Goal: Transaction & Acquisition: Purchase product/service

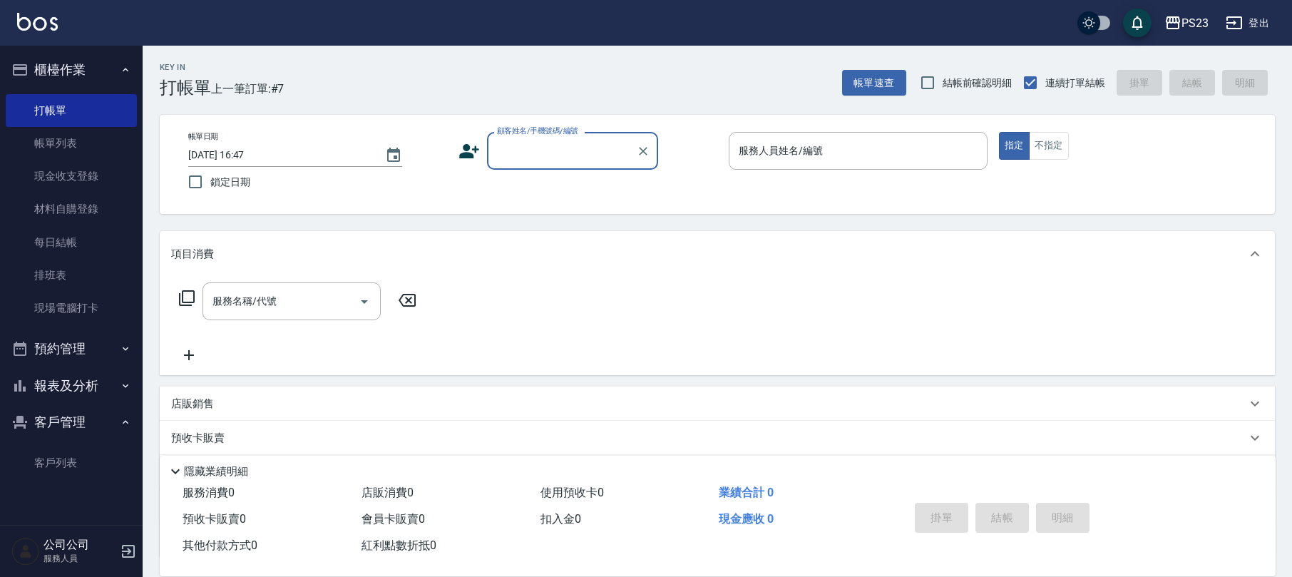
click at [499, 95] on div "Key In 打帳單 上一筆訂單:#7 帳單速查 結帳前確認明細 連續打單結帳 掛單 結帳 明細" at bounding box center [709, 72] width 1132 height 52
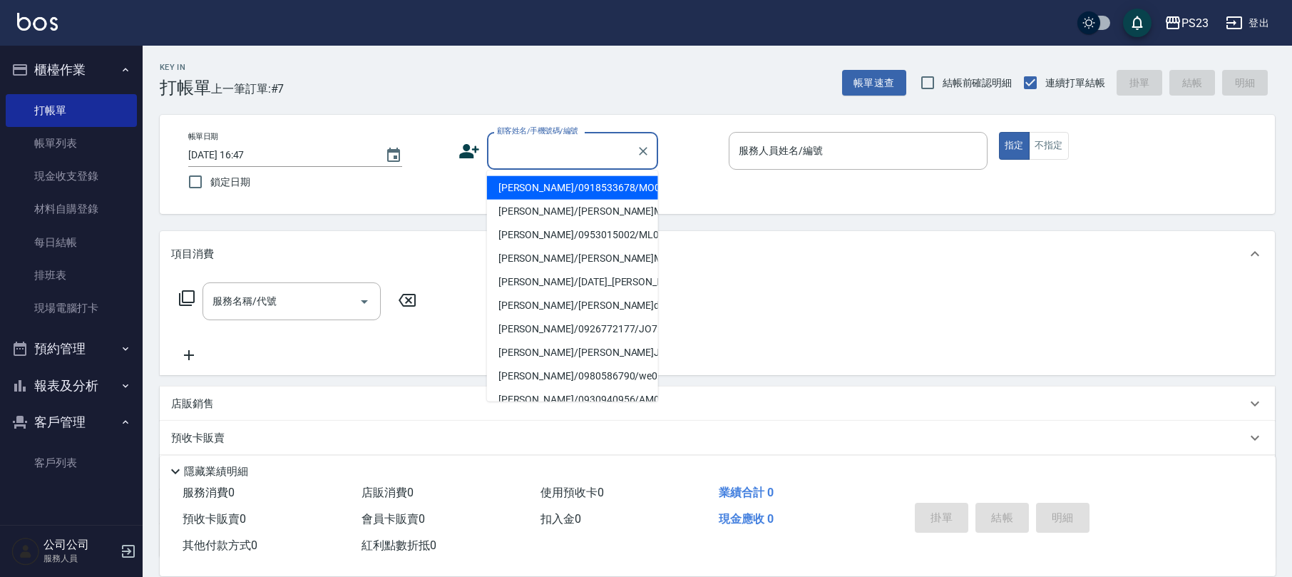
click at [522, 151] on input "顧客姓名/手機號碼/編號" at bounding box center [561, 150] width 137 height 25
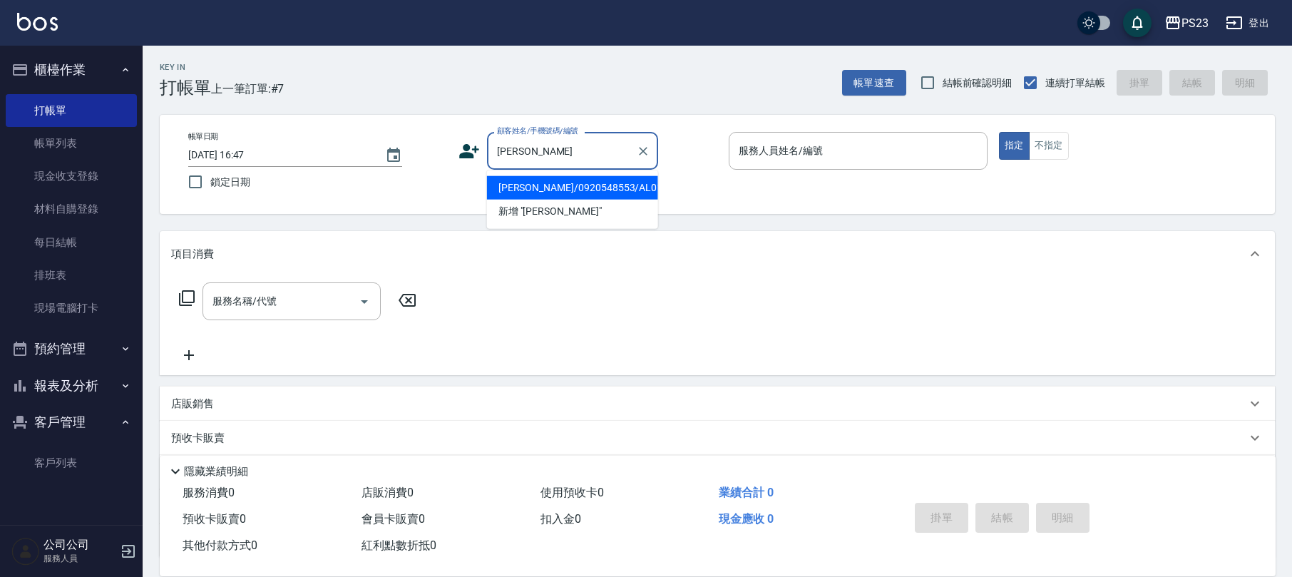
click at [546, 189] on li "[PERSON_NAME]/0920548553/AL0105" at bounding box center [572, 188] width 171 height 24
type input "[PERSON_NAME]/0920548553/AL0105"
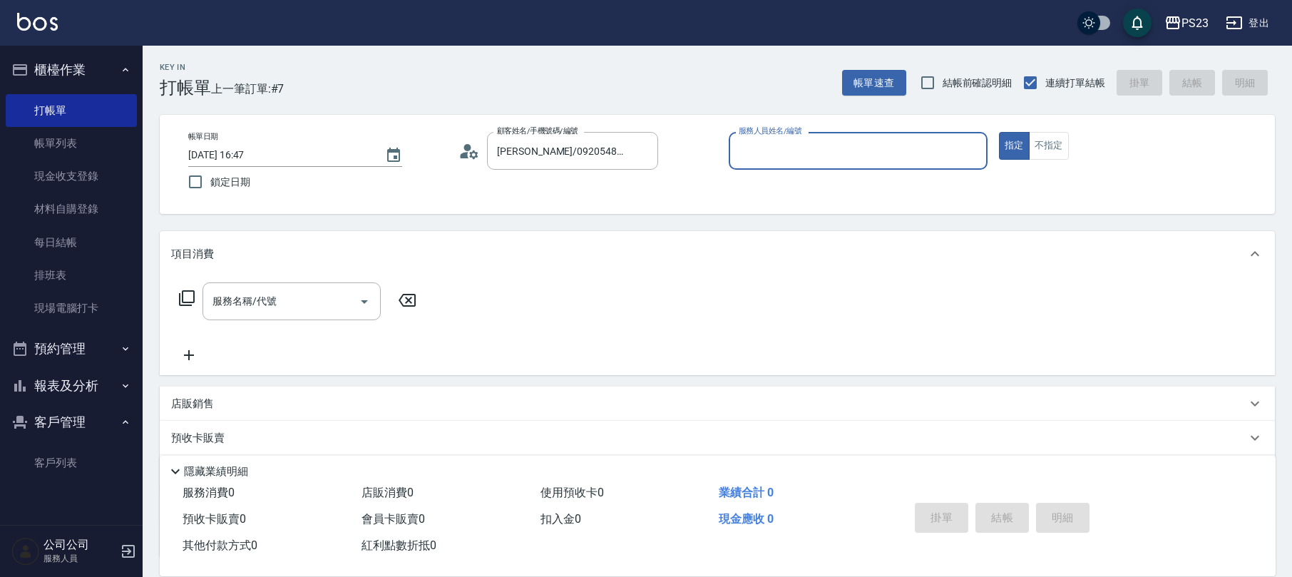
type input "ALin-8"
click at [262, 298] on div "服務名稱/代號 服務名稱/代號" at bounding box center [292, 301] width 178 height 38
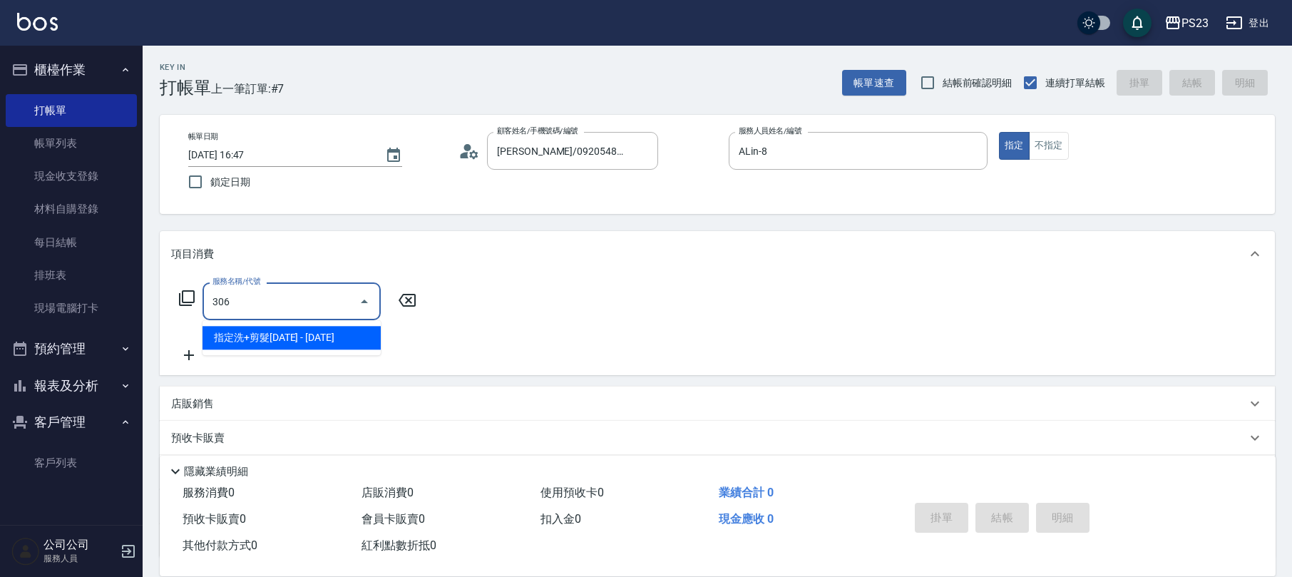
type input "指定洗+剪髮1500(306)"
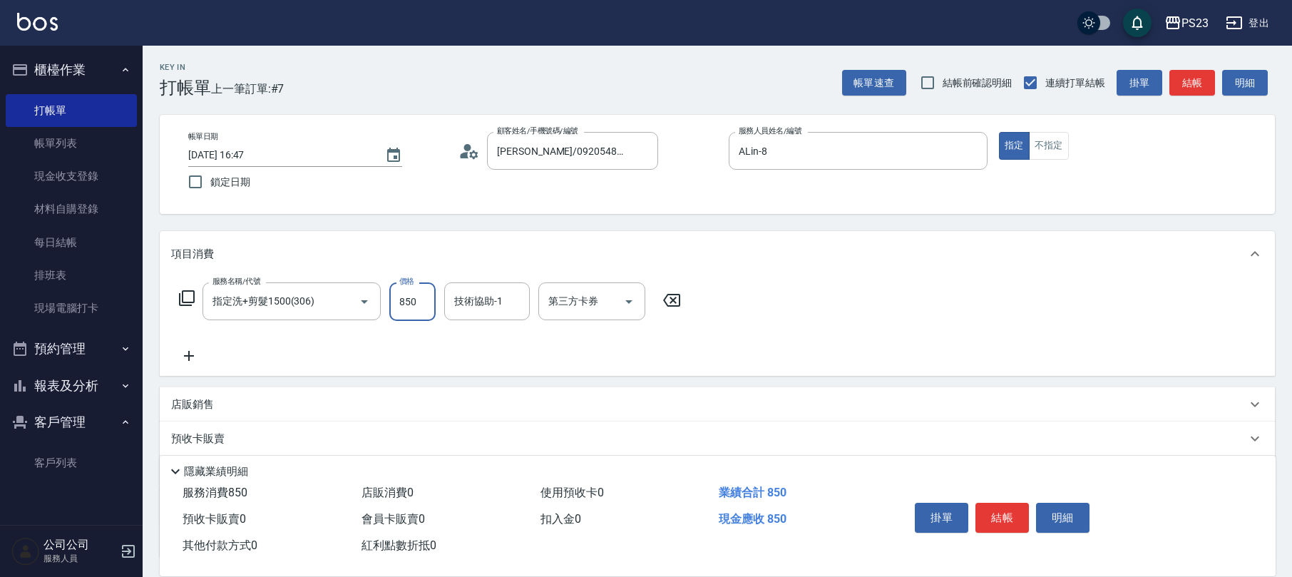
type input "850"
type input "ALin-8"
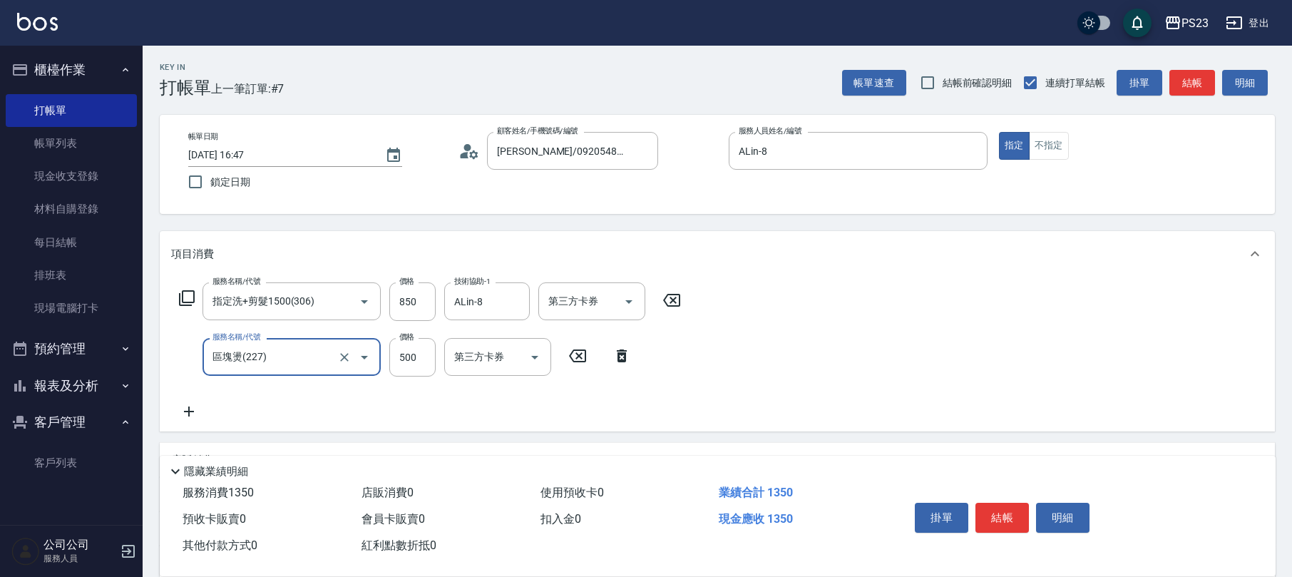
type input "區塊燙(227)"
type input "800"
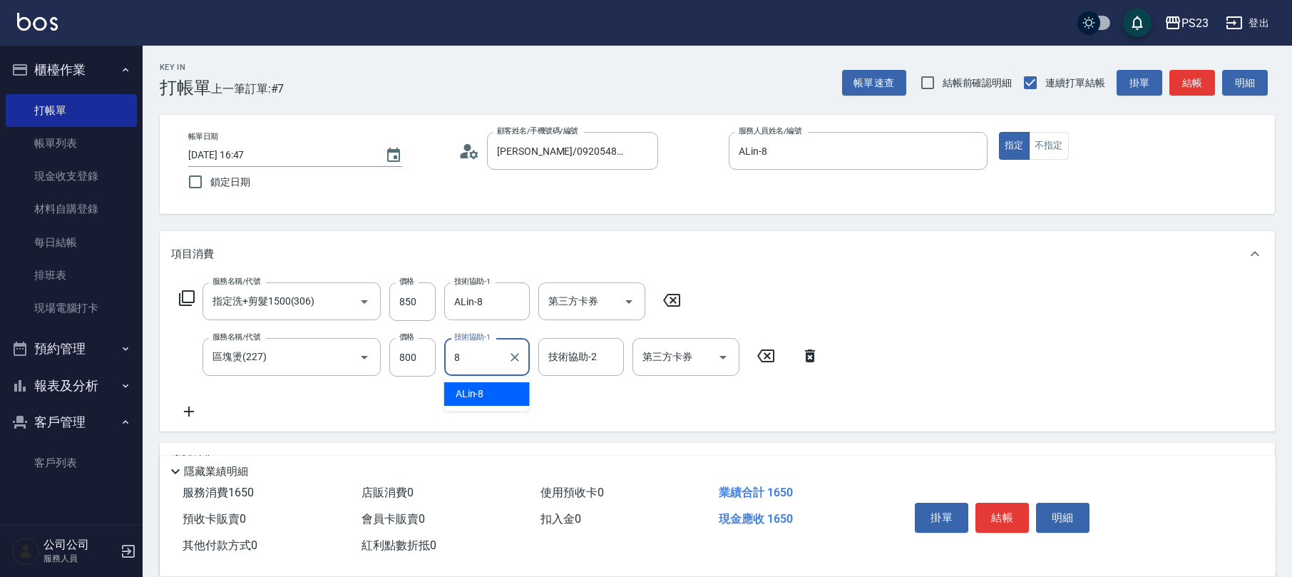
type input "ALin-8"
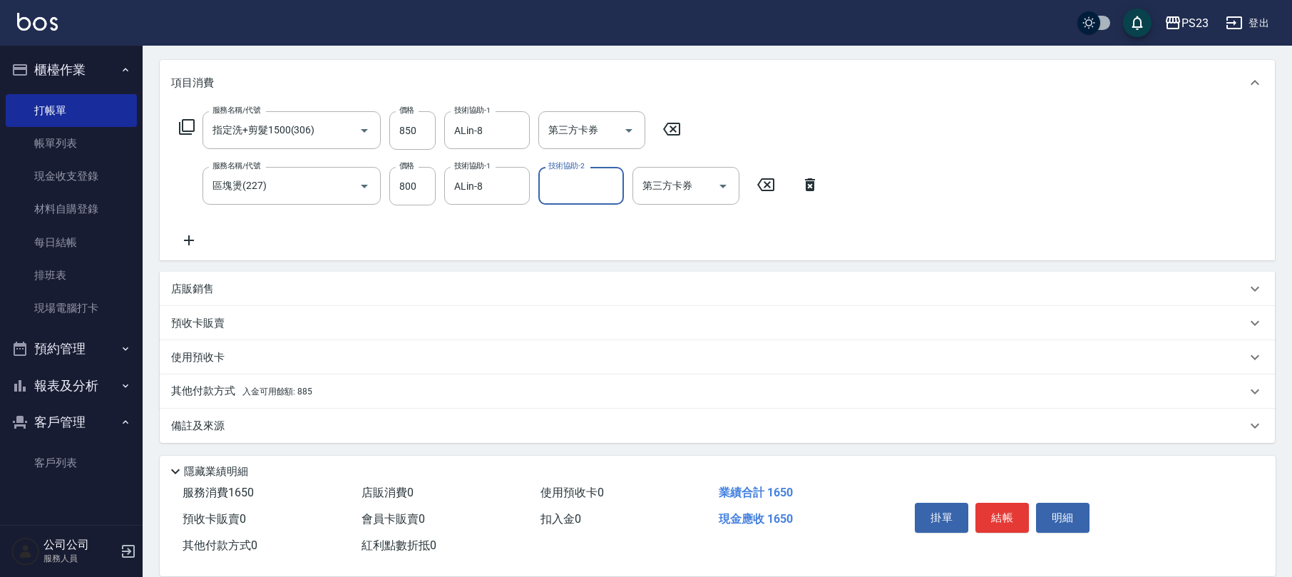
click at [228, 423] on div "備註及來源" at bounding box center [708, 426] width 1075 height 15
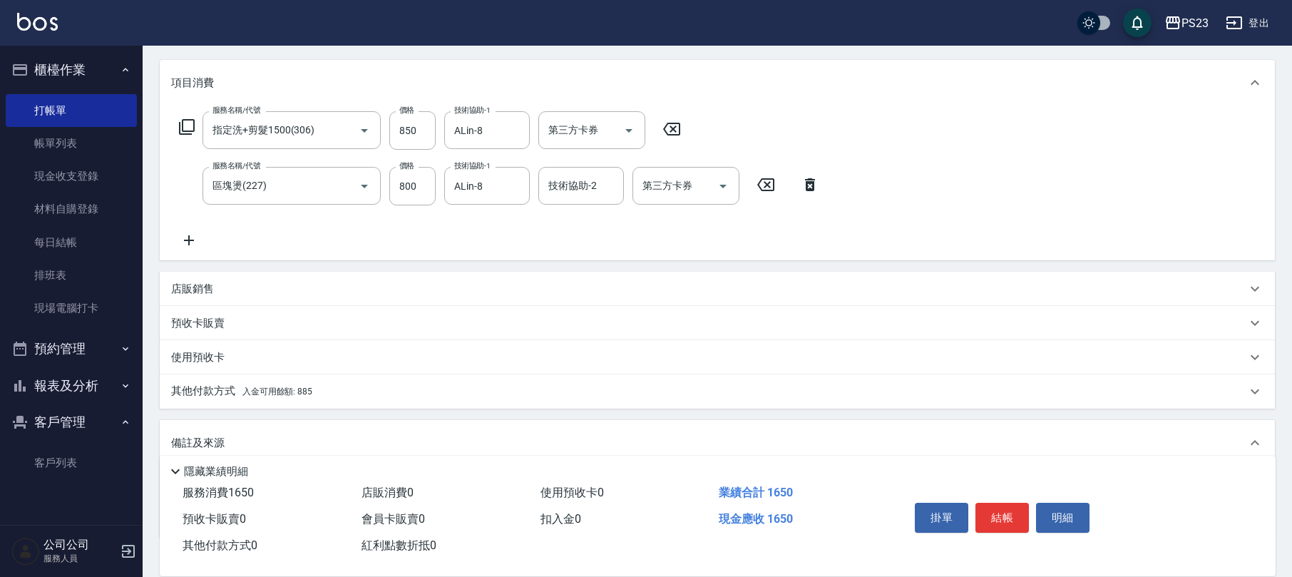
scroll to position [264, 0]
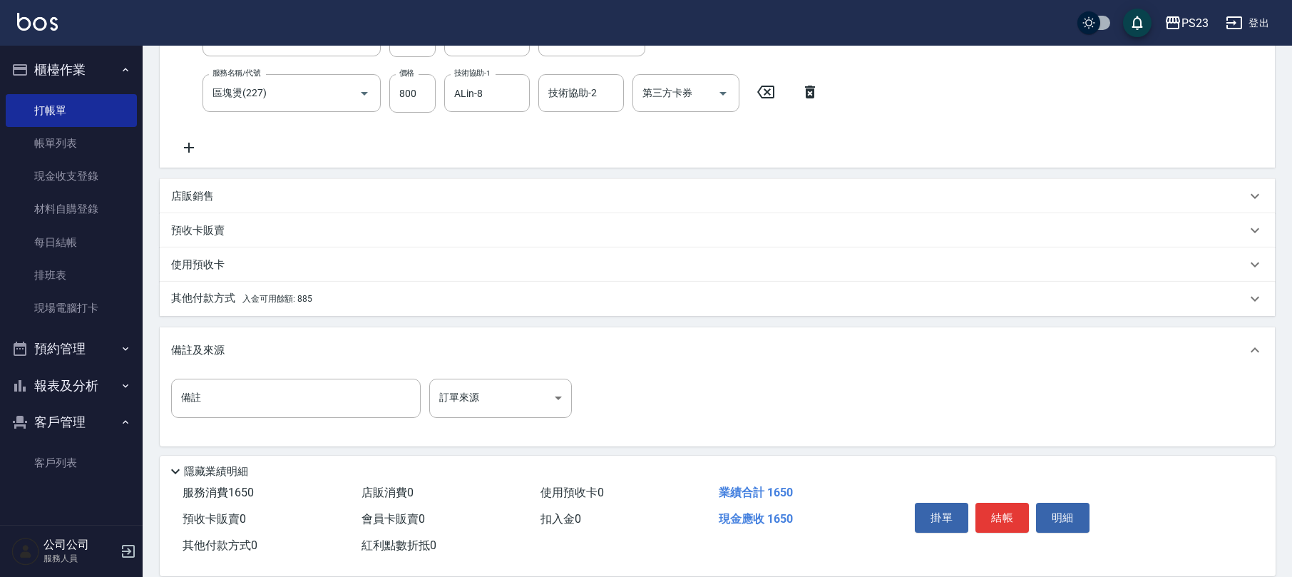
click at [585, 395] on div "備註 備註 訂單來源 ​ 訂單來源" at bounding box center [717, 407] width 1092 height 56
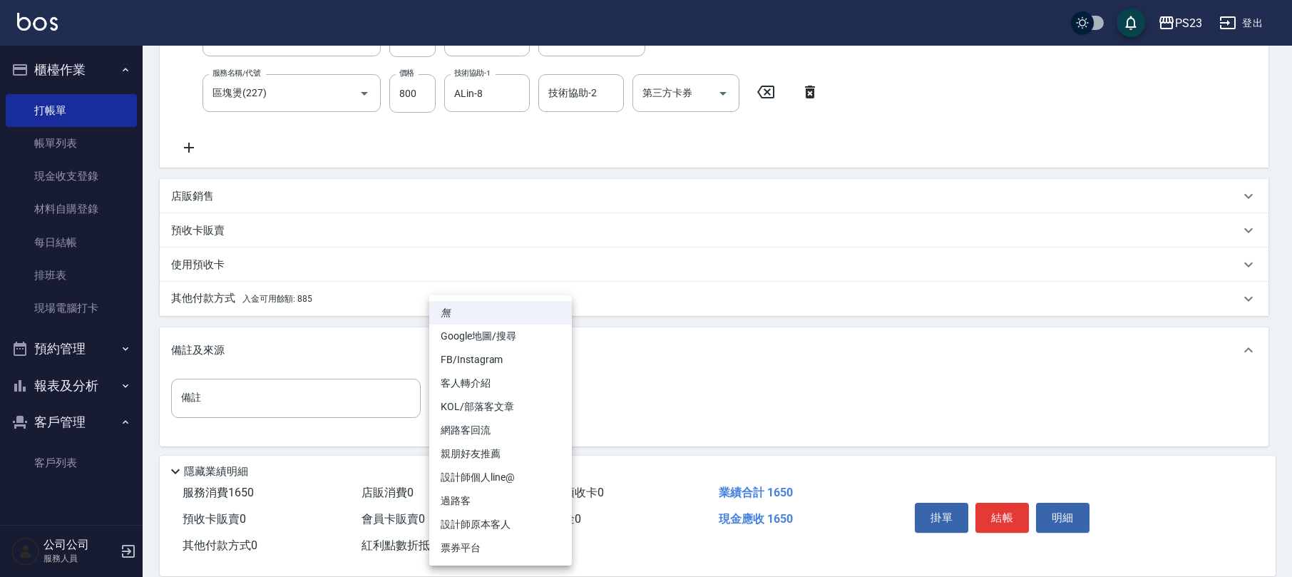
click at [454, 394] on body "PS23 登出 櫃檯作業 打帳單 帳單列表 現金收支登錄 材料自購登錄 每日結帳 排班表 現場電腦打卡 預約管理 預約管理 單日預約紀錄 單週預約紀錄 報表及…" at bounding box center [646, 158] width 1292 height 844
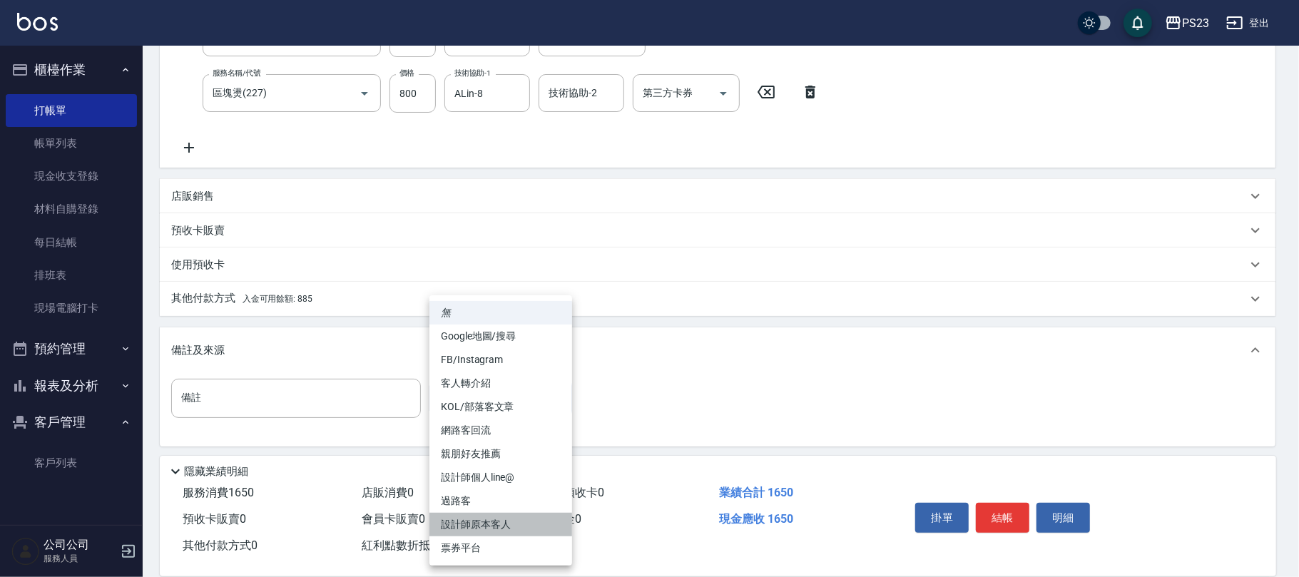
drag, startPoint x: 464, startPoint y: 518, endPoint x: 374, endPoint y: 449, distance: 113.0
click at [462, 514] on li "設計師原本客人" at bounding box center [500, 525] width 143 height 24
type input "設計師原本客人"
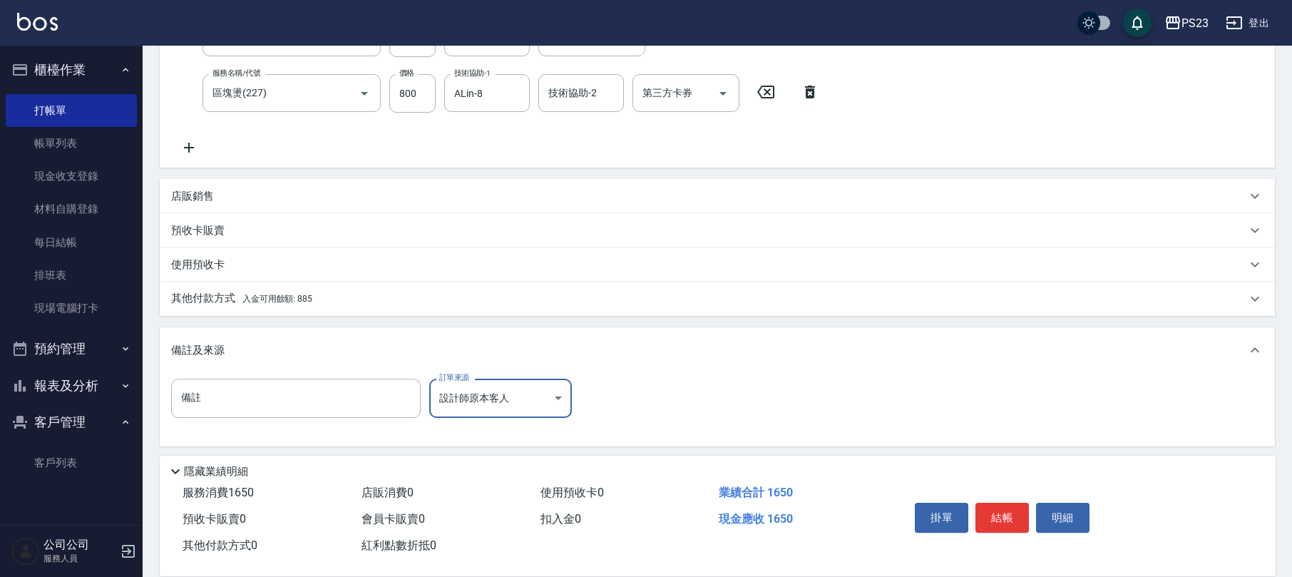
click at [307, 295] on span "入金可用餘額: 885" at bounding box center [277, 299] width 70 height 10
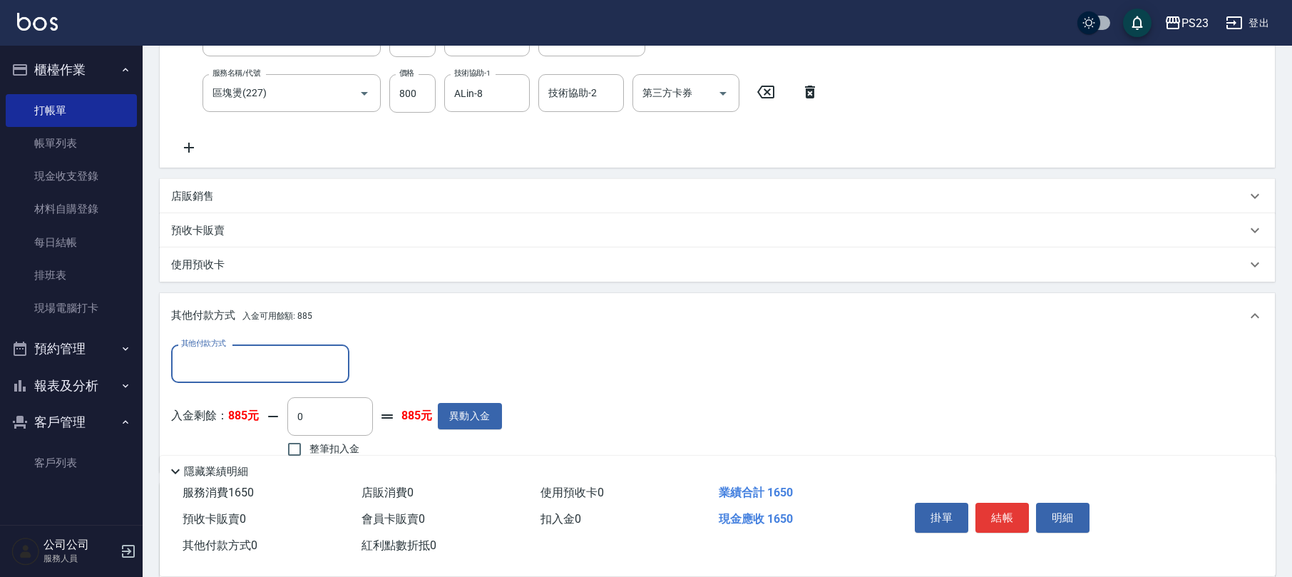
scroll to position [0, 0]
click at [321, 441] on span "整筆扣入金" at bounding box center [334, 448] width 50 height 15
click at [309, 441] on input "整筆扣入金" at bounding box center [295, 449] width 30 height 30
checkbox input "true"
type input "885"
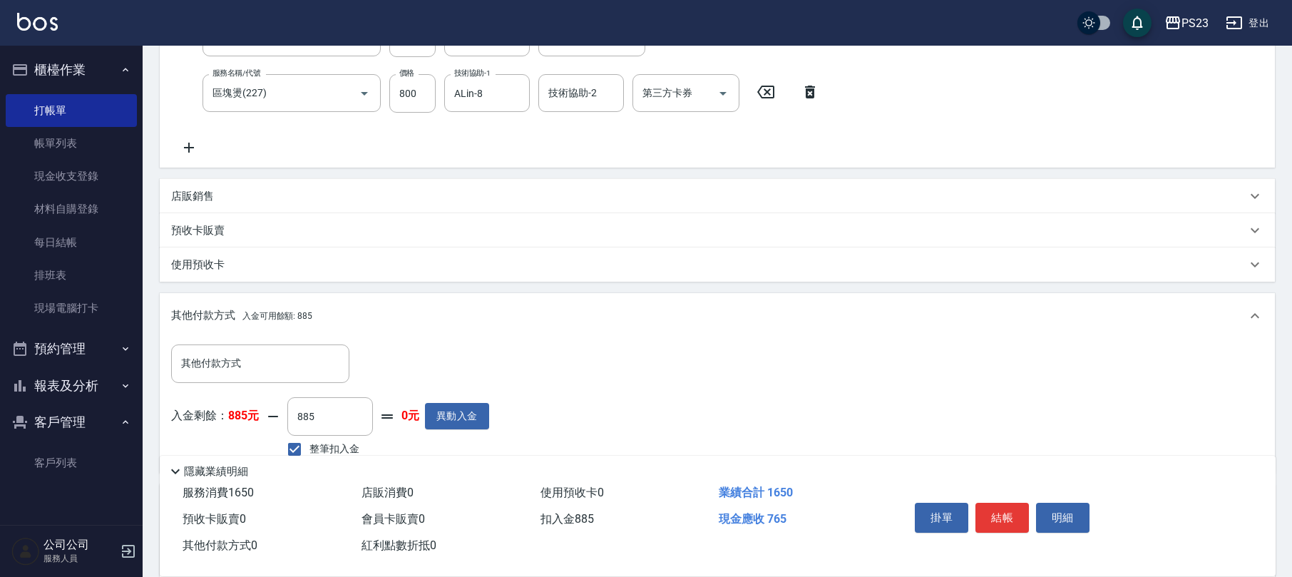
click at [244, 331] on div "其他付款方式 入金可用餘額: 885" at bounding box center [717, 316] width 1115 height 46
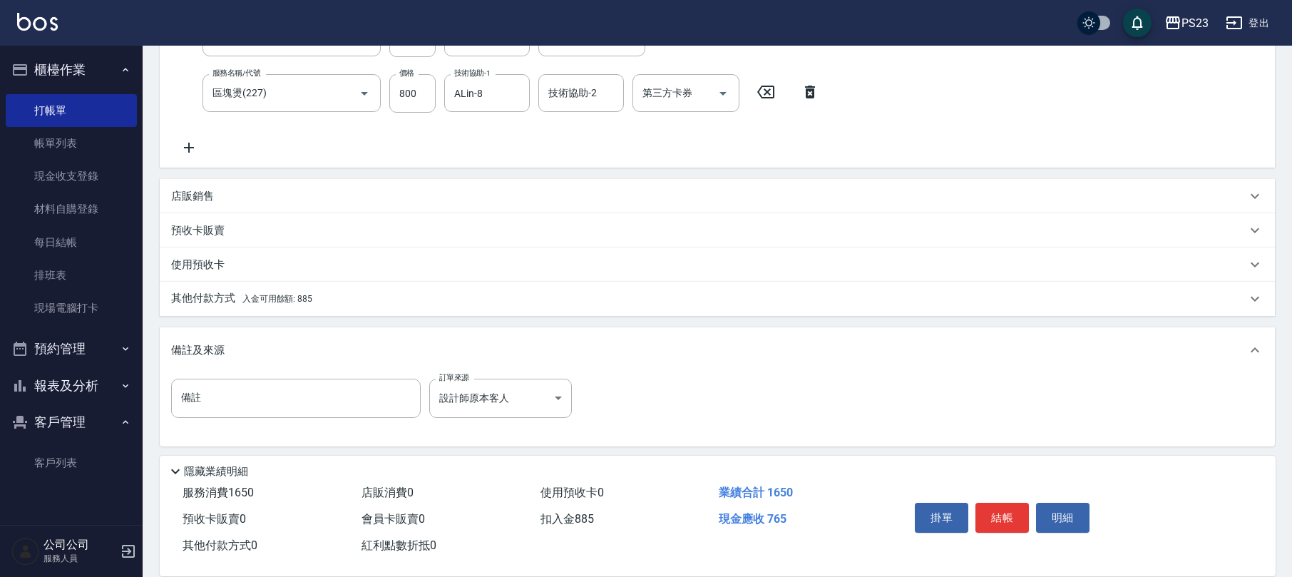
click at [246, 300] on span "入金可用餘額: 885" at bounding box center [277, 299] width 70 height 10
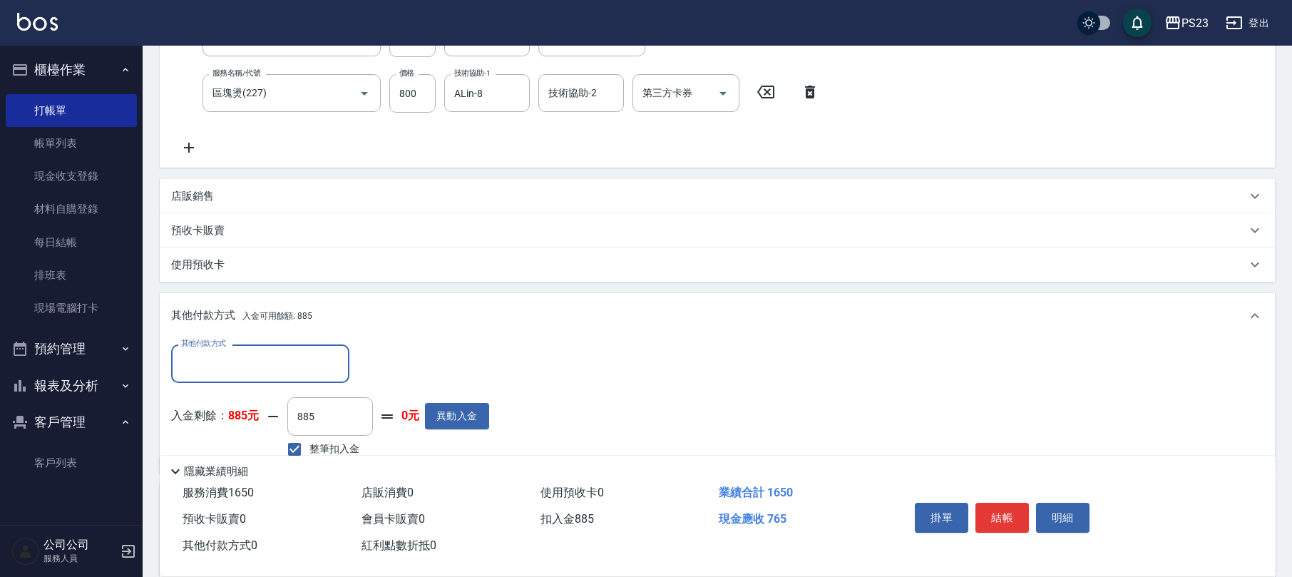
click at [232, 367] on input "其他付款方式" at bounding box center [260, 363] width 165 height 25
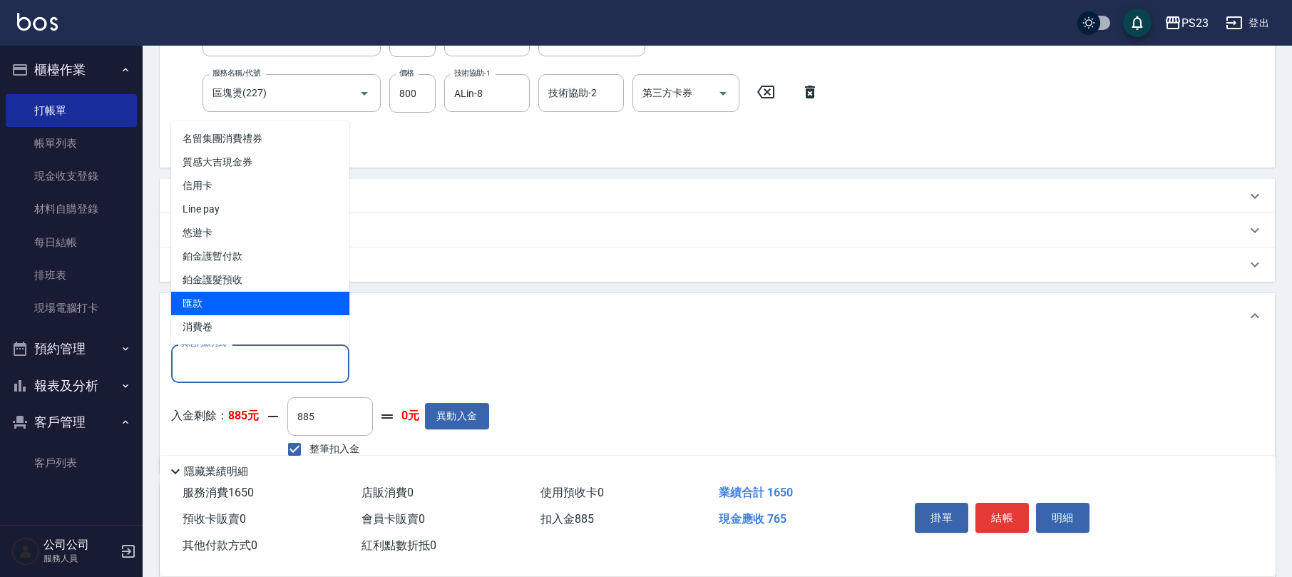
click at [237, 297] on span "匯款" at bounding box center [260, 304] width 178 height 24
type input "匯款"
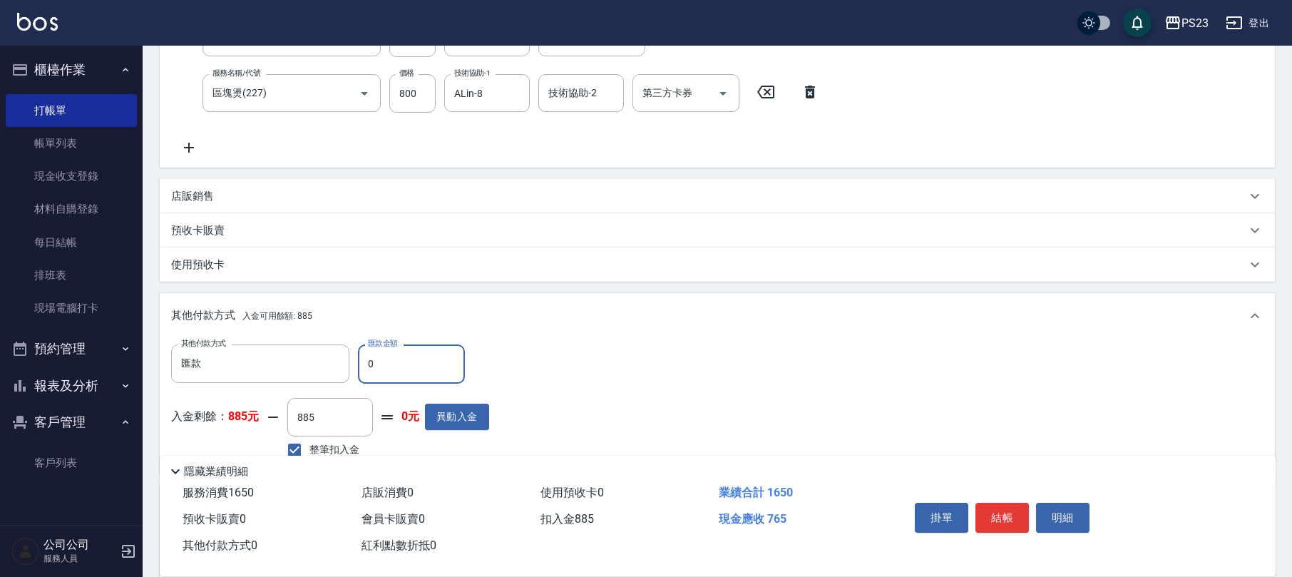
drag, startPoint x: 398, startPoint y: 365, endPoint x: 368, endPoint y: 372, distance: 30.8
click at [368, 372] on input "0" at bounding box center [411, 363] width 107 height 39
type input "765"
click at [993, 503] on button "結帳" at bounding box center [1002, 518] width 53 height 30
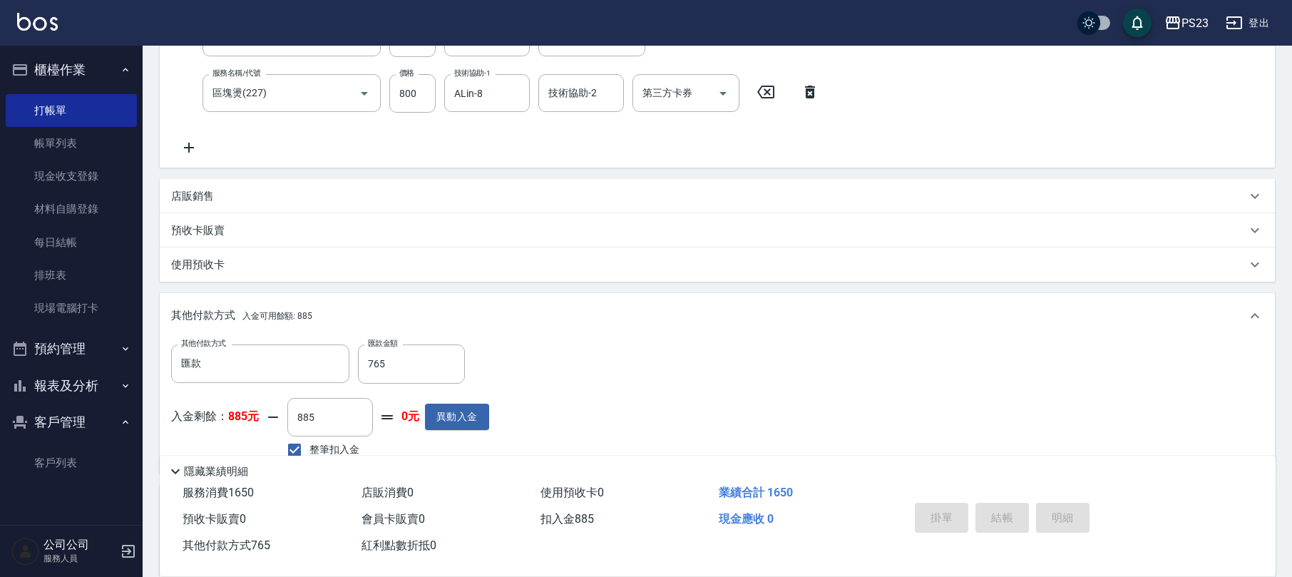
type input "[DATE] 19:07"
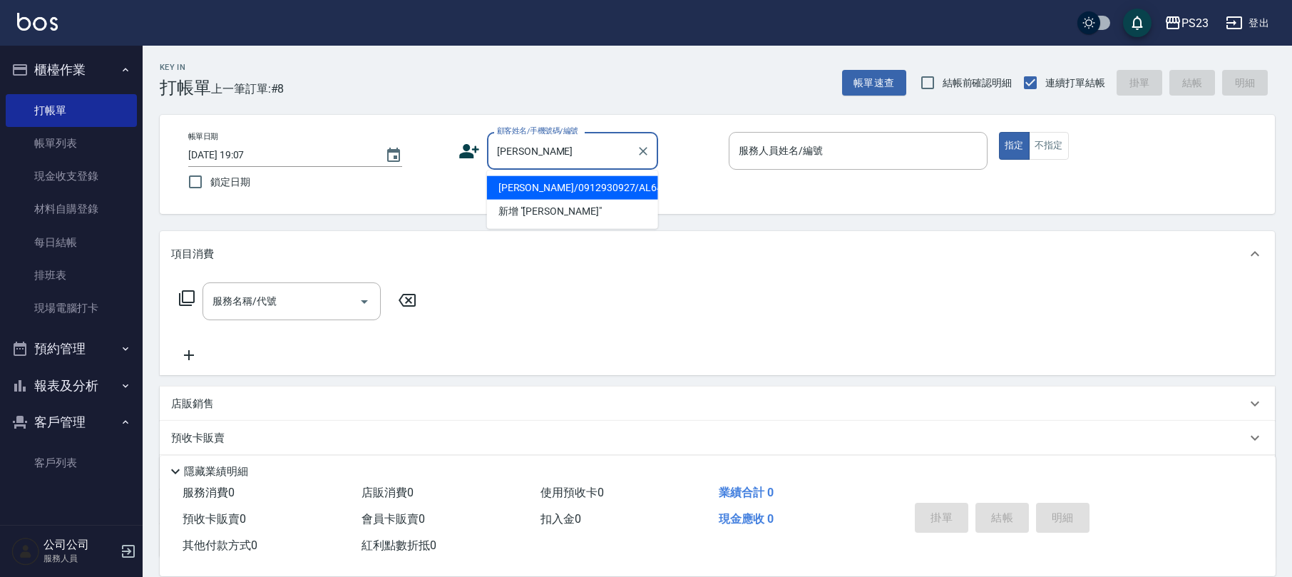
click at [606, 180] on li "[PERSON_NAME]/0912930927/AL640112" at bounding box center [572, 188] width 171 height 24
type input "[PERSON_NAME]/0912930927/AL640112"
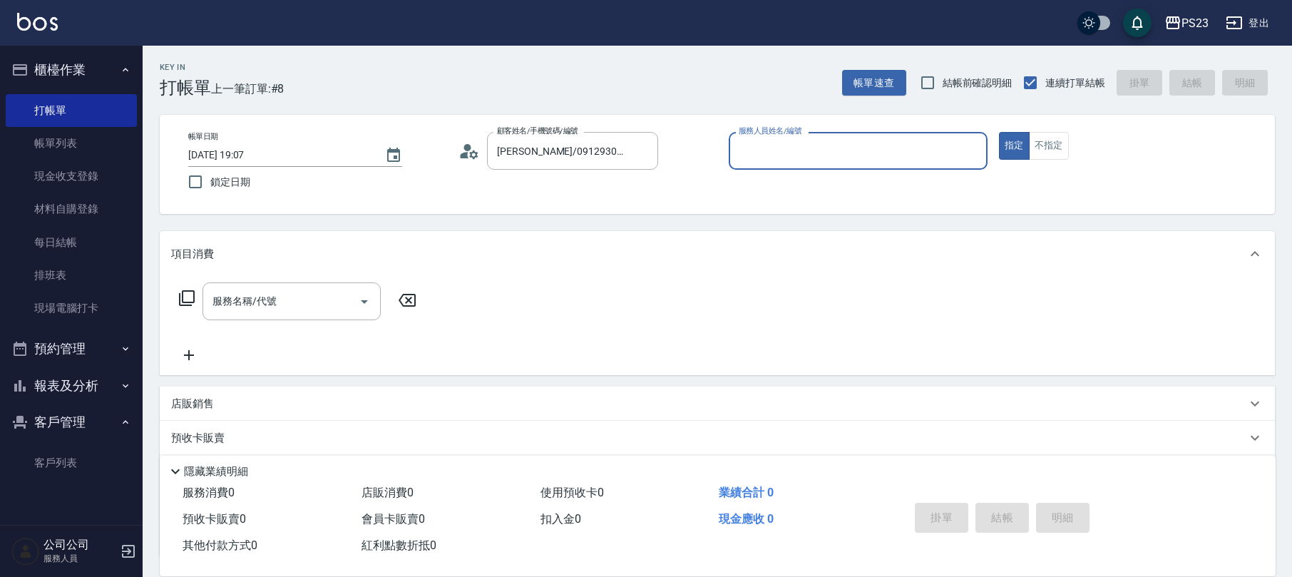
type input "ALin-8"
click at [257, 314] on div "服務名稱/代號" at bounding box center [292, 301] width 178 height 38
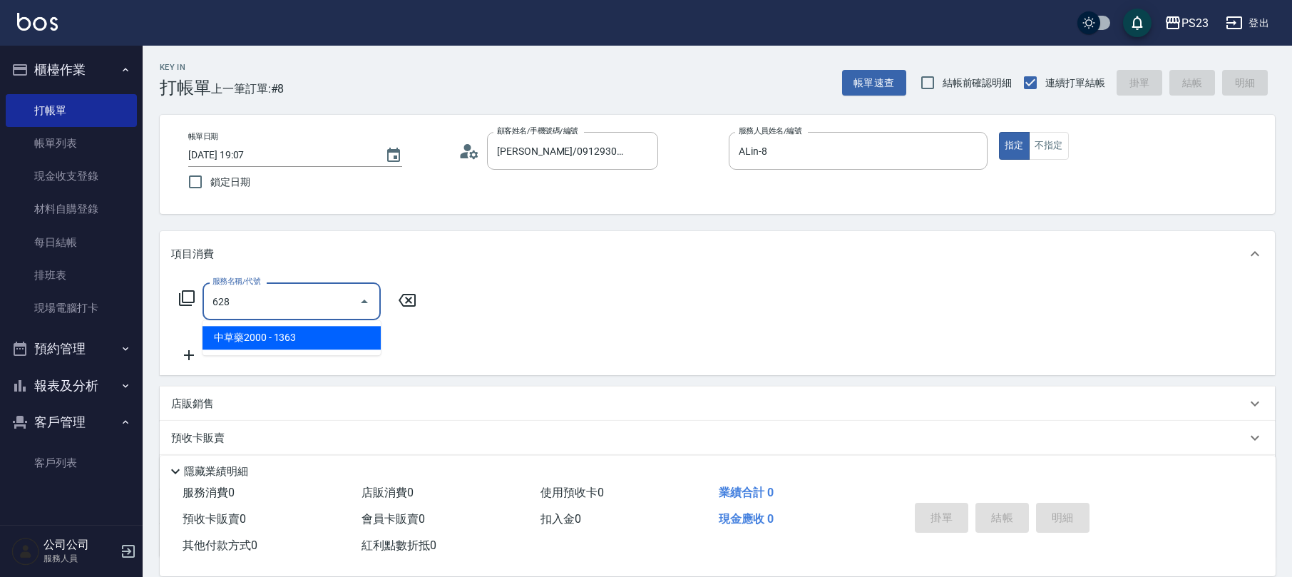
type input "中草藥2000(628)"
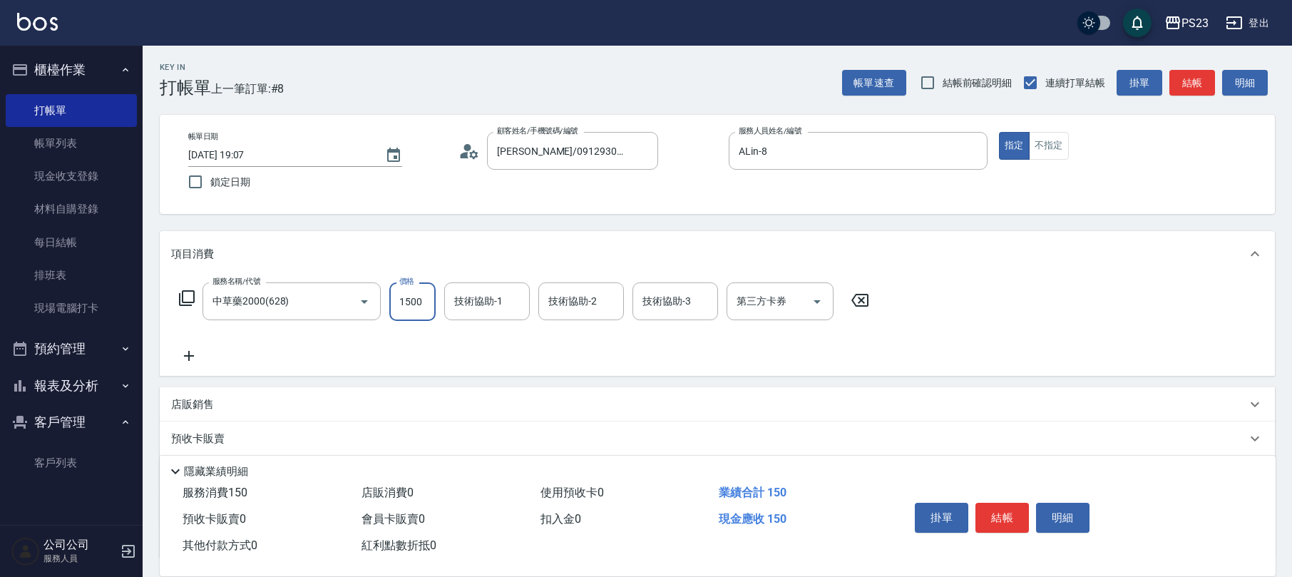
type input "1500"
type input "ALin-8"
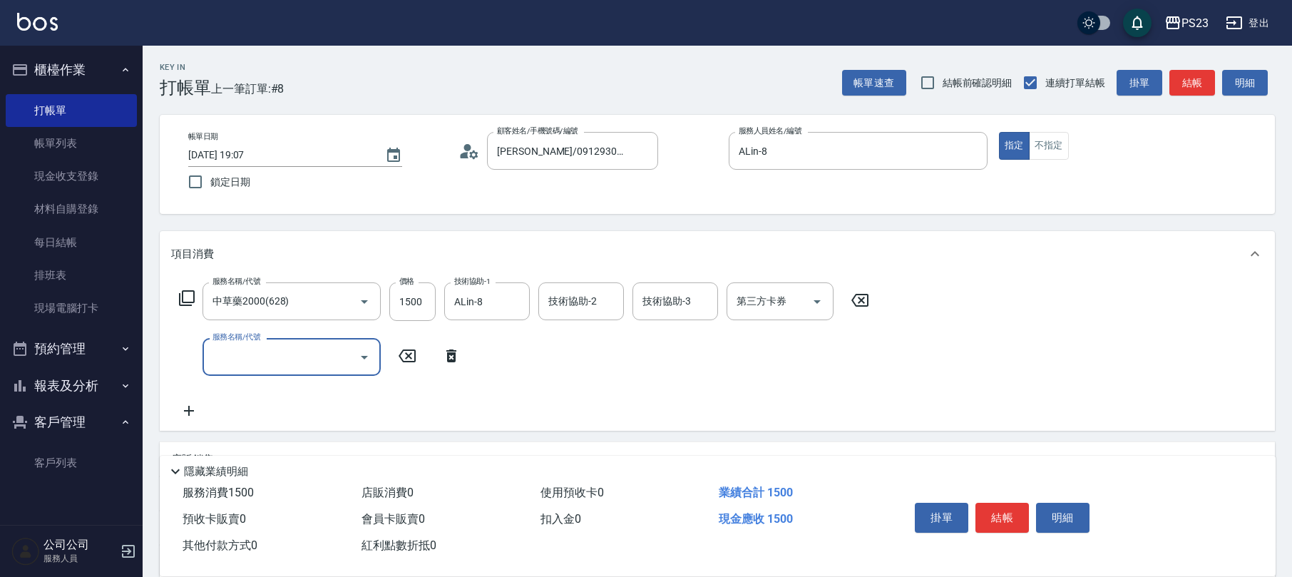
scroll to position [170, 0]
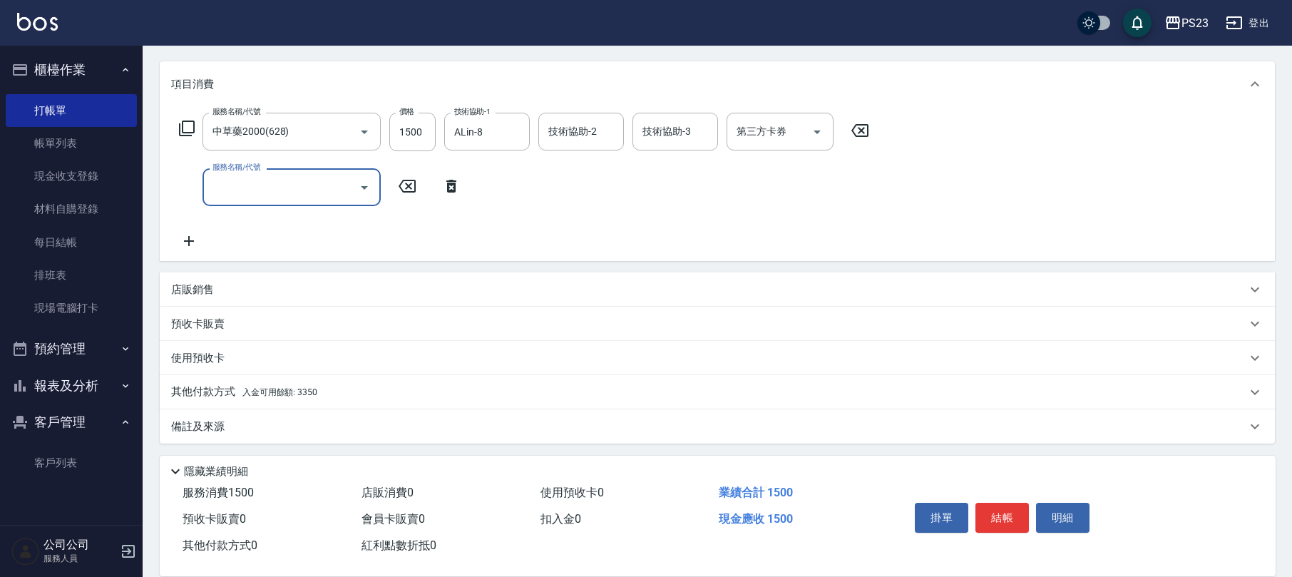
click at [237, 275] on div "店販銷售" at bounding box center [717, 289] width 1115 height 34
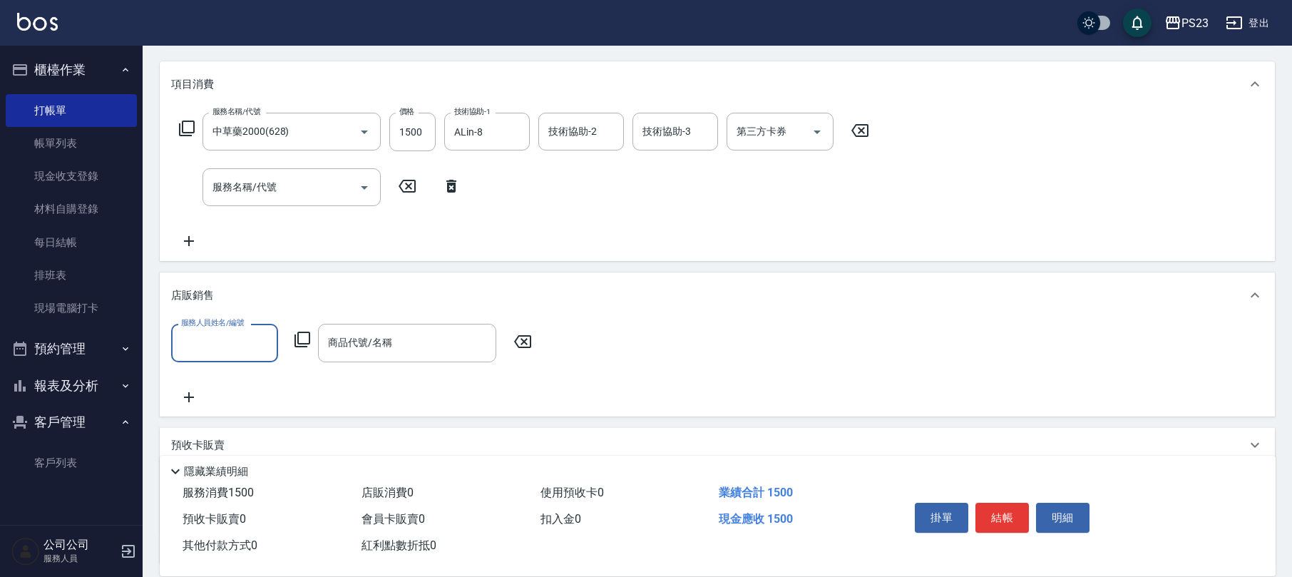
scroll to position [1, 0]
type input "ALin-8"
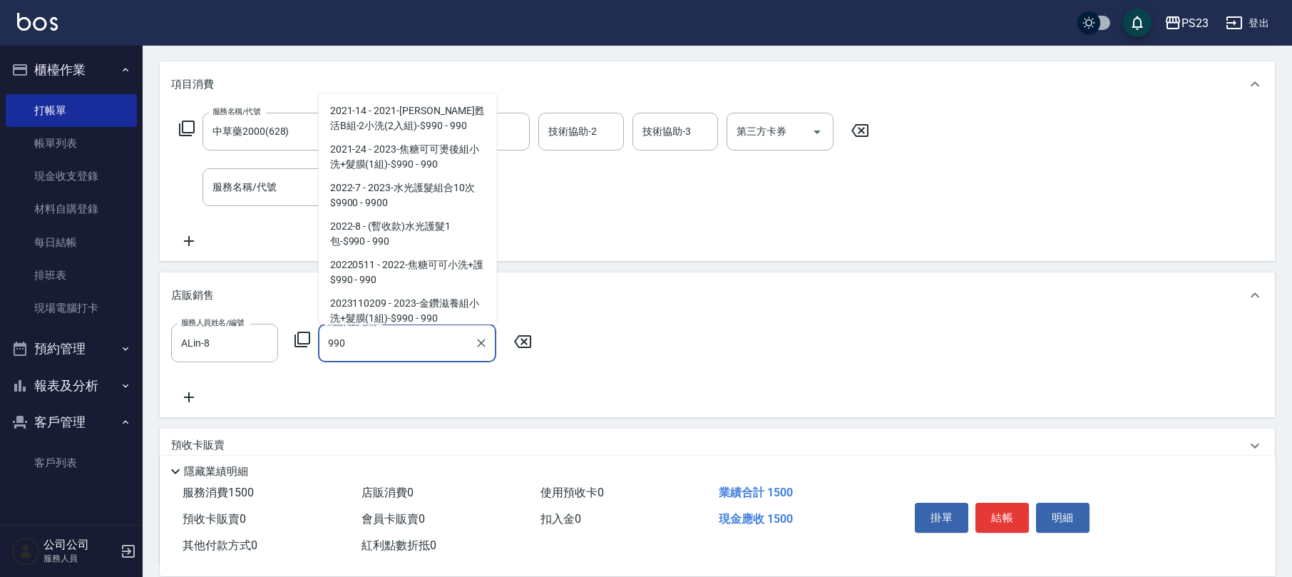
scroll to position [121, 0]
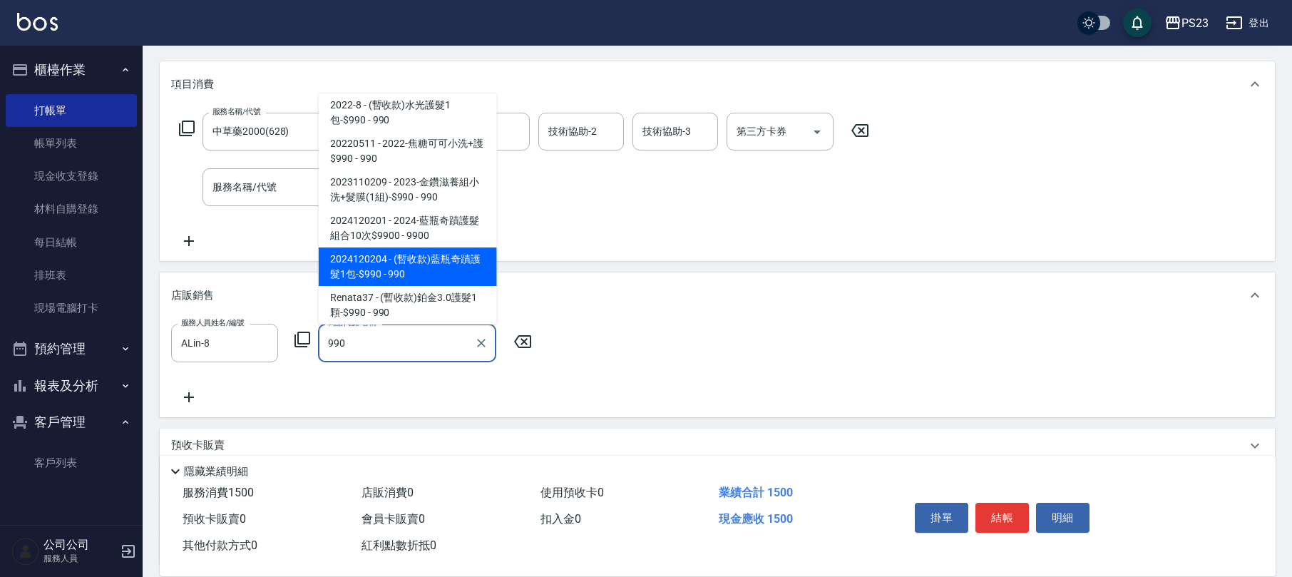
type input "(暫收款)藍瓶奇蹟護髮1包-$990"
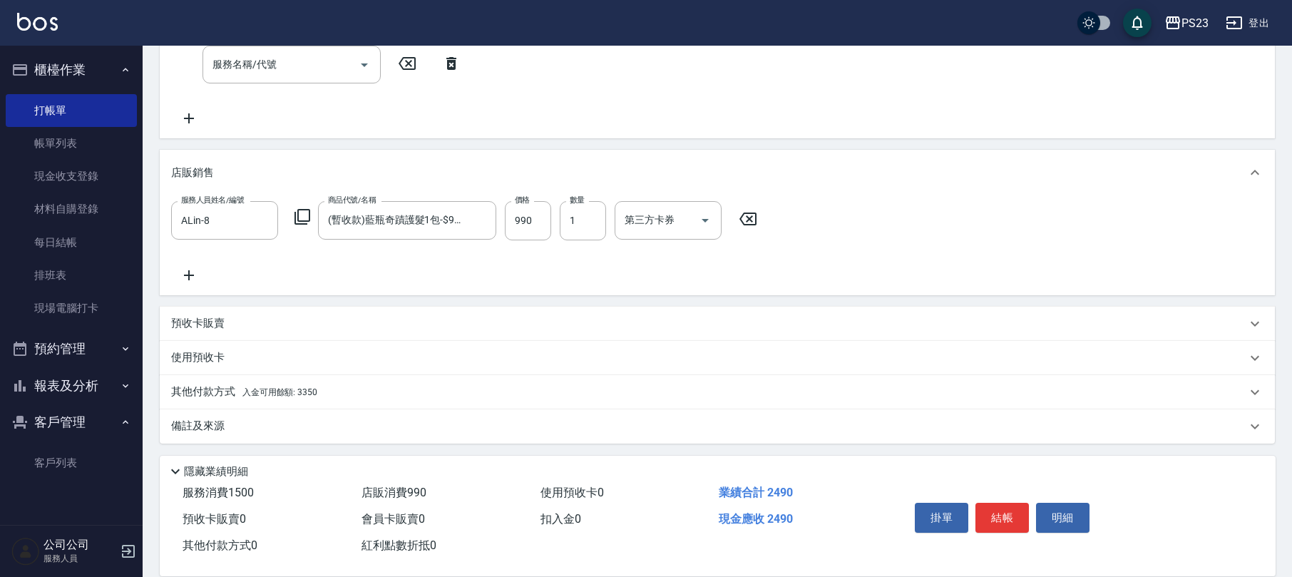
click at [324, 436] on div "備註及來源" at bounding box center [717, 426] width 1115 height 34
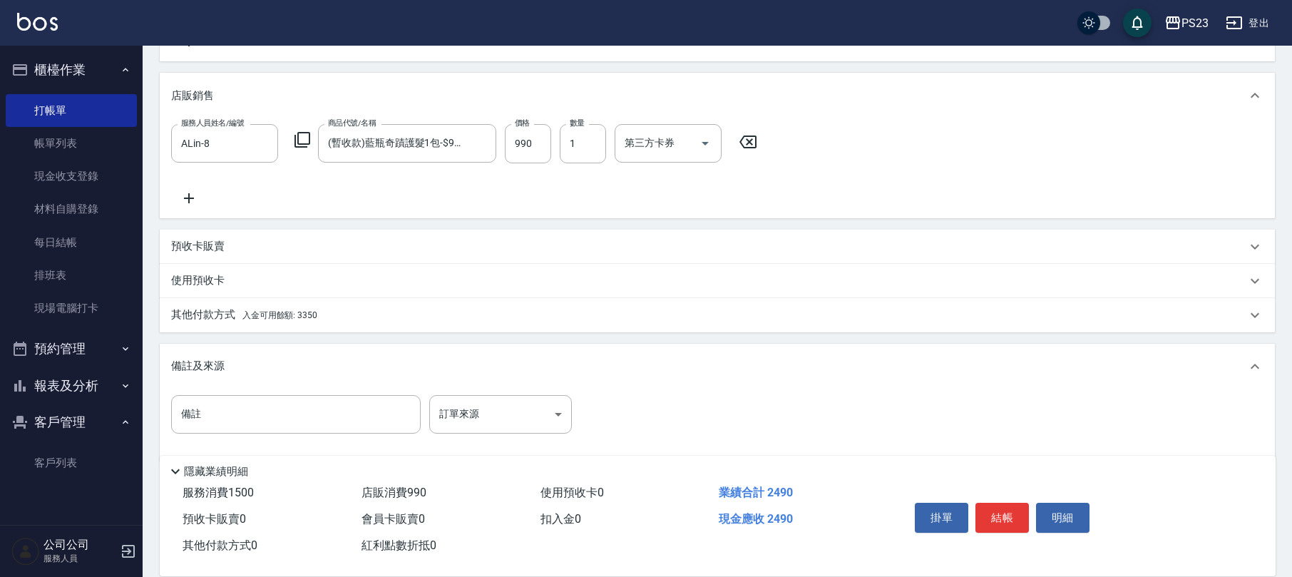
scroll to position [388, 0]
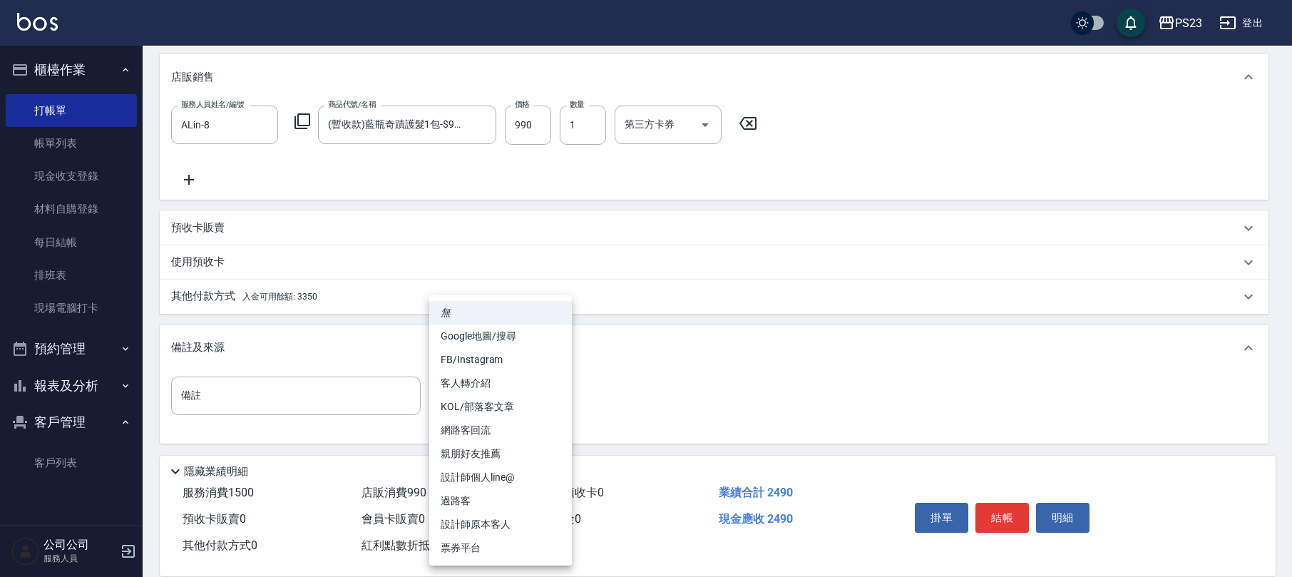
click at [535, 388] on body "PS23 登出 櫃檯作業 打帳單 帳單列表 現金收支登錄 材料自購登錄 每日結帳 排班表 現場電腦打卡 預約管理 預約管理 單日預約紀錄 單週預約紀錄 報表及…" at bounding box center [646, 95] width 1292 height 966
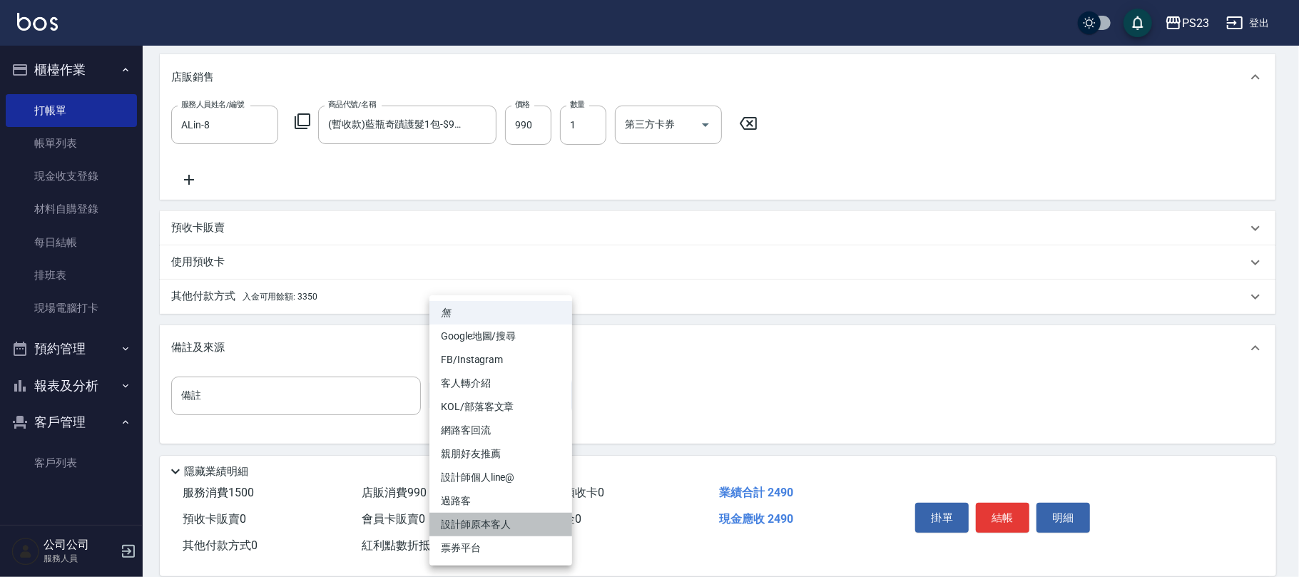
click at [478, 525] on li "設計師原本客人" at bounding box center [500, 525] width 143 height 24
type input "設計師原本客人"
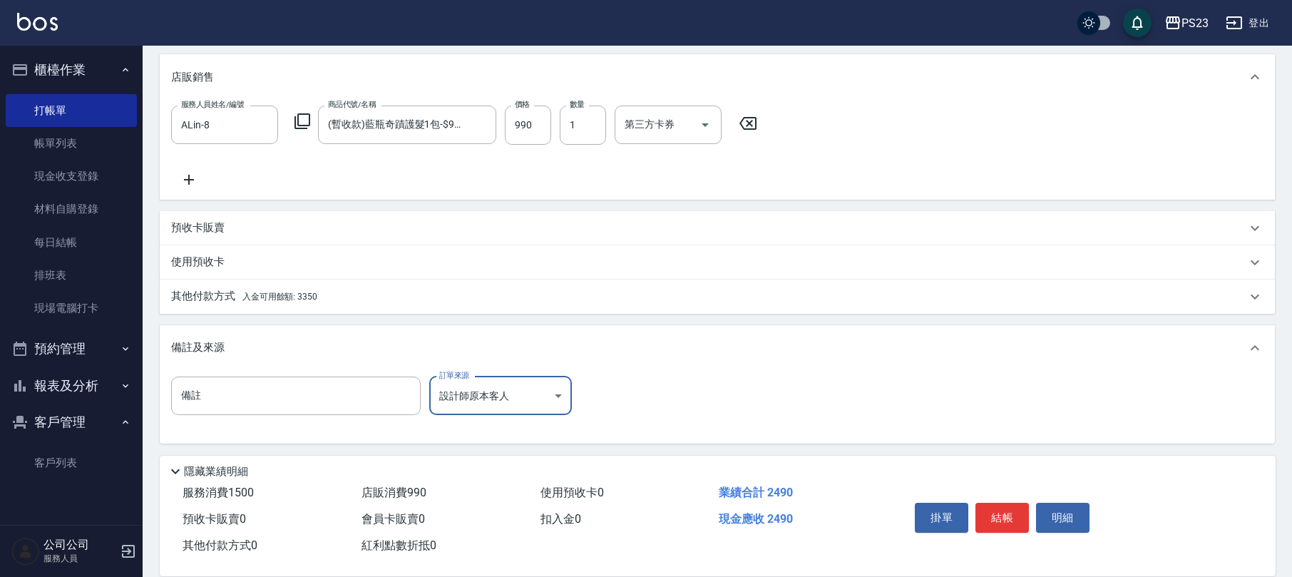
click at [295, 295] on span "入金可用餘額: 3350" at bounding box center [279, 297] width 75 height 10
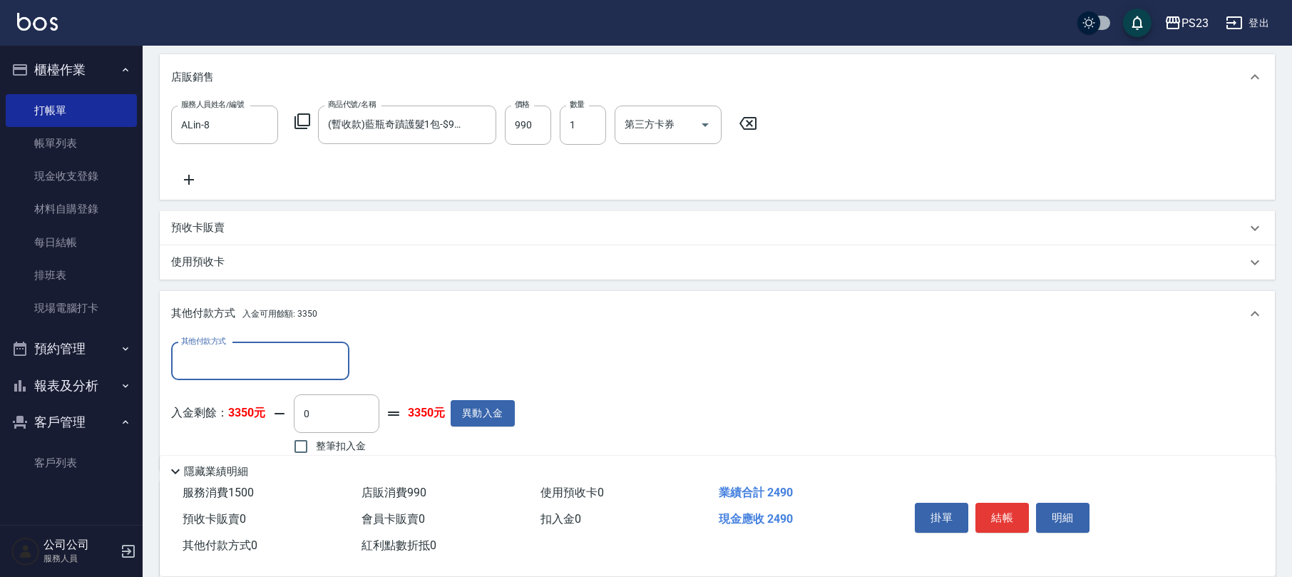
scroll to position [0, 0]
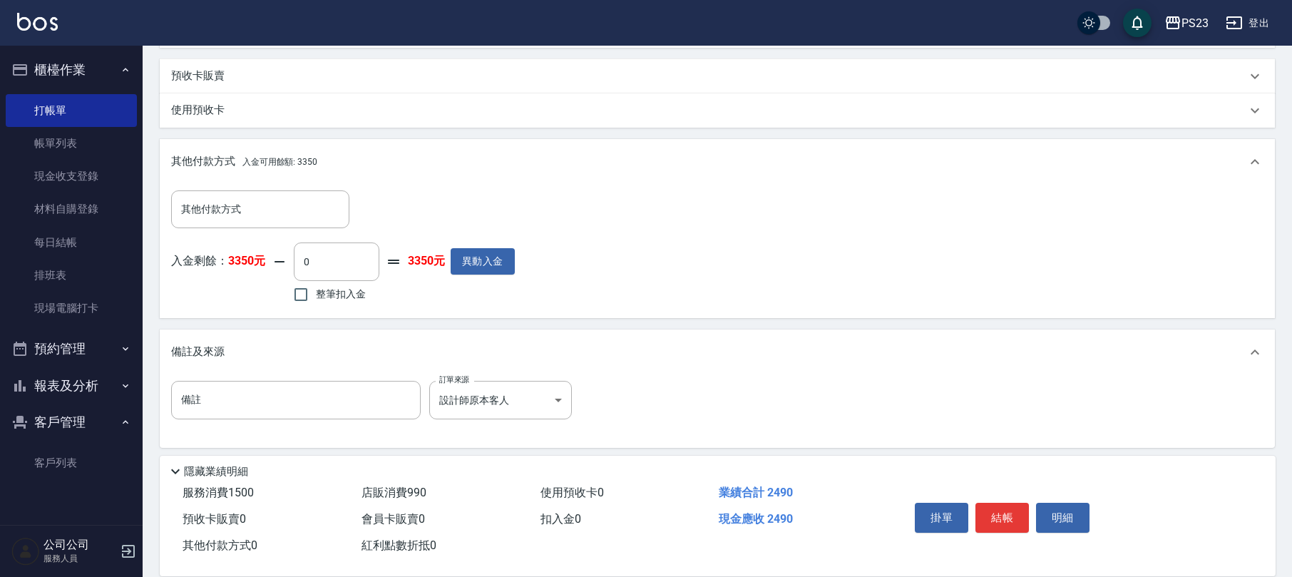
click at [329, 305] on label "整筆扣入金" at bounding box center [326, 295] width 80 height 30
click at [316, 305] on input "整筆扣入金" at bounding box center [301, 295] width 30 height 30
checkbox input "true"
type input "2490"
click at [314, 292] on input "整筆扣入金" at bounding box center [301, 295] width 30 height 30
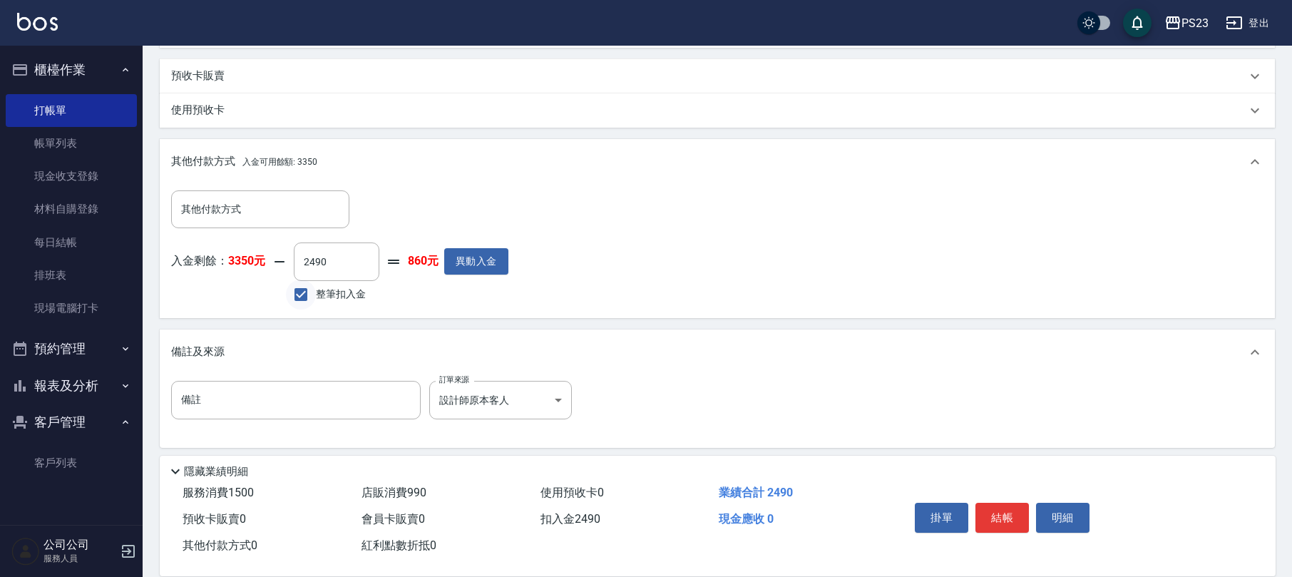
checkbox input "false"
type input "0"
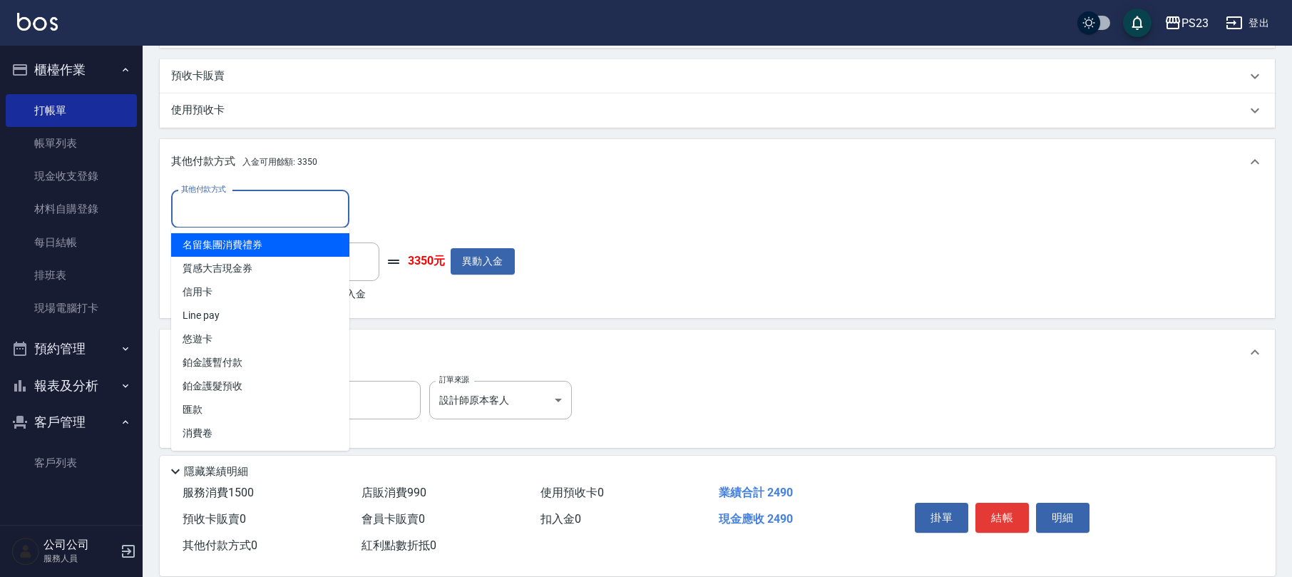
click at [234, 212] on input "其他付款方式" at bounding box center [260, 209] width 165 height 25
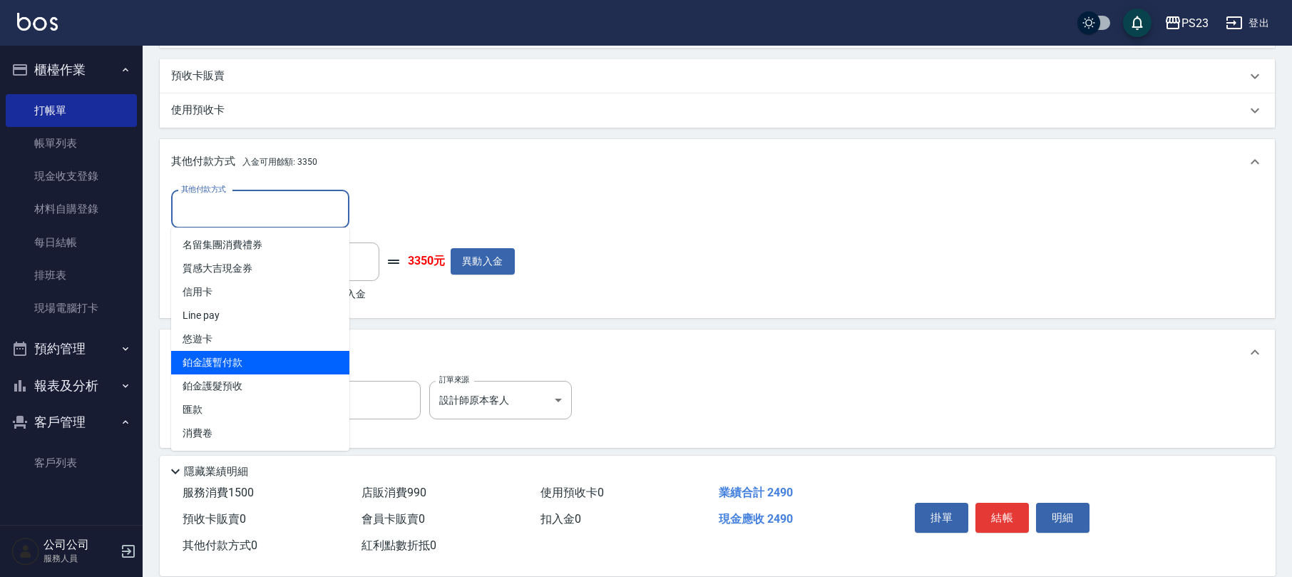
click at [226, 362] on span "鉑金護暫付款" at bounding box center [260, 363] width 178 height 24
type input "鉑金護暫付款"
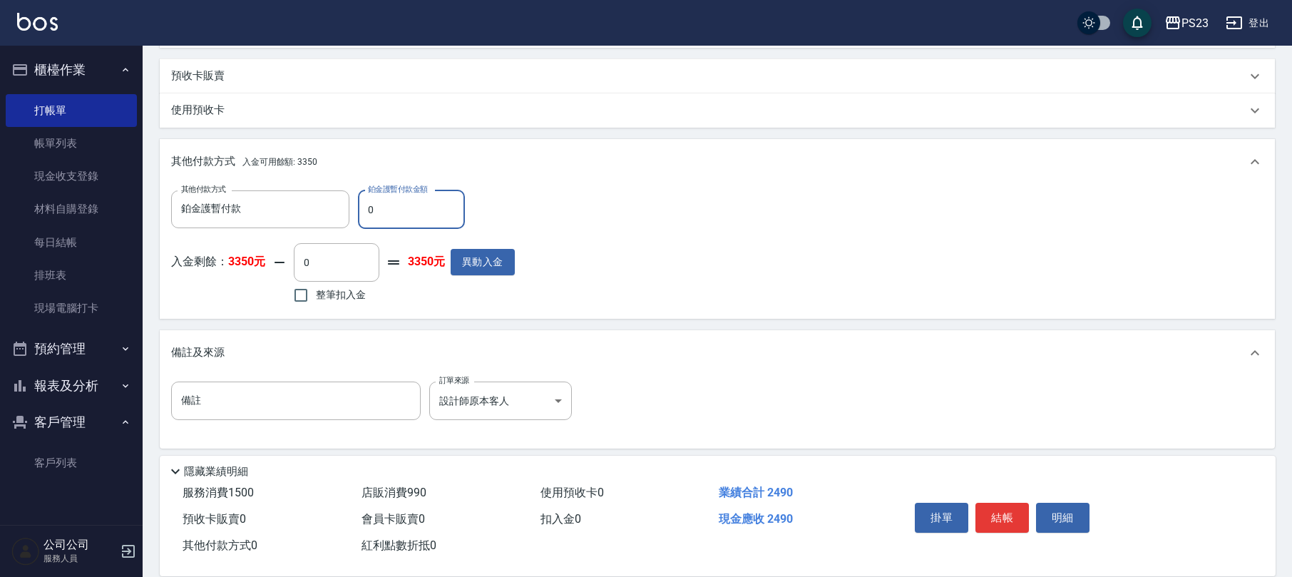
click at [369, 211] on input "0" at bounding box center [411, 209] width 107 height 39
type input "990"
click at [324, 300] on span "整筆扣入金" at bounding box center [341, 294] width 50 height 15
click at [316, 300] on input "整筆扣入金" at bounding box center [301, 295] width 30 height 30
checkbox input "true"
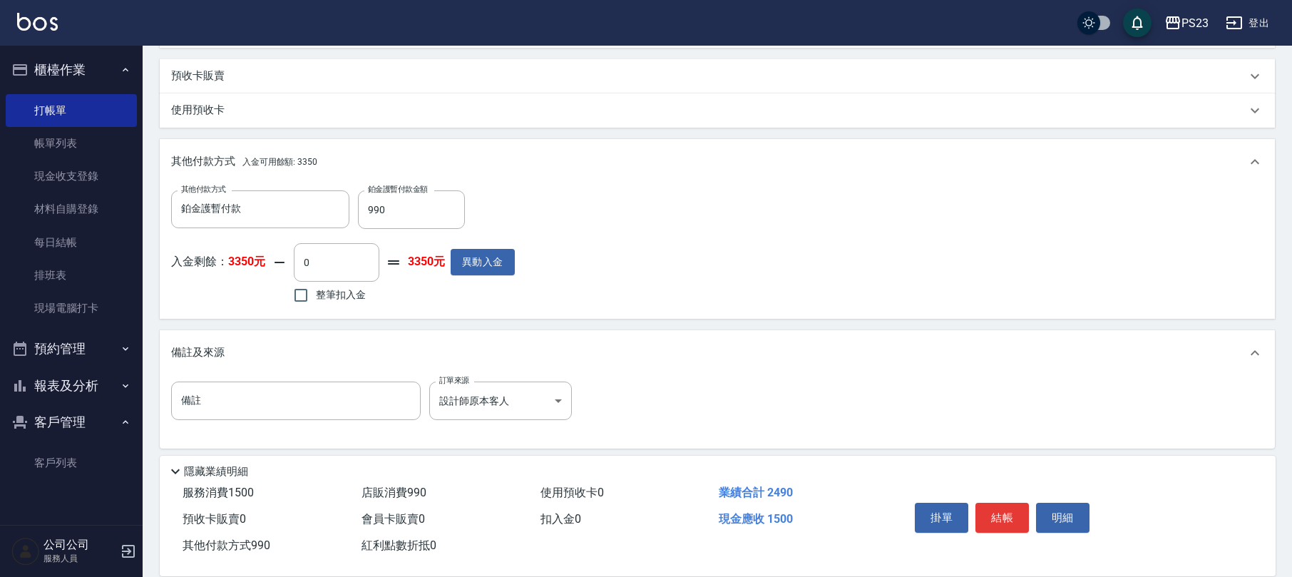
type input "1500"
click at [1013, 512] on button "結帳" at bounding box center [1002, 518] width 53 height 30
type input "[DATE] 19:08"
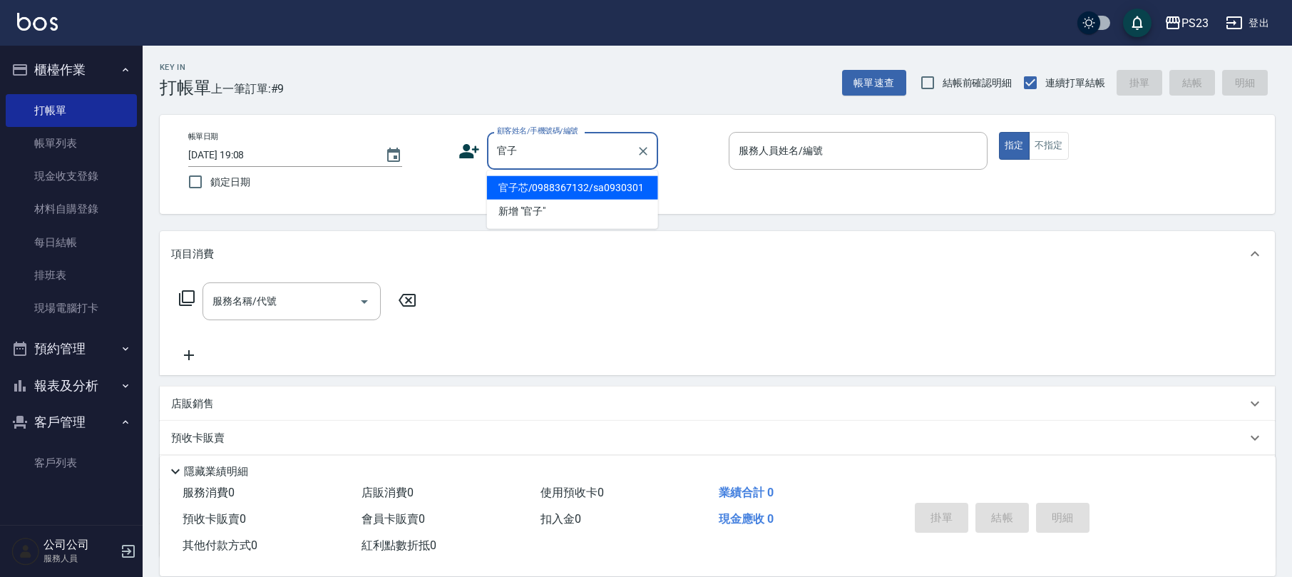
click at [554, 183] on li "官子芯/0988367132/sa0930301" at bounding box center [572, 188] width 171 height 24
type input "官子芯/0988367132/sa0930301"
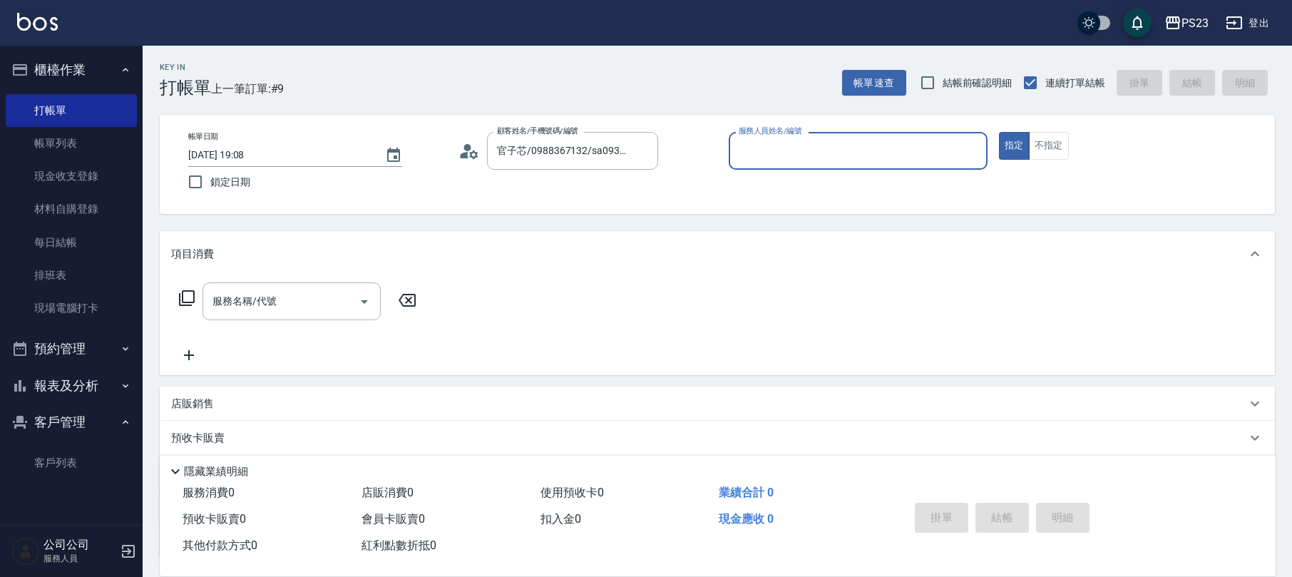
type input "SAMMI-1"
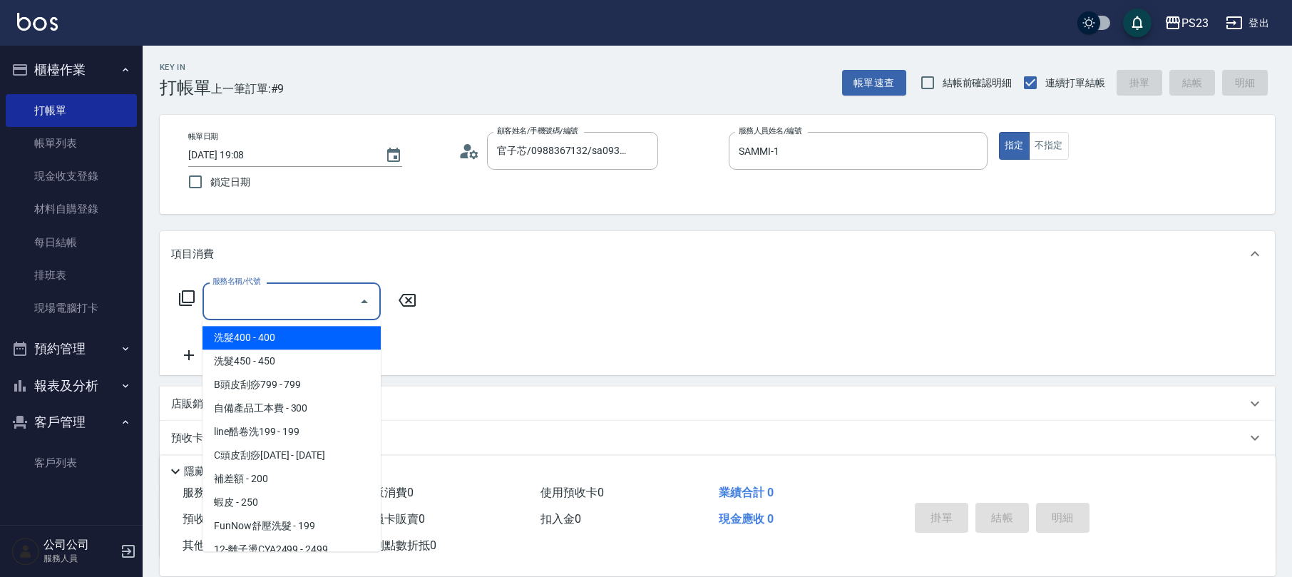
click at [292, 307] on input "服務名稱/代號" at bounding box center [281, 301] width 144 height 25
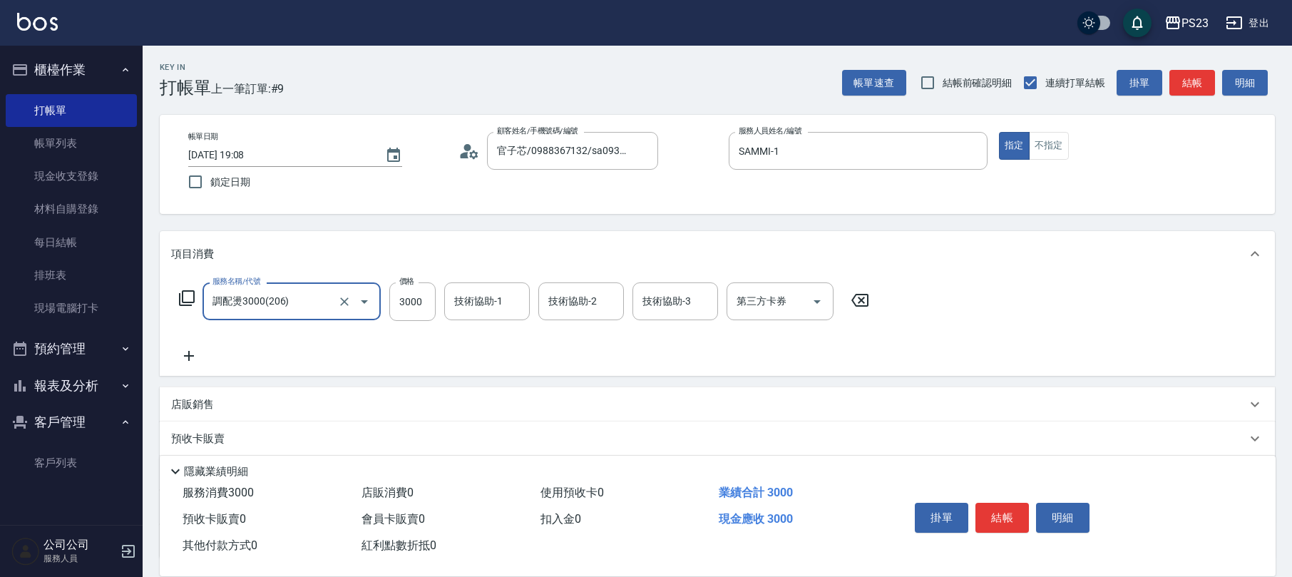
type input "調配燙3000(206)"
type input "3800"
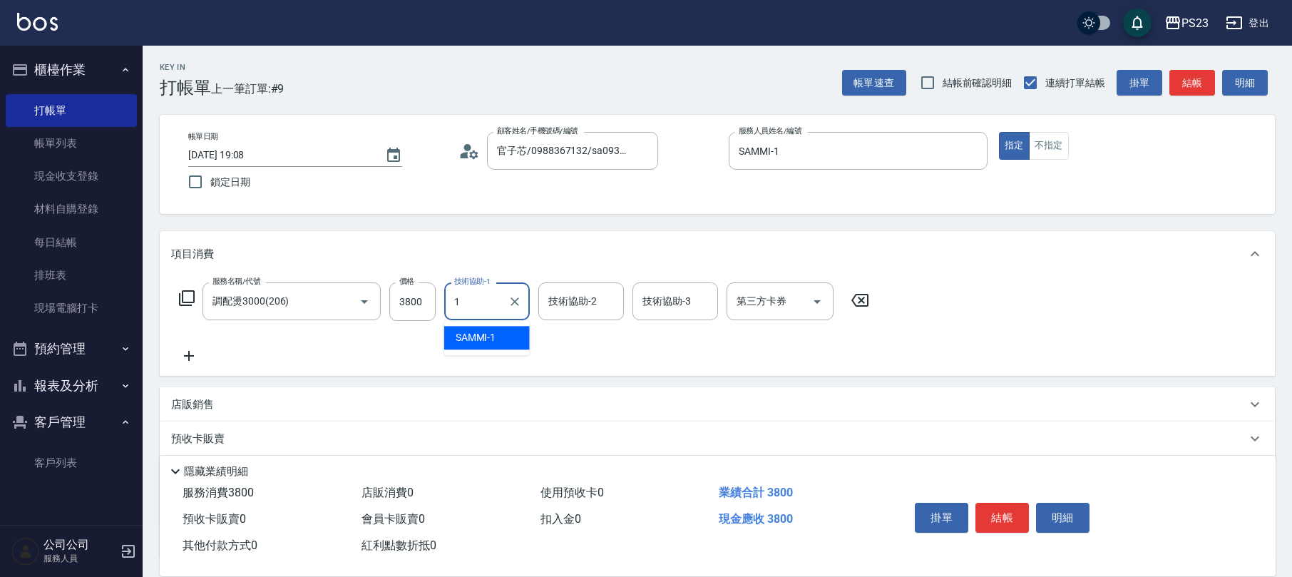
type input "SAMMI-1"
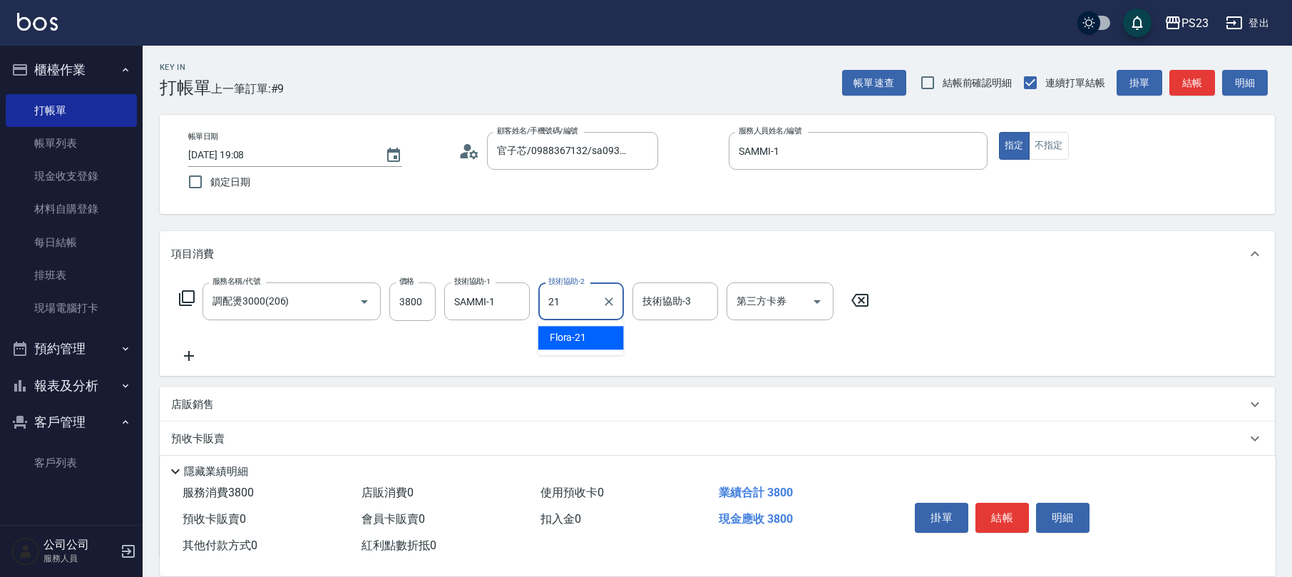
type input "Flora-21"
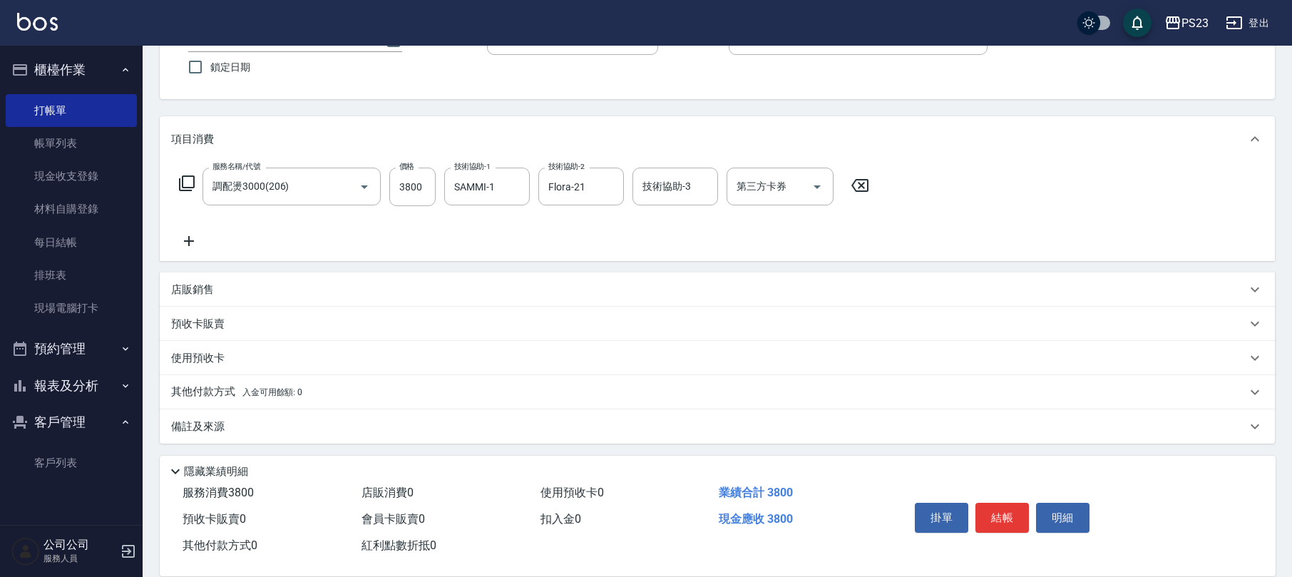
click at [250, 391] on span "入金可用餘額: 0" at bounding box center [272, 392] width 61 height 10
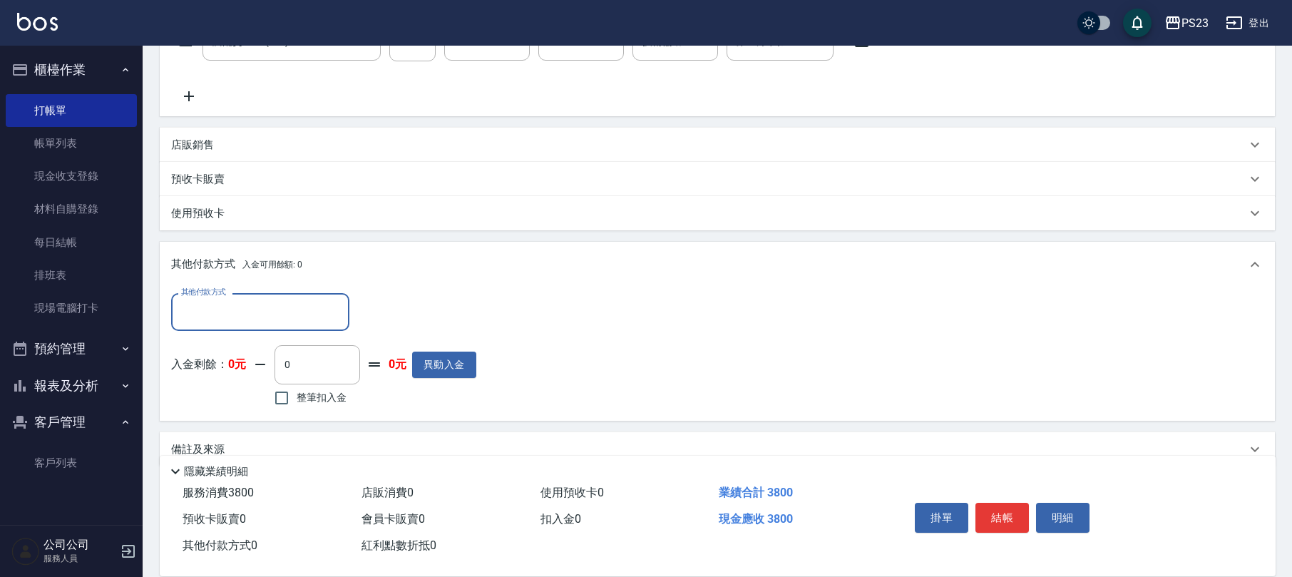
scroll to position [0, 0]
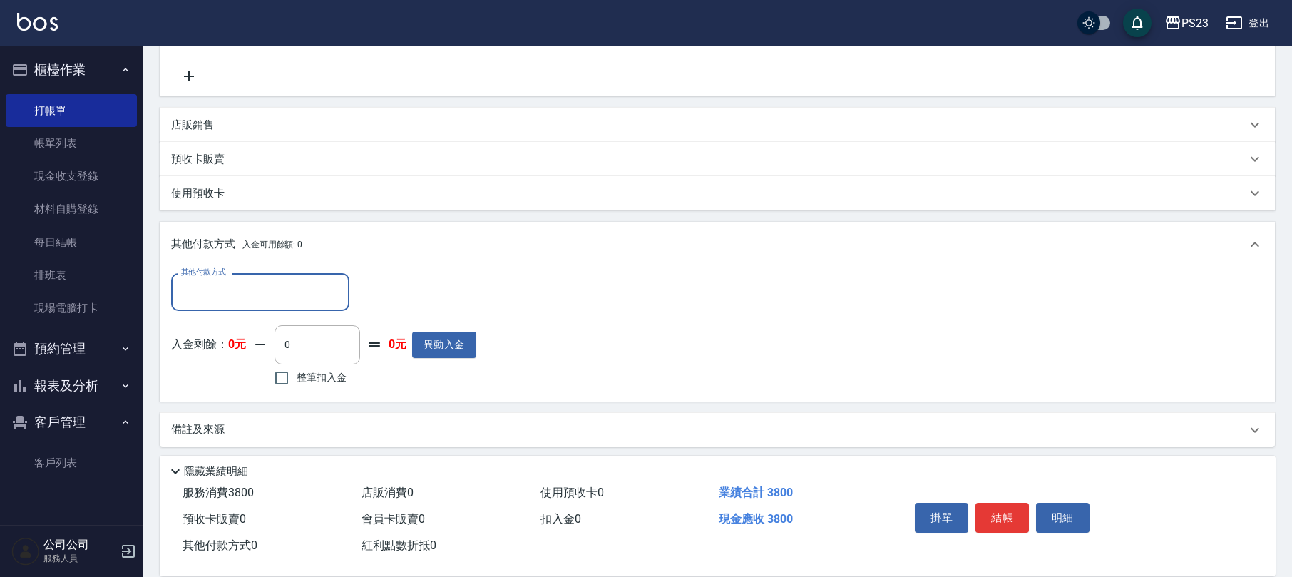
click at [275, 297] on input "其他付款方式" at bounding box center [260, 292] width 165 height 25
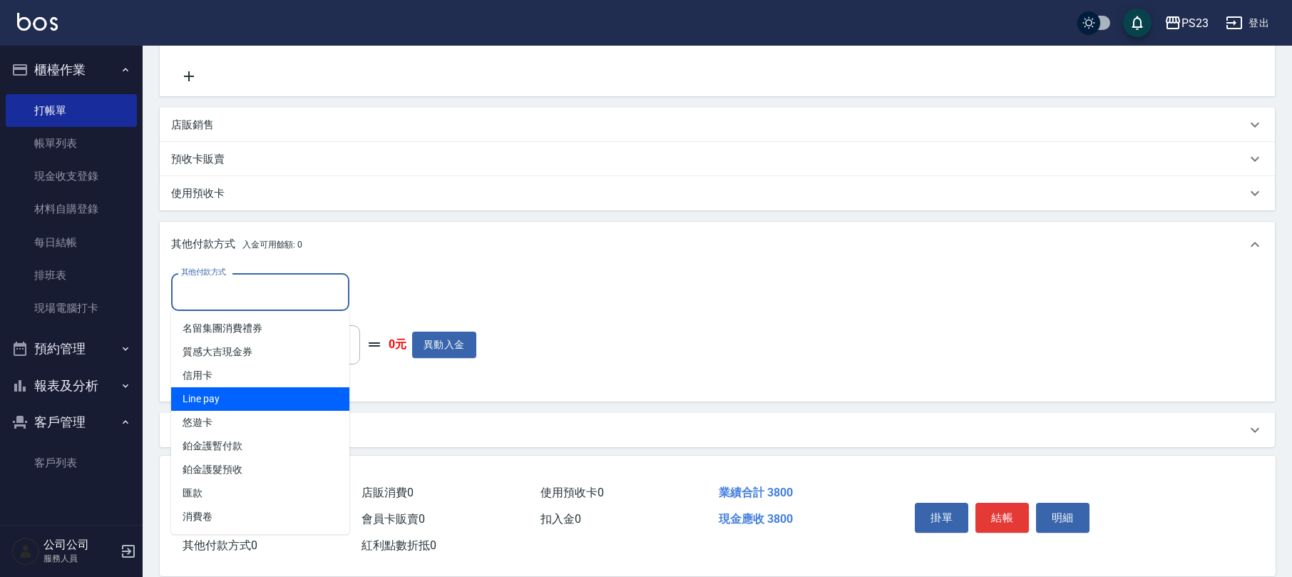
click at [221, 389] on span "Line pay" at bounding box center [260, 399] width 178 height 24
type input "Line pay"
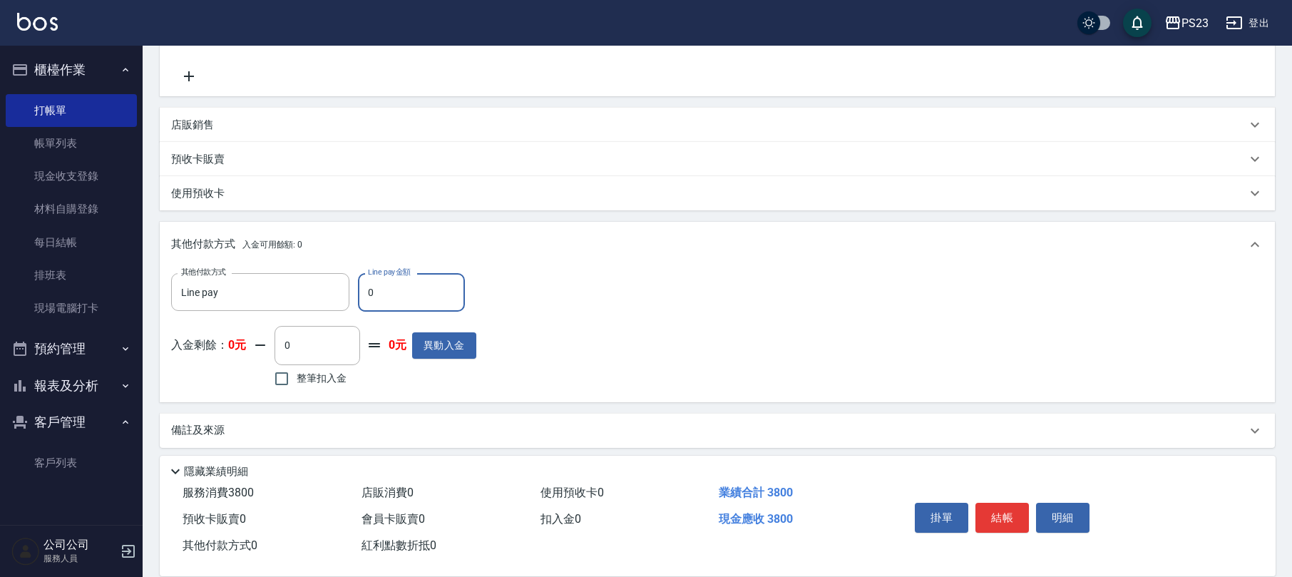
drag, startPoint x: 394, startPoint y: 300, endPoint x: 282, endPoint y: 257, distance: 119.9
click at [355, 292] on div "其他付款方式 Line pay 其他付款方式 Line pay金額 0 Line pay金額" at bounding box center [323, 292] width 305 height 39
type input "3800"
click at [1004, 513] on button "結帳" at bounding box center [1002, 518] width 53 height 30
type input "[DATE] 19:09"
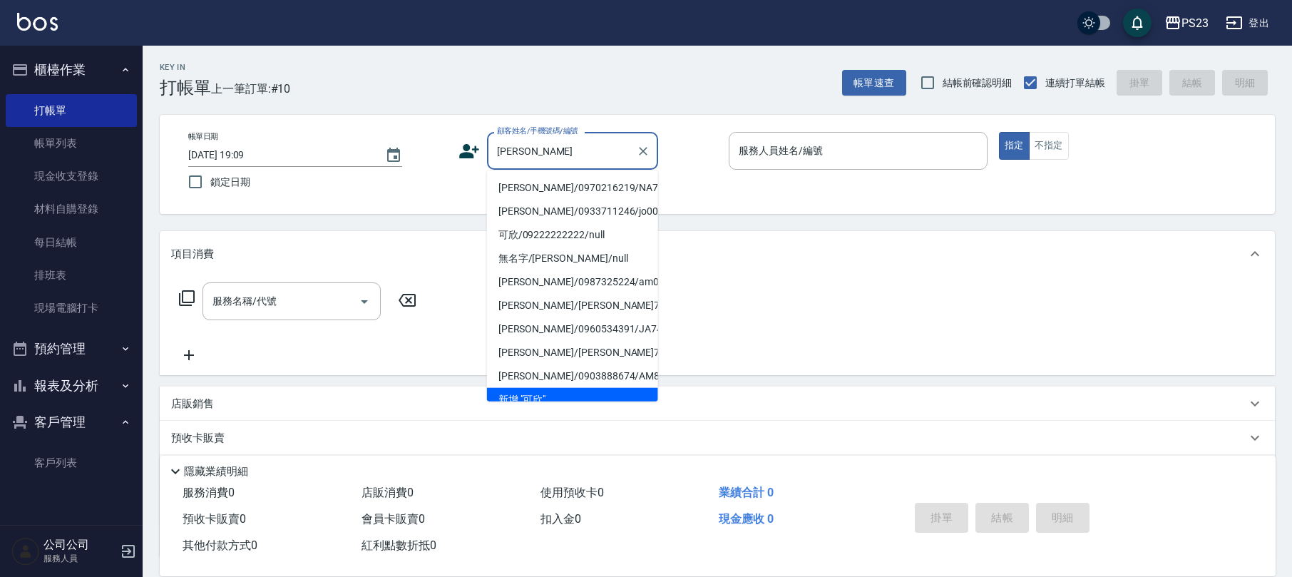
click at [580, 180] on li "[PERSON_NAME]/0970216219/NA710403" at bounding box center [572, 188] width 171 height 24
type input "[PERSON_NAME]/0970216219/NA710403"
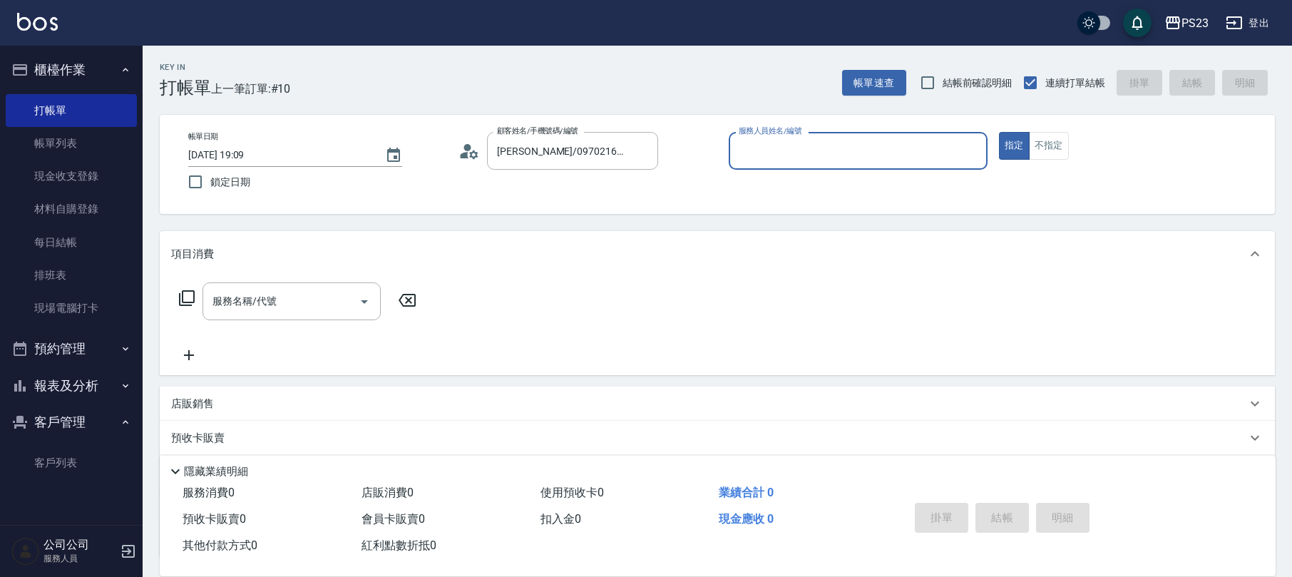
type input "Nanako-59"
click at [303, 309] on input "服務名稱/代號" at bounding box center [281, 301] width 144 height 25
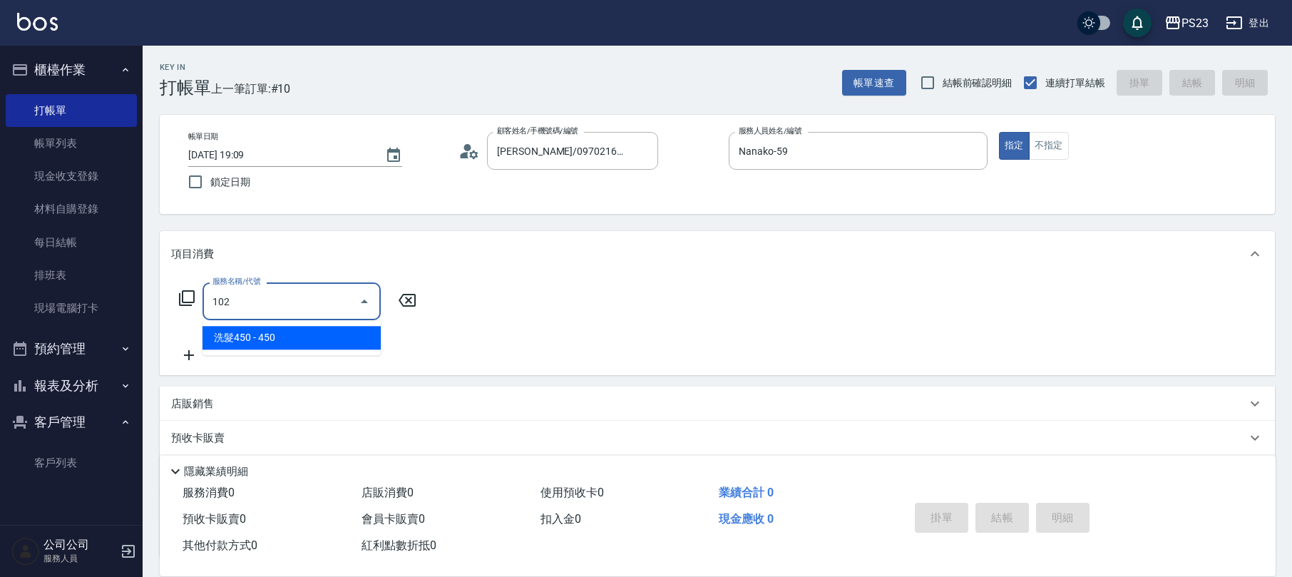
type input "洗髮450(102)"
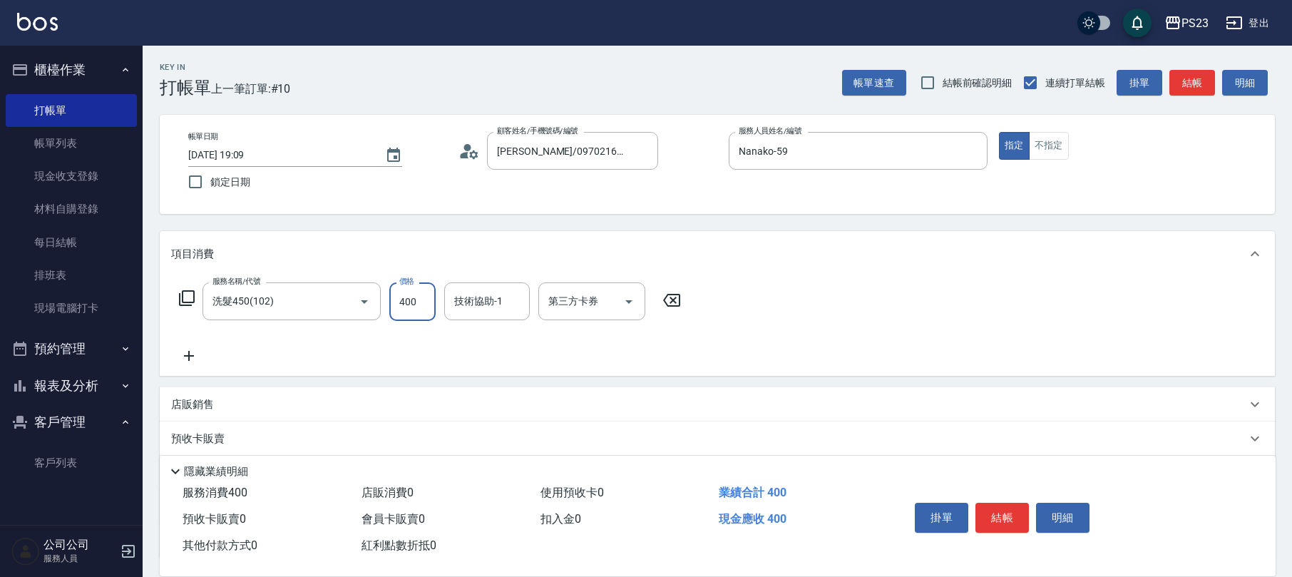
type input "400"
type input "Nanako-59"
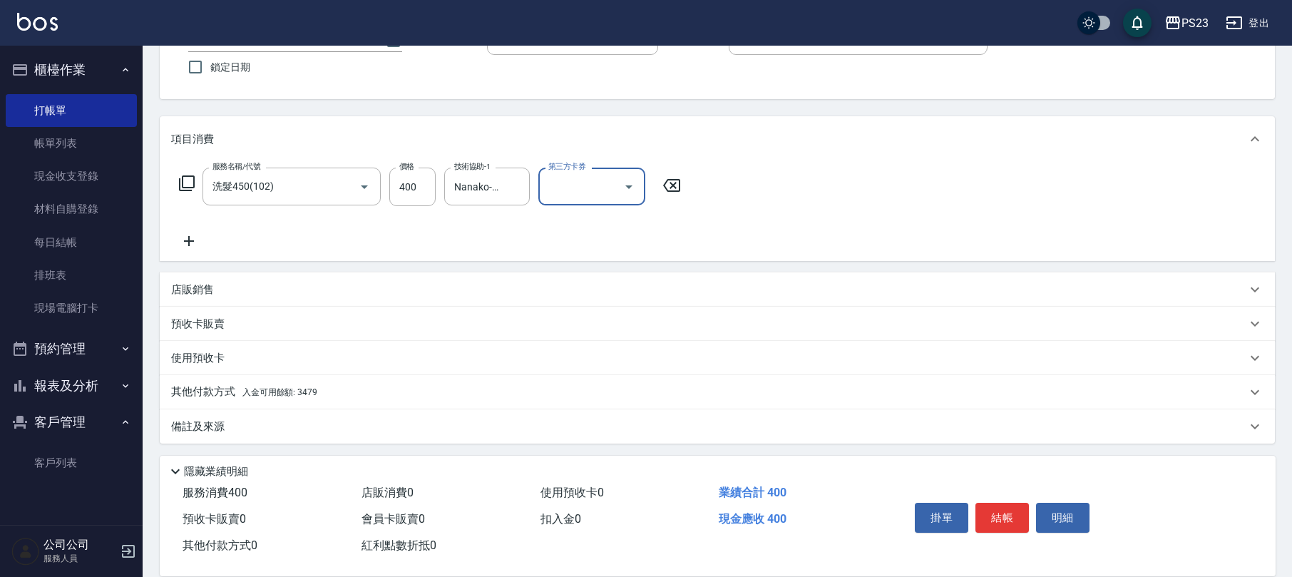
click at [304, 386] on p "其他付款方式 入金可用餘額: 3479" at bounding box center [244, 392] width 146 height 16
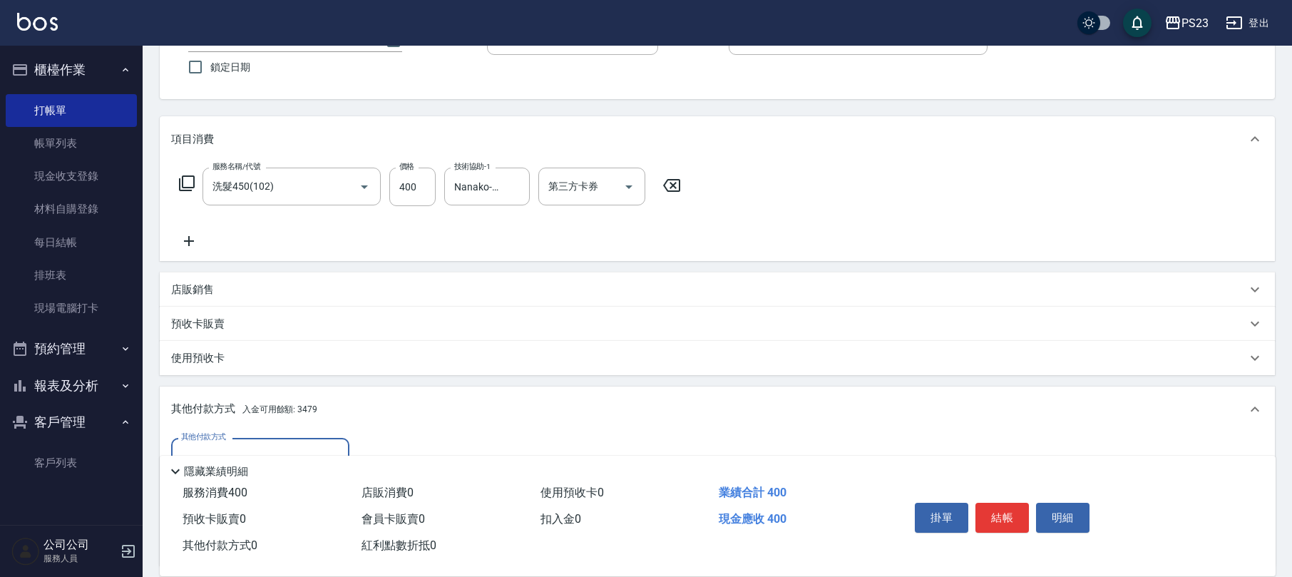
scroll to position [210, 0]
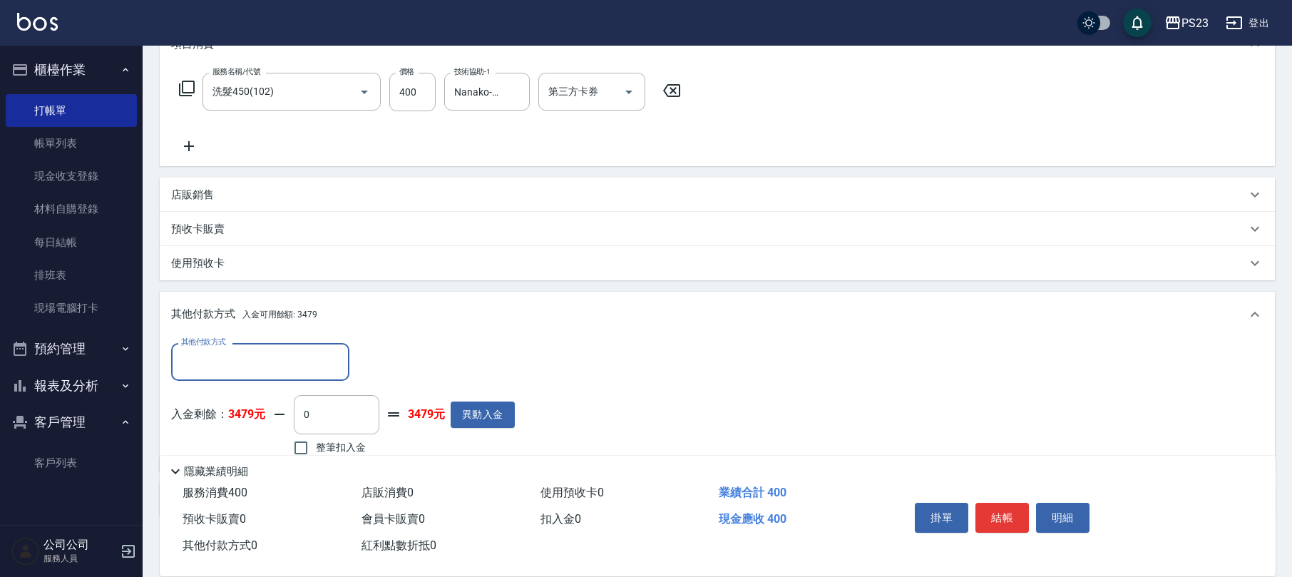
click at [317, 446] on span "整筆扣入金" at bounding box center [341, 447] width 50 height 15
click at [316, 446] on input "整筆扣入金" at bounding box center [301, 448] width 30 height 30
checkbox input "true"
type input "400"
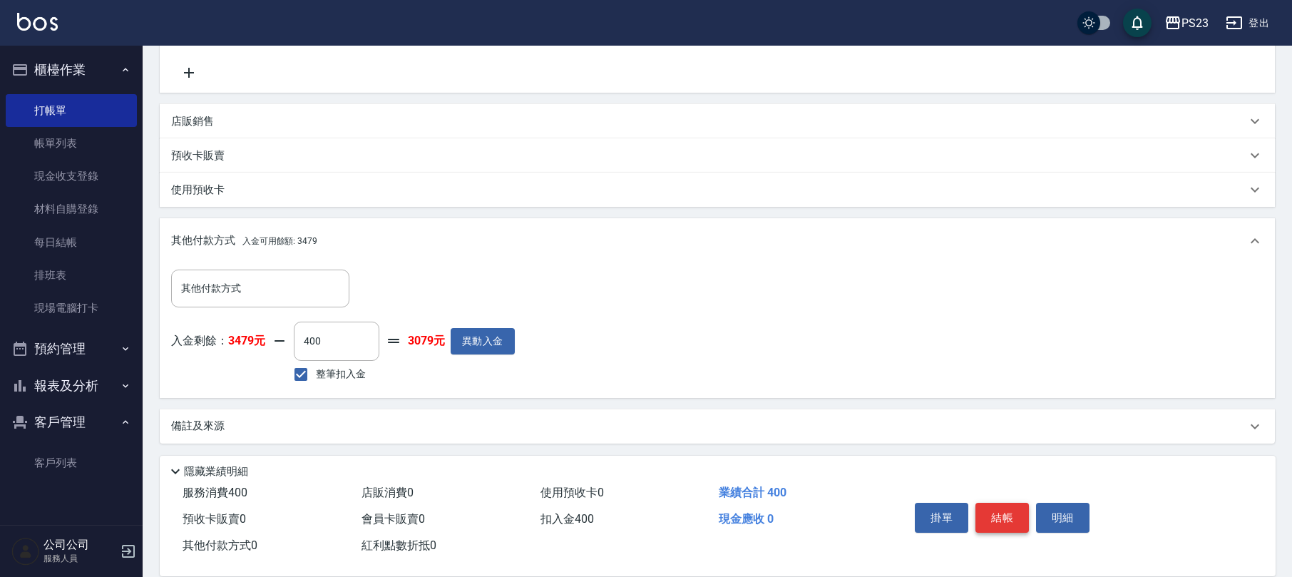
click at [1010, 519] on button "結帳" at bounding box center [1002, 518] width 53 height 30
type input "[DATE] 19:10"
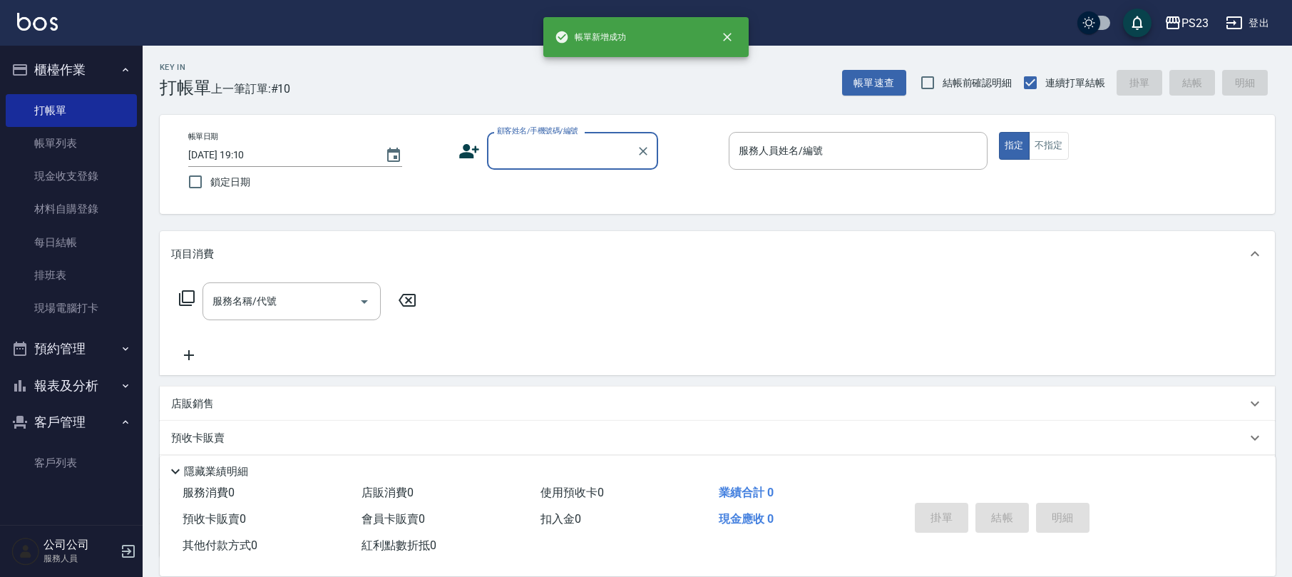
scroll to position [0, 0]
type input "ㄧ"
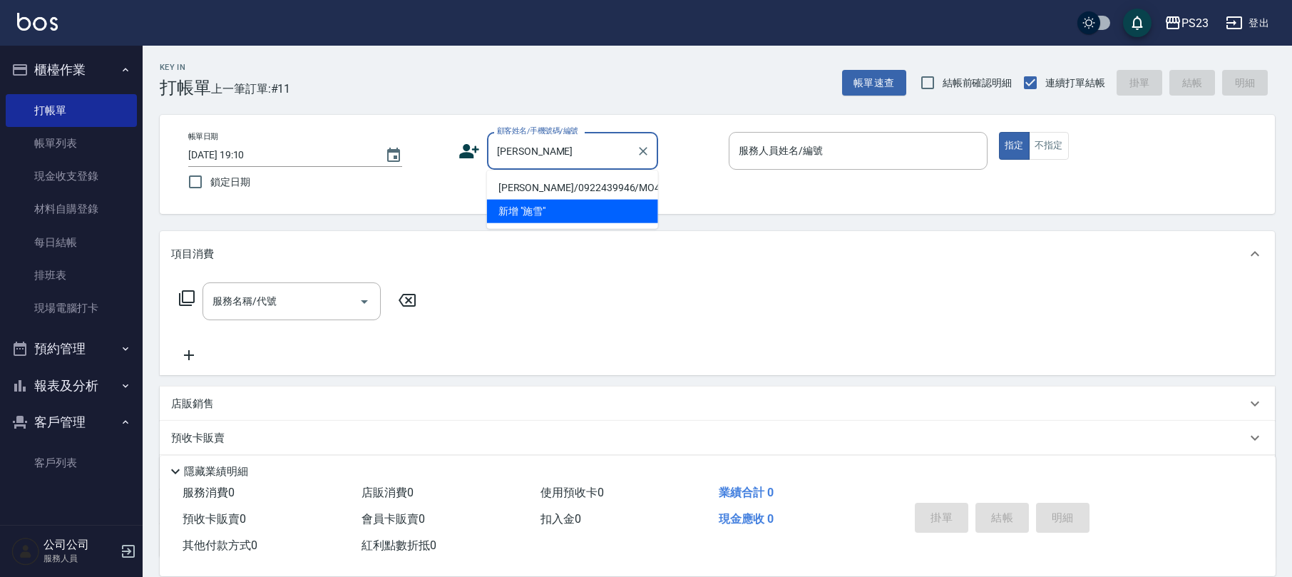
click at [565, 191] on li "[PERSON_NAME]/0922439946/MO413652" at bounding box center [572, 188] width 171 height 24
type input "[PERSON_NAME]/0922439946/MO413652"
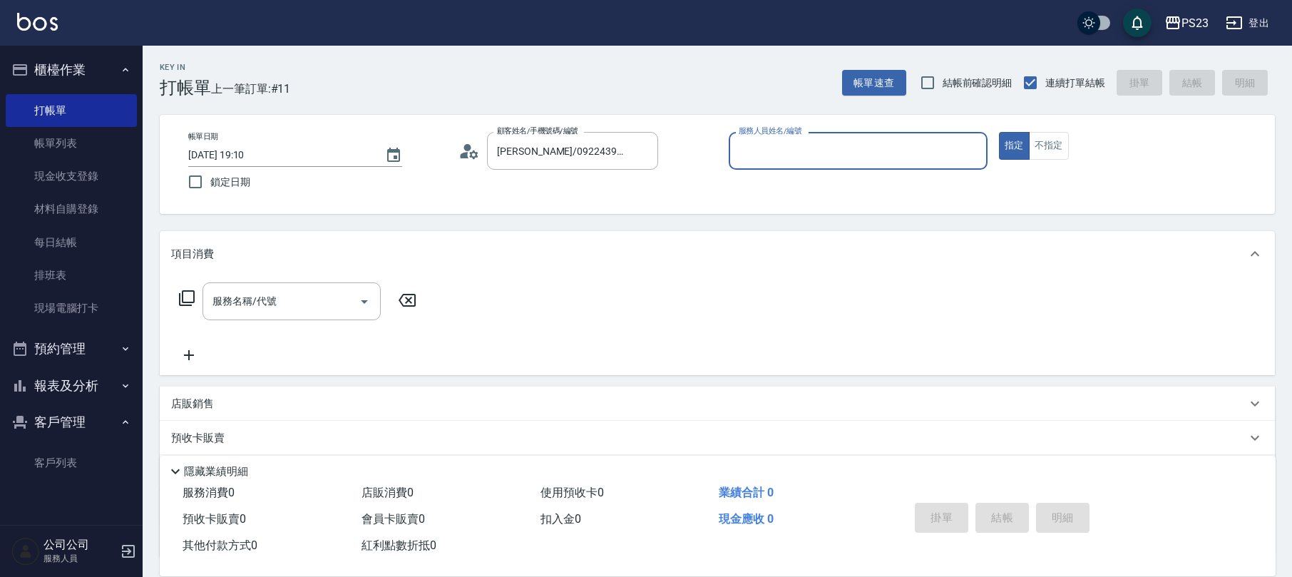
type input "[PERSON_NAME]-0"
click at [281, 294] on input "服務名稱/代號" at bounding box center [281, 301] width 144 height 25
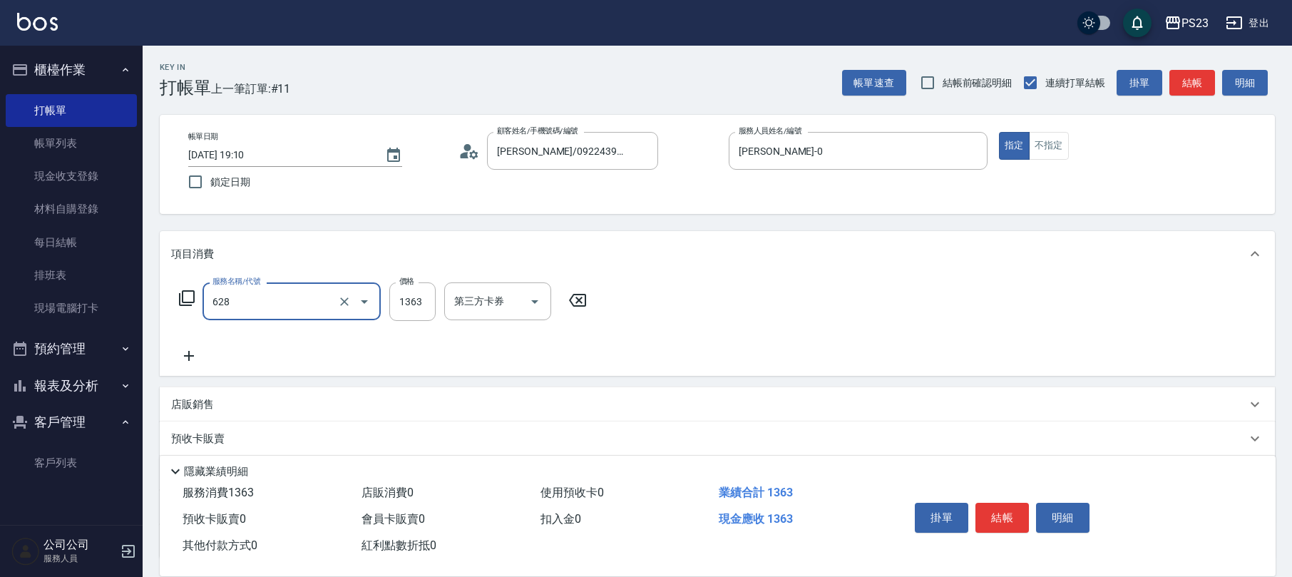
type input "中草藥2000(628)"
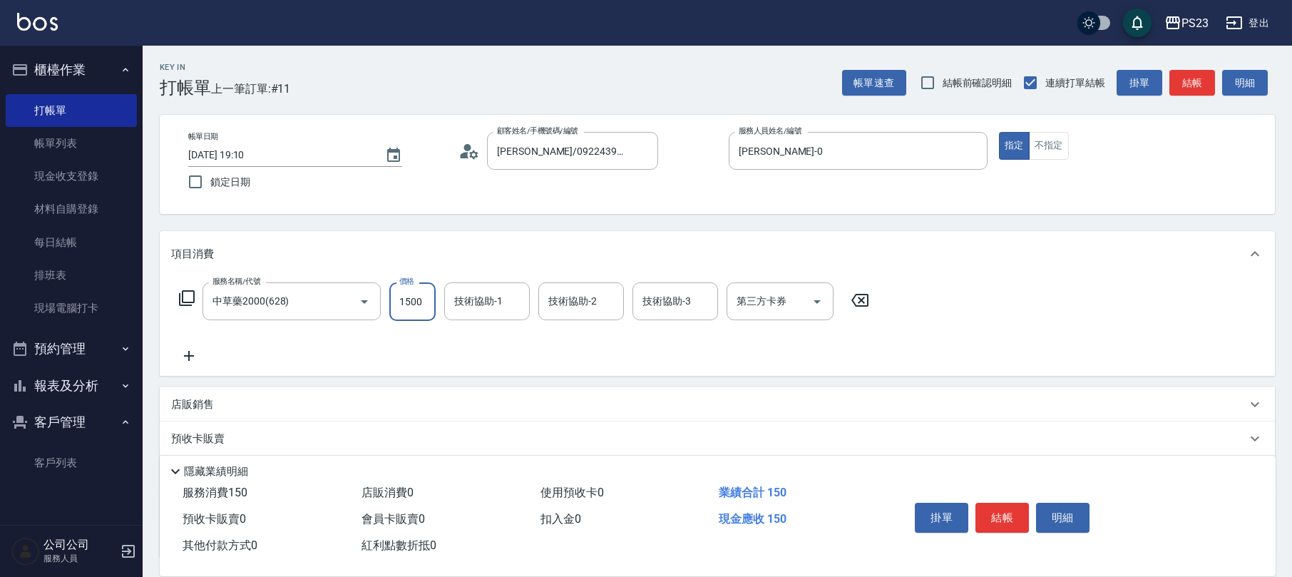
type input "1500"
type input "青惠-26"
type input "Flora-21"
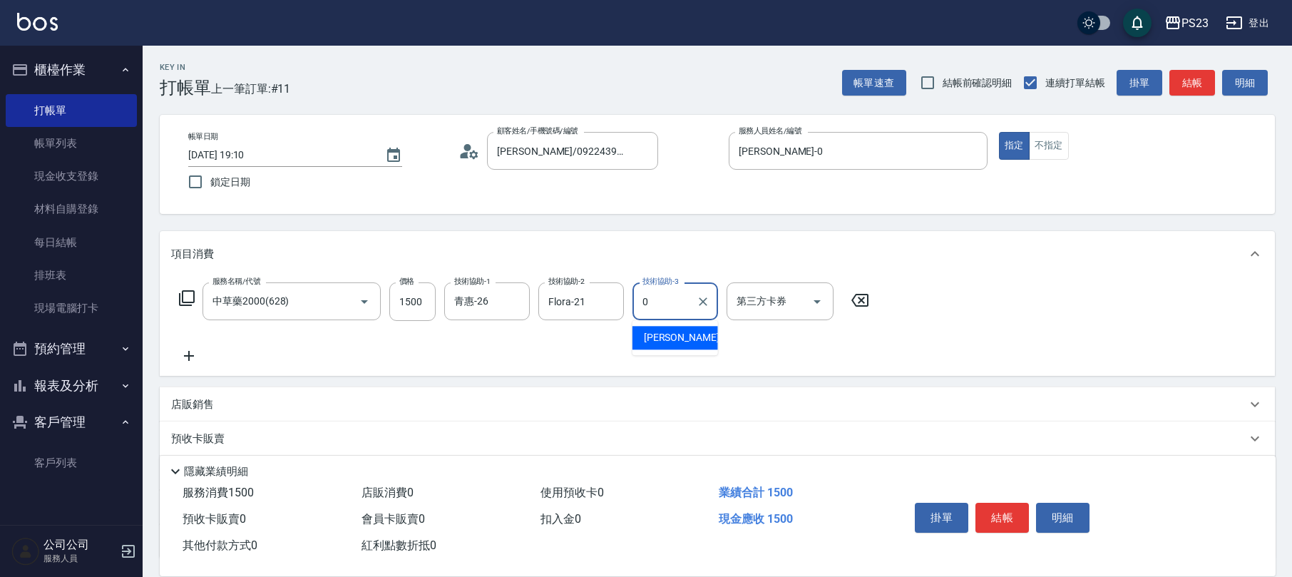
type input "[PERSON_NAME]-0"
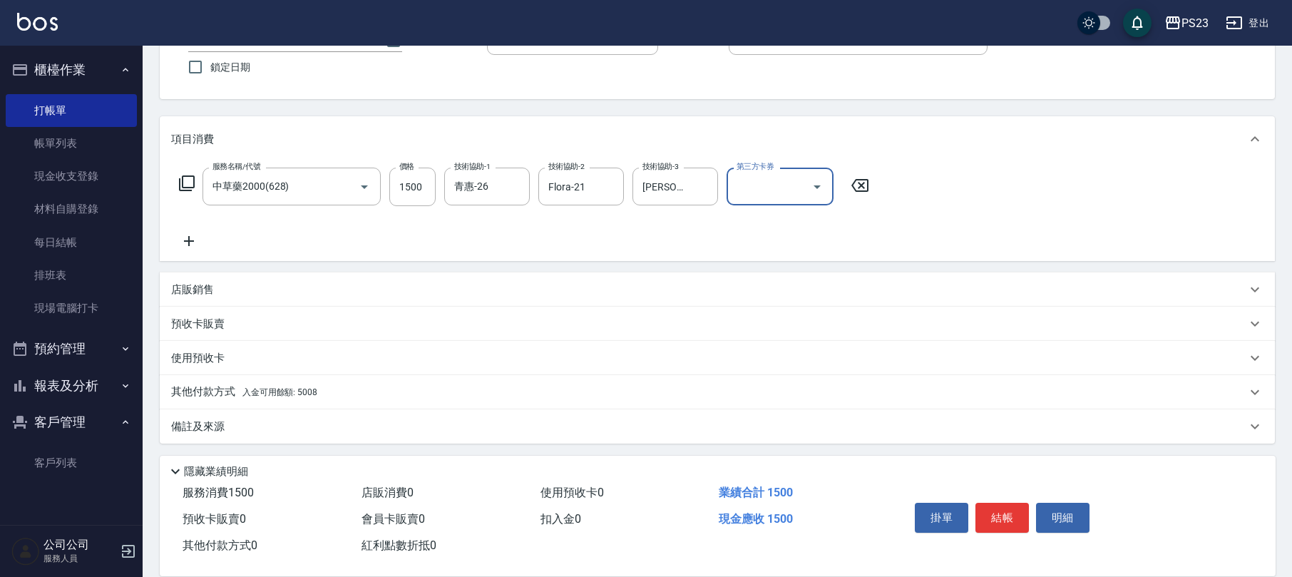
click at [280, 434] on div "備註及來源" at bounding box center [717, 426] width 1115 height 34
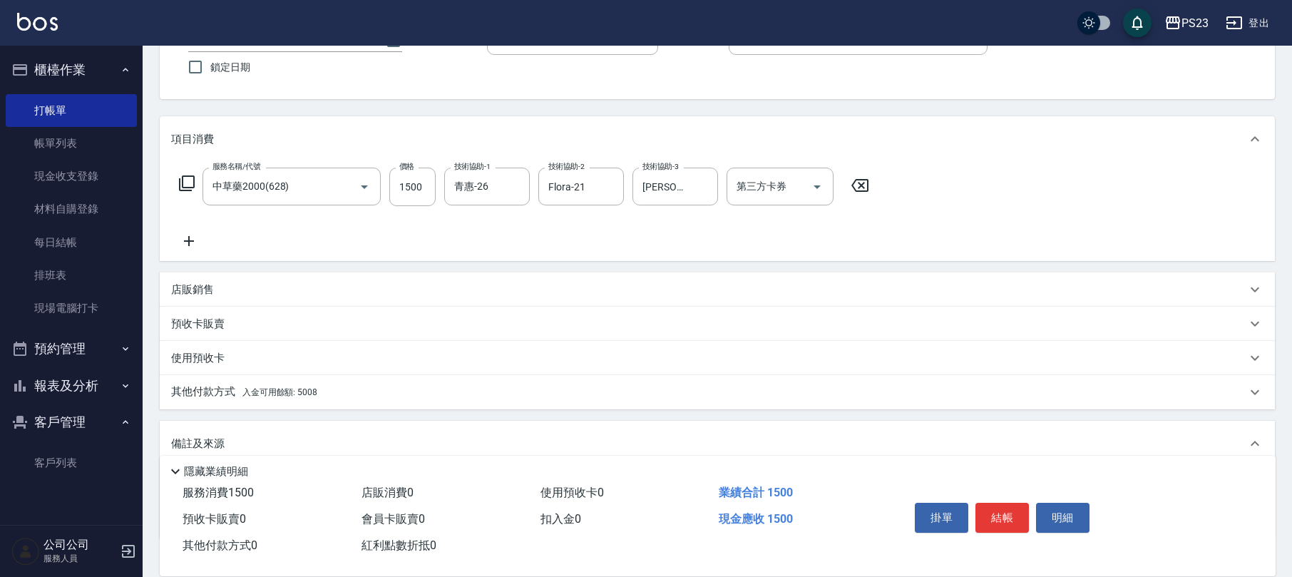
scroll to position [210, 0]
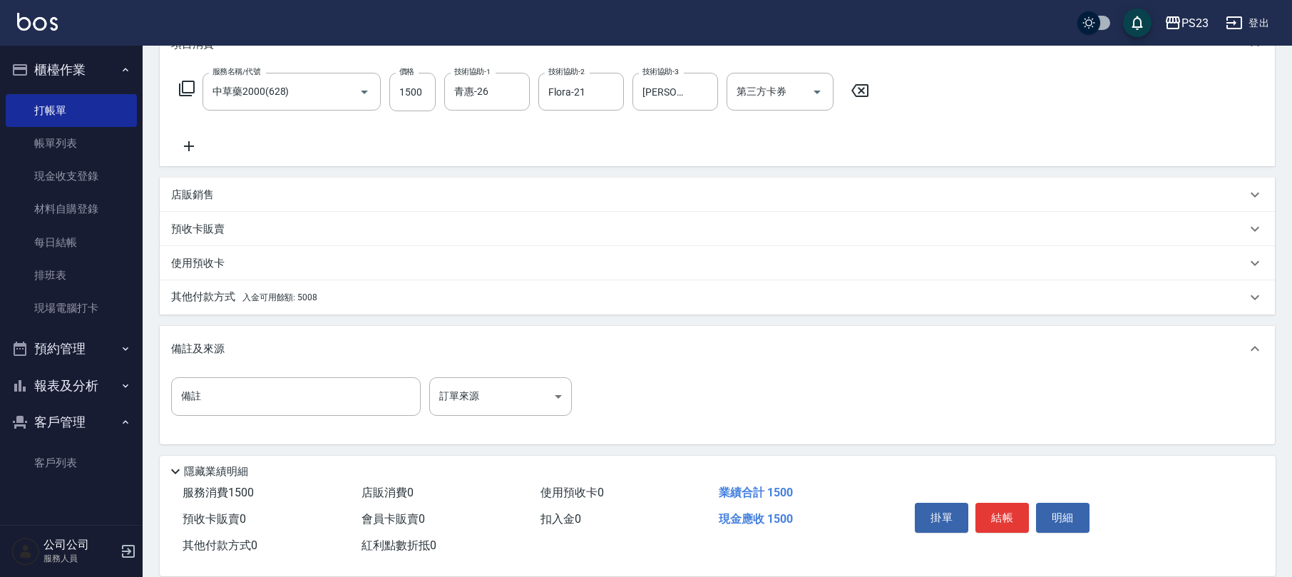
click at [354, 288] on div "其他付款方式 入金可用餘額: 5008" at bounding box center [717, 297] width 1115 height 34
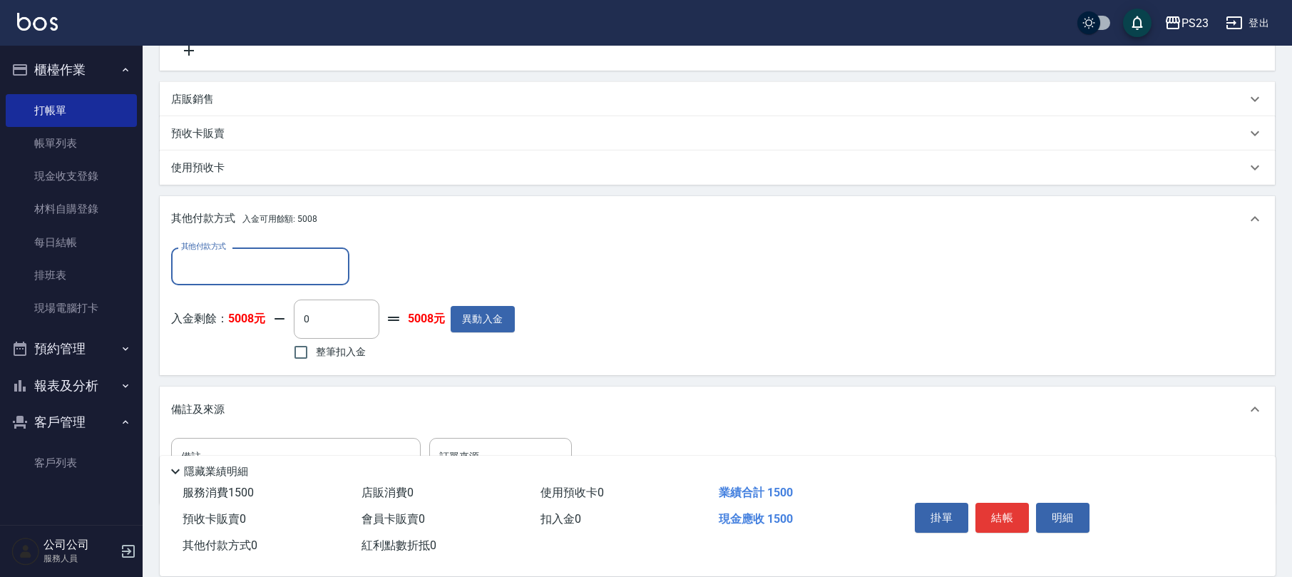
scroll to position [365, 0]
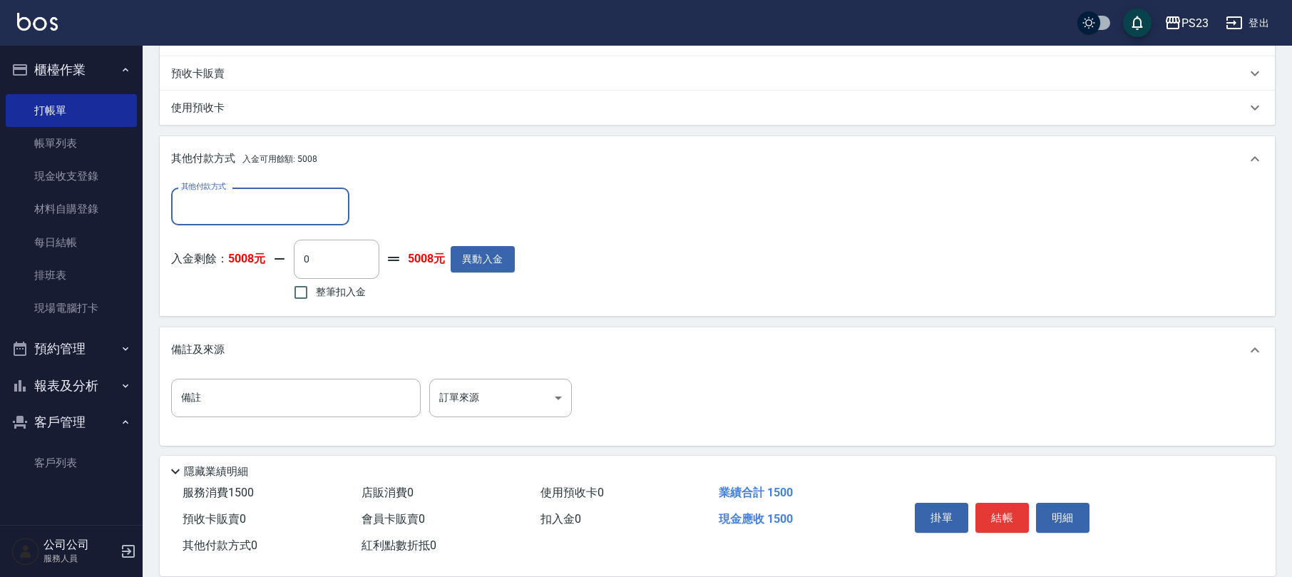
click at [320, 277] on label "整筆扣入金" at bounding box center [326, 292] width 80 height 30
click at [316, 277] on input "整筆扣入金" at bounding box center [301, 292] width 30 height 30
checkbox input "true"
type input "1500"
click at [995, 503] on button "結帳" at bounding box center [1002, 518] width 53 height 30
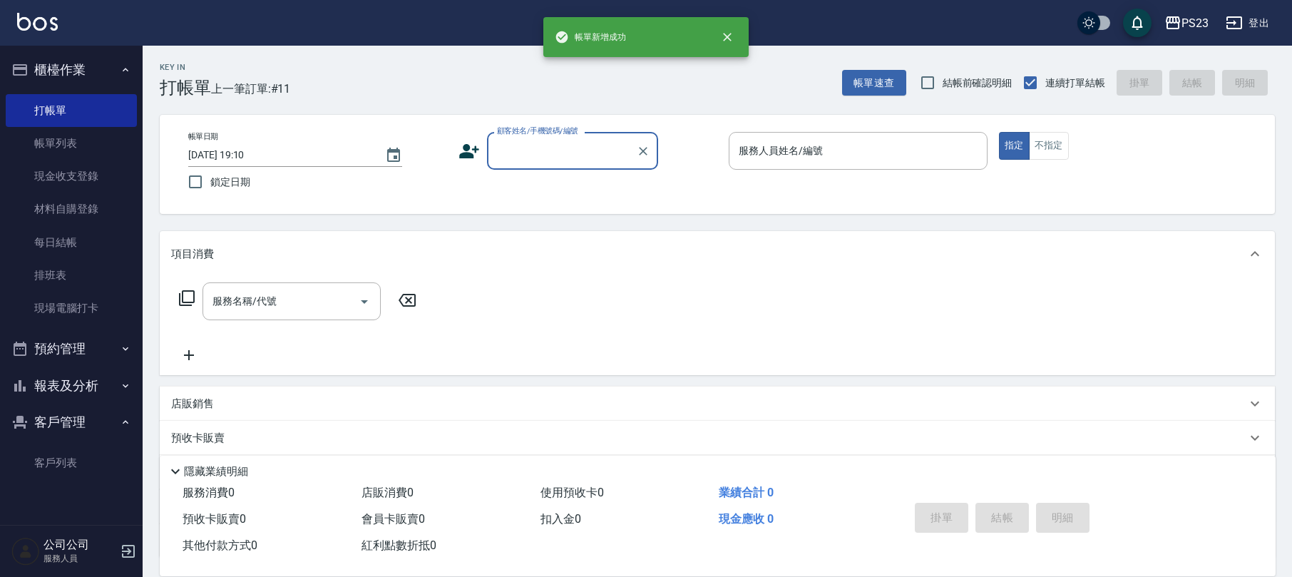
scroll to position [0, 0]
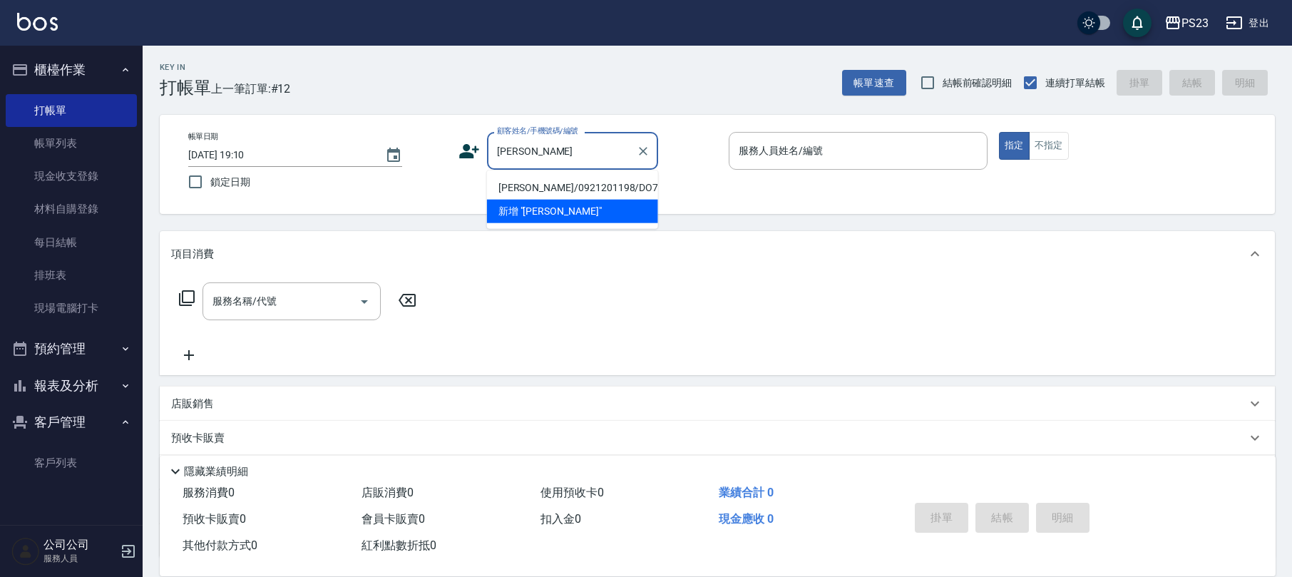
click at [552, 183] on li "[PERSON_NAME]/0921201198/DO780927" at bounding box center [572, 188] width 171 height 24
type input "[PERSON_NAME]/0921201198/DO780927"
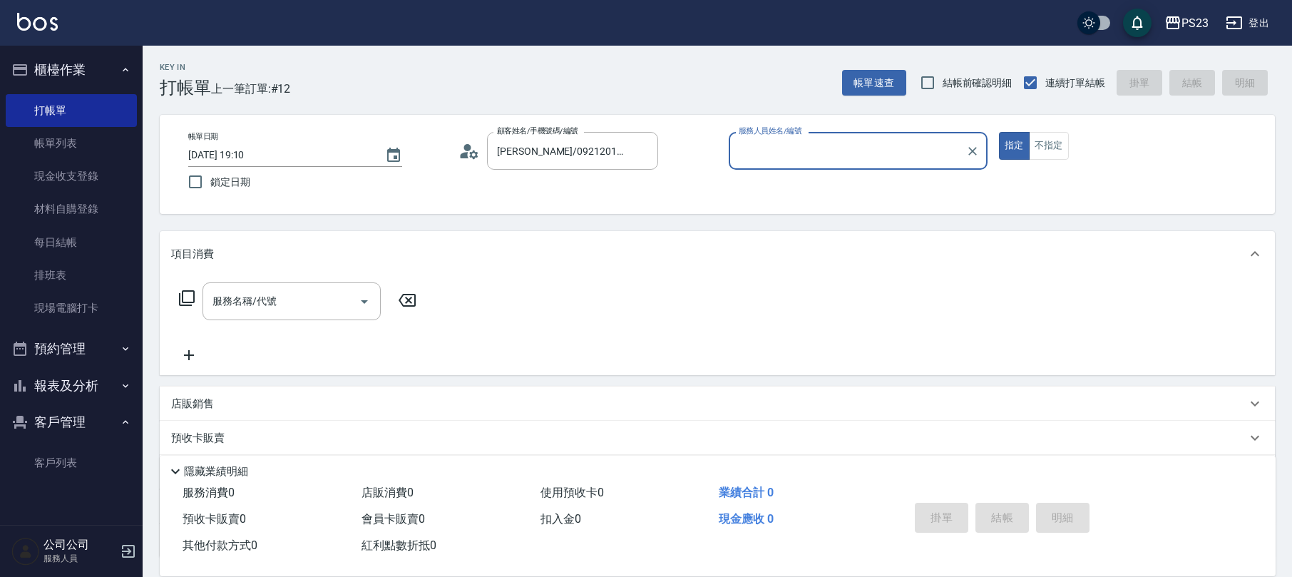
type input "Donna-75"
click at [329, 290] on input "服務名稱/代號" at bounding box center [281, 301] width 144 height 25
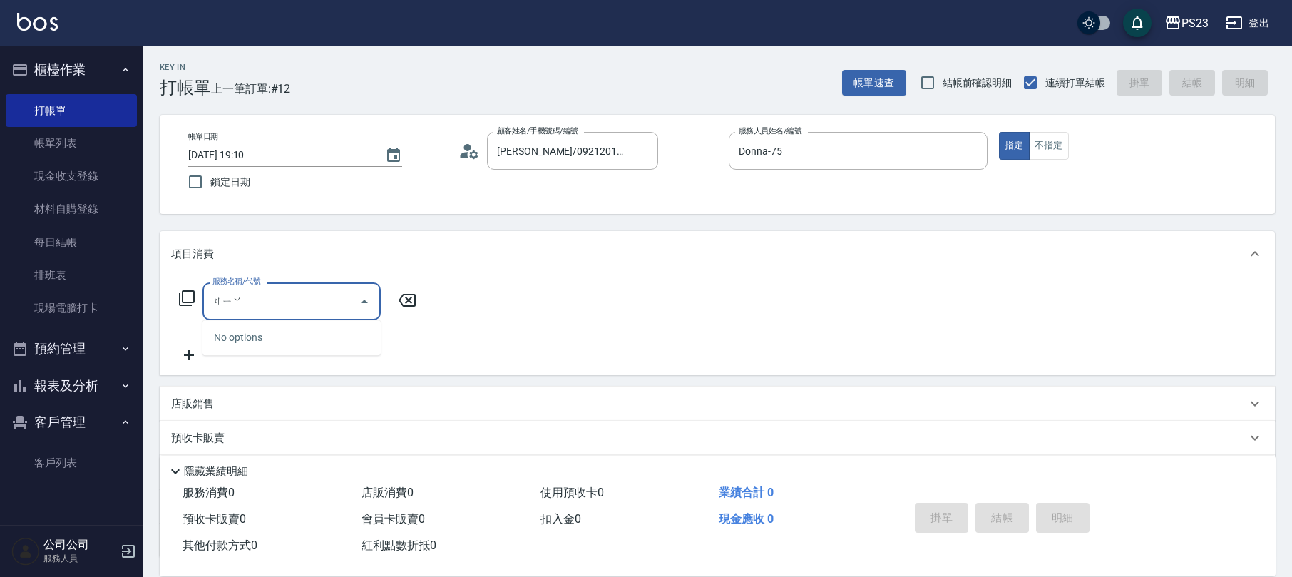
type input "嘉"
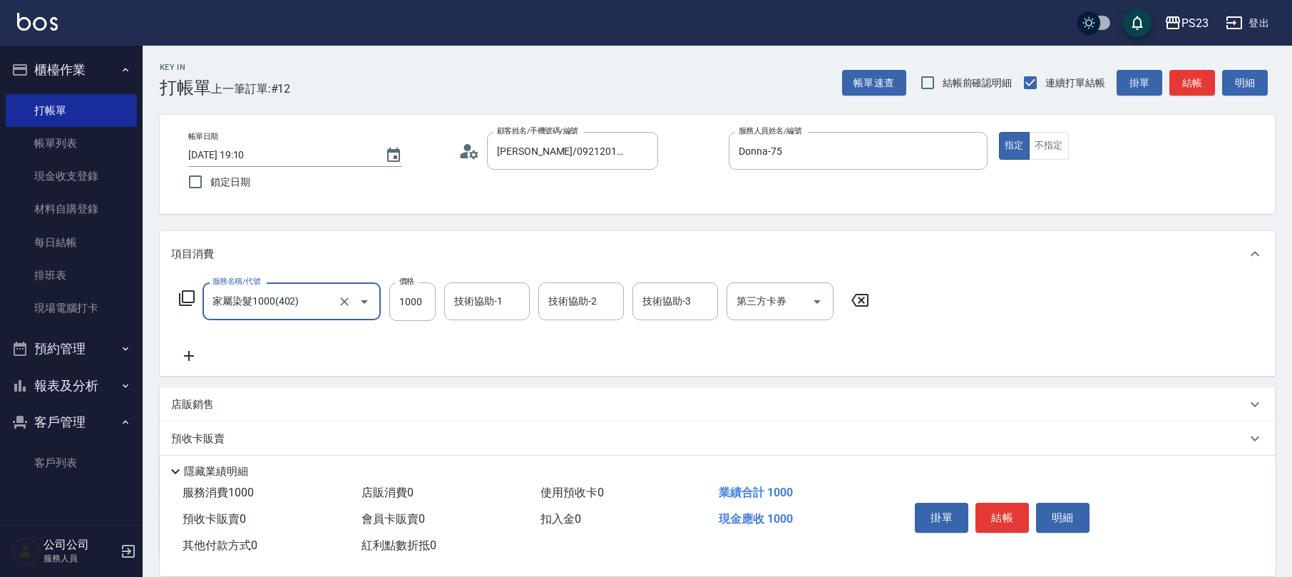
type input "家屬染髮1000(402)"
type input "1500"
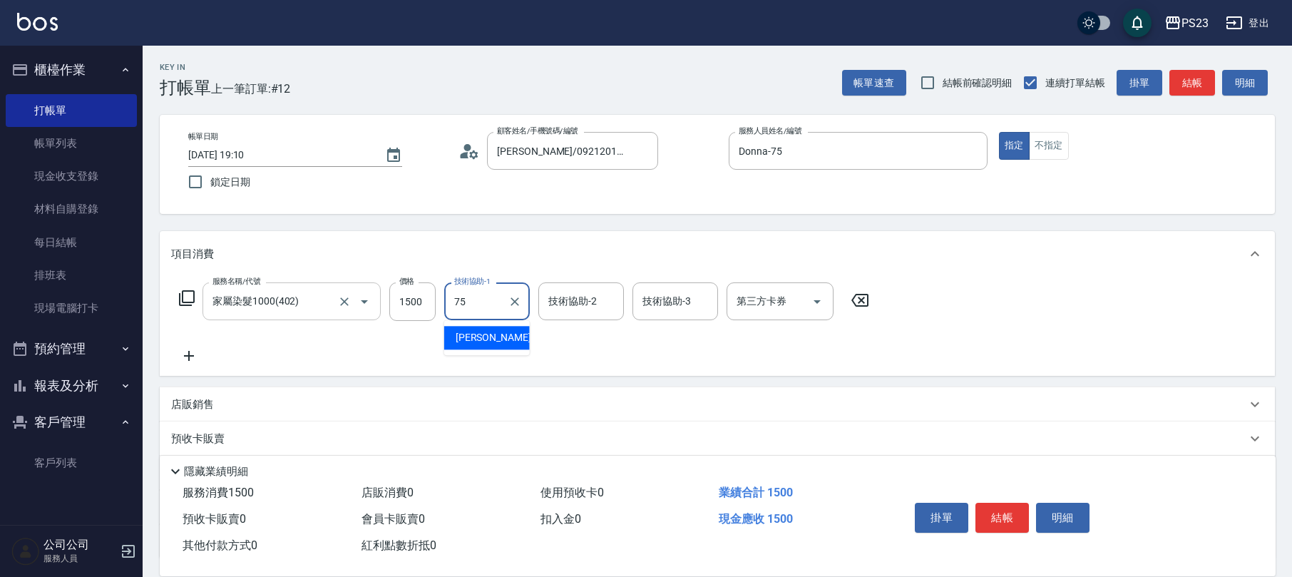
type input "Donna-75"
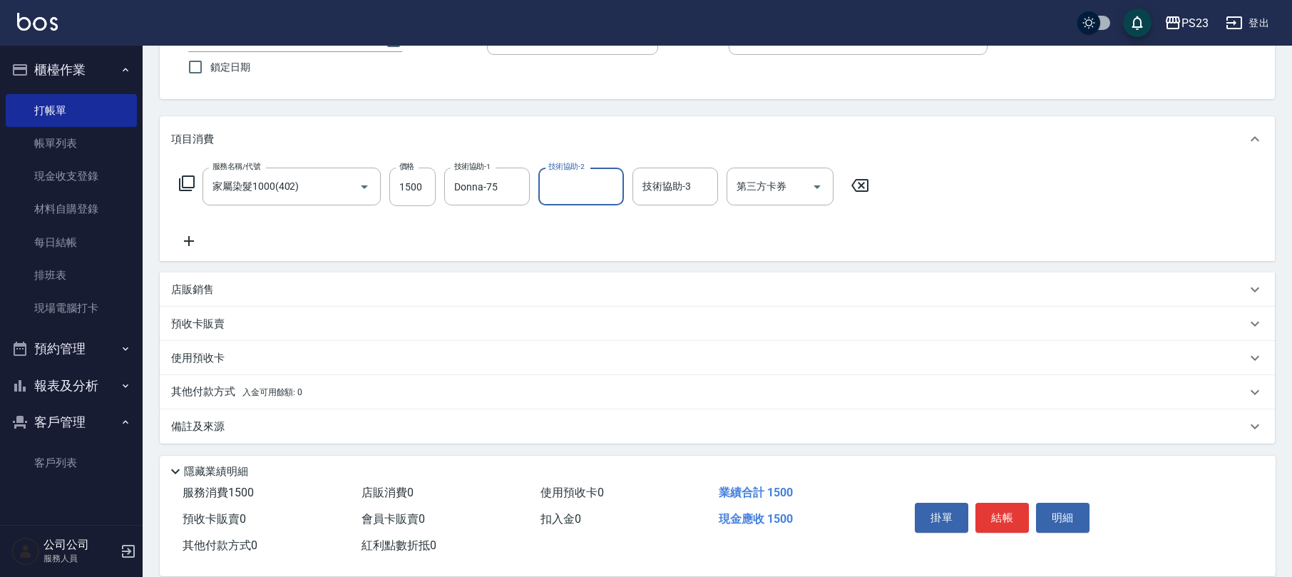
click at [217, 417] on div "備註及來源" at bounding box center [717, 426] width 1115 height 34
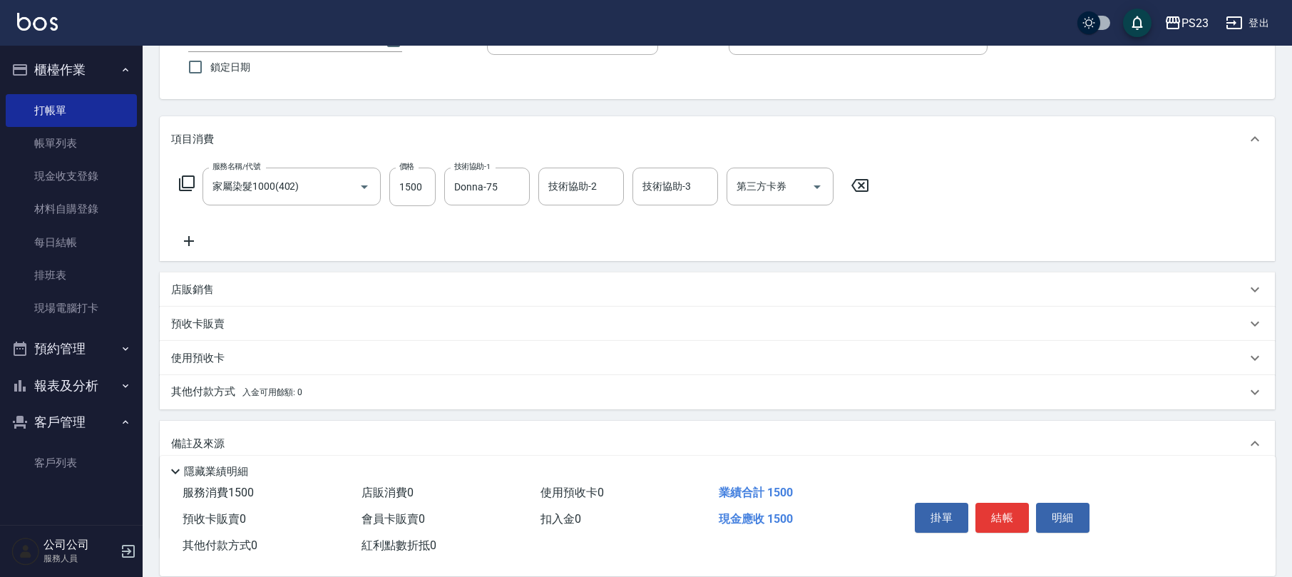
scroll to position [210, 0]
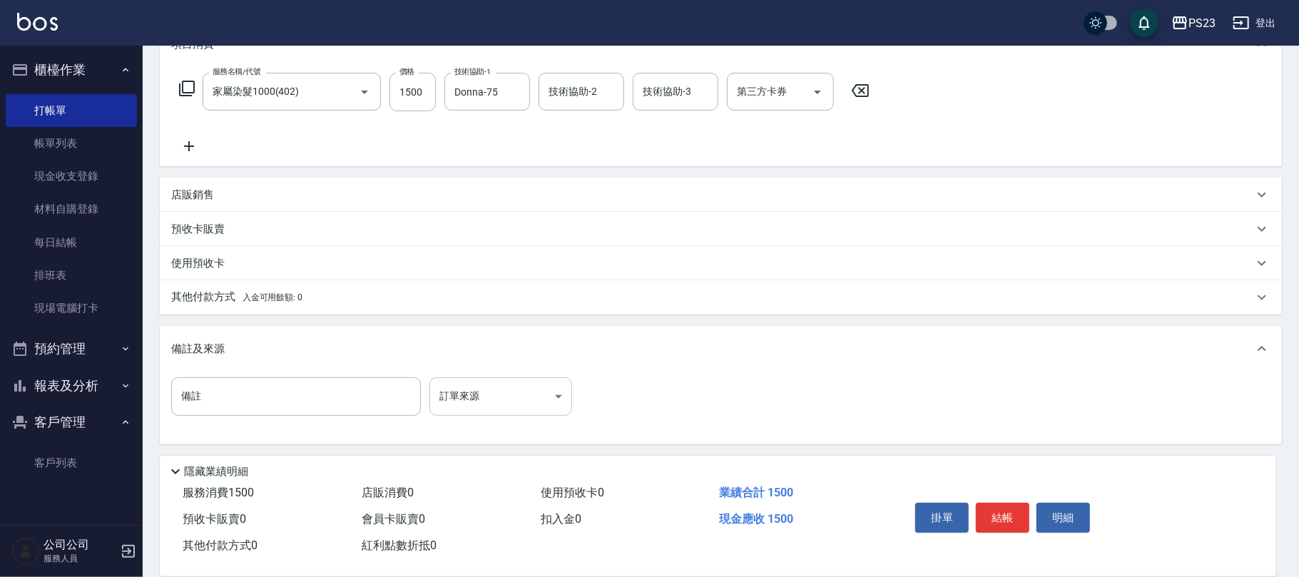
click at [506, 412] on body "PS23 登出 櫃檯作業 打帳單 帳單列表 現金收支登錄 材料自購登錄 每日結帳 排班表 現場電腦打卡 預約管理 預約管理 單日預約紀錄 單週預約紀錄 報表及…" at bounding box center [649, 184] width 1299 height 788
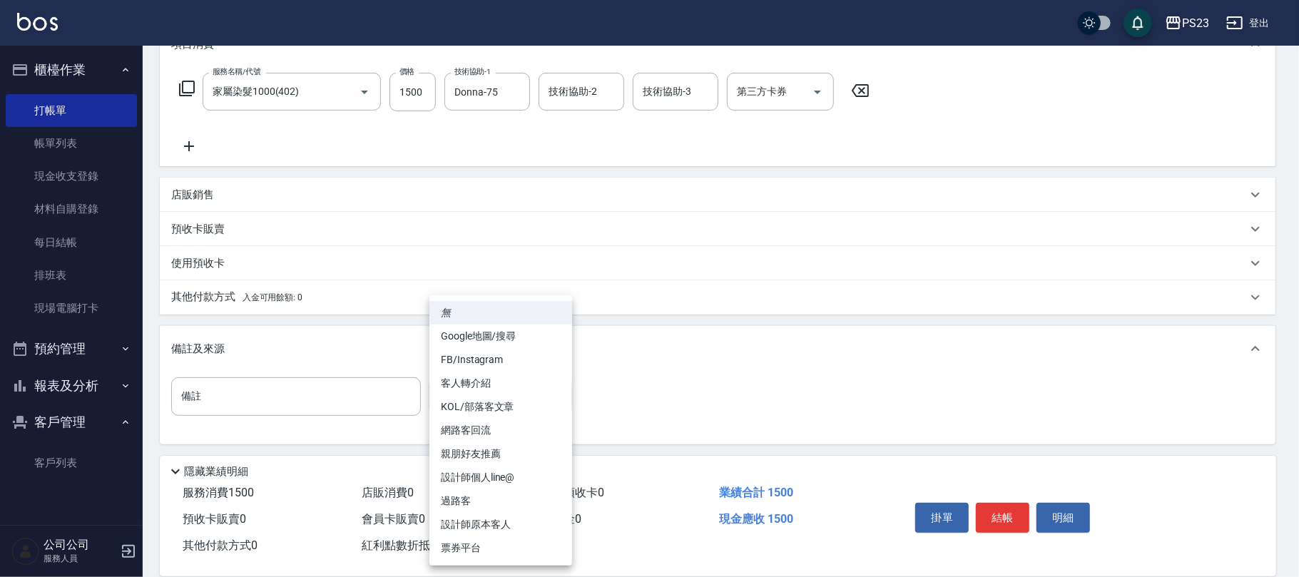
click at [483, 451] on li "親朋好友推薦" at bounding box center [500, 454] width 143 height 24
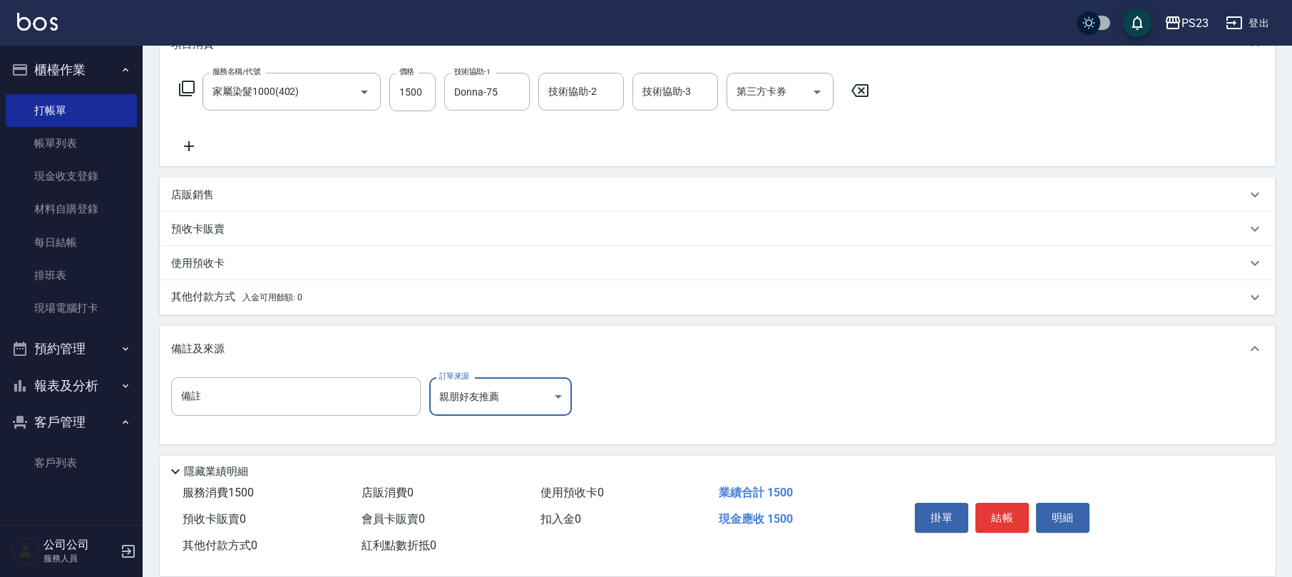
click at [515, 409] on body "PS23 登出 櫃檯作業 打帳單 帳單列表 現金收支登錄 材料自購登錄 每日結帳 排班表 現場電腦打卡 預約管理 預約管理 單日預約紀錄 單週預約紀錄 報表及…" at bounding box center [646, 184] width 1292 height 788
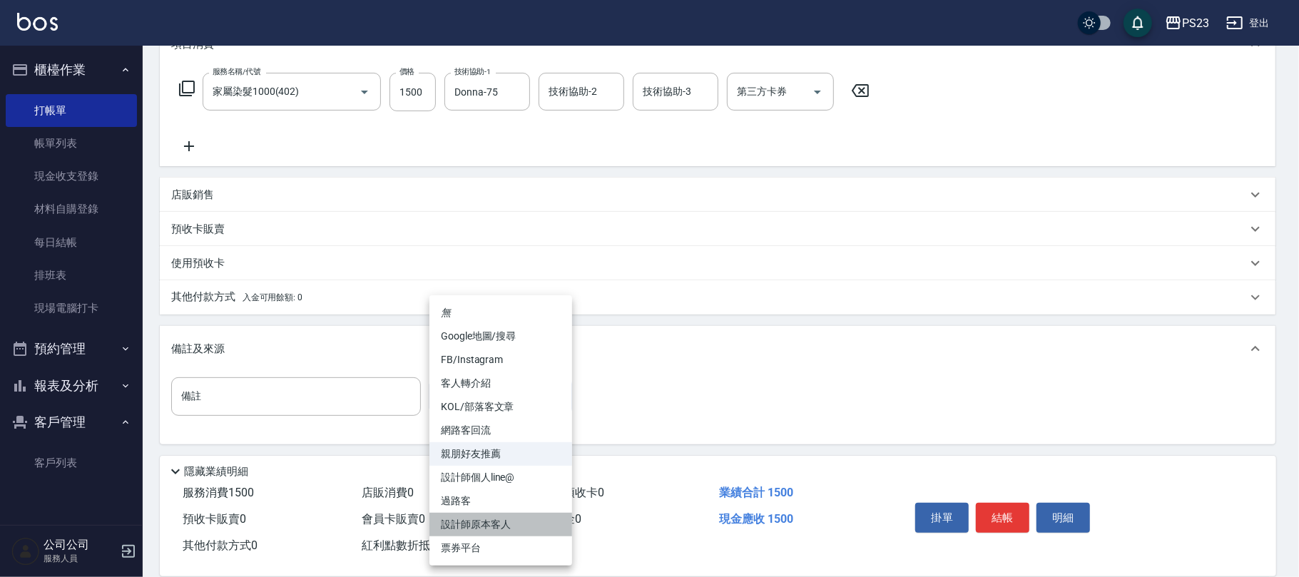
click at [483, 519] on li "設計師原本客人" at bounding box center [500, 525] width 143 height 24
type input "設計師原本客人"
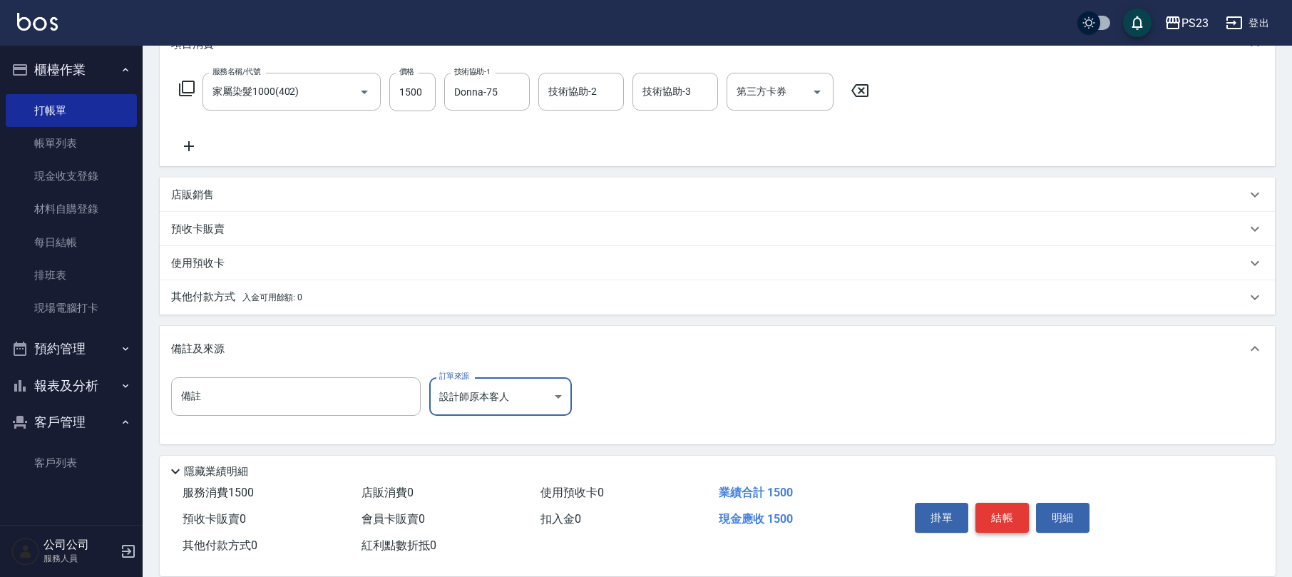
click at [998, 512] on button "結帳" at bounding box center [1002, 518] width 53 height 30
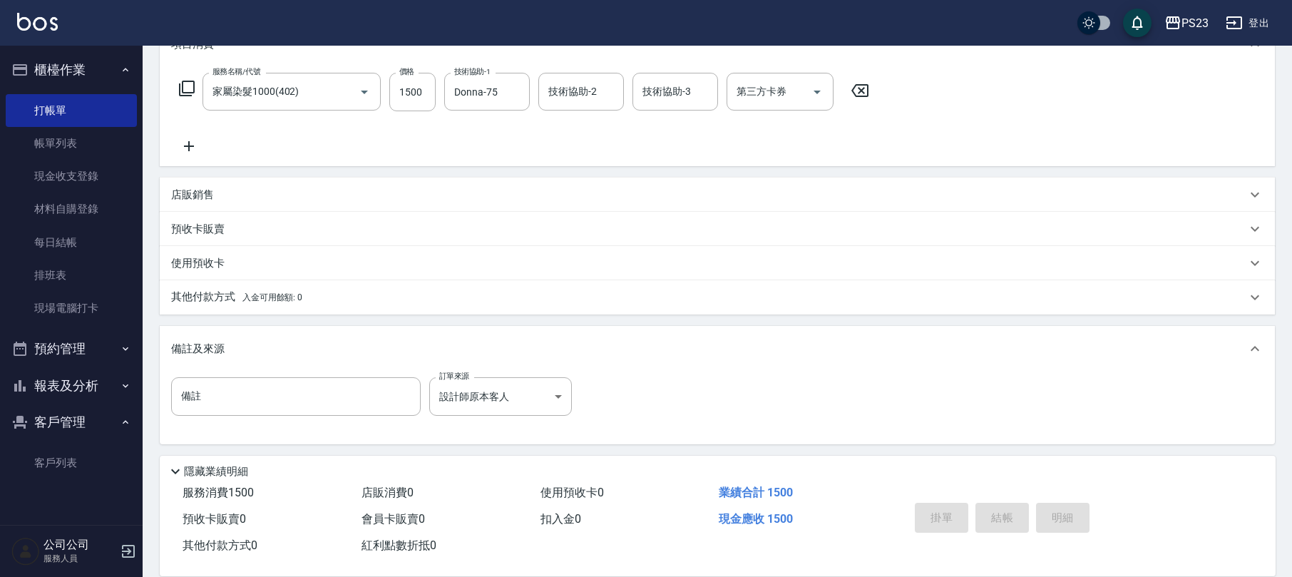
type input "[DATE] 19:11"
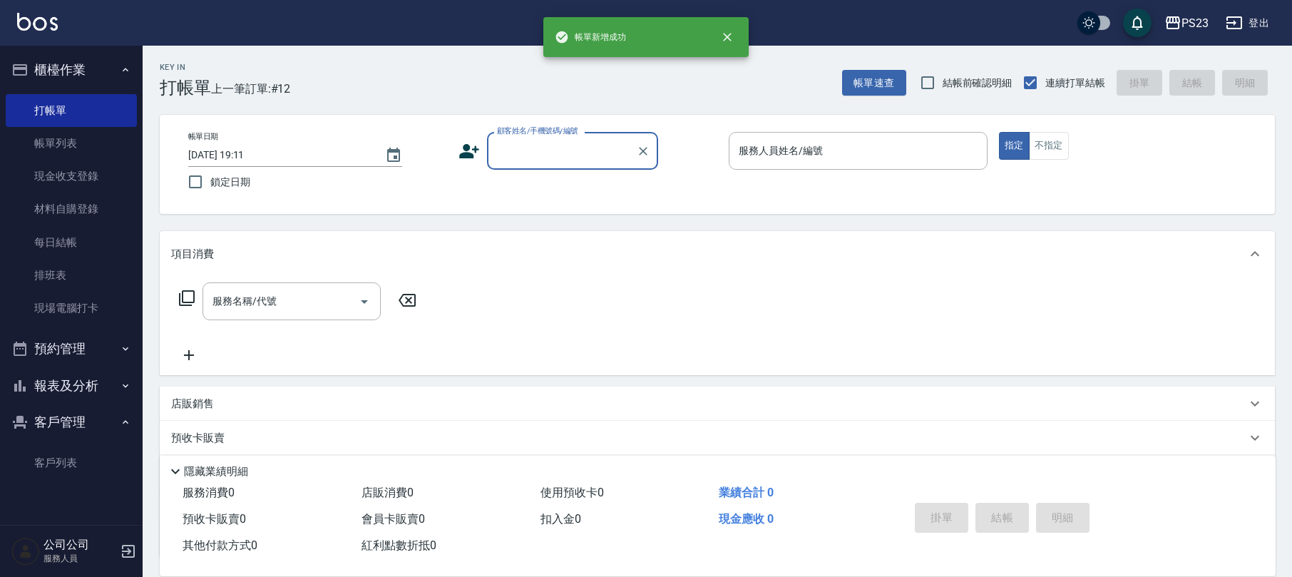
scroll to position [0, 0]
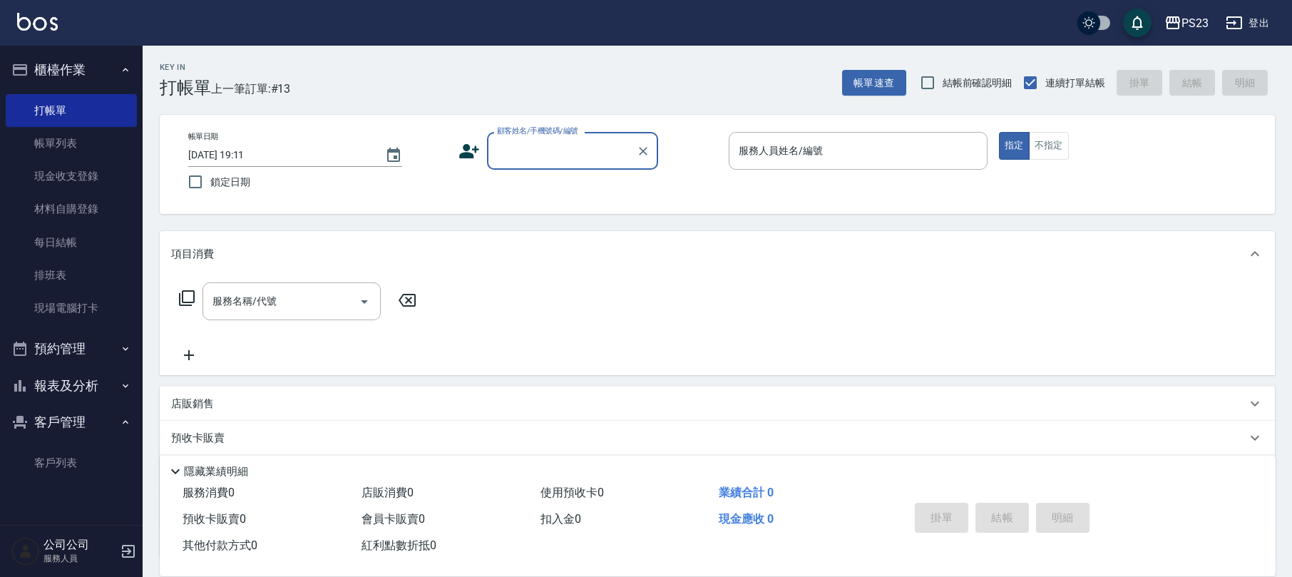
click at [469, 152] on icon at bounding box center [469, 151] width 20 height 14
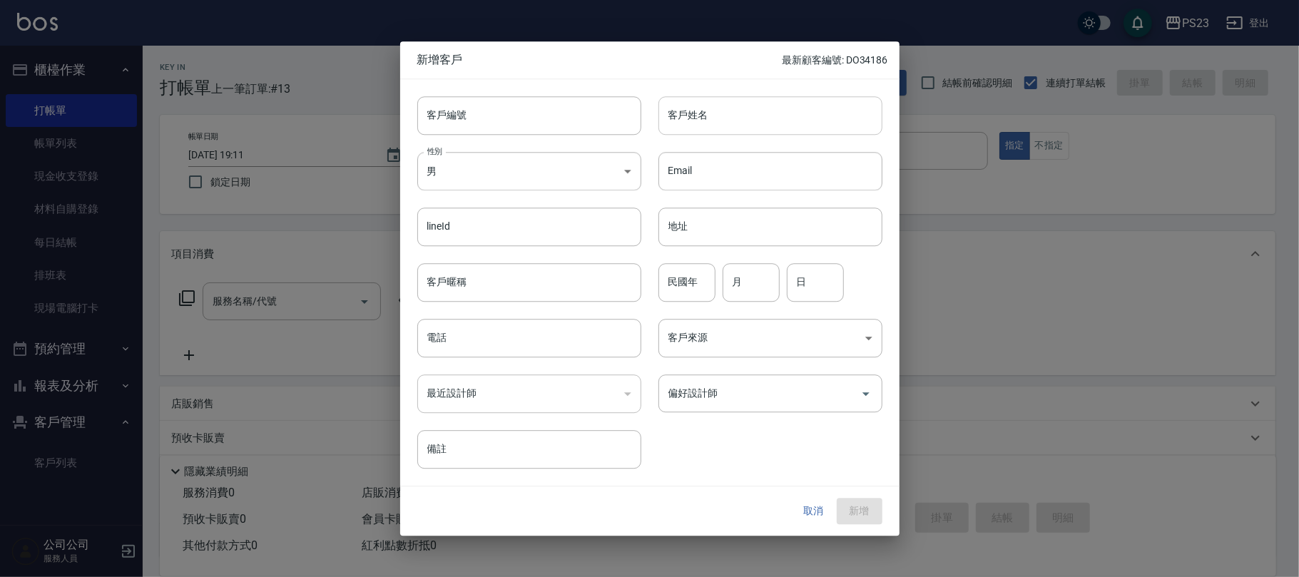
drag, startPoint x: 731, startPoint y: 120, endPoint x: 719, endPoint y: 117, distance: 12.5
click at [722, 120] on input "客戶姓名" at bounding box center [770, 115] width 224 height 39
type input "許善婷"
drag, startPoint x: 563, startPoint y: 127, endPoint x: 574, endPoint y: 123, distance: 12.2
click at [569, 124] on input "客戶編號" at bounding box center [529, 115] width 224 height 39
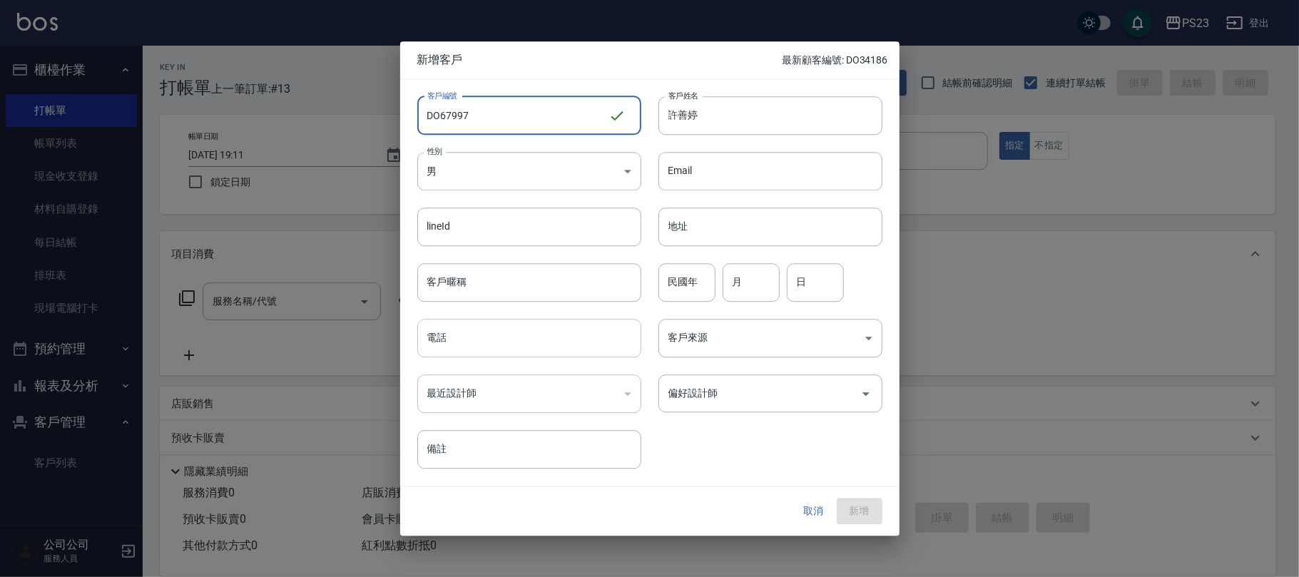
type input "DO67997"
click at [520, 332] on input "電話" at bounding box center [529, 338] width 224 height 39
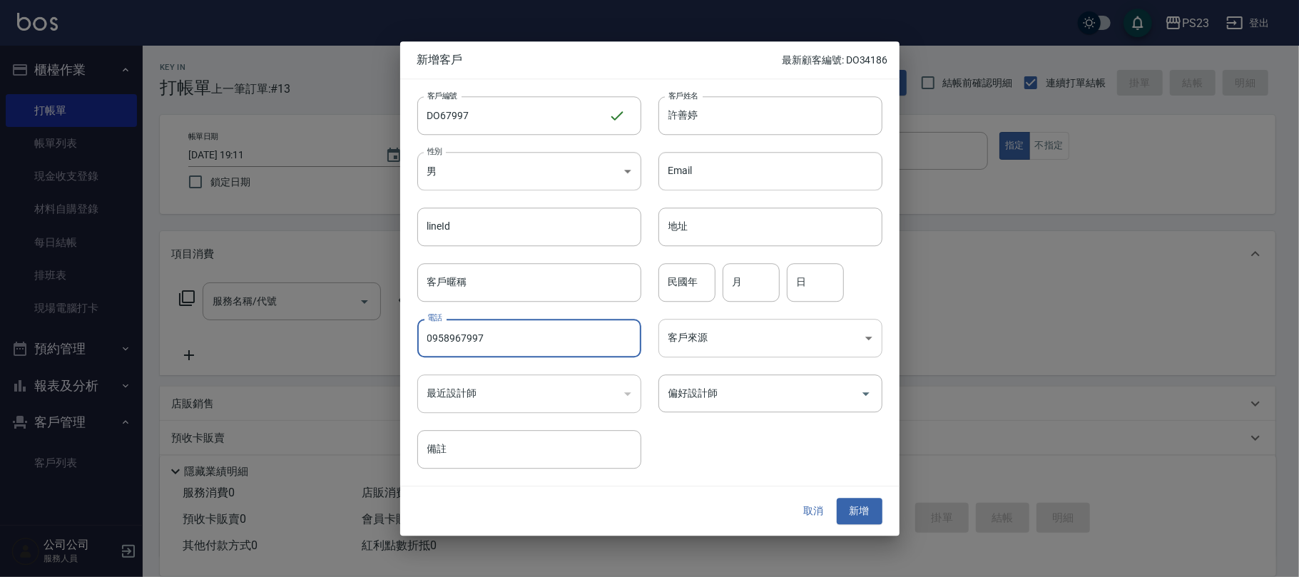
type input "0958967997"
click at [730, 347] on body "PS23 登出 櫃檯作業 打帳單 帳單列表 現金收支登錄 材料自購登錄 每日結帳 排班表 現場電腦打卡 預約管理 預約管理 單日預約紀錄 單週預約紀錄 報表及…" at bounding box center [649, 346] width 1299 height 692
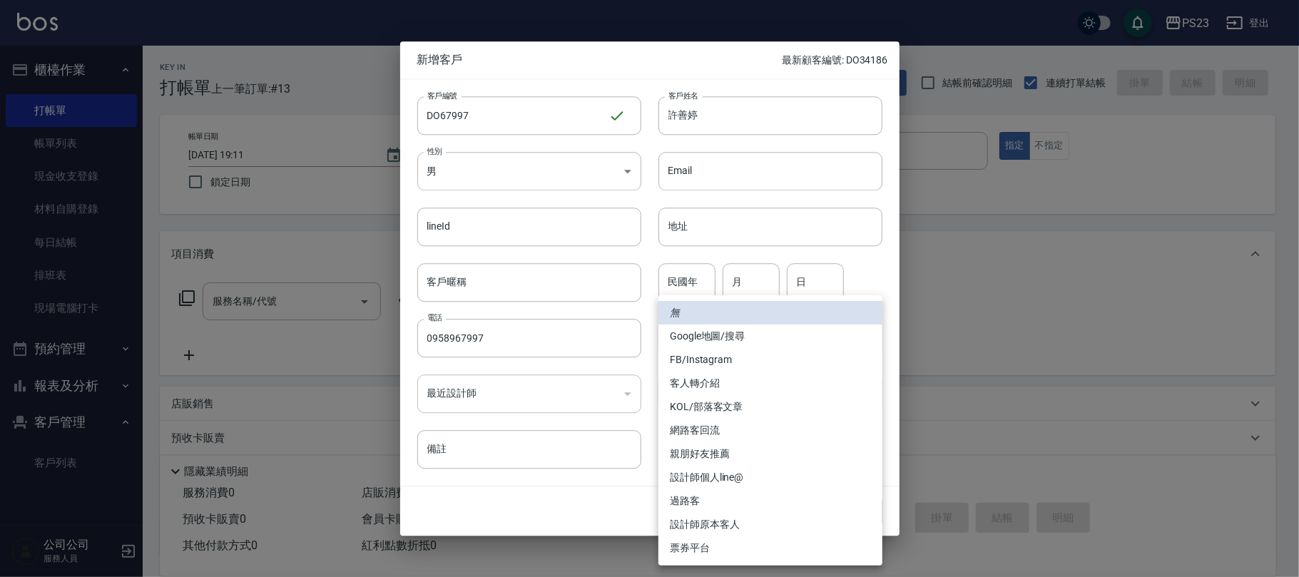
click at [726, 363] on li "FB/Instagram" at bounding box center [770, 360] width 224 height 24
type input "FB/Instagram"
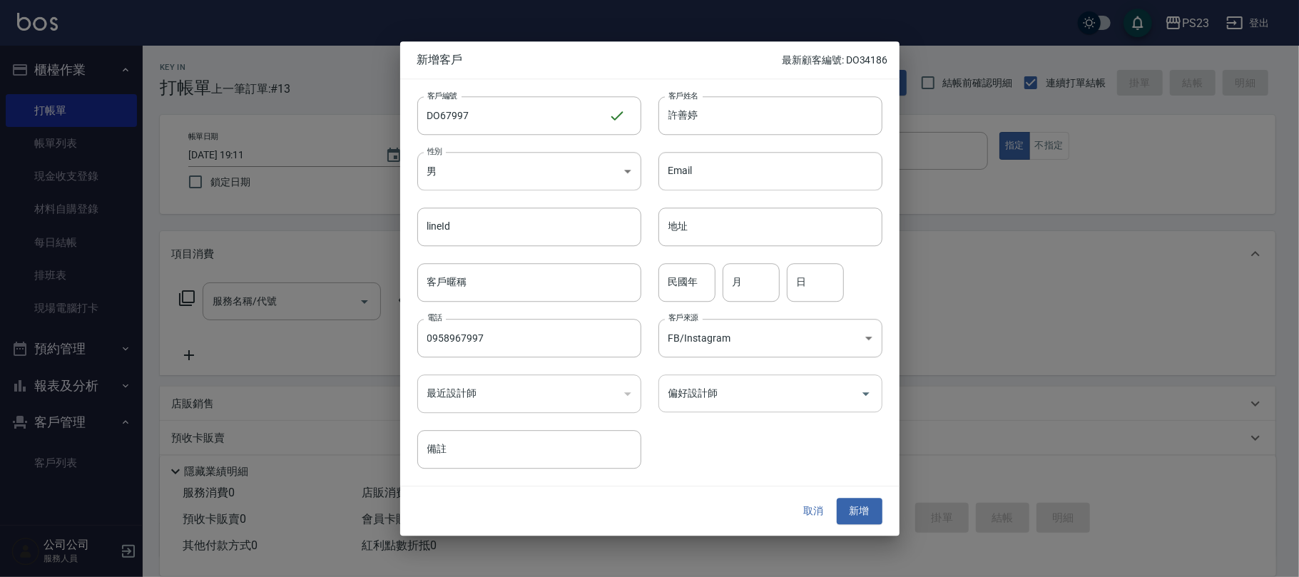
click at [747, 411] on div "偏好設計師" at bounding box center [770, 393] width 224 height 38
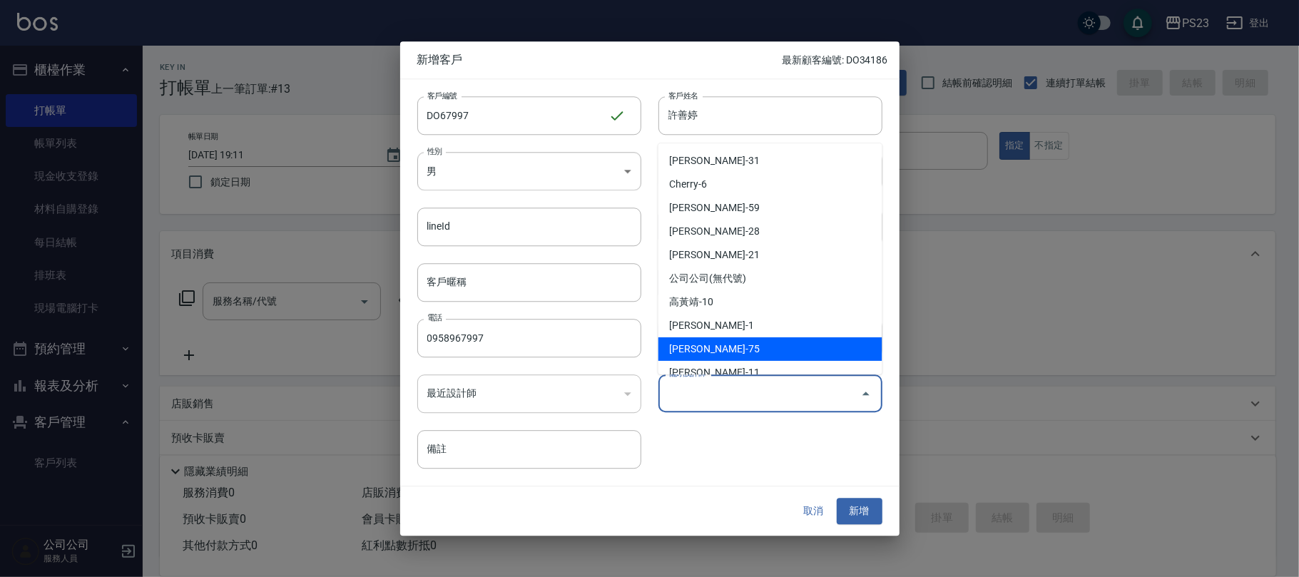
click at [727, 352] on li "[PERSON_NAME]-75" at bounding box center [770, 349] width 224 height 24
type input "黃子芸"
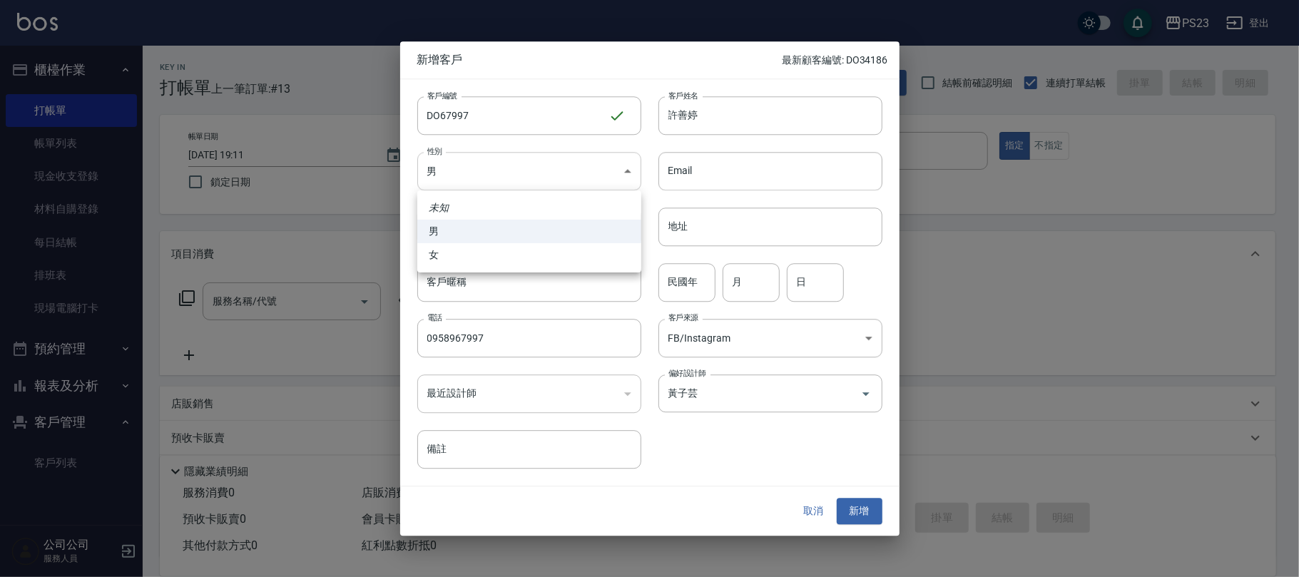
click at [543, 178] on body "PS23 登出 櫃檯作業 打帳單 帳單列表 現金收支登錄 材料自購登錄 每日結帳 排班表 現場電腦打卡 預約管理 預約管理 單日預約紀錄 單週預約紀錄 報表及…" at bounding box center [649, 346] width 1299 height 692
click at [458, 252] on li "女" at bounding box center [529, 255] width 224 height 24
type input "[DEMOGRAPHIC_DATA]"
click at [876, 511] on button "新增" at bounding box center [859, 511] width 46 height 26
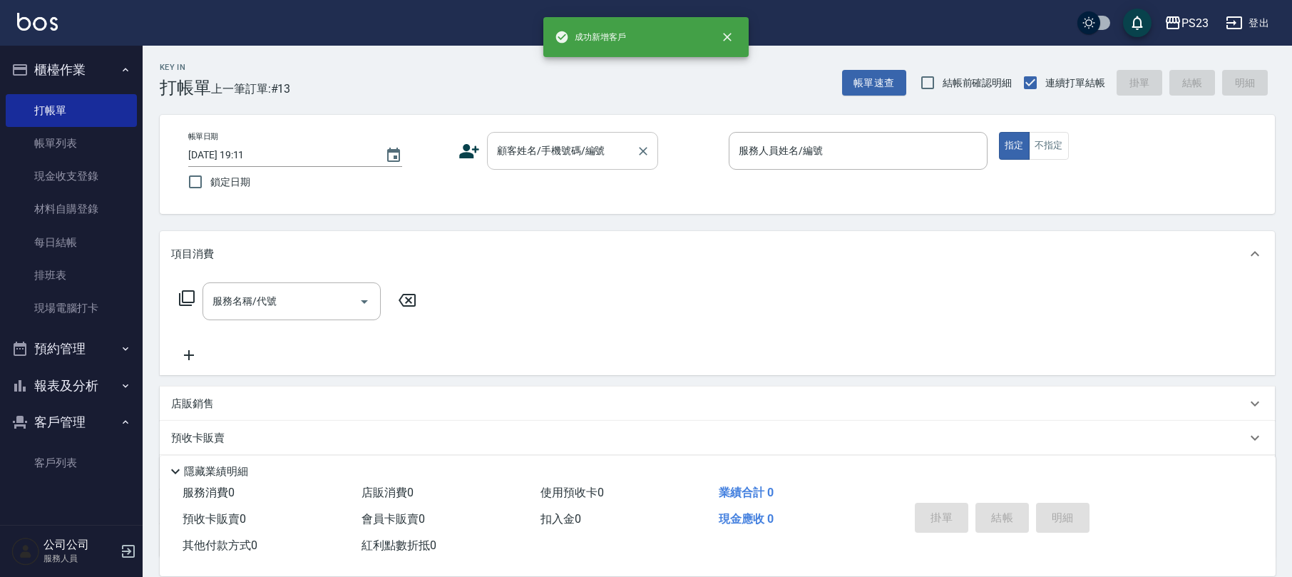
drag, startPoint x: 542, startPoint y: 164, endPoint x: 529, endPoint y: 154, distance: 16.3
click at [543, 163] on div "顧客姓名/手機號碼/編號" at bounding box center [572, 151] width 171 height 38
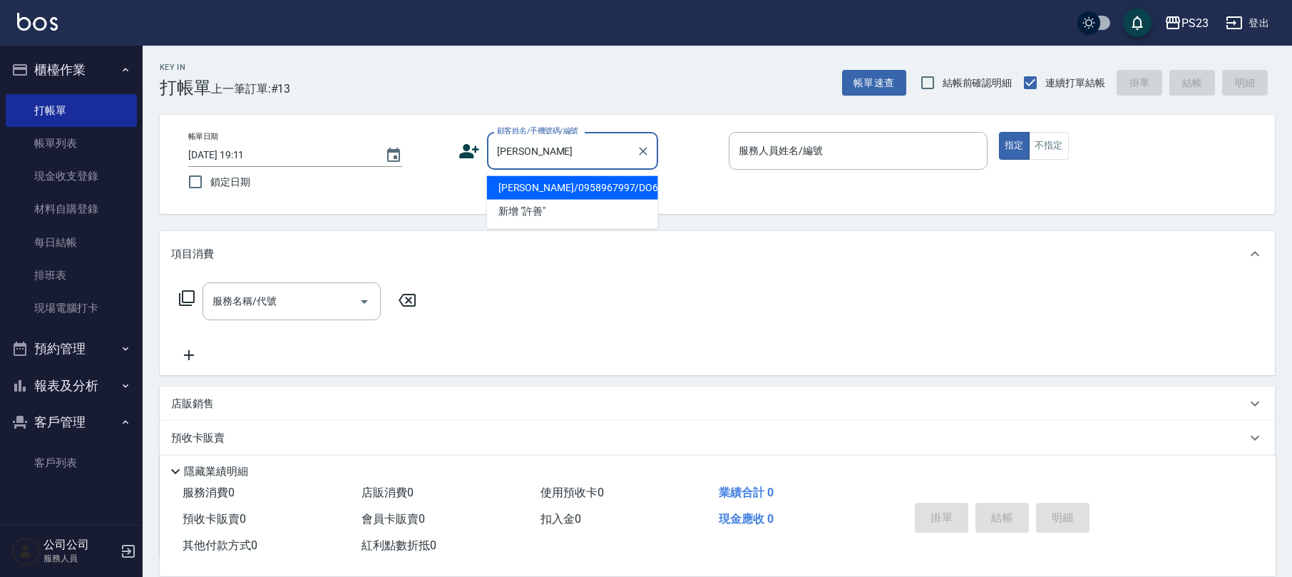
click at [562, 184] on li "[PERSON_NAME]/0958967997/DO67997" at bounding box center [572, 188] width 171 height 24
type input "[PERSON_NAME]/0958967997/DO67997"
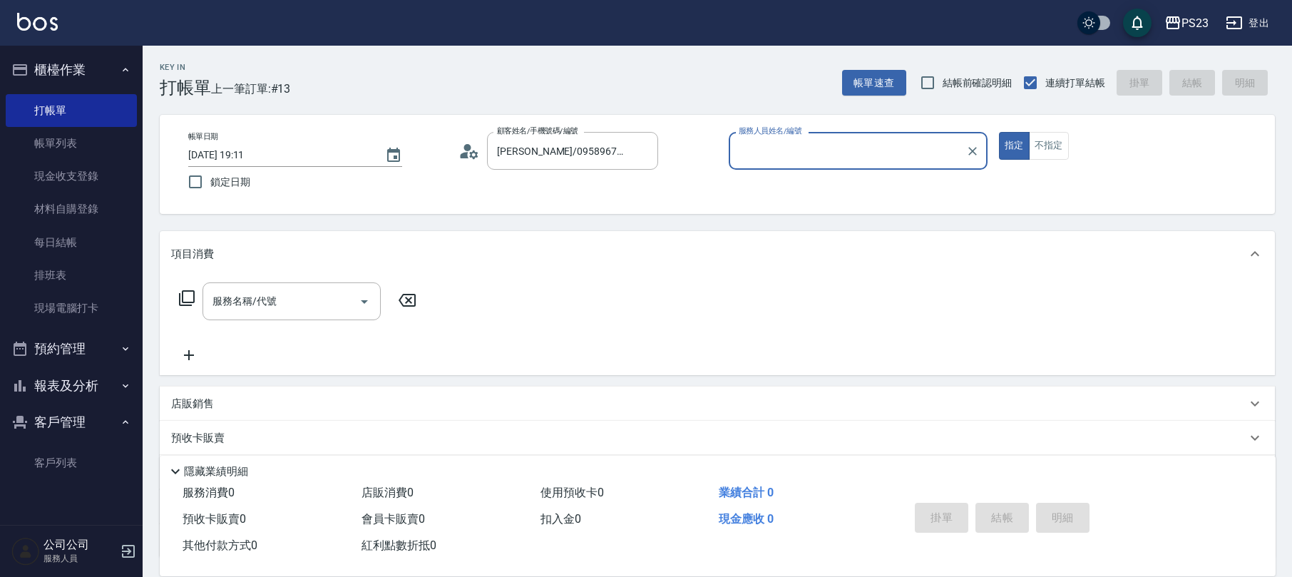
type input "Donna-75"
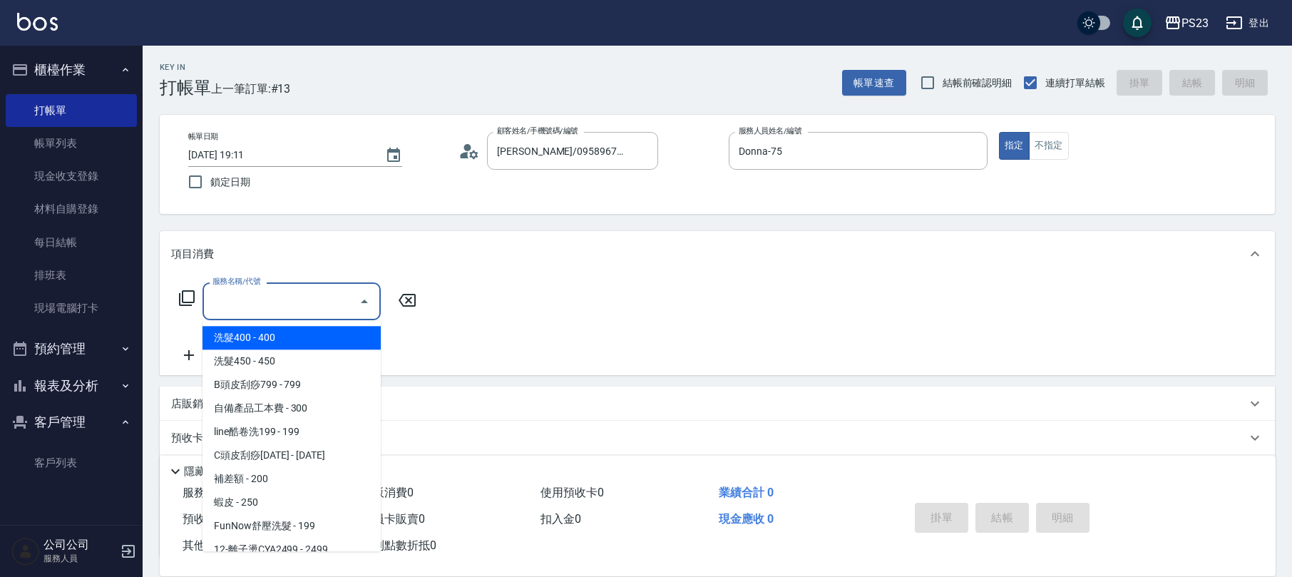
click at [272, 297] on input "服務名稱/代號" at bounding box center [281, 301] width 144 height 25
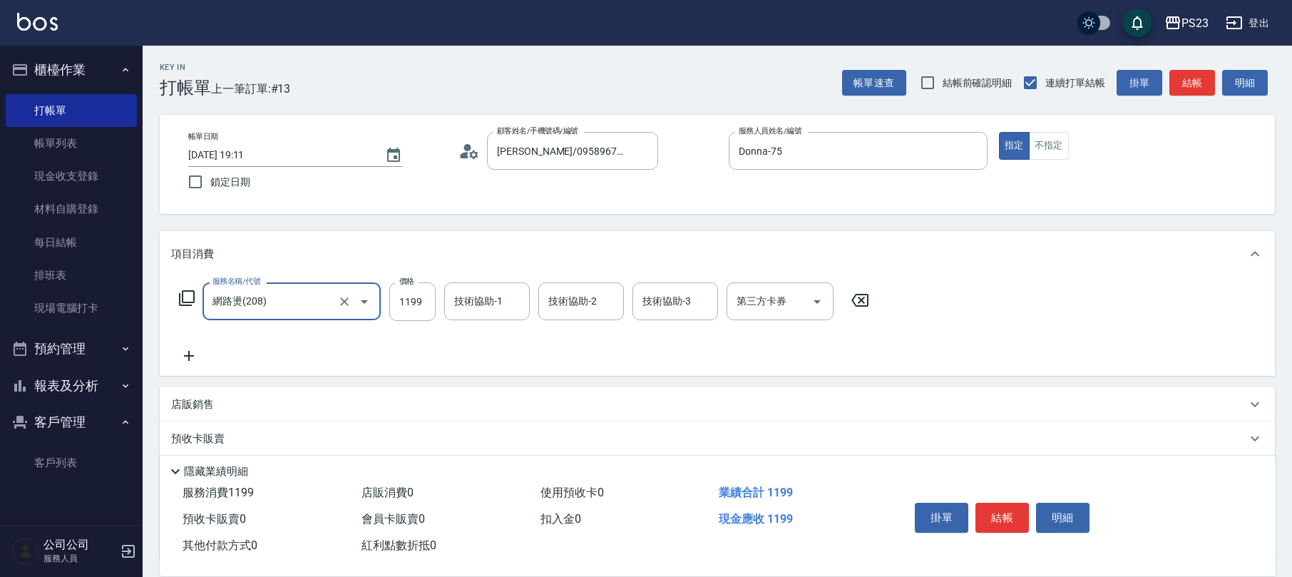
type input "網路燙(208)"
type input "1799"
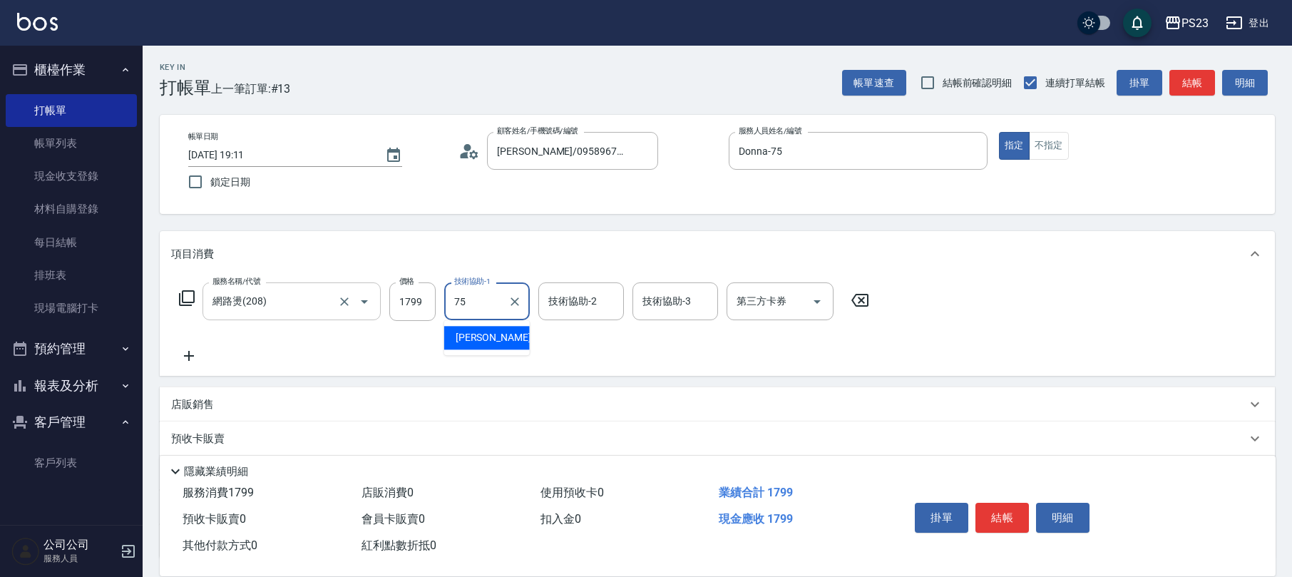
type input "Donna-75"
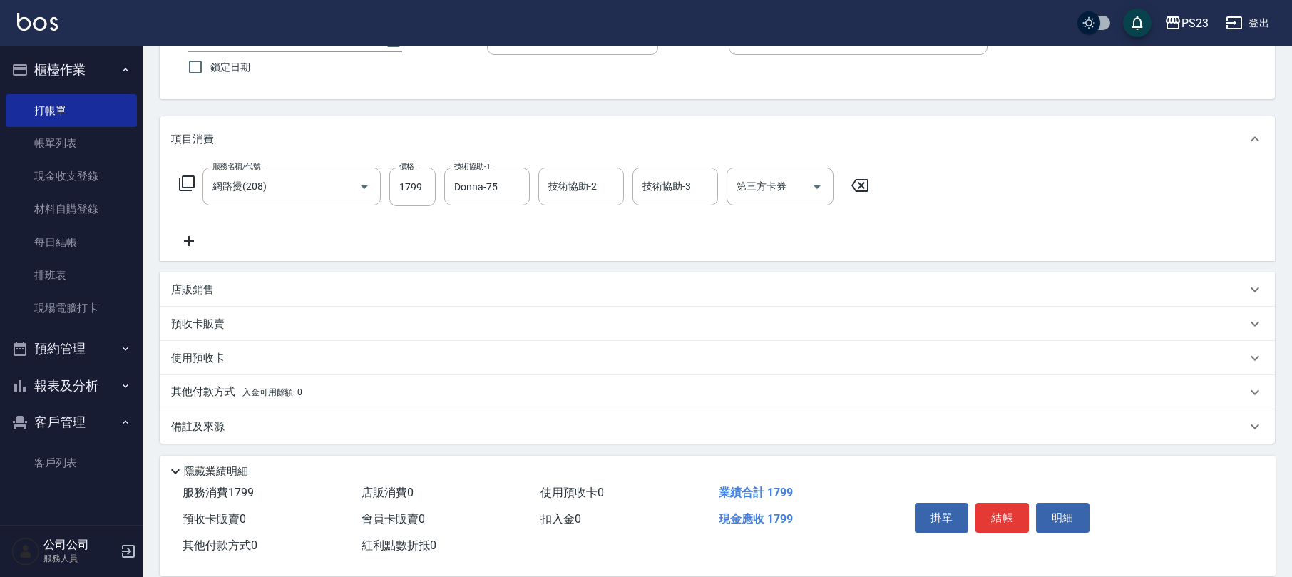
click at [271, 424] on div "備註及來源" at bounding box center [708, 426] width 1075 height 15
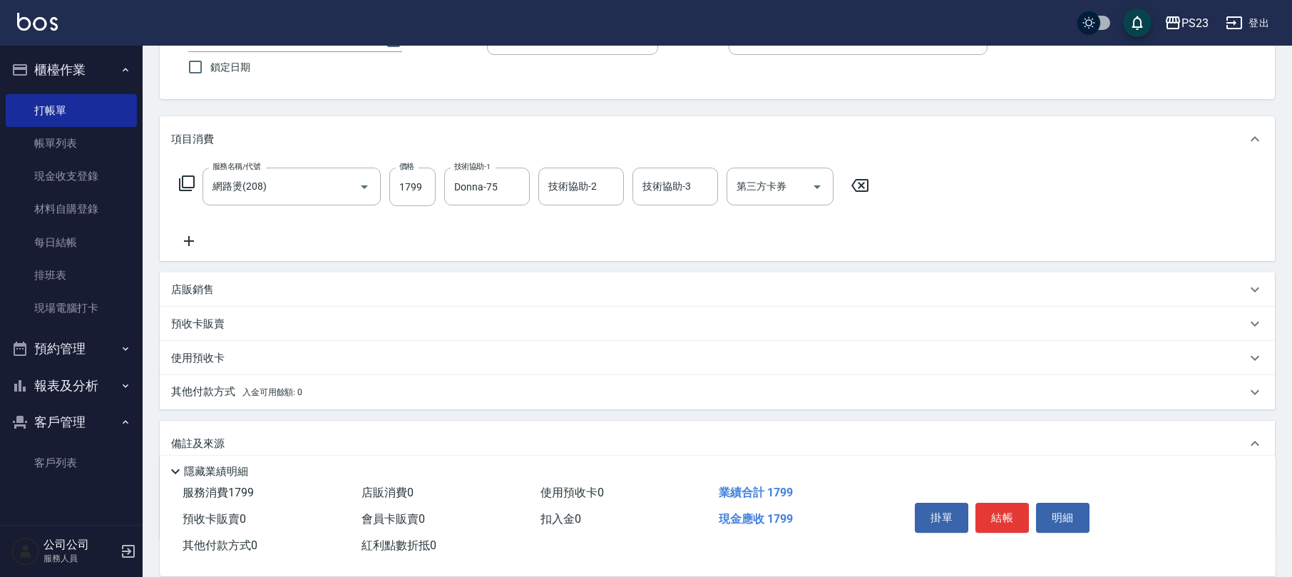
scroll to position [211, 0]
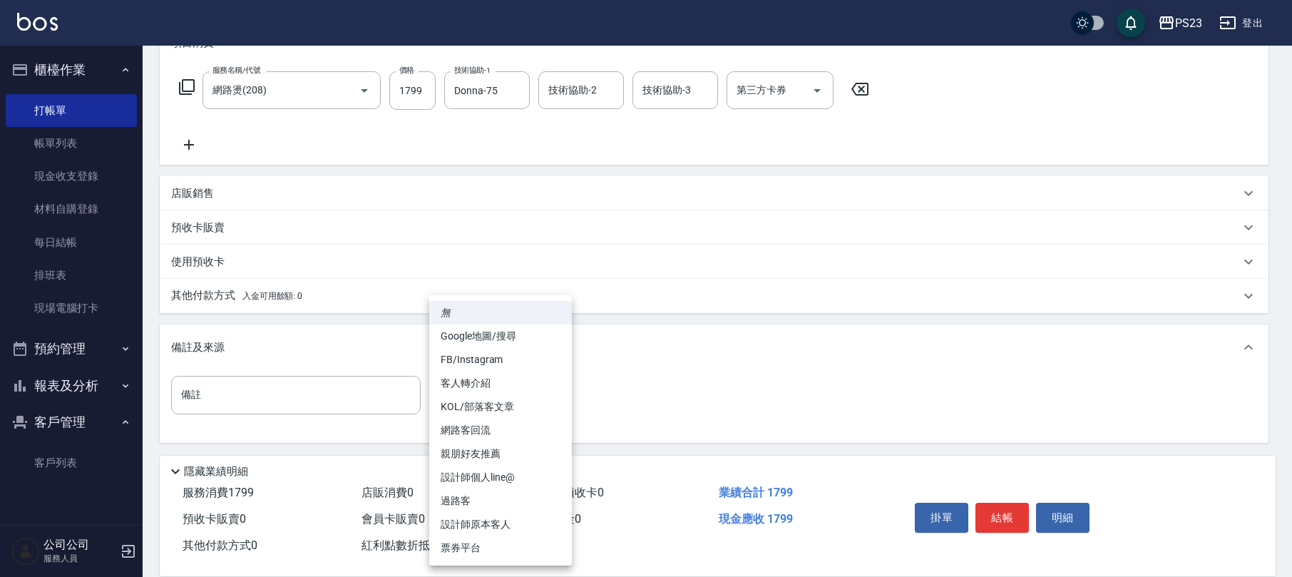
click at [480, 406] on body "PS23 登出 櫃檯作業 打帳單 帳單列表 現金收支登錄 材料自購登錄 每日結帳 排班表 現場電腦打卡 預約管理 預約管理 單日預約紀錄 單週預約紀錄 報表及…" at bounding box center [646, 183] width 1292 height 788
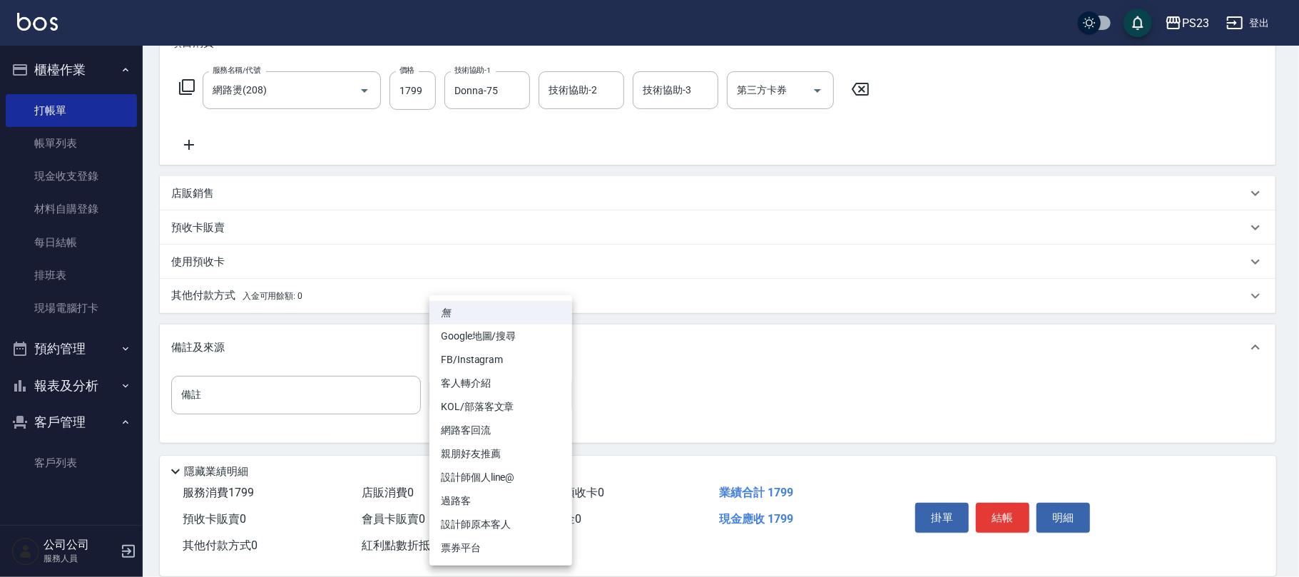
click at [488, 361] on li "FB/Instagram" at bounding box center [500, 360] width 143 height 24
type input "FB/Instagram"
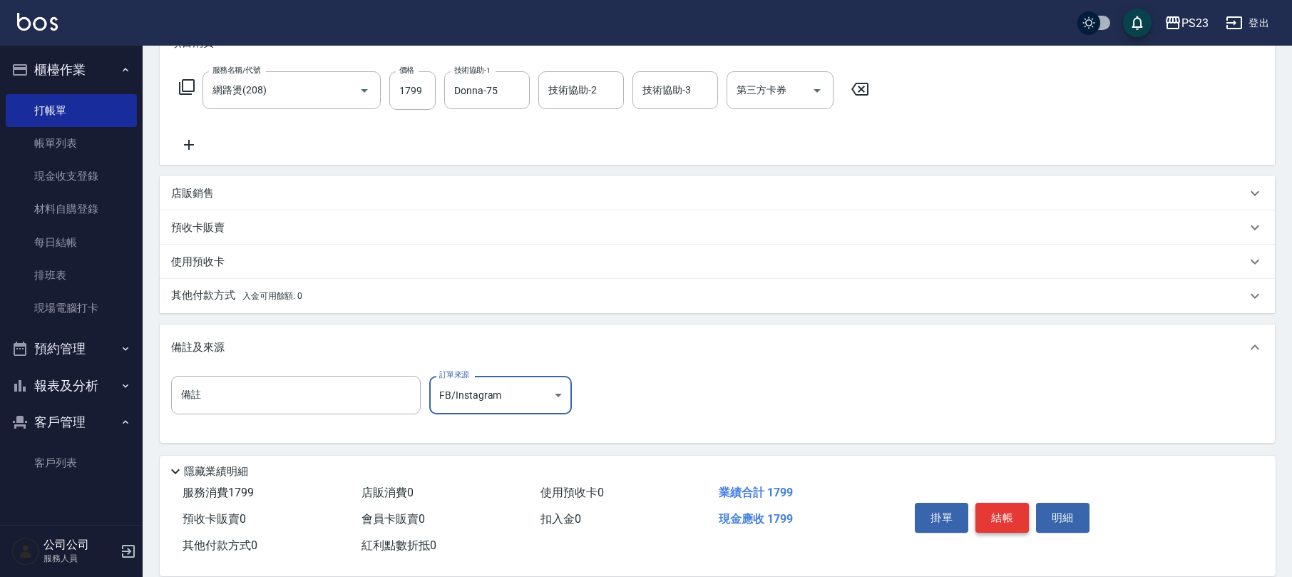
click at [1008, 514] on button "結帳" at bounding box center [1002, 518] width 53 height 30
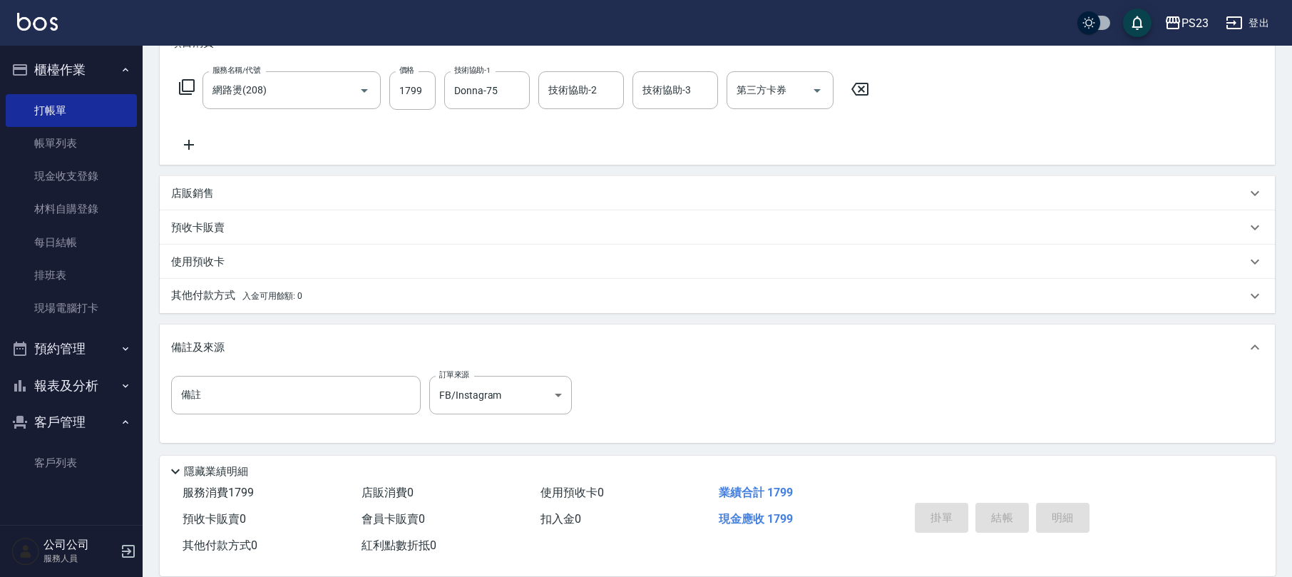
type input "[DATE] 19:12"
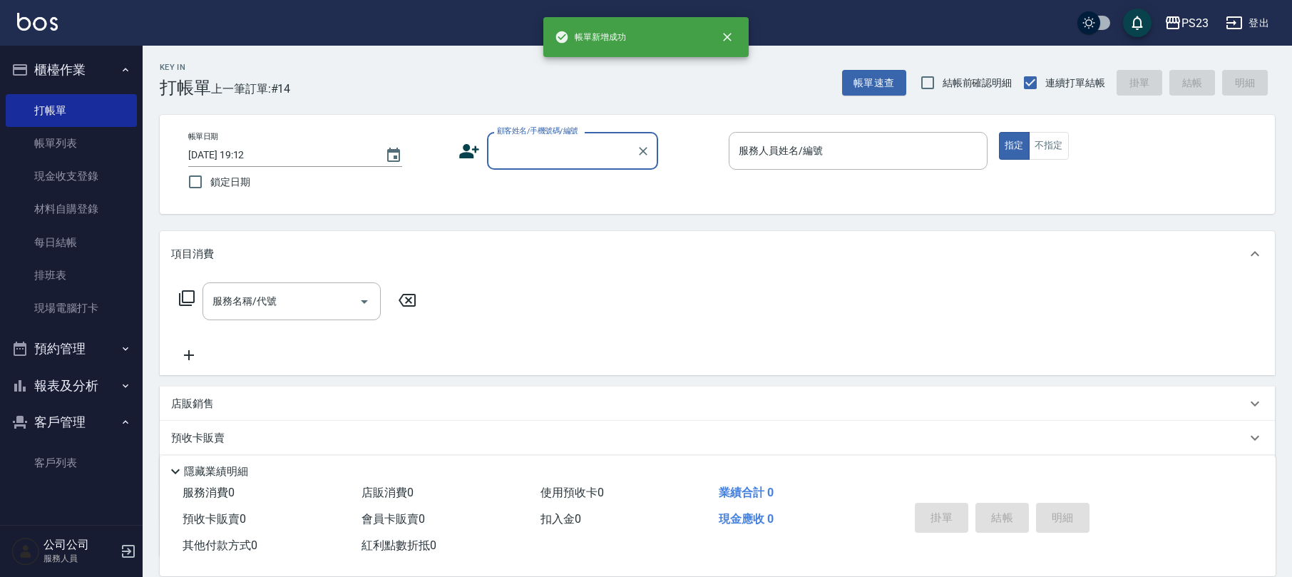
scroll to position [0, 0]
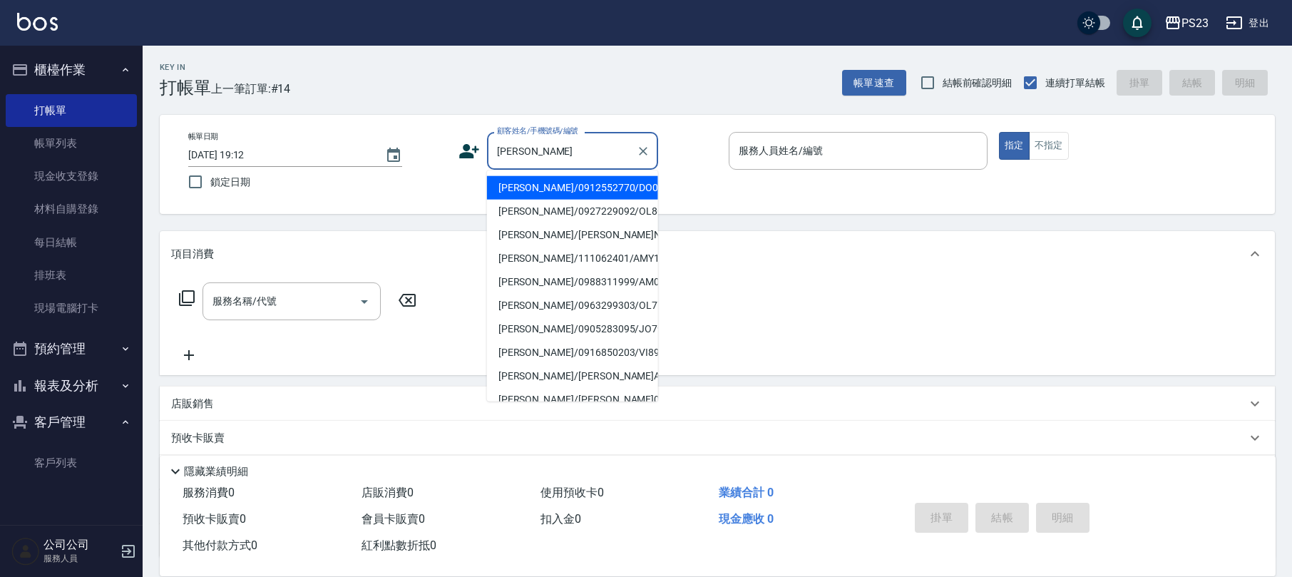
click at [580, 189] on li "[PERSON_NAME]/0912552770/DO0003" at bounding box center [572, 188] width 171 height 24
type input "[PERSON_NAME]/0912552770/DO0003"
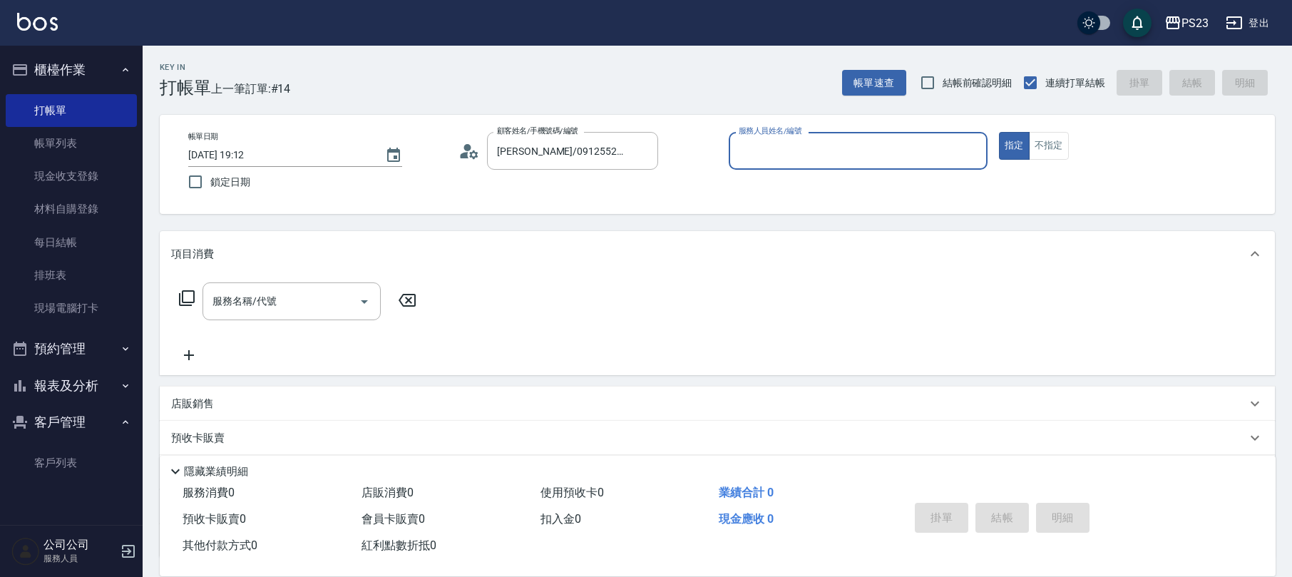
type input "Donna-75"
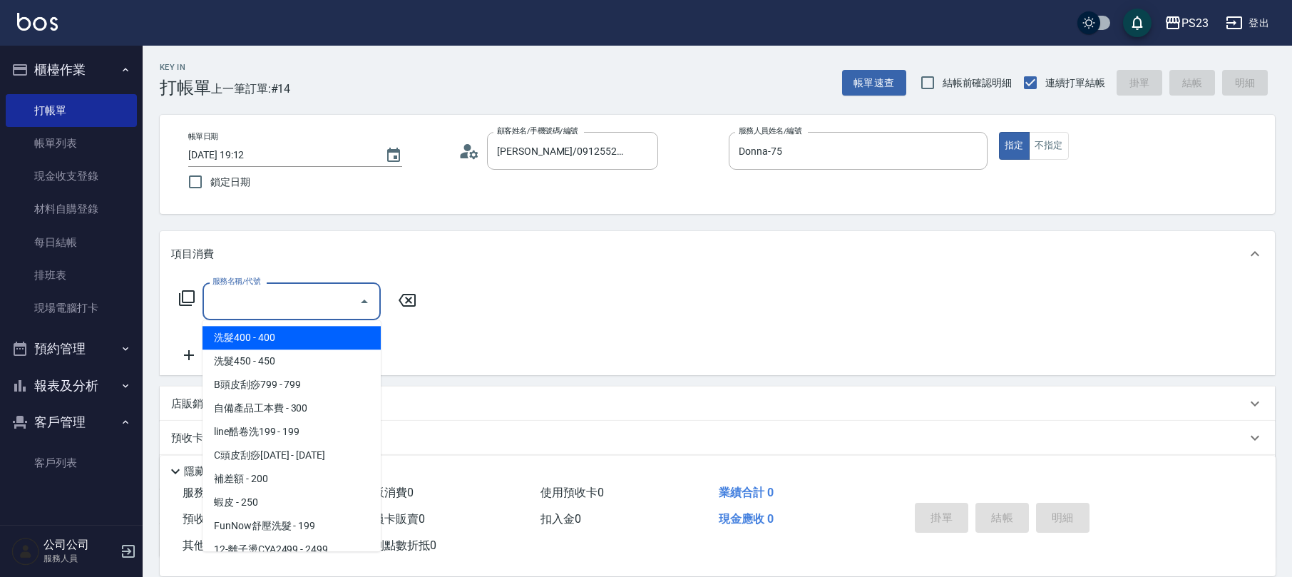
click at [255, 292] on div "服務名稱/代號 服務名稱/代號" at bounding box center [292, 301] width 178 height 38
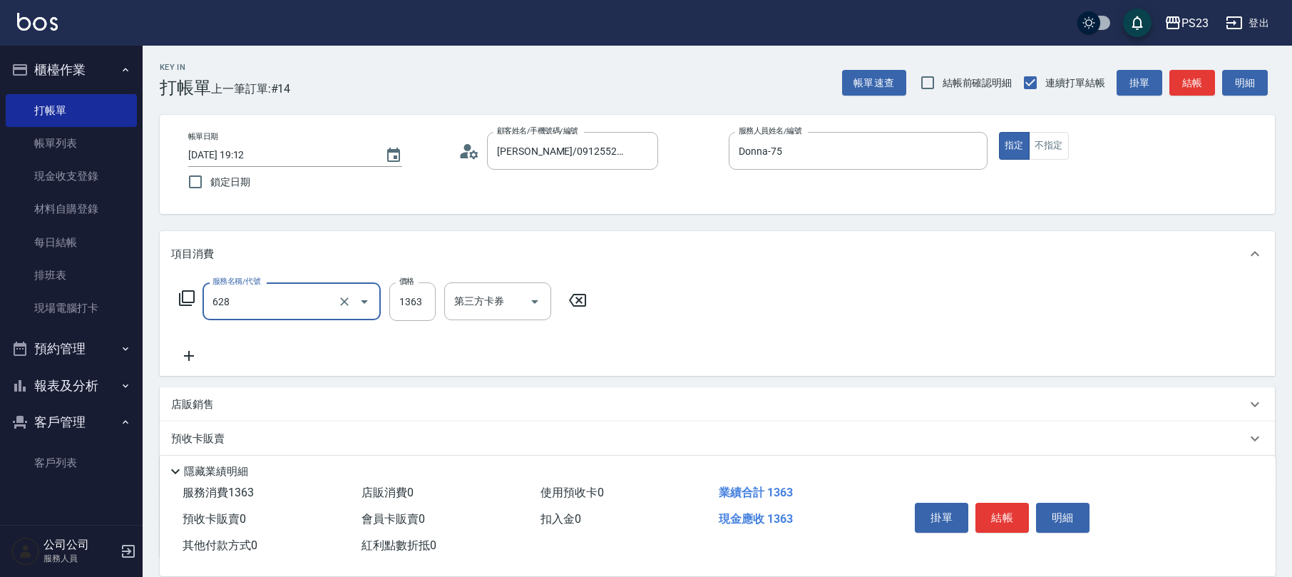
type input "中草藥2000(628)"
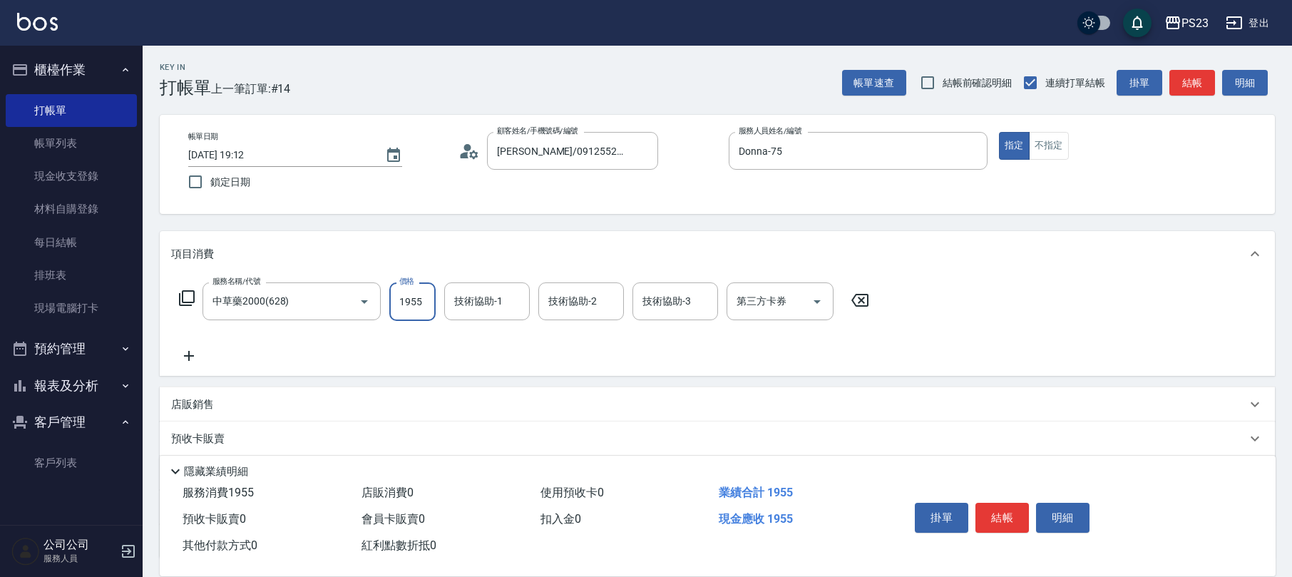
type input "1955"
type input "Donna-75"
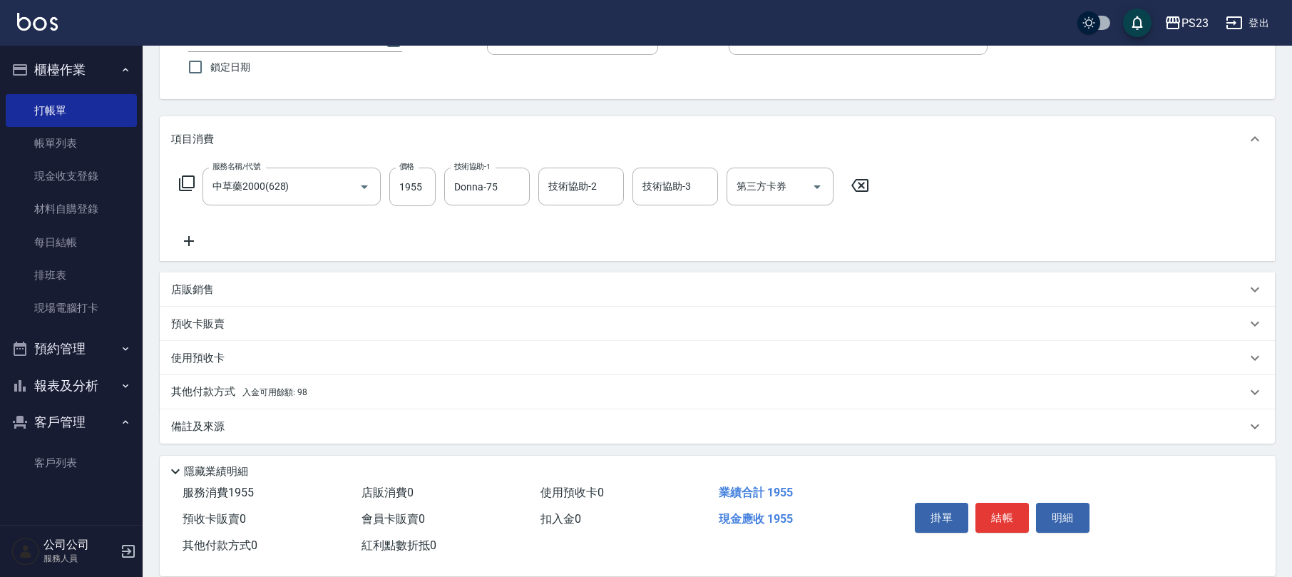
click at [237, 425] on div "備註及來源" at bounding box center [708, 426] width 1075 height 15
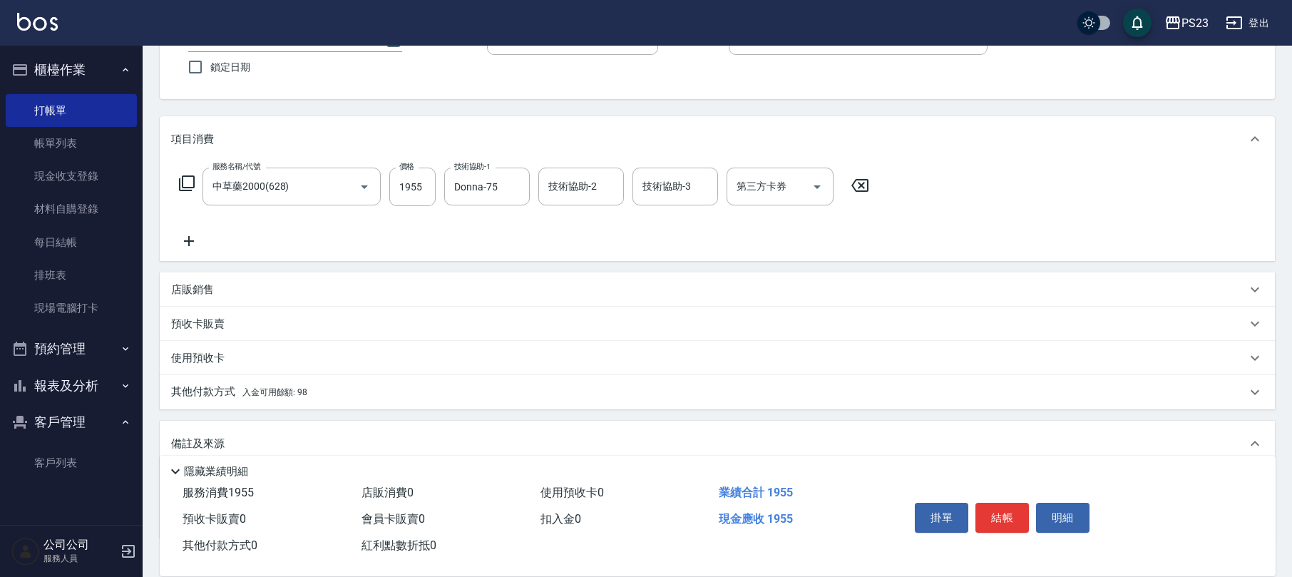
scroll to position [203, 0]
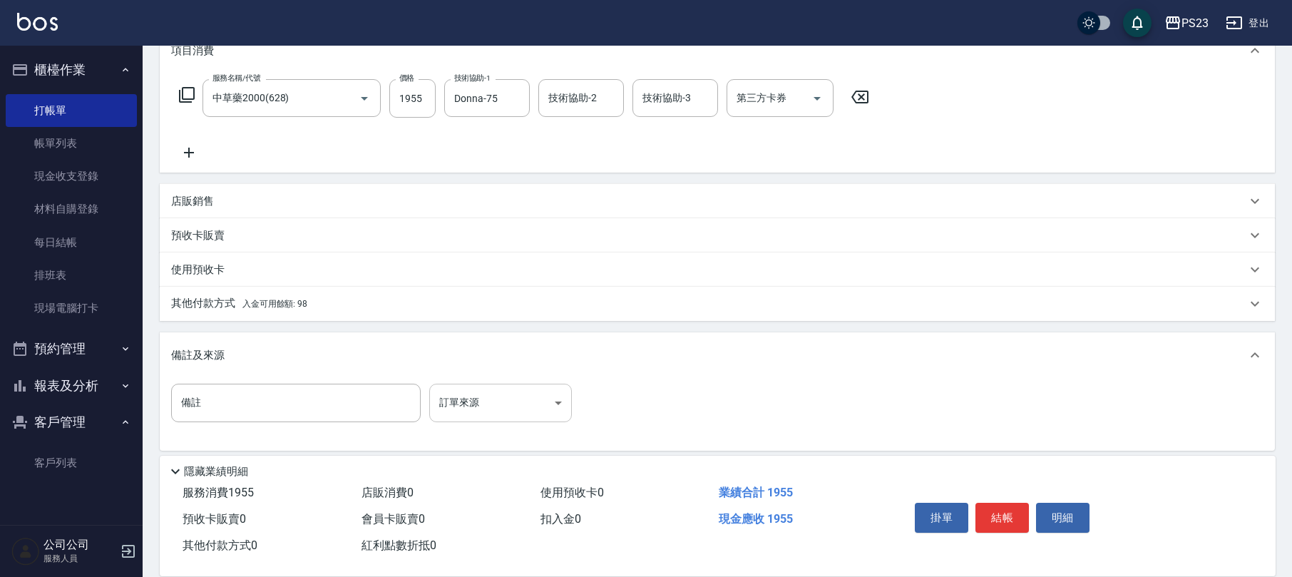
click at [505, 394] on body "PS23 登出 櫃檯作業 打帳單 帳單列表 現金收支登錄 材料自購登錄 每日結帳 排班表 現場電腦打卡 預約管理 預約管理 單日預約紀錄 單週預約紀錄 報表及…" at bounding box center [646, 191] width 1292 height 788
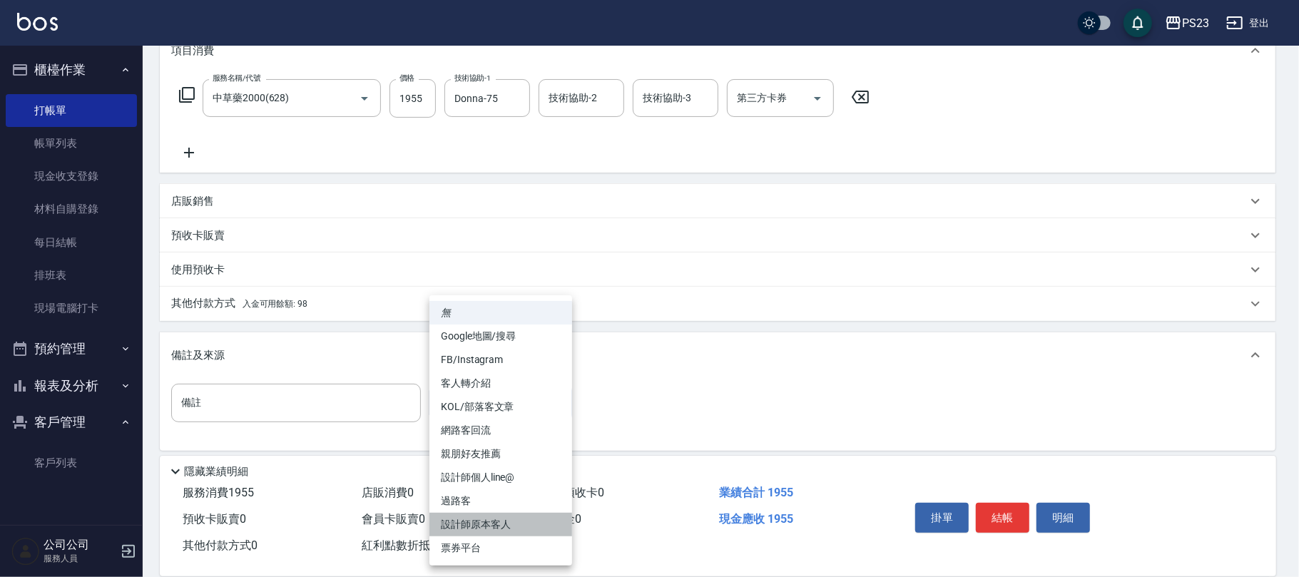
click at [477, 522] on li "設計師原本客人" at bounding box center [500, 525] width 143 height 24
type input "設計師原本客人"
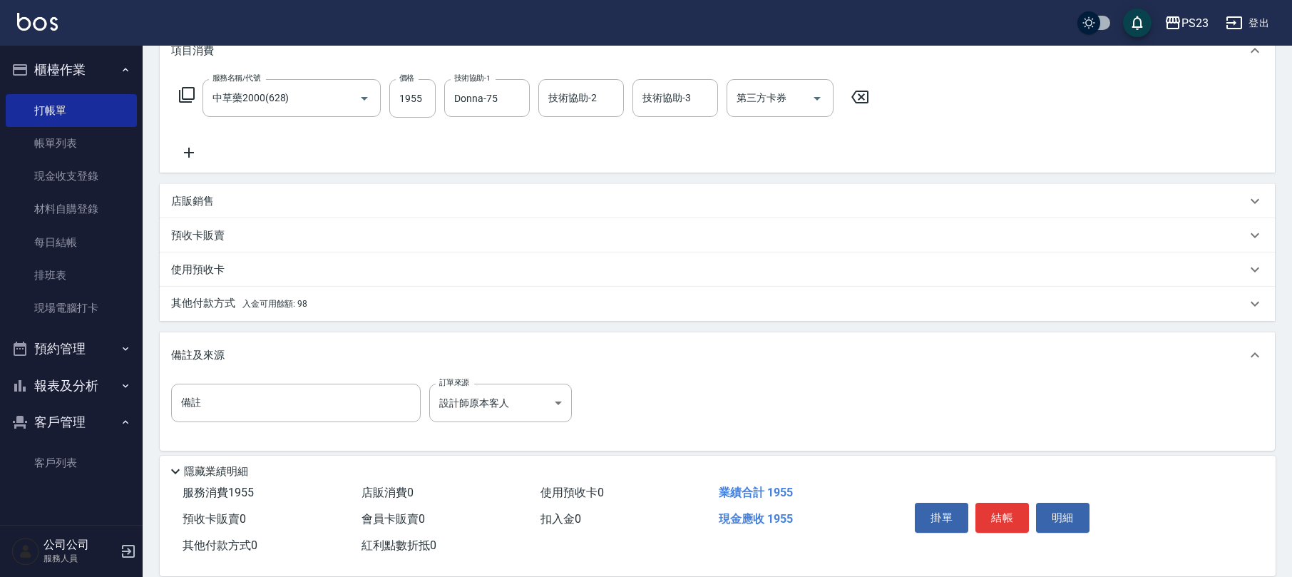
click at [300, 294] on div "其他付款方式 入金可用餘額: 98" at bounding box center [717, 304] width 1115 height 34
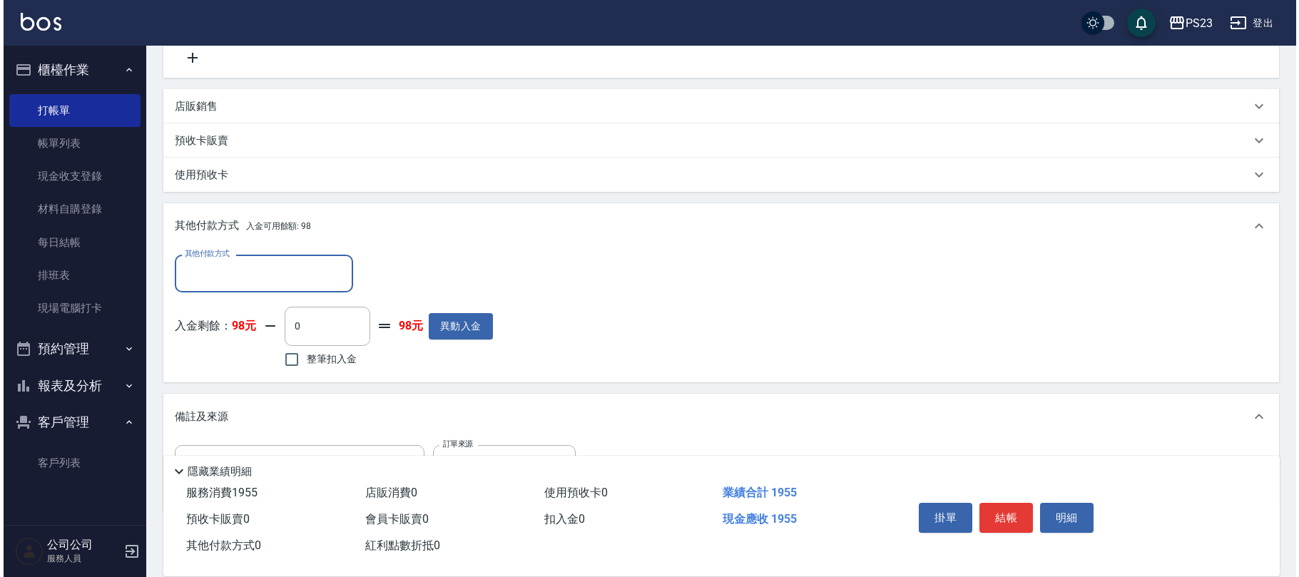
scroll to position [367, 0]
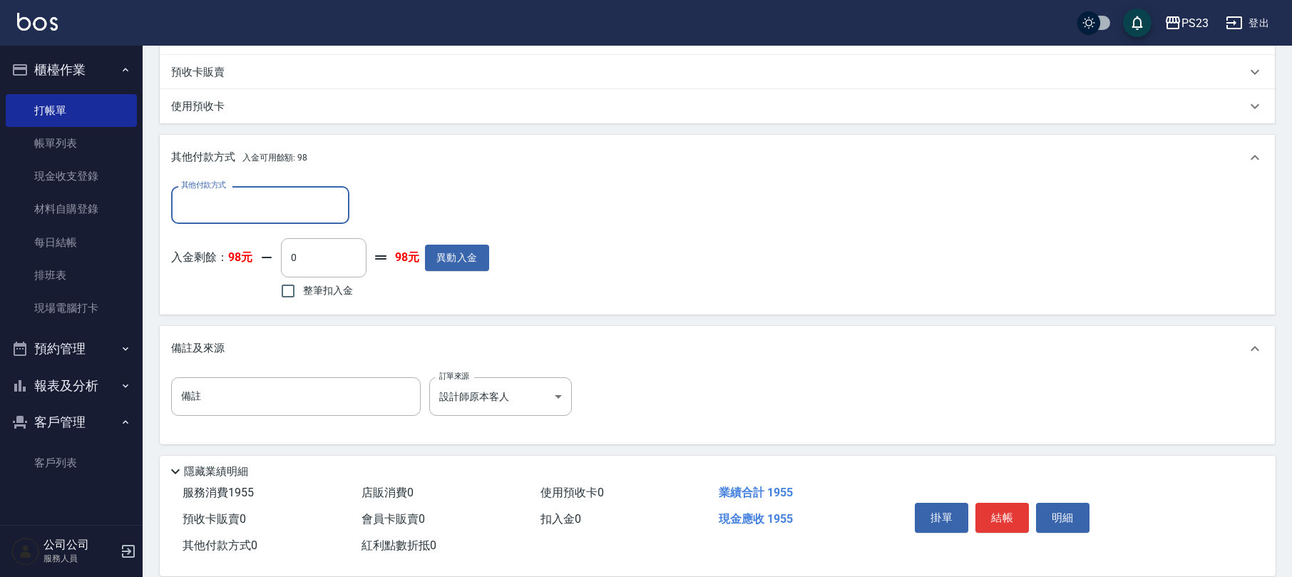
click at [200, 184] on label "其他付款方式" at bounding box center [203, 185] width 45 height 11
click at [200, 193] on input "其他付款方式" at bounding box center [260, 205] width 165 height 25
click at [459, 260] on button "異動入金" at bounding box center [457, 258] width 64 height 26
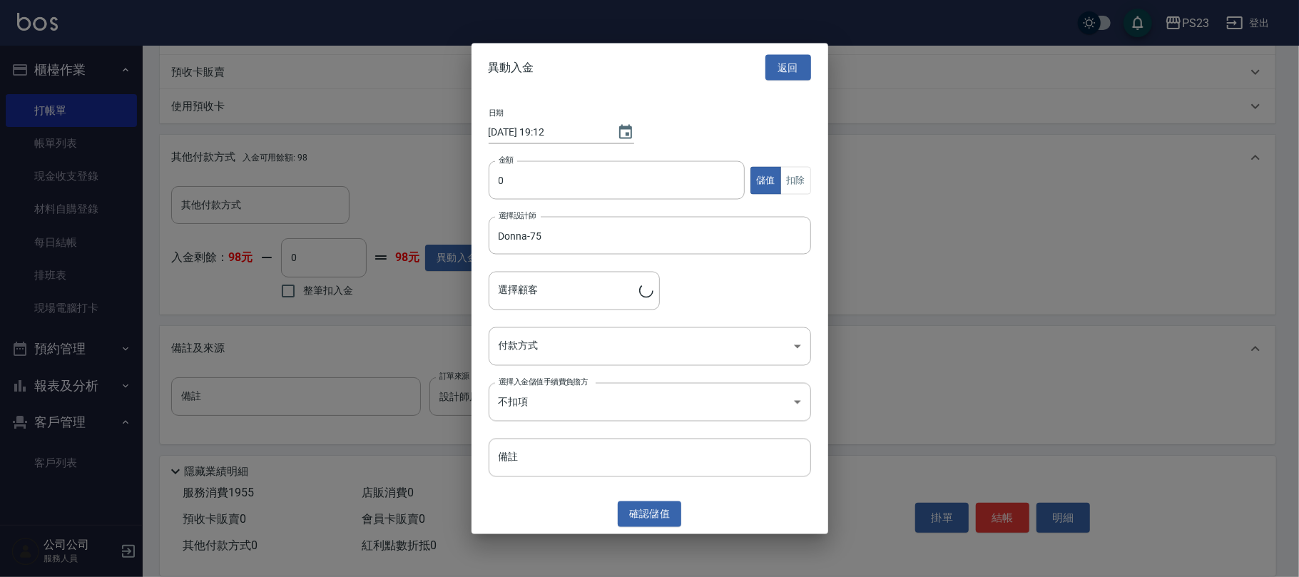
type input "[PERSON_NAME]/0912552770/DO0003"
type input "3000"
click at [552, 354] on body "PS23 登出 櫃檯作業 打帳單 帳單列表 現金收支登錄 材料自購登錄 每日結帳 排班表 現場電腦打卡 預約管理 預約管理 單日預約紀錄 單週預約紀錄 報表及…" at bounding box center [649, 105] width 1299 height 945
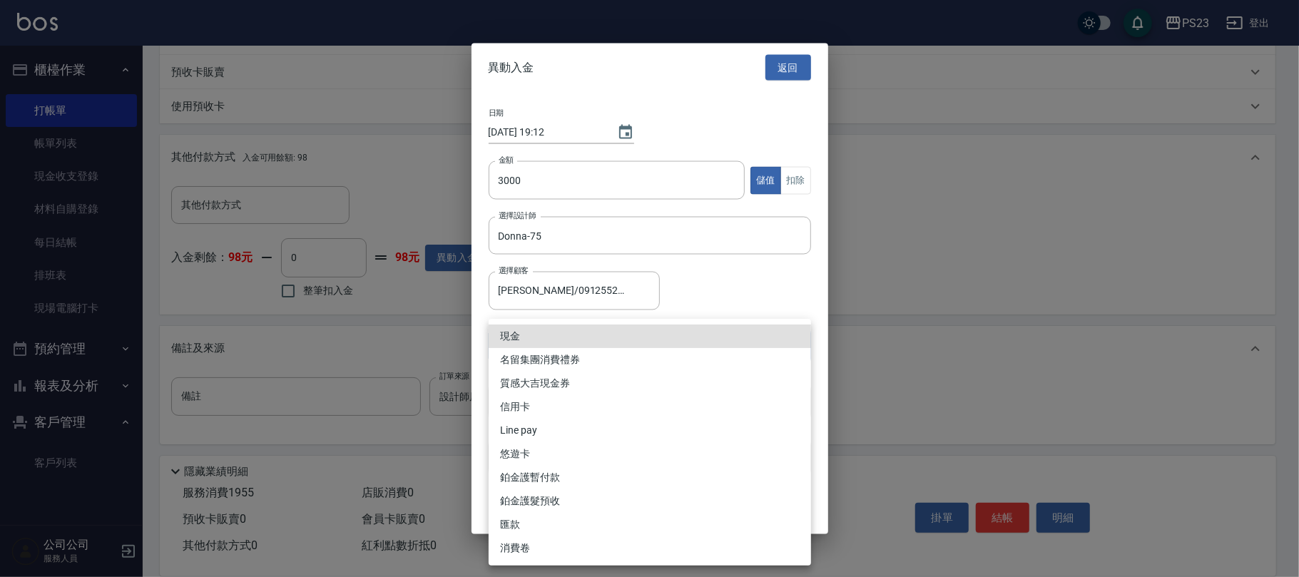
click at [531, 332] on li "現金" at bounding box center [649, 336] width 322 height 24
type input "現金"
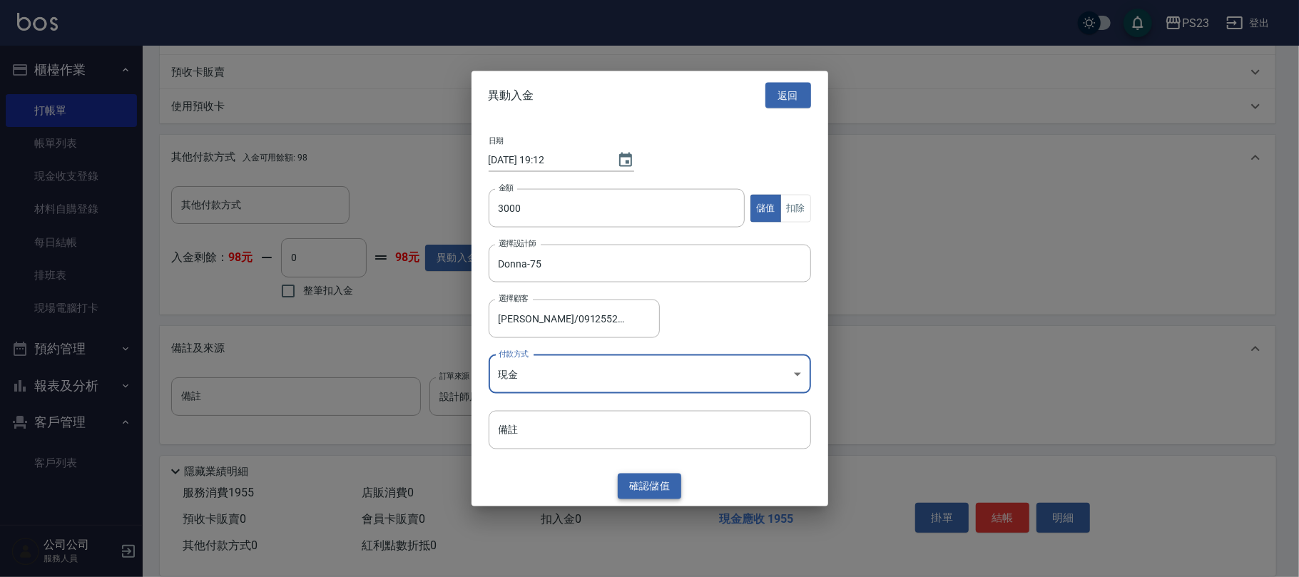
click at [655, 482] on button "確認 儲值" at bounding box center [650, 486] width 64 height 26
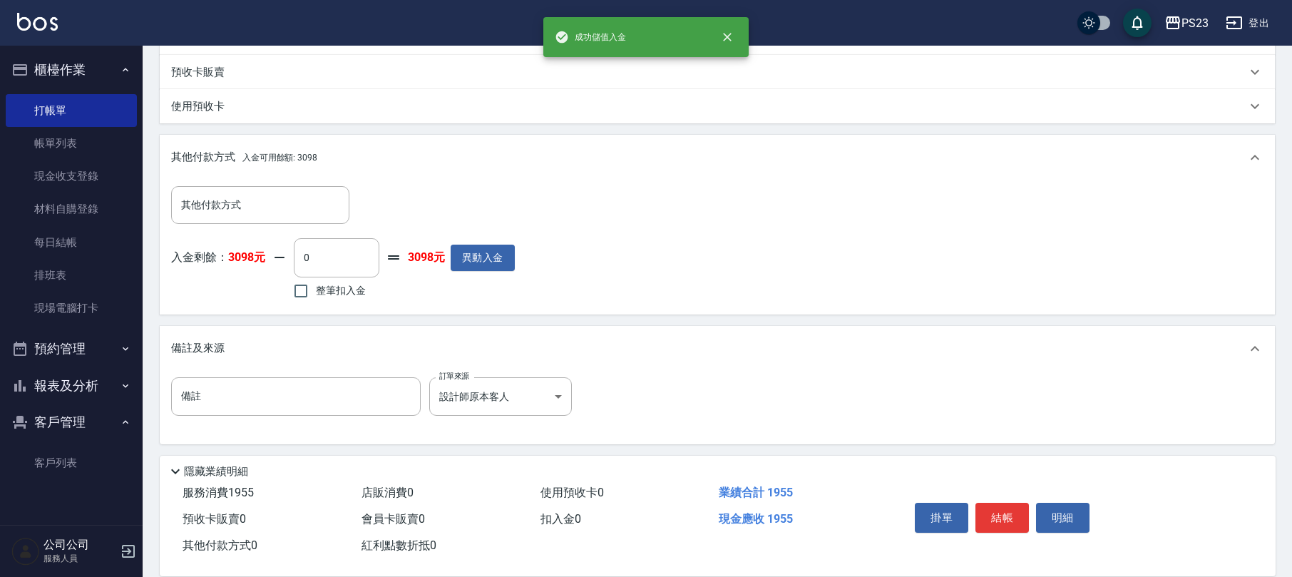
click at [349, 288] on span "整筆扣入金" at bounding box center [341, 290] width 50 height 15
click at [316, 288] on input "整筆扣入金" at bounding box center [301, 291] width 30 height 30
checkbox input "true"
type input "1955"
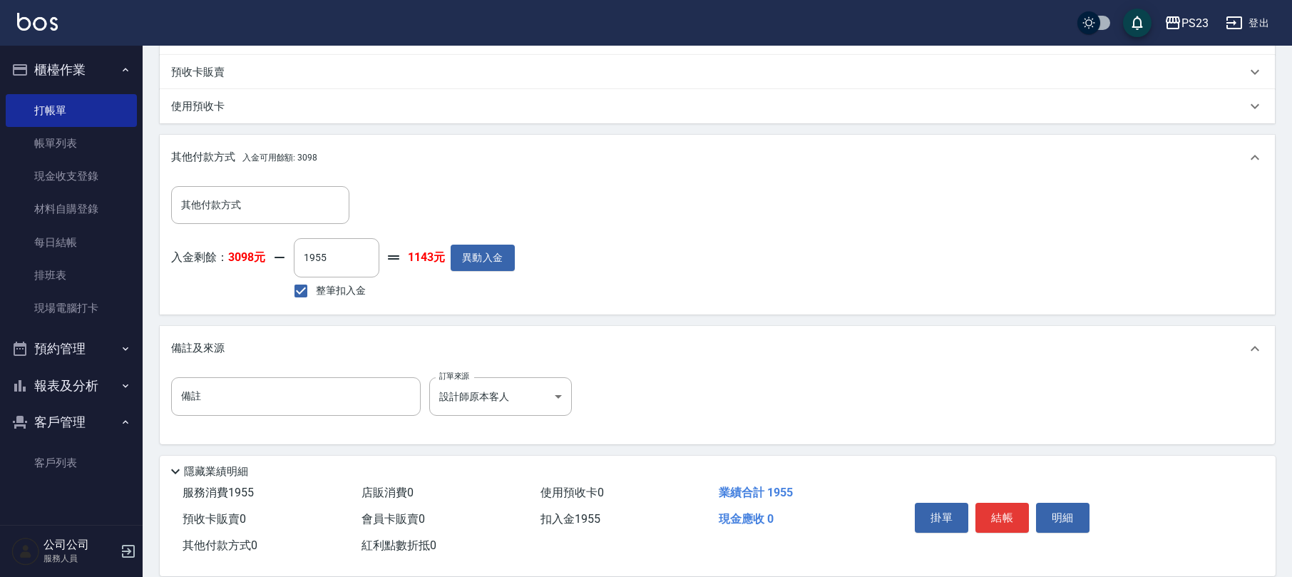
click at [991, 503] on button "結帳" at bounding box center [1002, 518] width 53 height 30
type input "[DATE] 19:13"
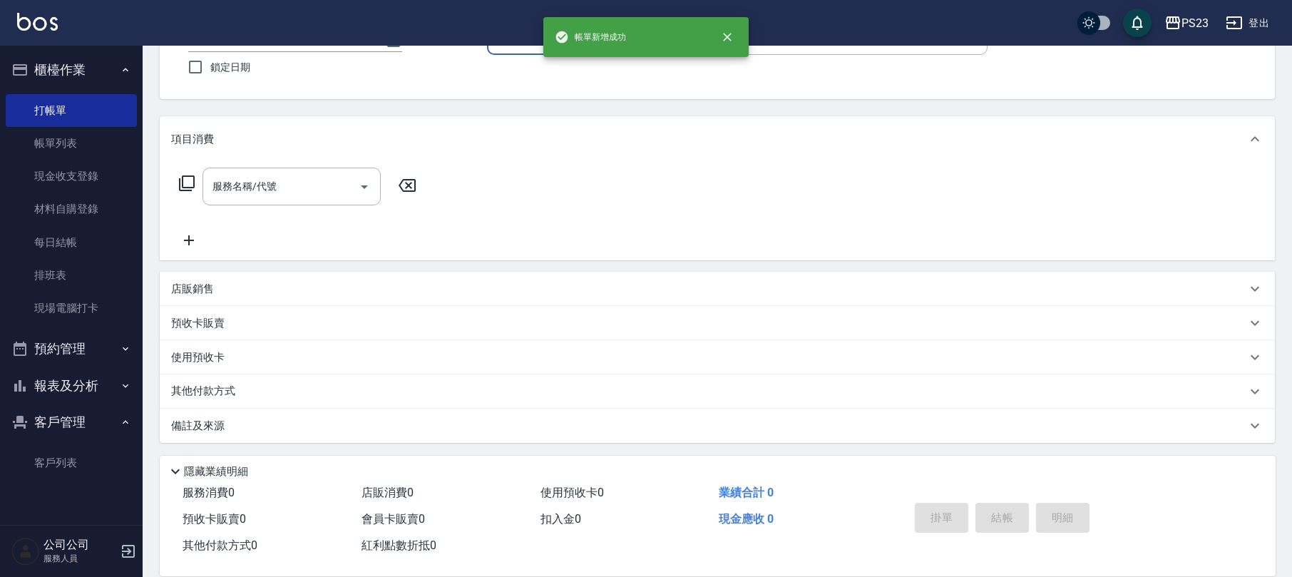
scroll to position [0, 0]
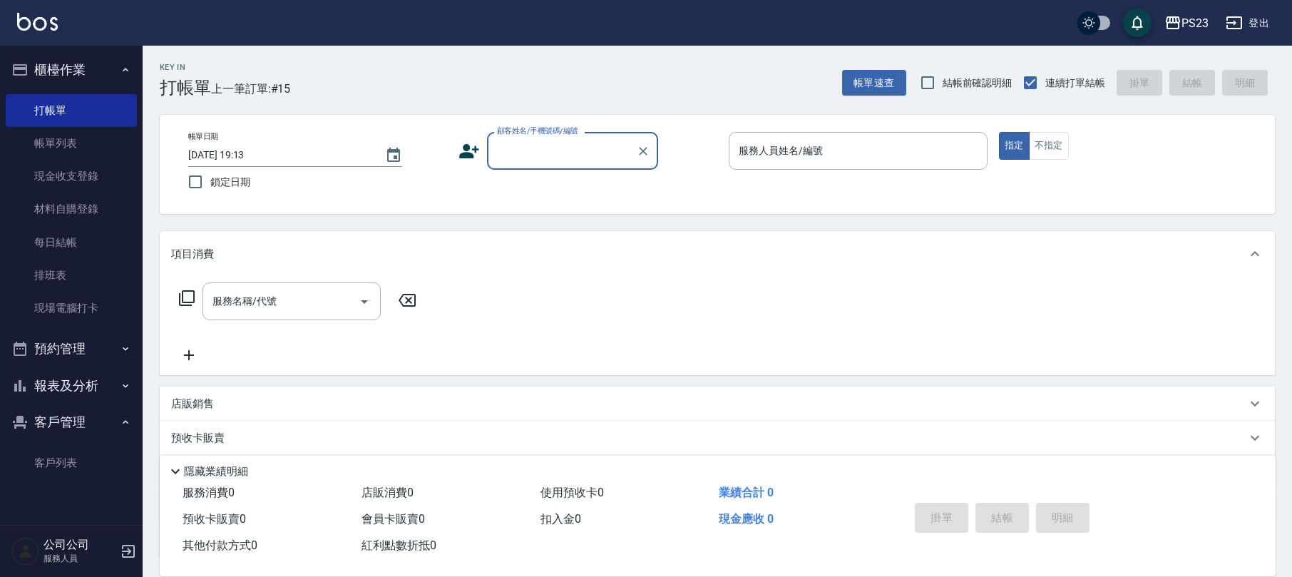
click at [468, 141] on icon at bounding box center [469, 150] width 21 height 21
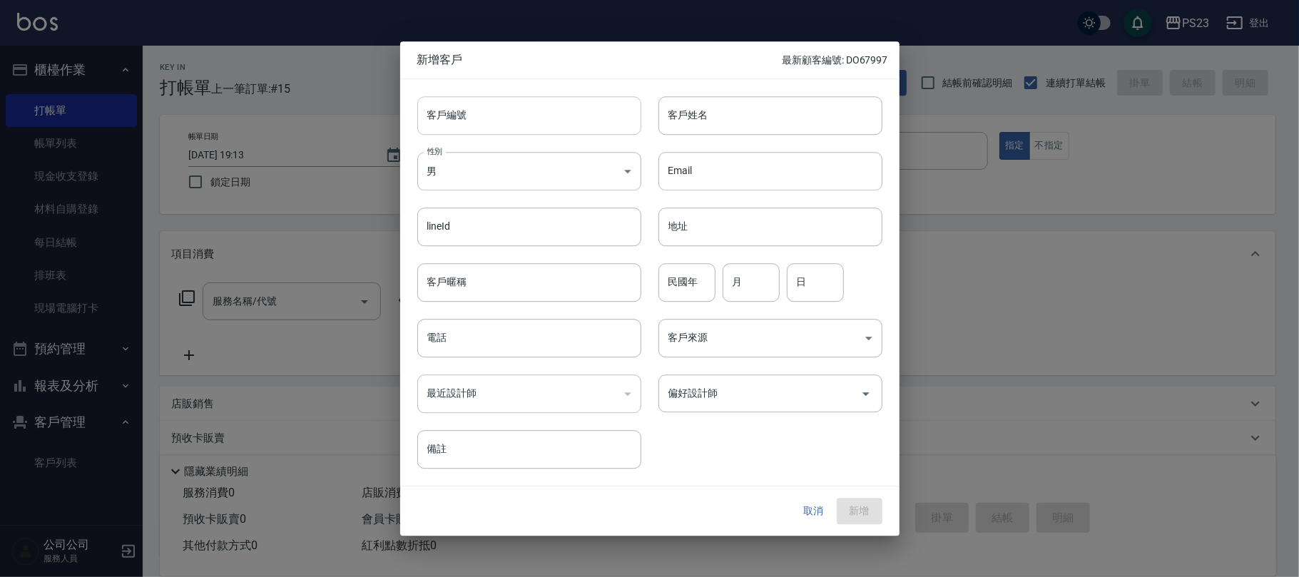
click at [476, 116] on input "客戶編號" at bounding box center [529, 115] width 224 height 39
type input "DO1101"
click at [485, 337] on input "電話" at bounding box center [529, 338] width 224 height 39
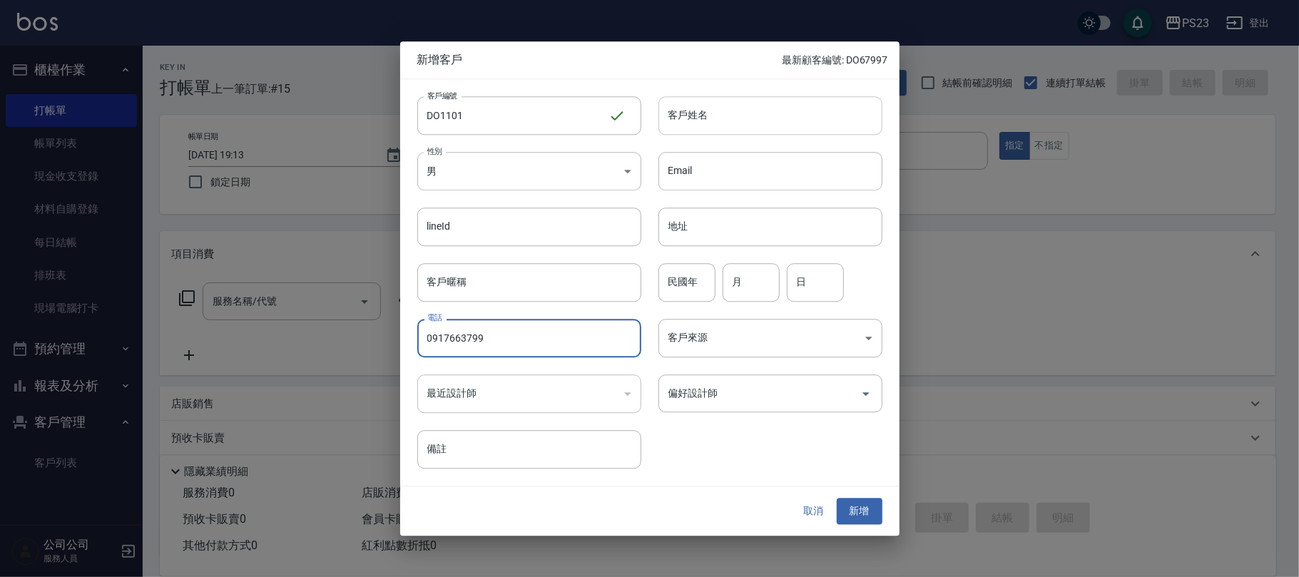
type input "0917663799"
click at [677, 110] on input "客戶姓名" at bounding box center [770, 115] width 224 height 39
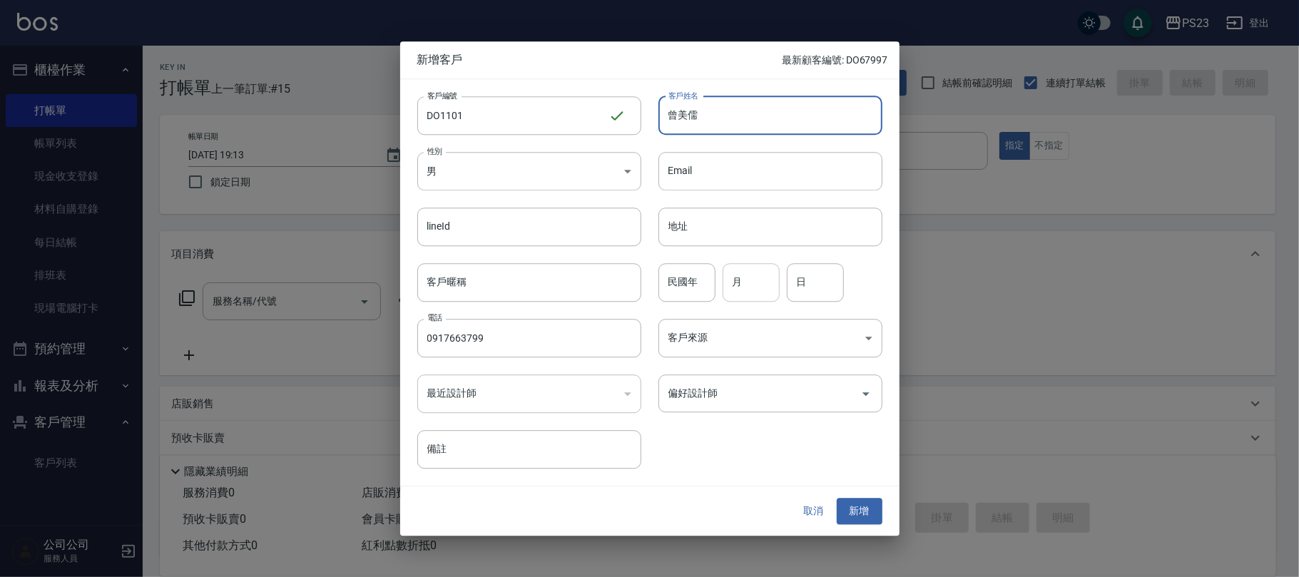
type input "曾美儒"
click at [750, 284] on input "月" at bounding box center [750, 282] width 57 height 39
type input "11"
type input "1"
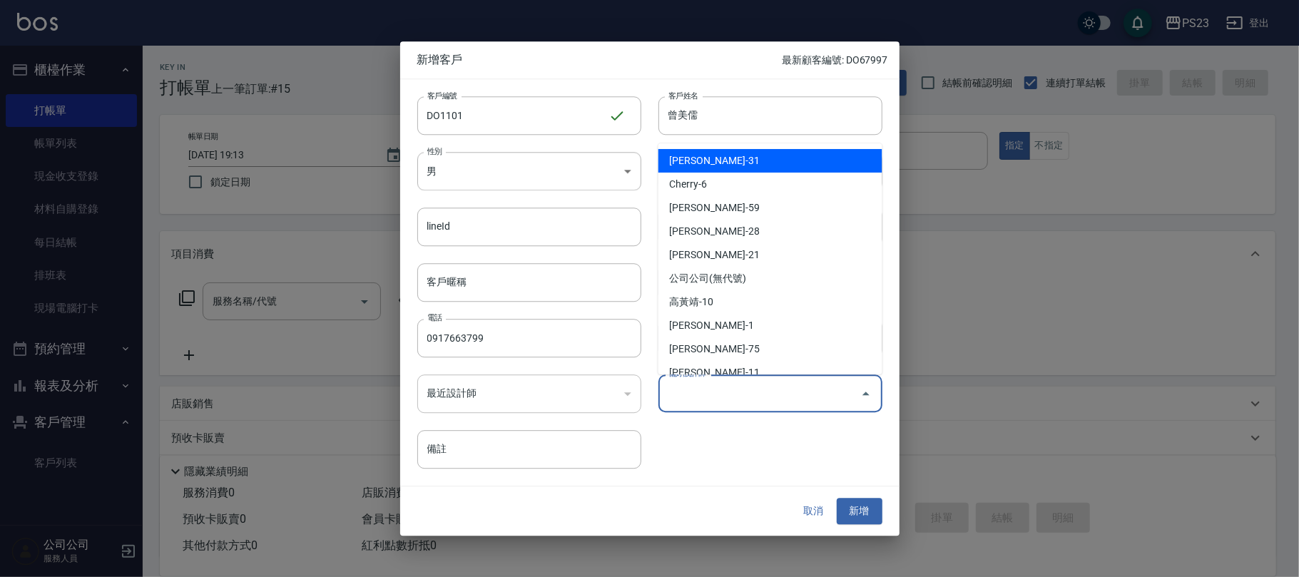
click at [756, 401] on input "偏好設計師" at bounding box center [760, 393] width 190 height 25
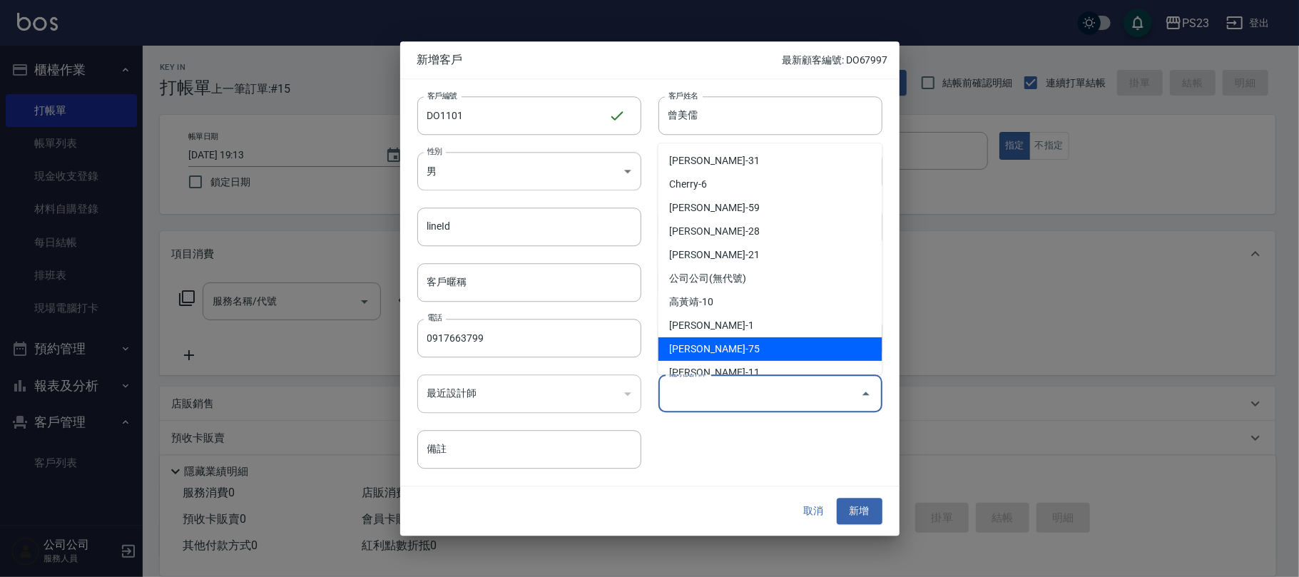
click at [702, 339] on li "[PERSON_NAME]-75" at bounding box center [770, 349] width 224 height 24
type input "黃子芸"
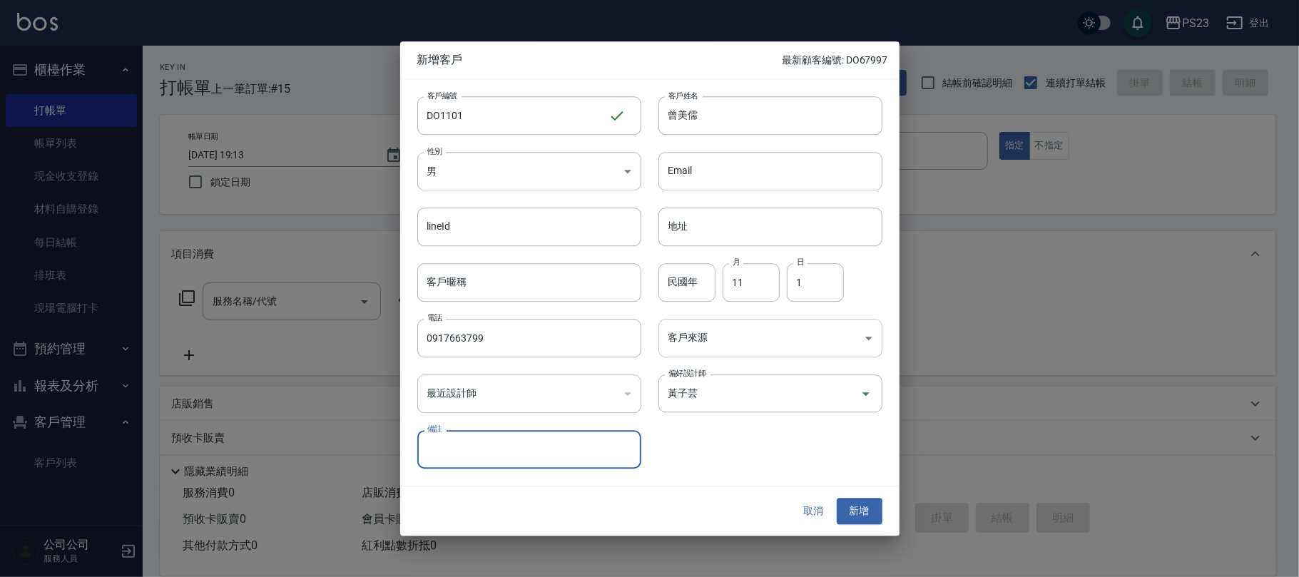
click at [702, 339] on body "PS23 登出 櫃檯作業 打帳單 帳單列表 現金收支登錄 材料自購登錄 每日結帳 排班表 現場電腦打卡 預約管理 預約管理 單日預約紀錄 單週預約紀錄 報表及…" at bounding box center [649, 346] width 1299 height 692
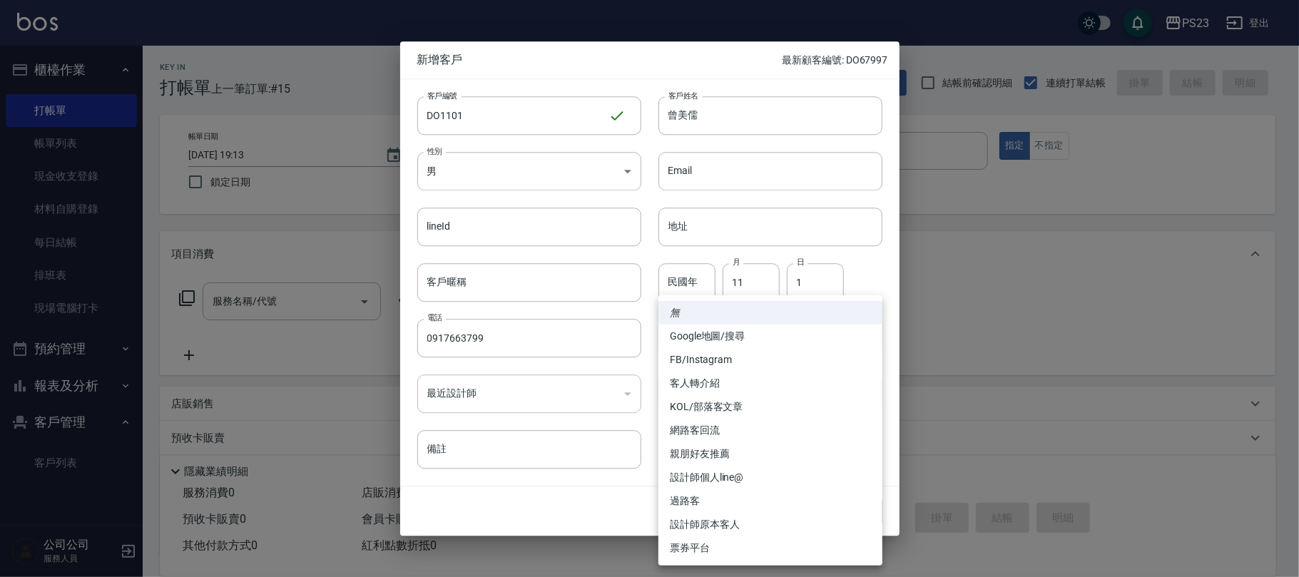
click at [703, 352] on li "FB/Instagram" at bounding box center [770, 360] width 224 height 24
type input "FB/Instagram"
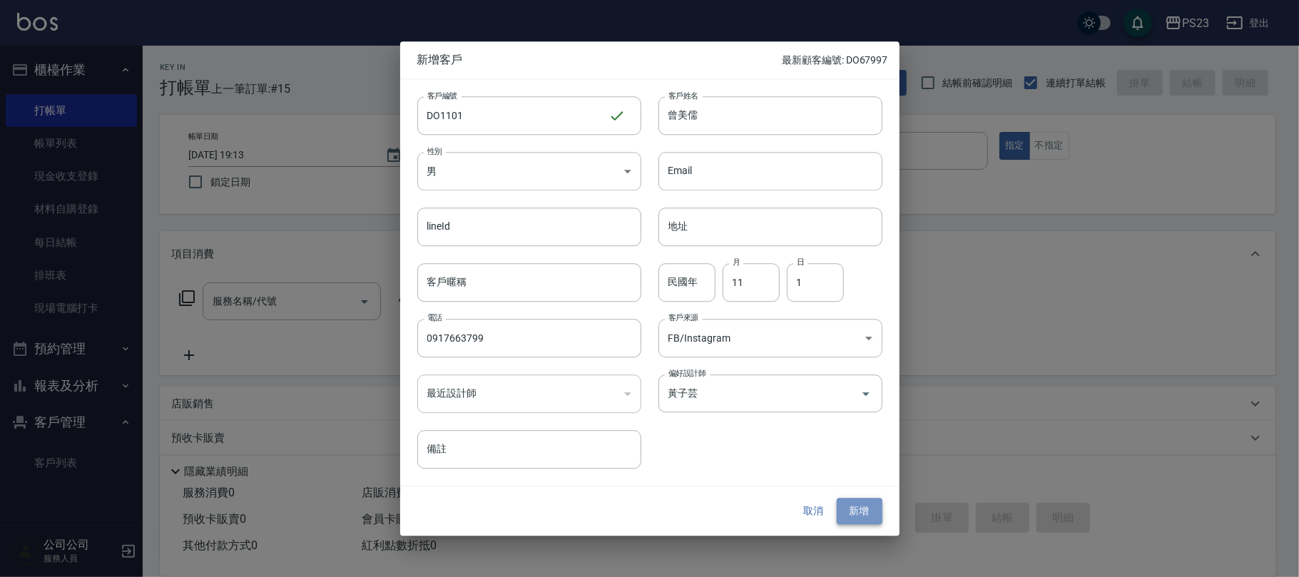
click at [864, 514] on button "新增" at bounding box center [859, 511] width 46 height 26
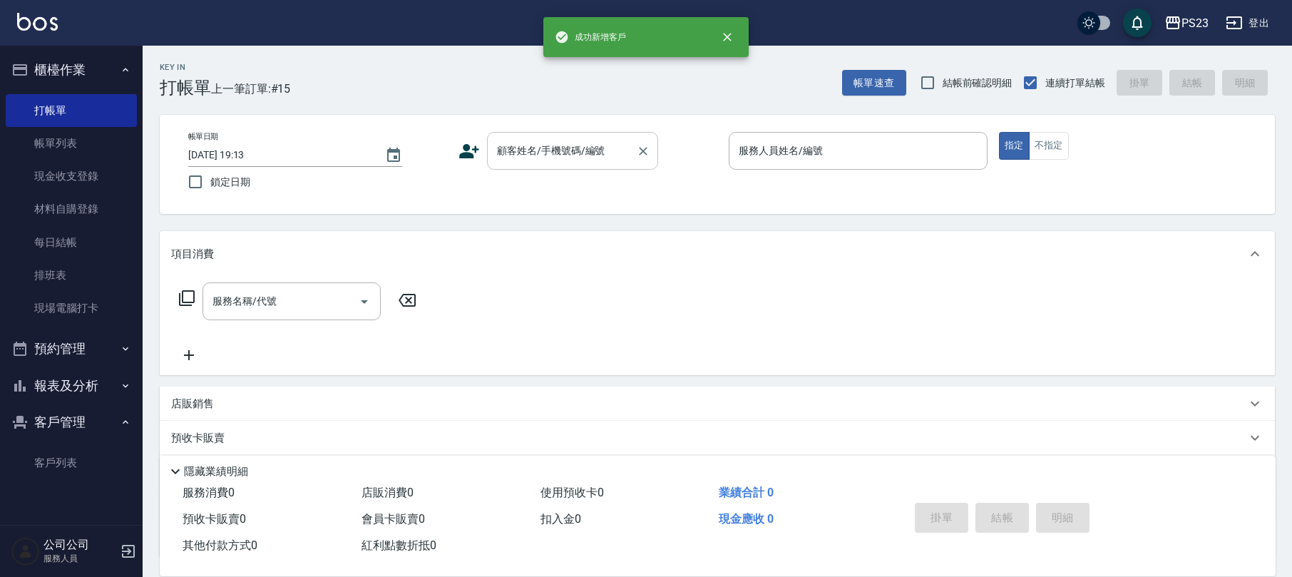
click at [549, 153] on input "顧客姓名/手機號碼/編號" at bounding box center [561, 150] width 137 height 25
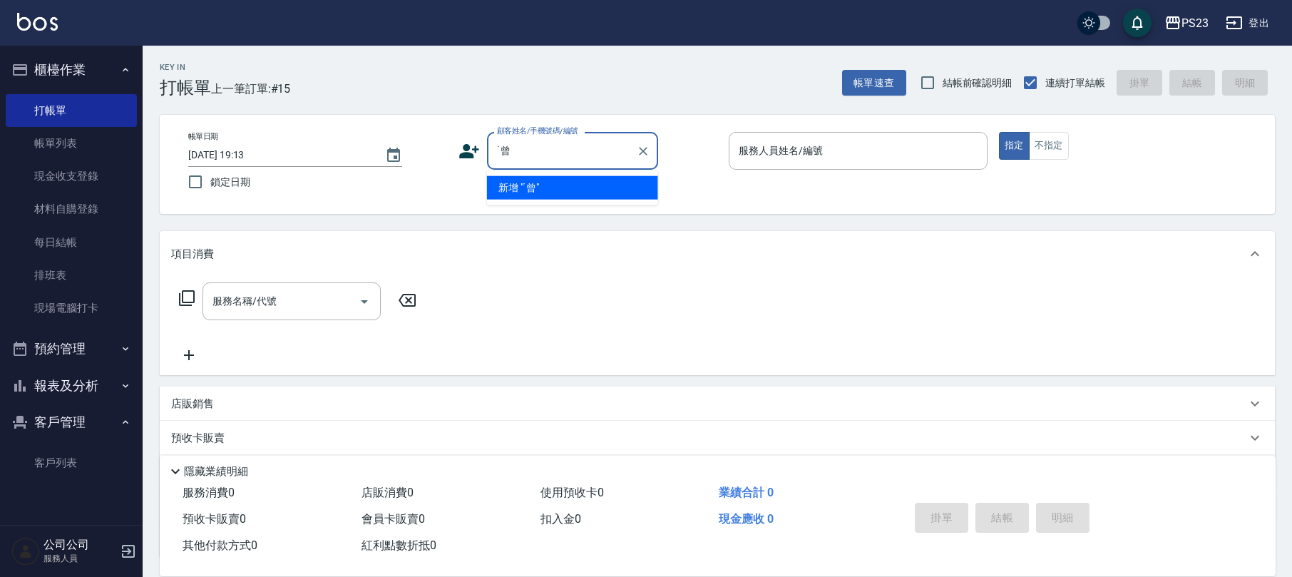
type input "˙"
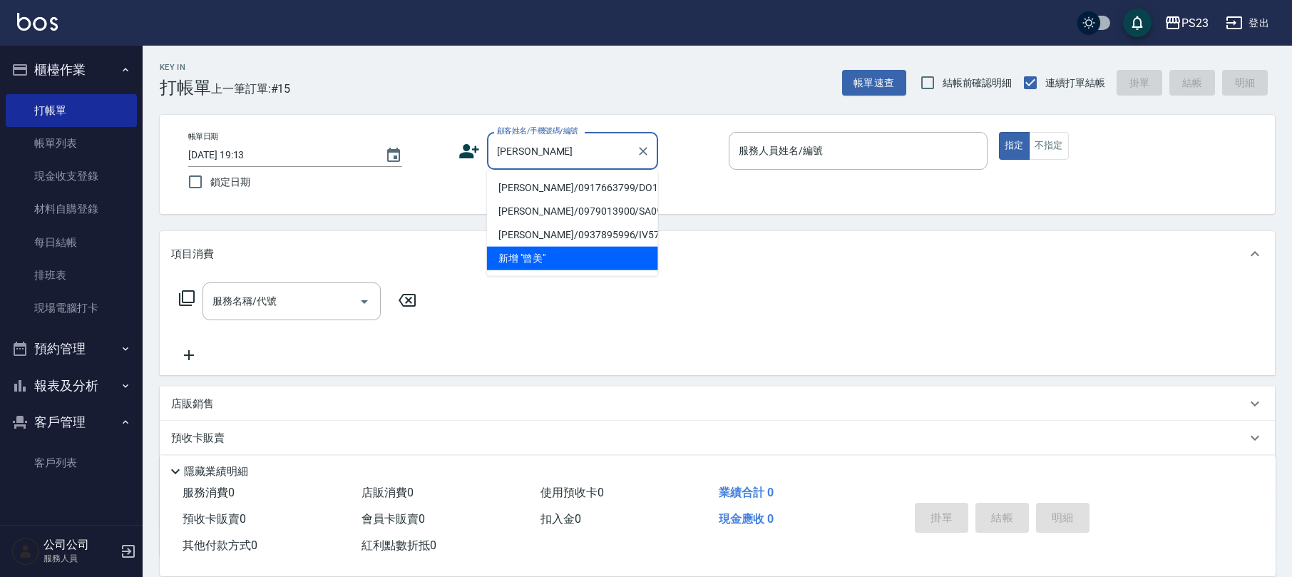
click at [546, 190] on li "[PERSON_NAME]/0917663799/DO1101" at bounding box center [572, 188] width 171 height 24
type input "[PERSON_NAME]/0917663799/DO1101"
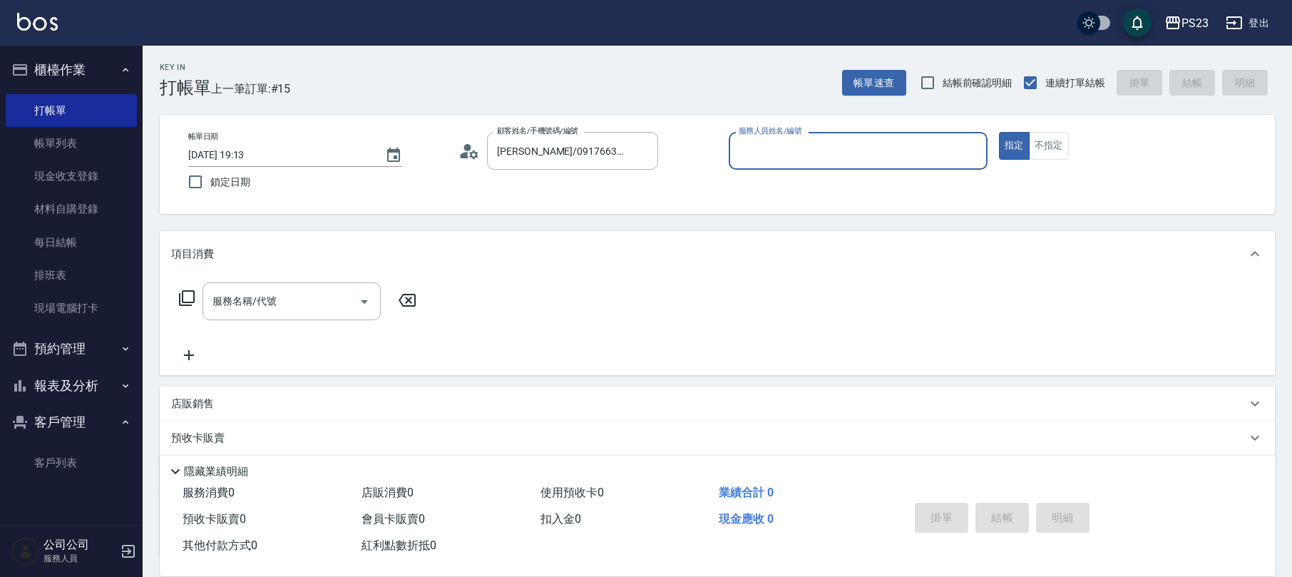
type input "Donna-75"
click at [277, 295] on input "服務名稱/代號" at bounding box center [281, 301] width 144 height 25
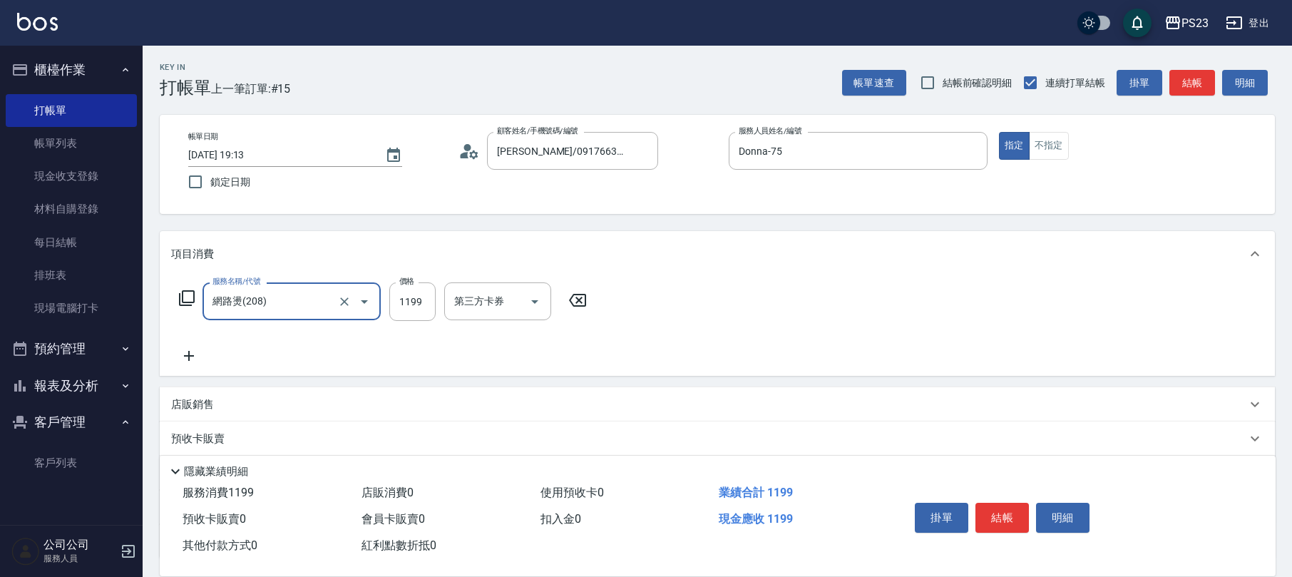
type input "網路燙(208)"
type input "1299"
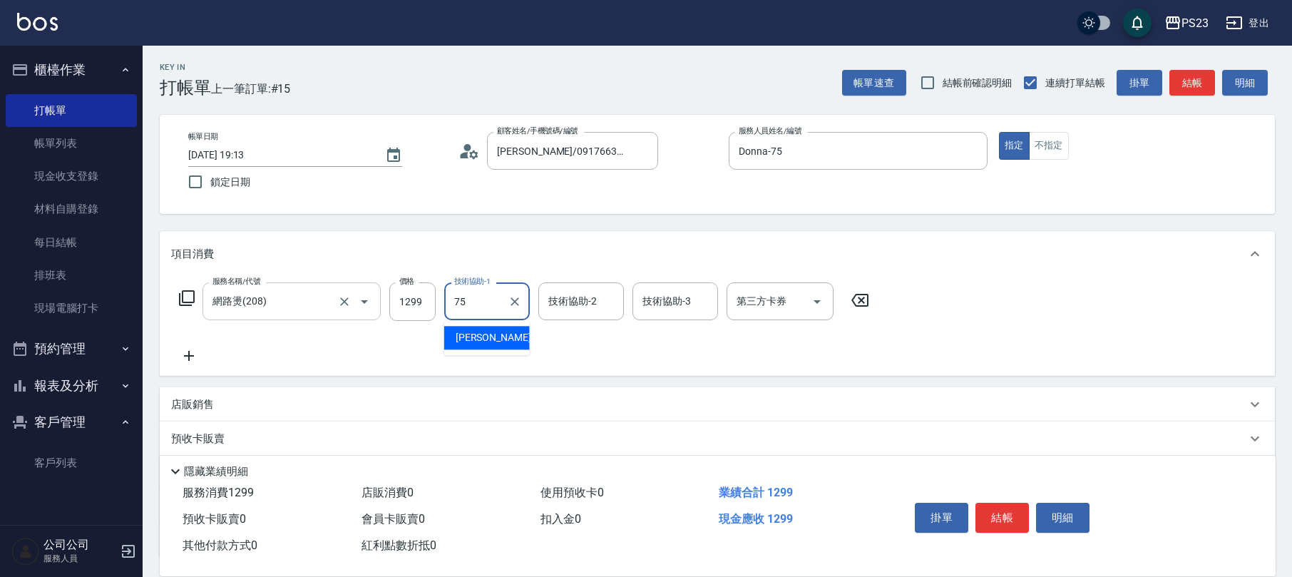
type input "Donna-75"
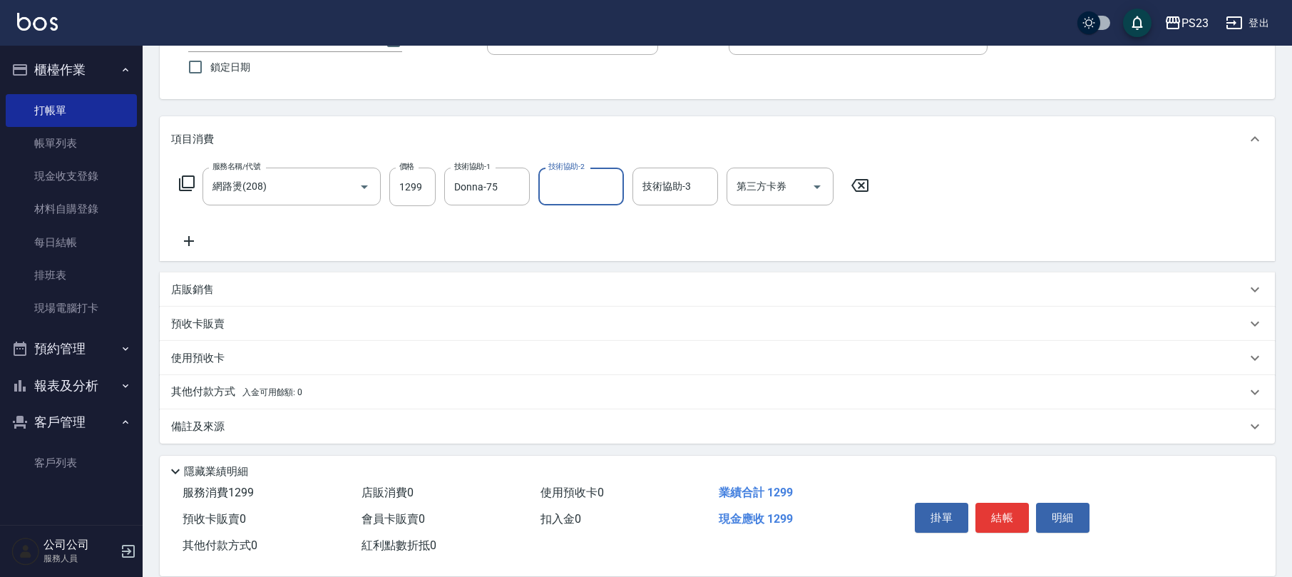
click at [309, 421] on div "備註及來源" at bounding box center [708, 426] width 1075 height 15
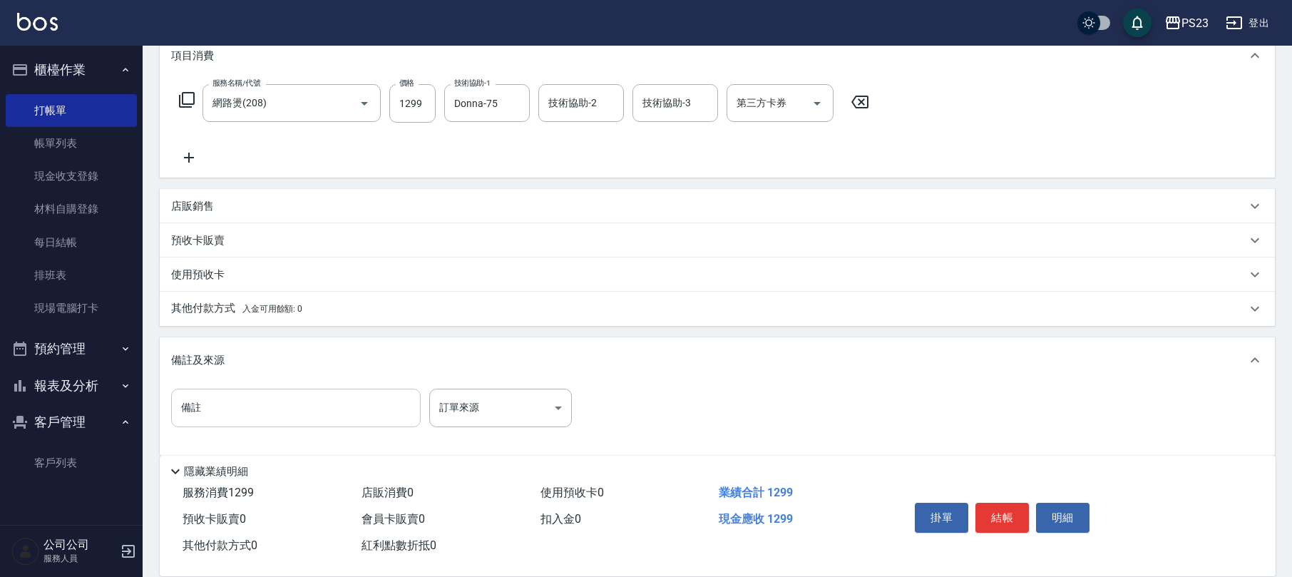
scroll to position [210, 0]
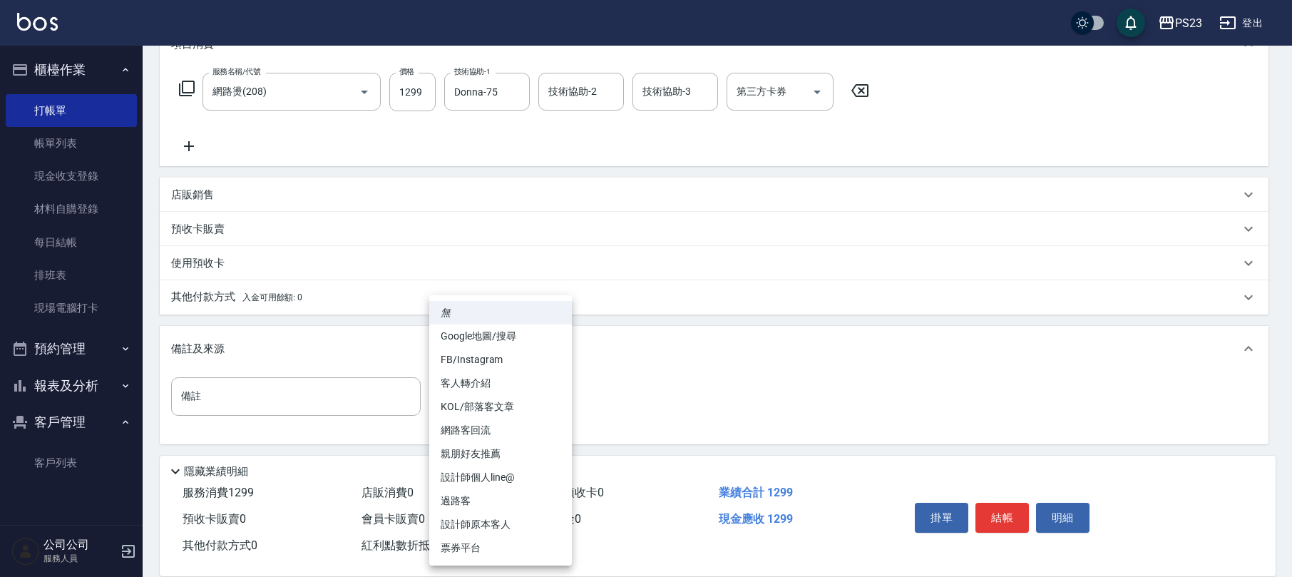
click at [503, 406] on body "PS23 登出 櫃檯作業 打帳單 帳單列表 現金收支登錄 材料自購登錄 每日結帳 排班表 現場電腦打卡 預約管理 預約管理 單日預約紀錄 單週預約紀錄 報表及…" at bounding box center [646, 184] width 1292 height 788
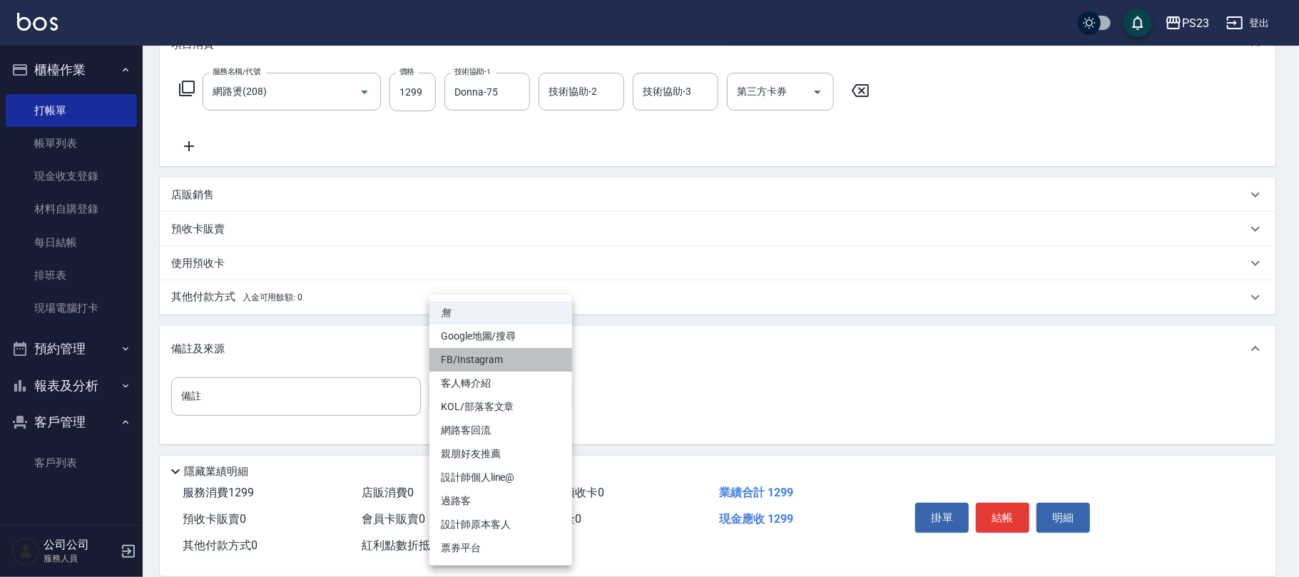
click at [499, 359] on li "FB/Instagram" at bounding box center [500, 360] width 143 height 24
type input "FB/Instagram"
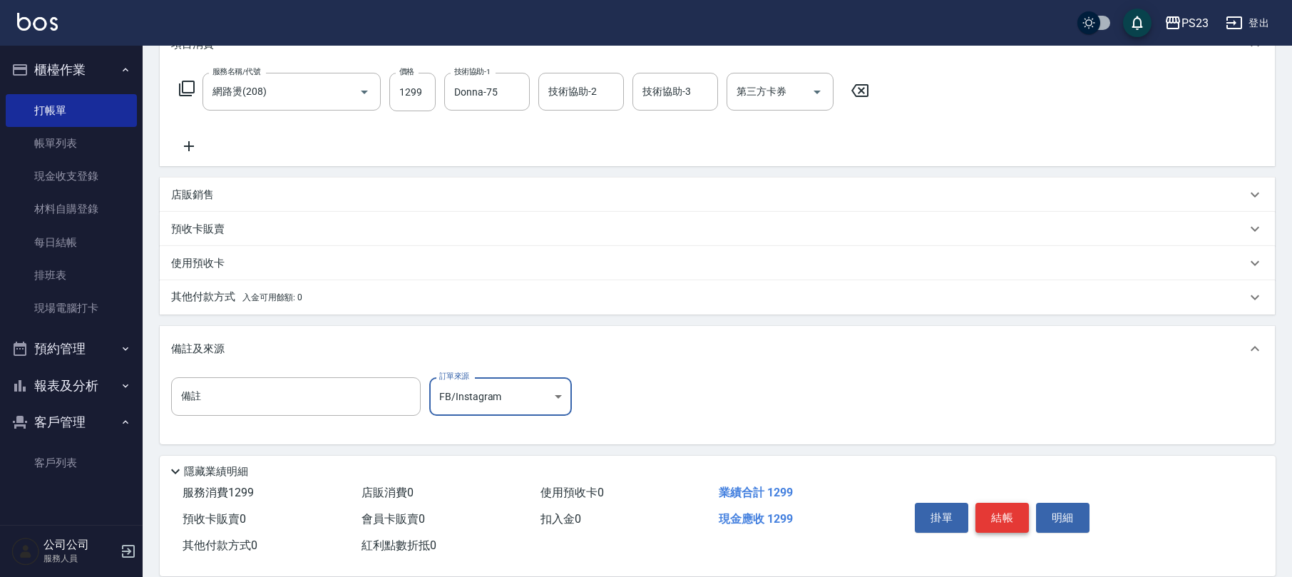
click at [1005, 515] on button "結帳" at bounding box center [1002, 518] width 53 height 30
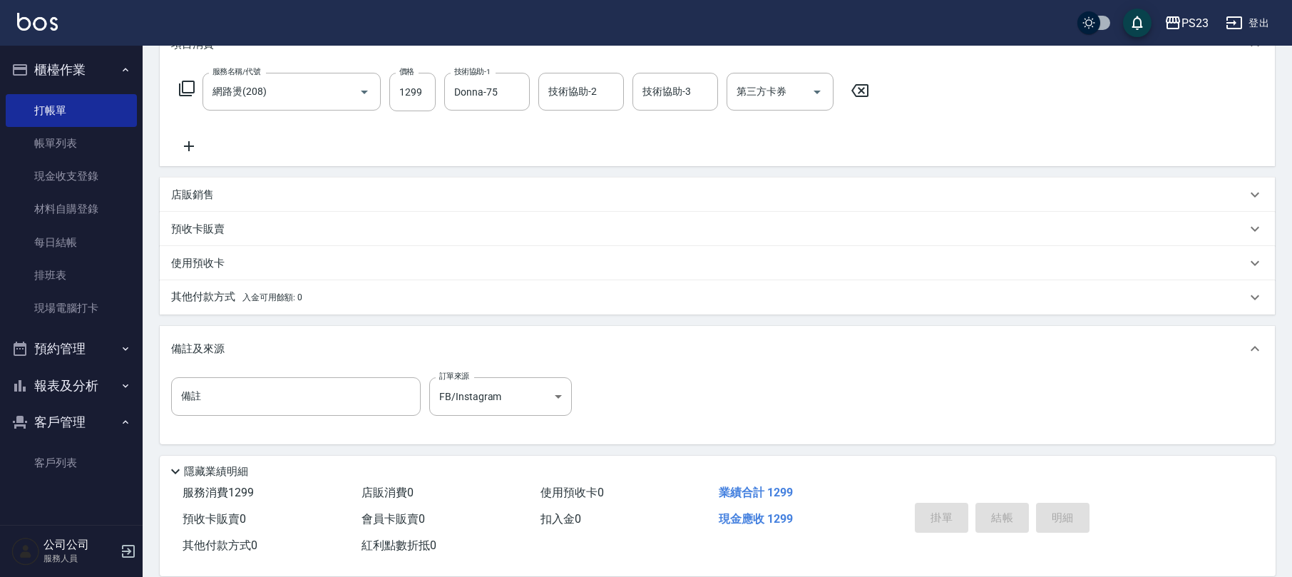
type input "[DATE] 19:14"
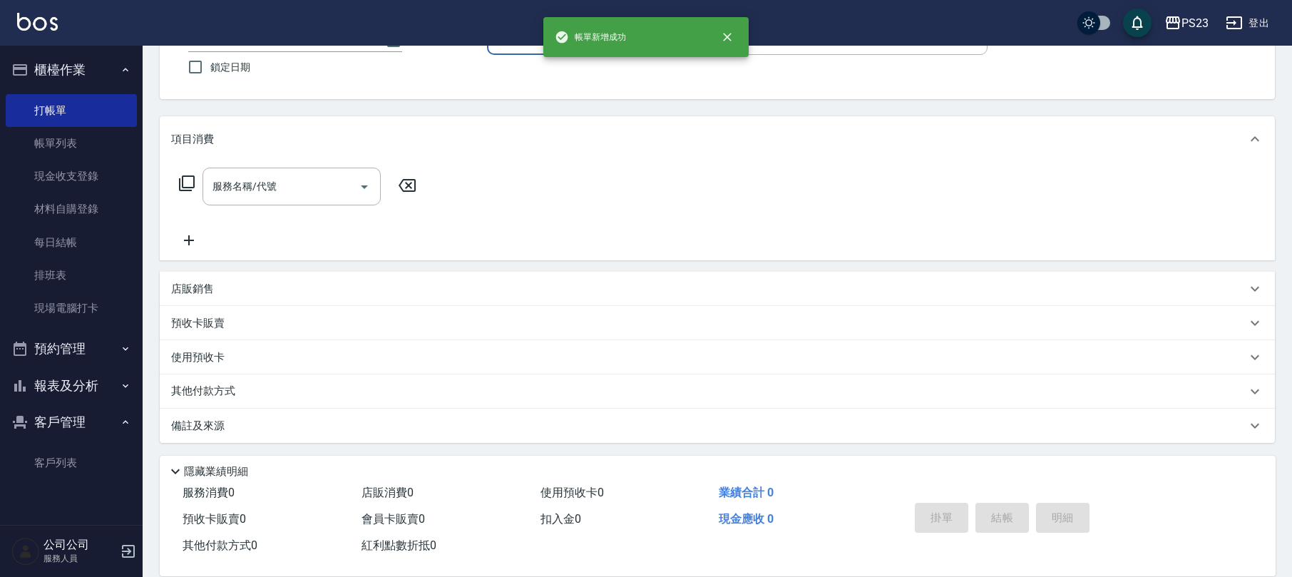
scroll to position [0, 0]
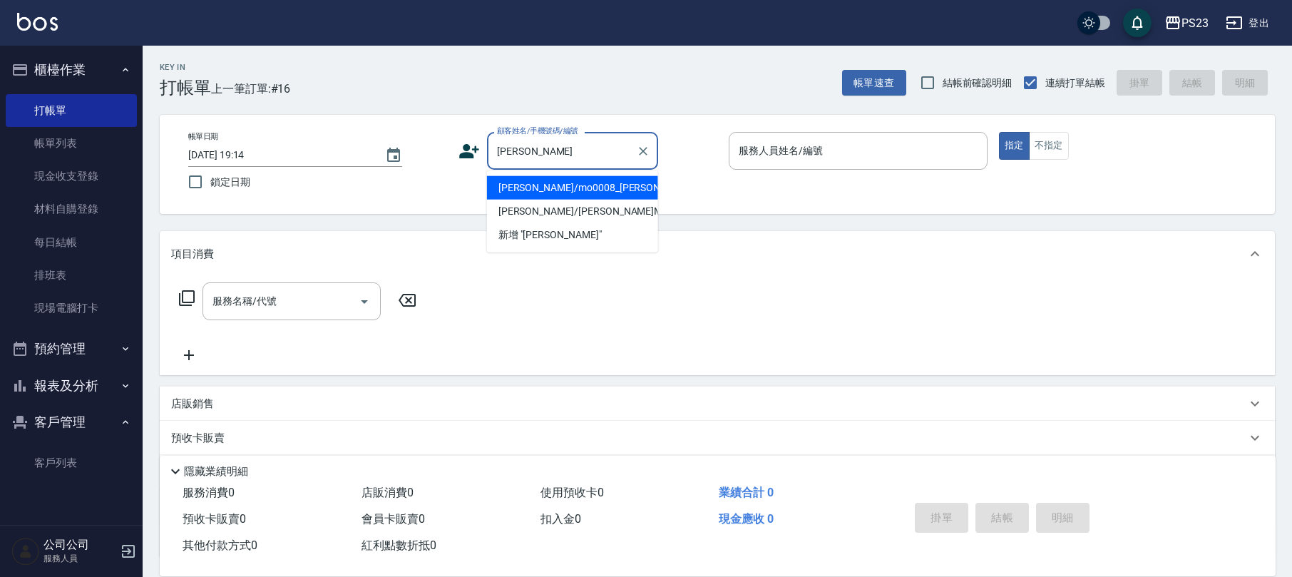
click at [613, 193] on li "[PERSON_NAME]/mo0008_[PERSON_NAME]/mo0008" at bounding box center [572, 188] width 171 height 24
type input "[PERSON_NAME]/mo0008_[PERSON_NAME]/mo0008"
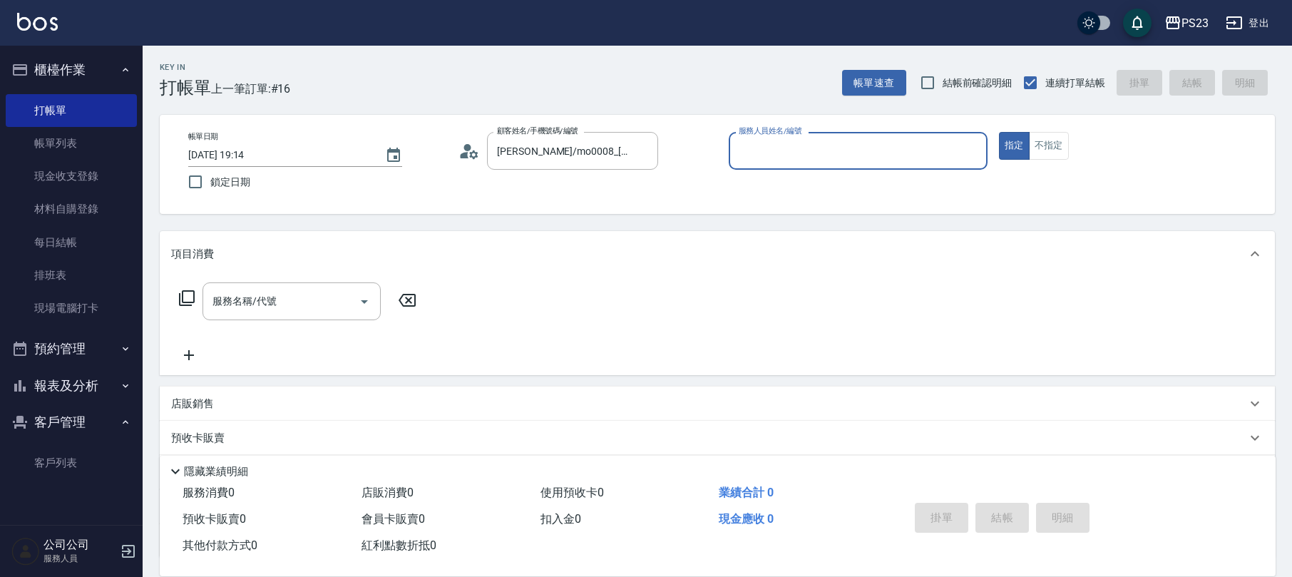
type input "[PERSON_NAME]-0"
click at [284, 300] on input "服務名稱/代號" at bounding box center [281, 301] width 144 height 25
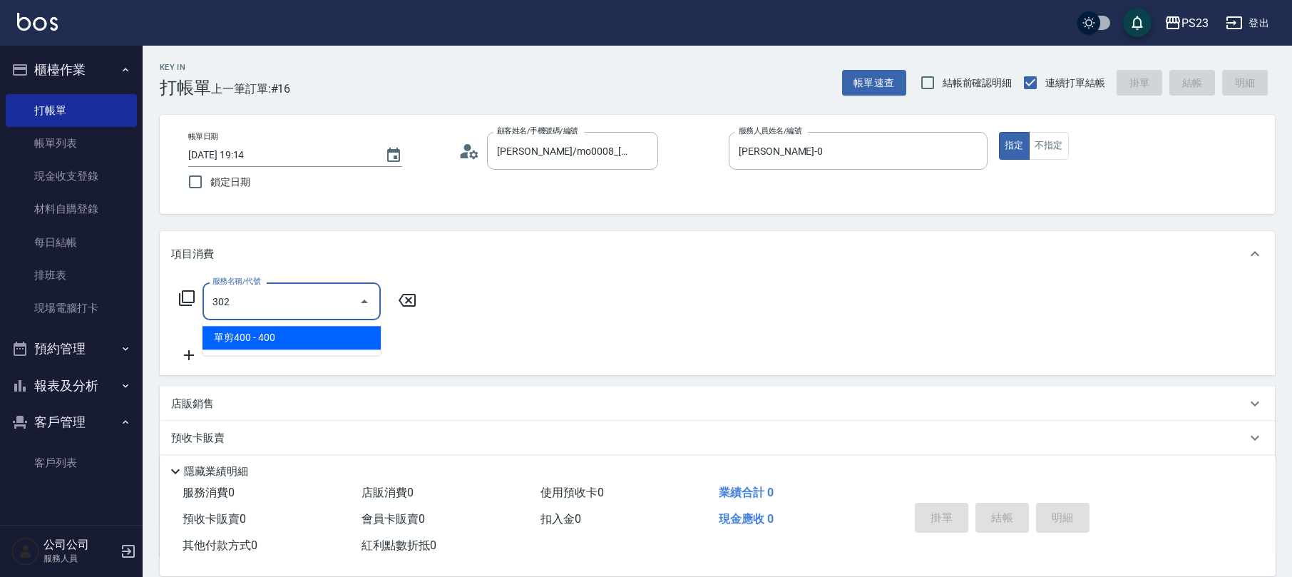
type input "單剪400(302)"
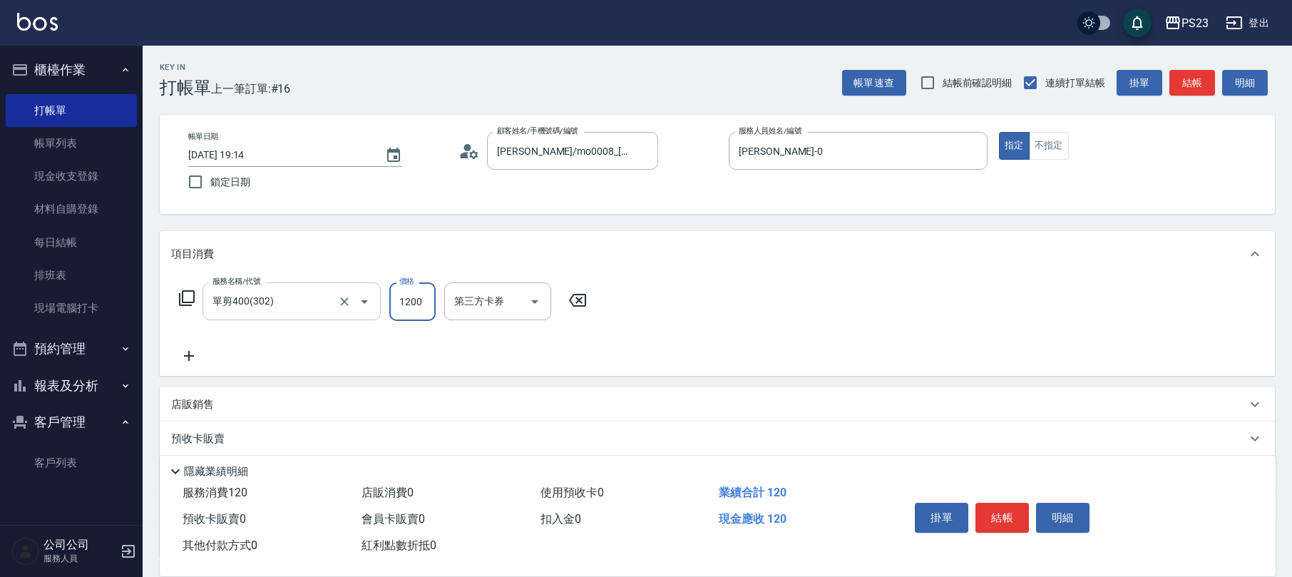
type input "1200"
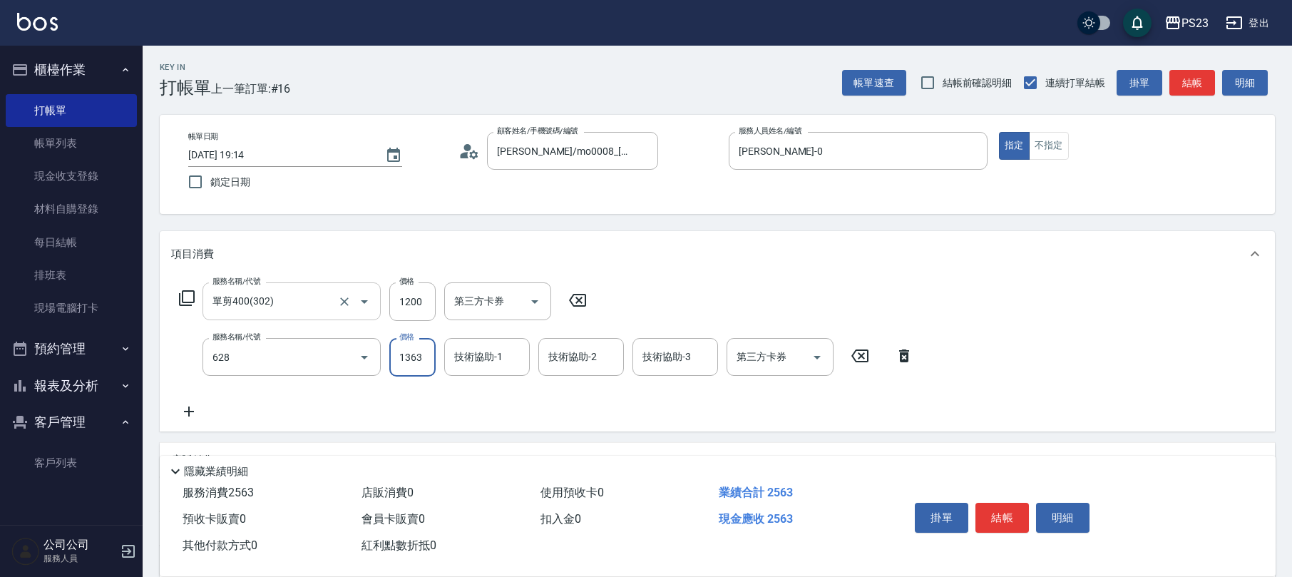
type input "中草藥2000(628)"
type input "1500"
type input "Flora-21"
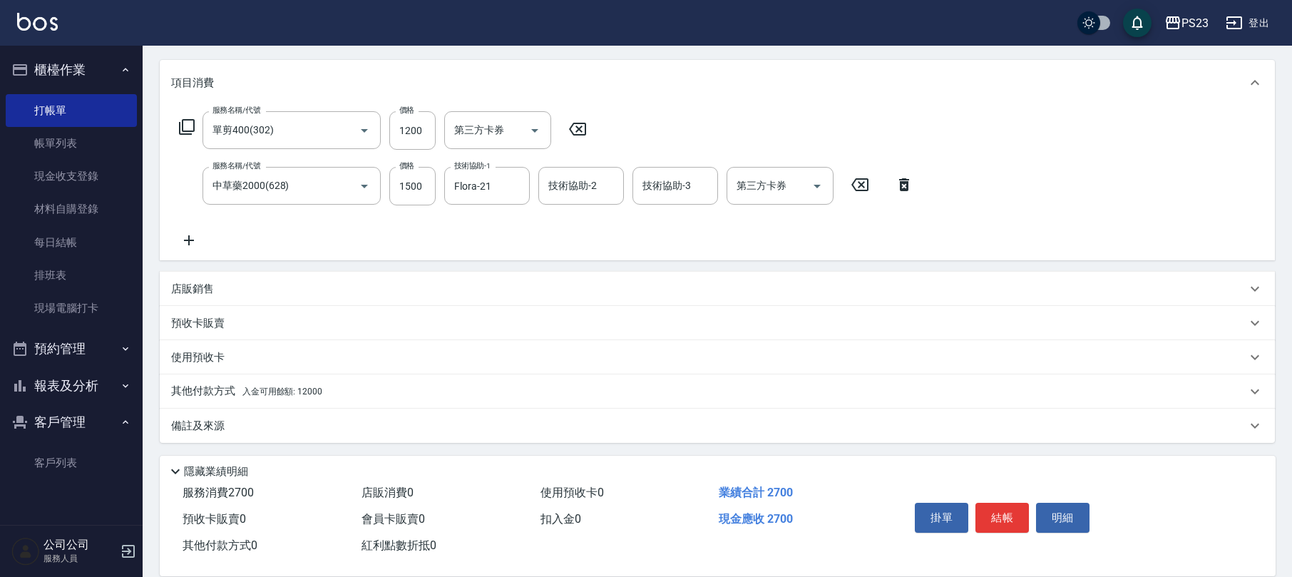
click at [277, 391] on span "入金可用餘額: 12000" at bounding box center [282, 392] width 80 height 10
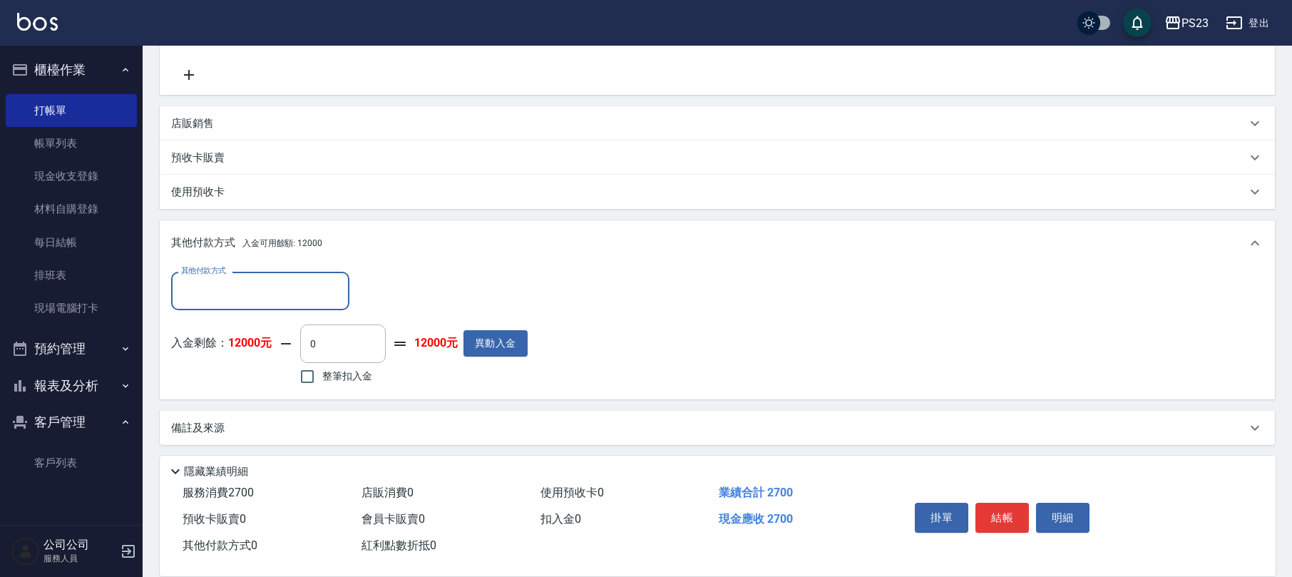
scroll to position [0, 0]
drag, startPoint x: 287, startPoint y: 339, endPoint x: 274, endPoint y: 337, distance: 13.1
click at [274, 337] on div "入金剩餘： 12000元 0 ​ 整筆扣入金 12000元 異動入金" at bounding box center [349, 356] width 357 height 64
type input "1500"
click at [1021, 518] on button "結帳" at bounding box center [1002, 518] width 53 height 30
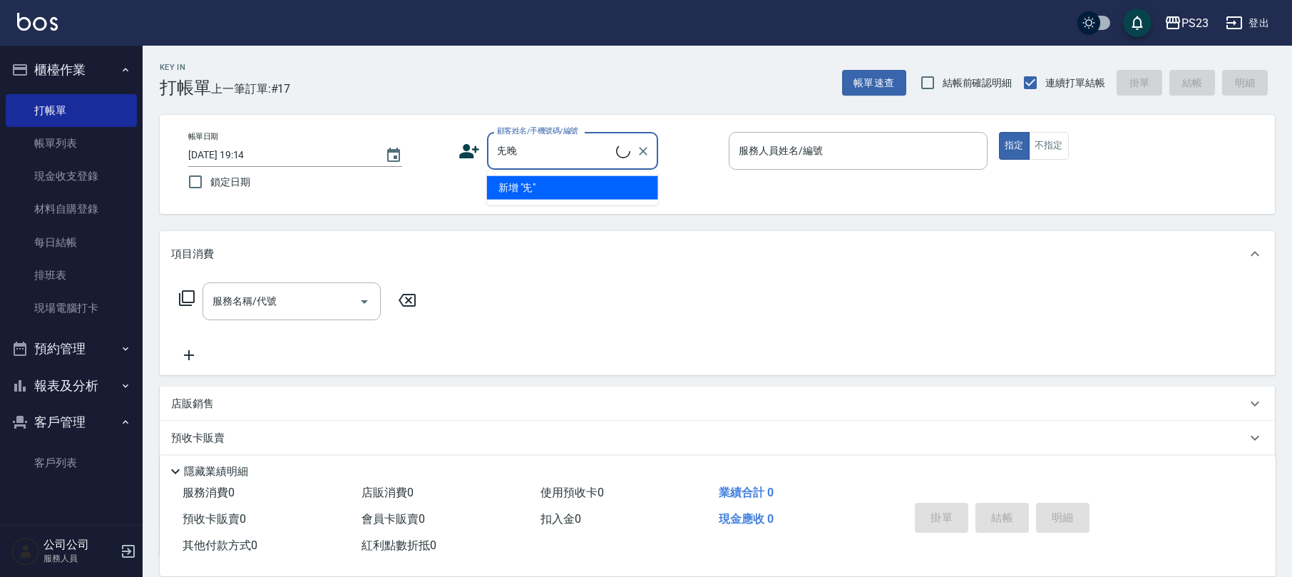
type input "兂"
click at [575, 188] on li "[PERSON_NAME]/0926297020/[DATE]" at bounding box center [572, 188] width 171 height 24
type input "[PERSON_NAME]/0926297020/[DATE]"
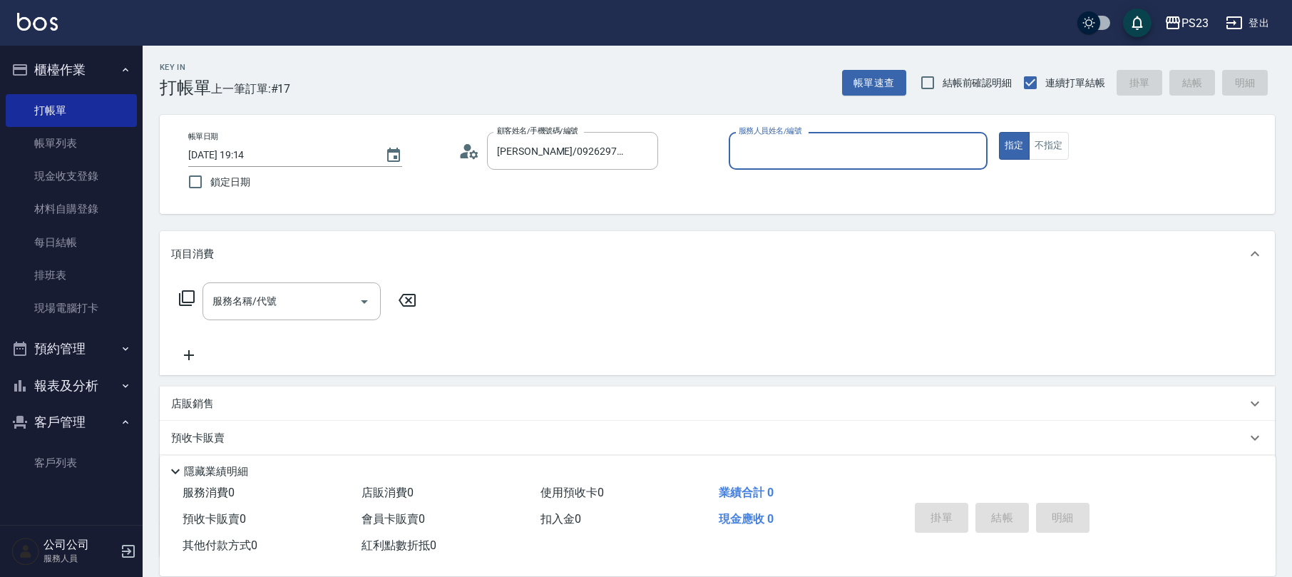
type input "[PERSON_NAME]-0"
click at [272, 300] on div "服務名稱/代號 服務名稱/代號" at bounding box center [292, 301] width 178 height 38
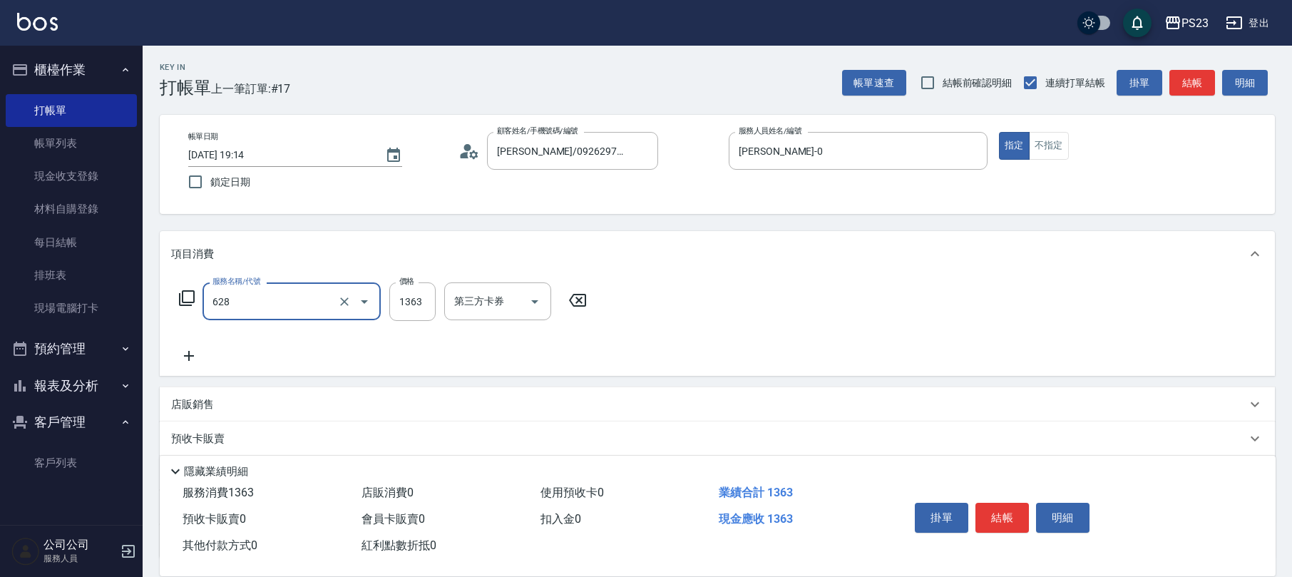
type input "中草藥2000(628)"
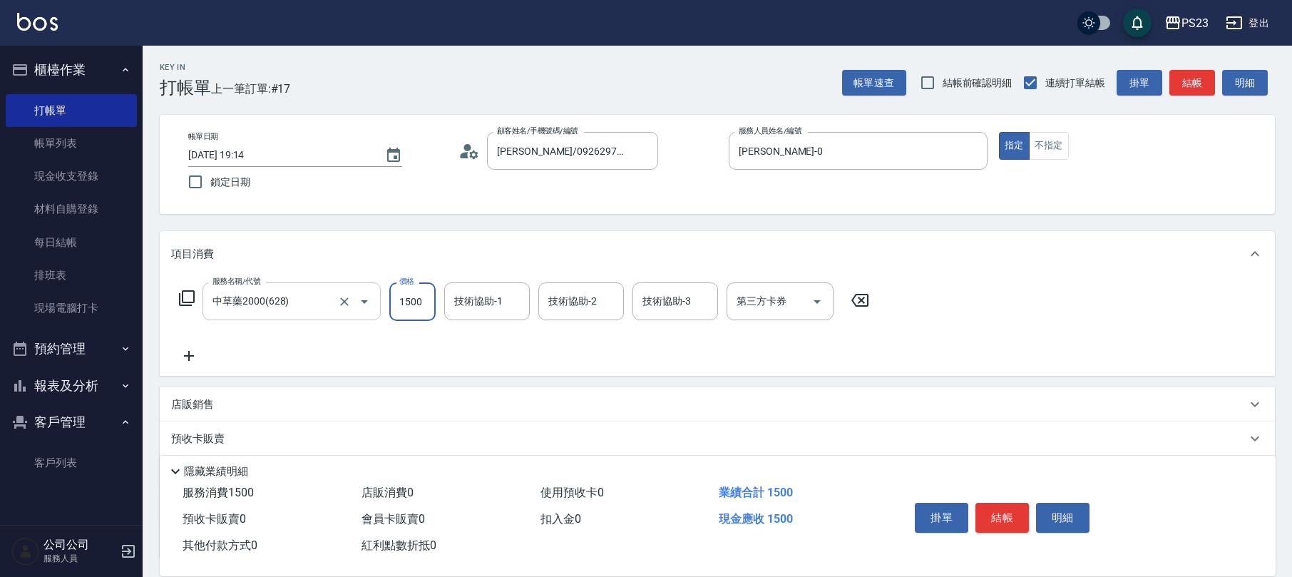
type input "1500"
type input "青惠-26"
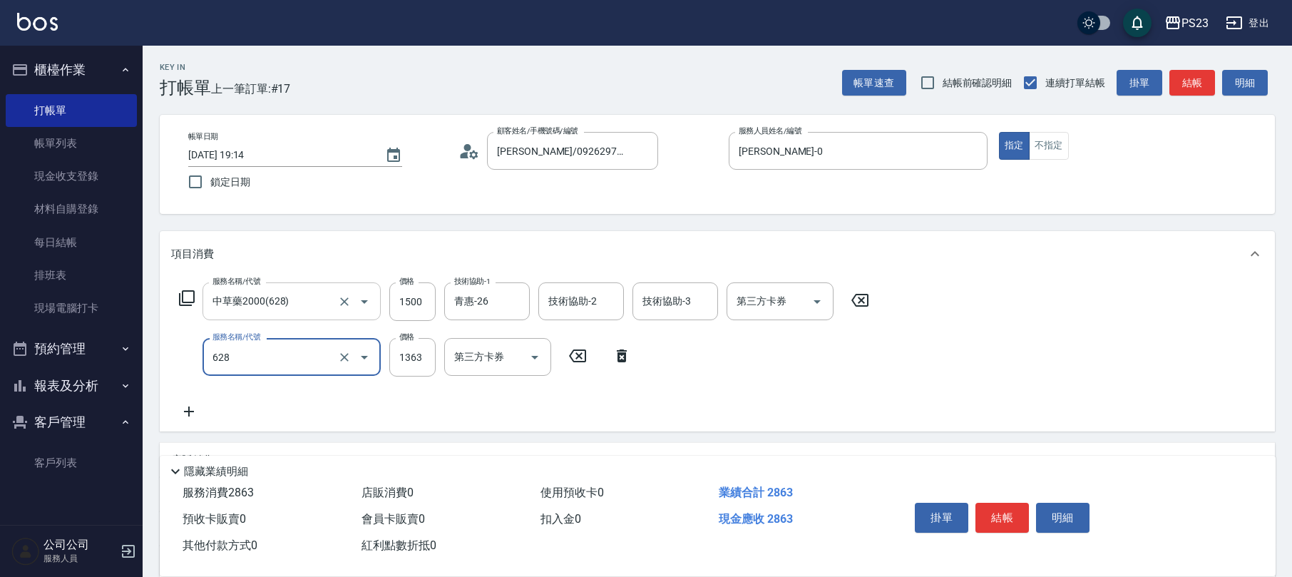
type input "中草藥2000(628)"
type input "1840"
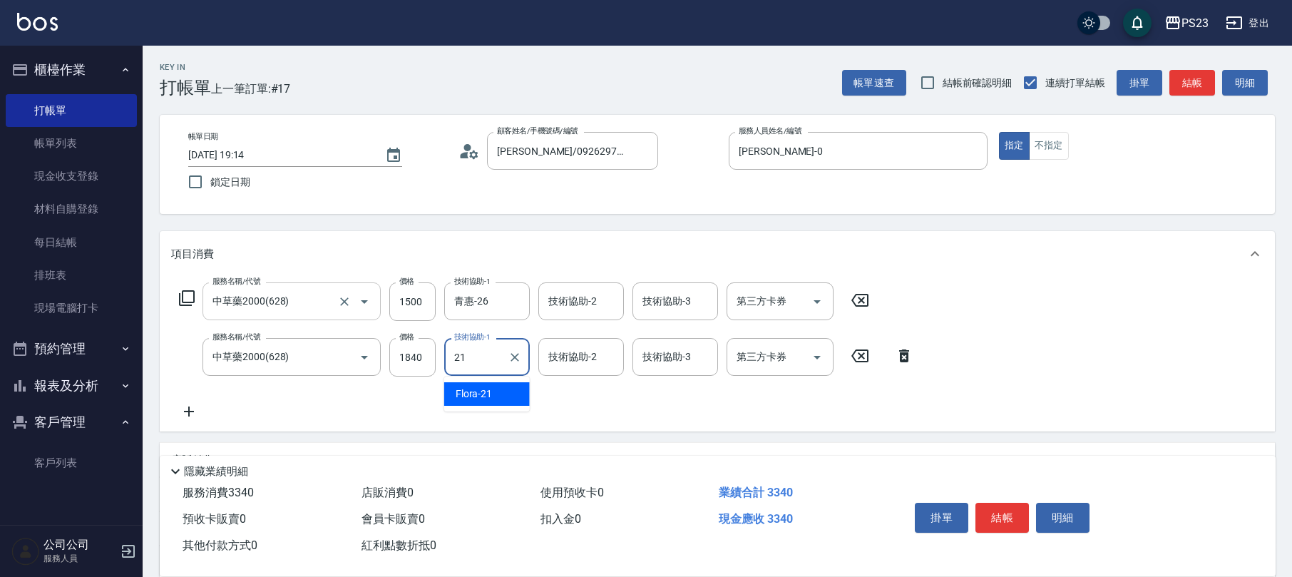
type input "Flora-21"
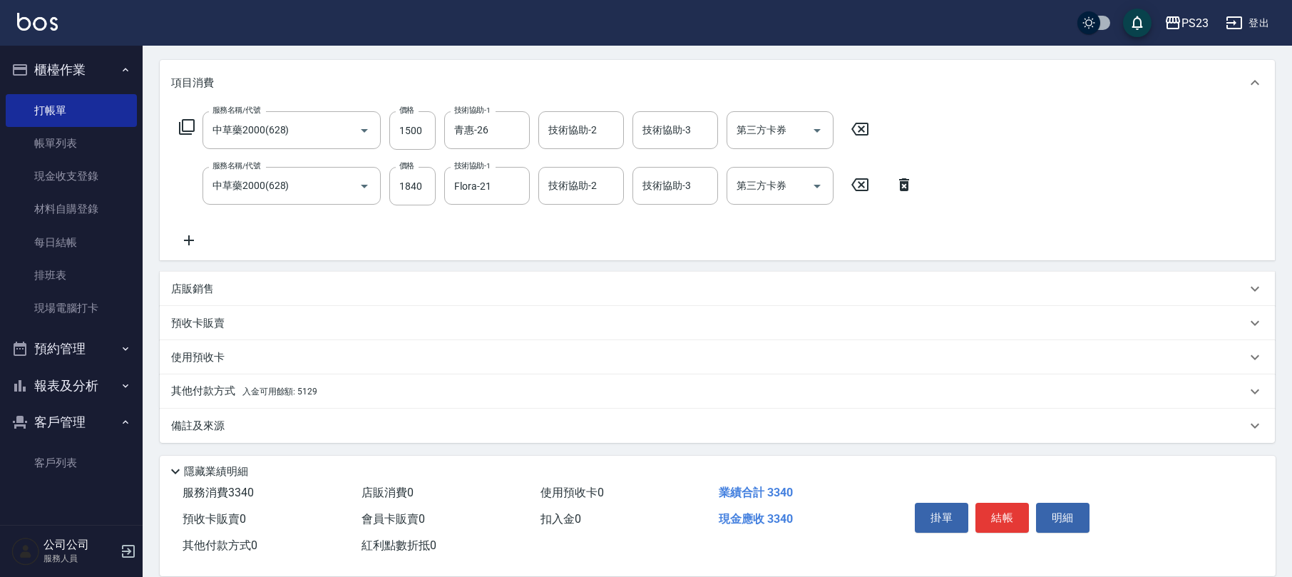
click at [270, 424] on div "備註及來源" at bounding box center [708, 426] width 1075 height 15
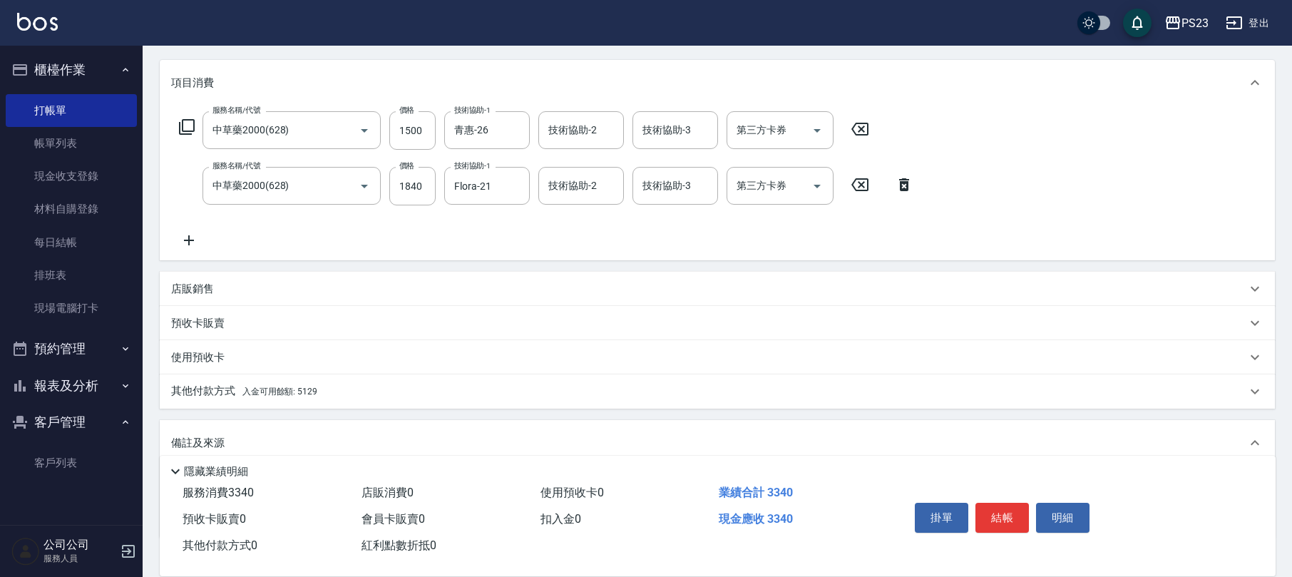
scroll to position [264, 0]
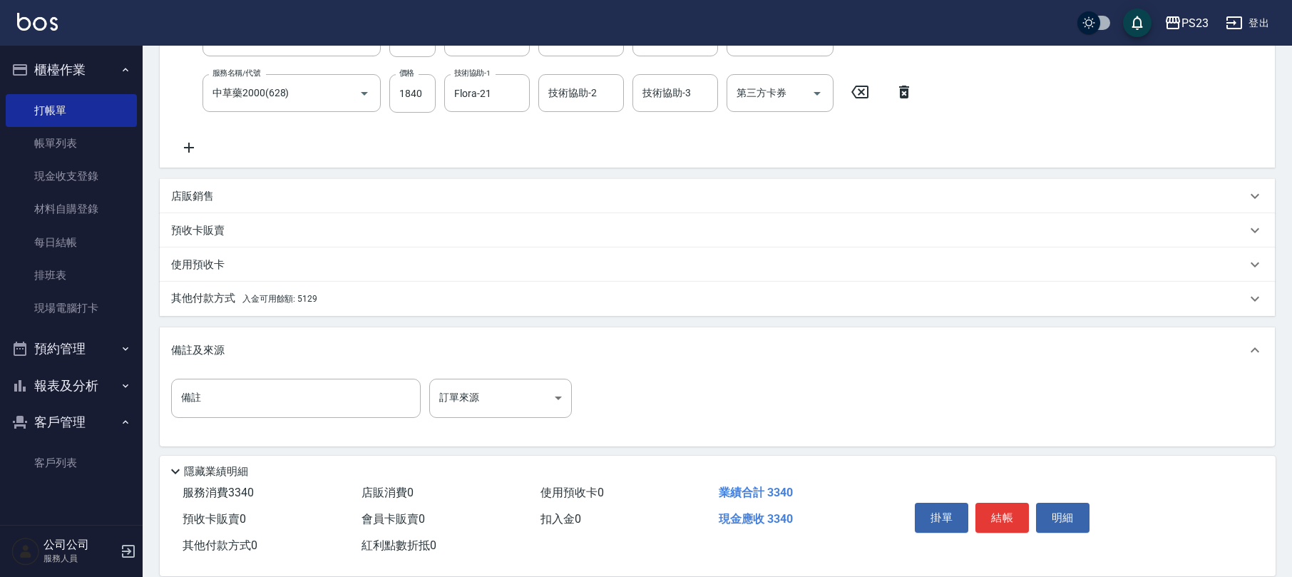
click at [303, 297] on span "入金可用餘額: 5129" at bounding box center [279, 299] width 75 height 10
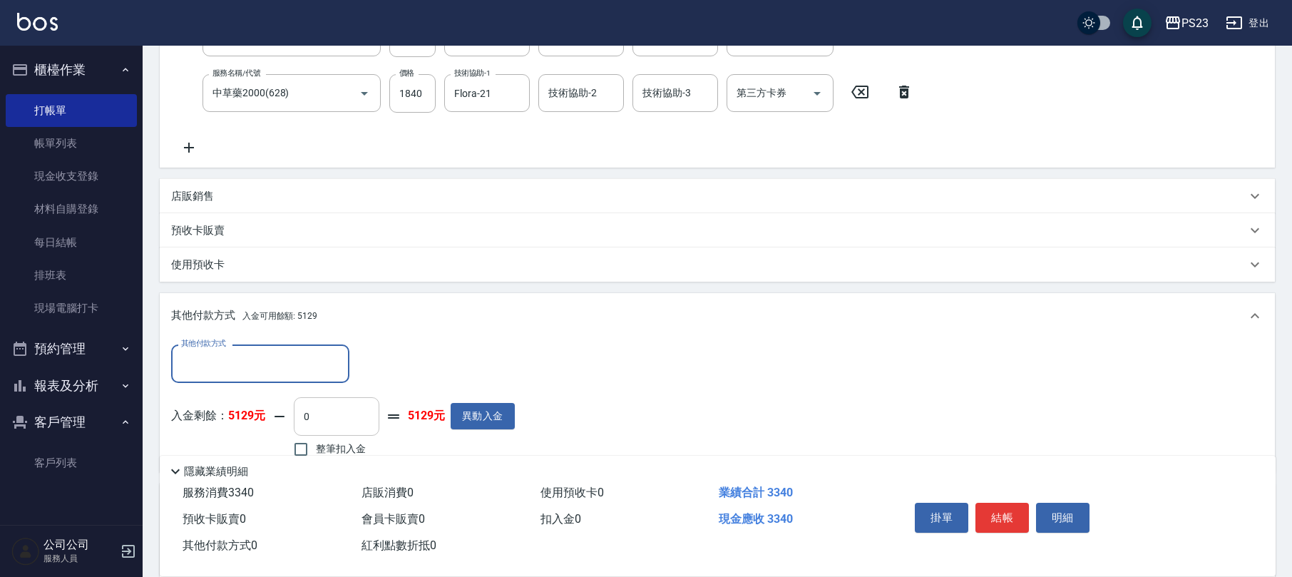
scroll to position [0, 0]
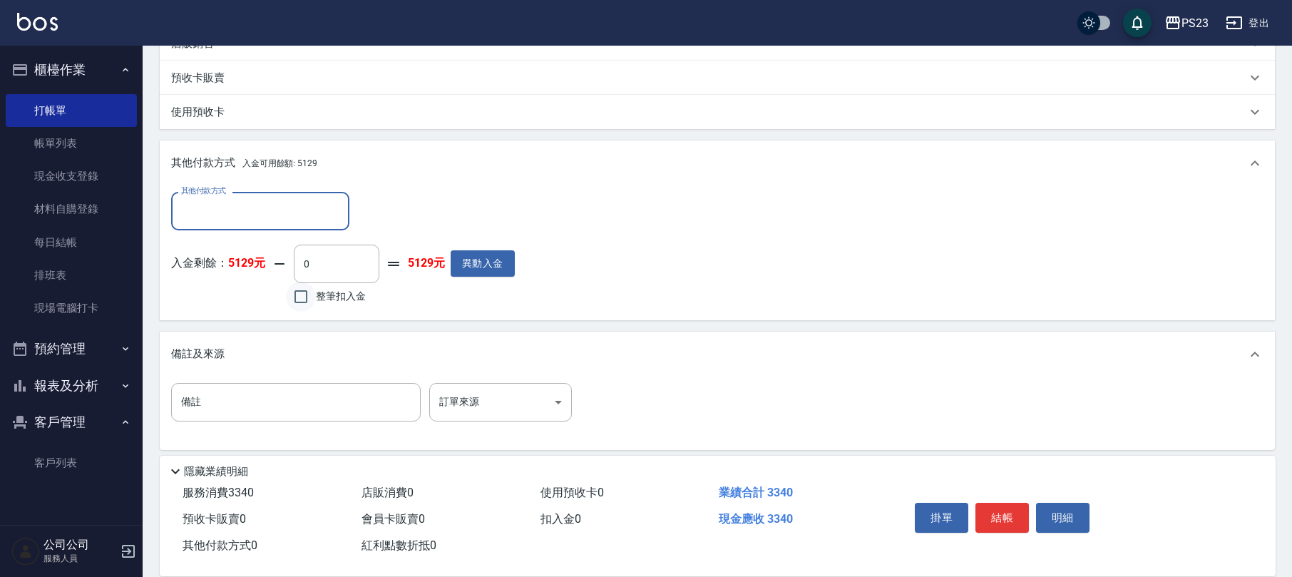
click at [314, 302] on input "整筆扣入金" at bounding box center [301, 297] width 30 height 30
checkbox input "true"
type input "3340"
click at [1007, 516] on button "結帳" at bounding box center [1002, 518] width 53 height 30
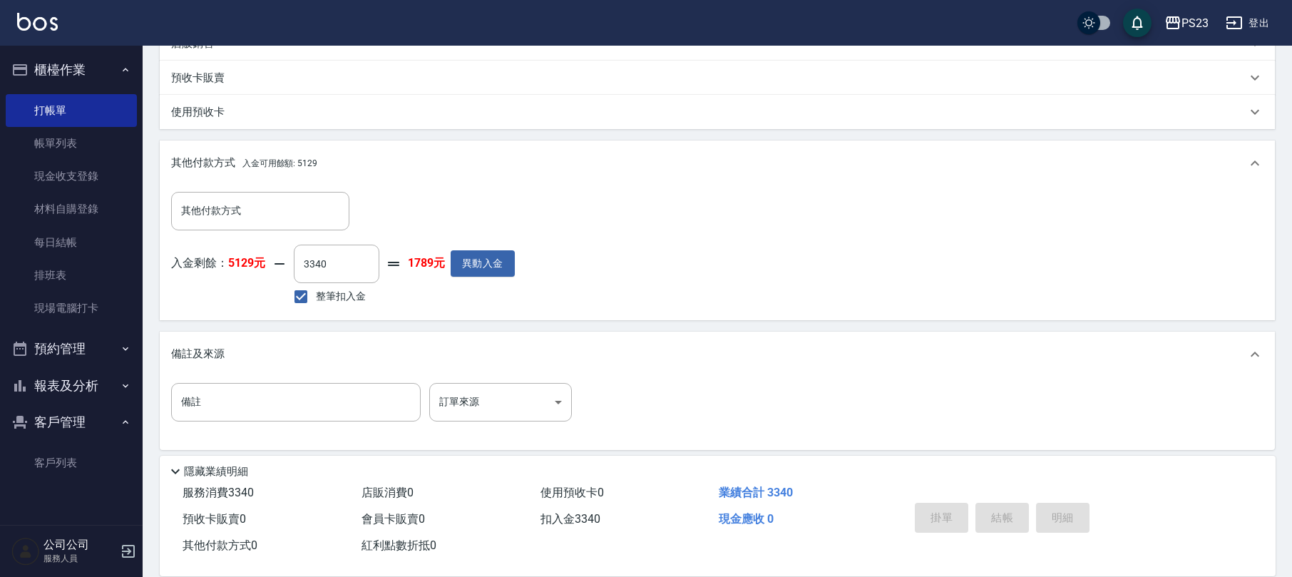
type input "[DATE] 19:15"
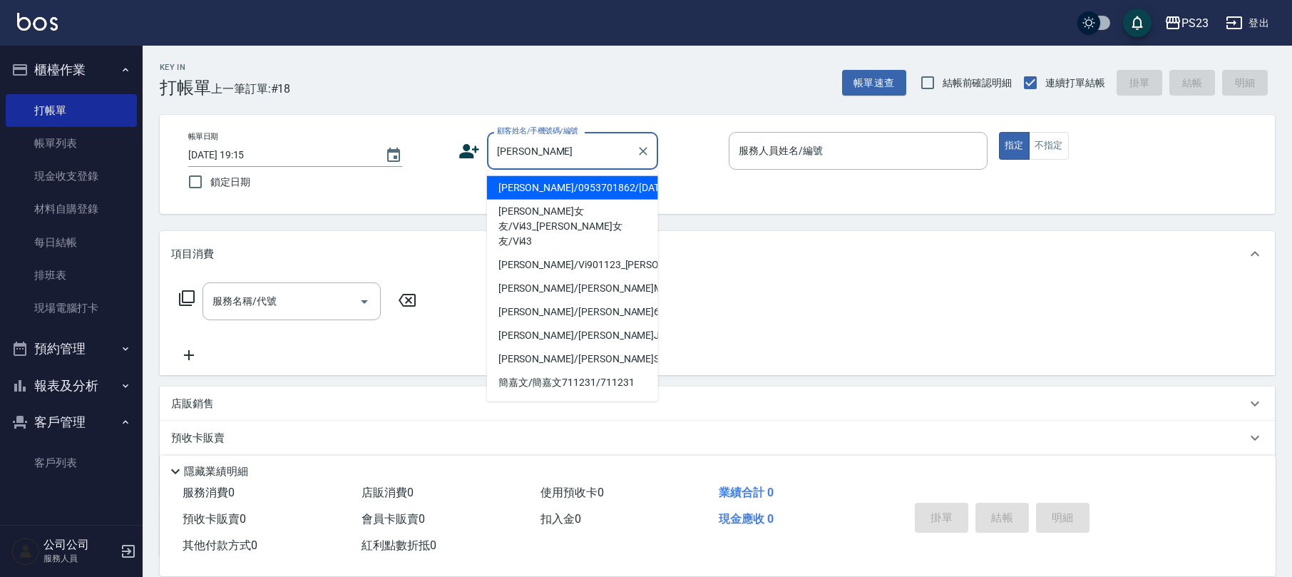
click at [563, 198] on li "[PERSON_NAME]/0953701862/[DATE]" at bounding box center [572, 188] width 171 height 24
type input "[PERSON_NAME]/0953701862/[DATE]"
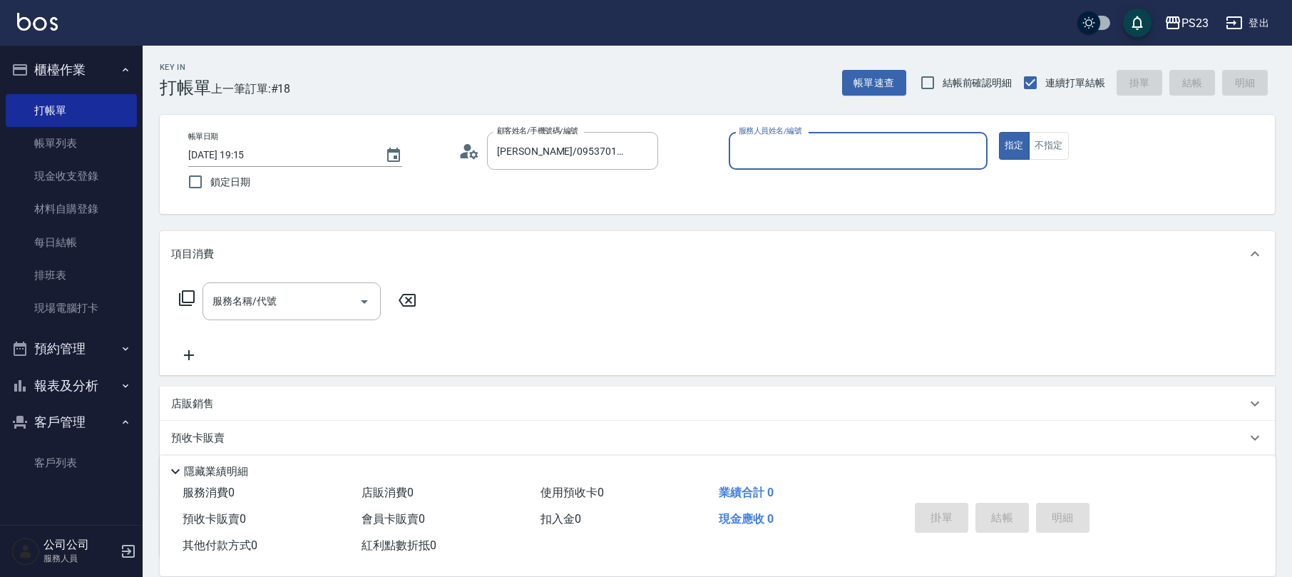
click at [474, 149] on icon at bounding box center [469, 150] width 21 height 21
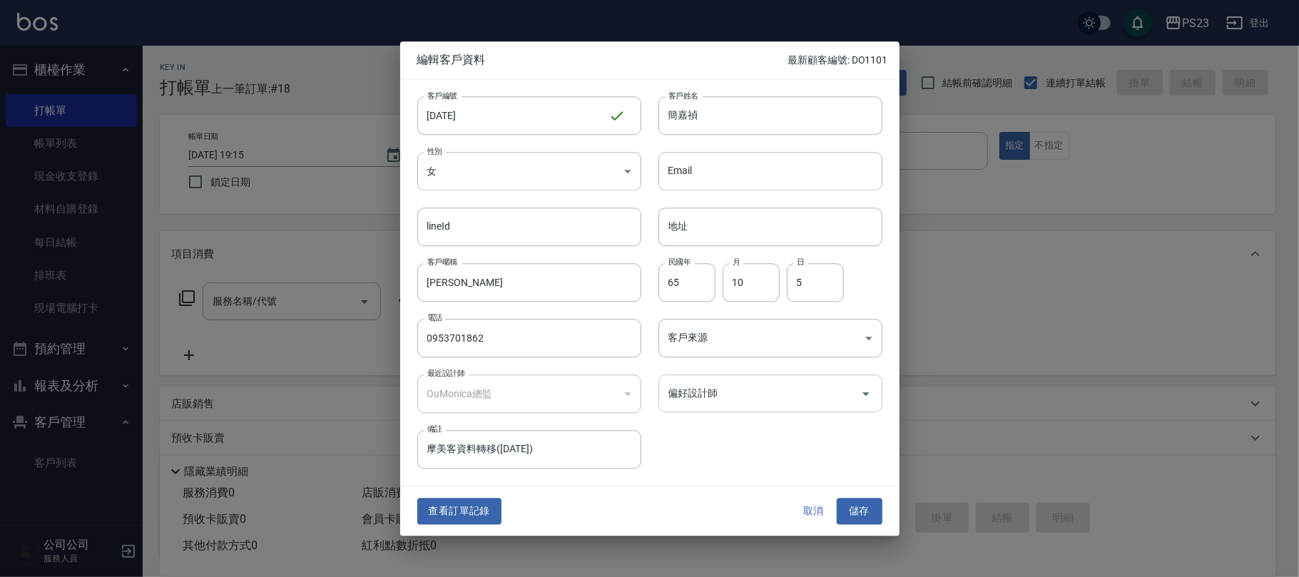
click at [731, 406] on input "偏好設計師" at bounding box center [760, 393] width 190 height 25
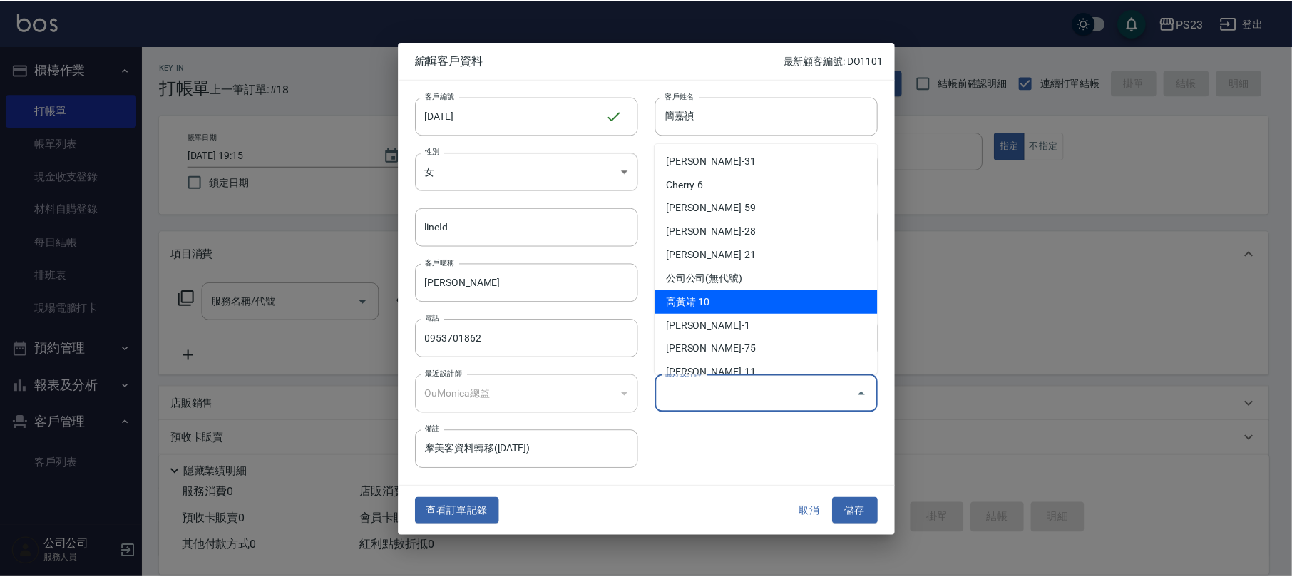
scroll to position [110, 0]
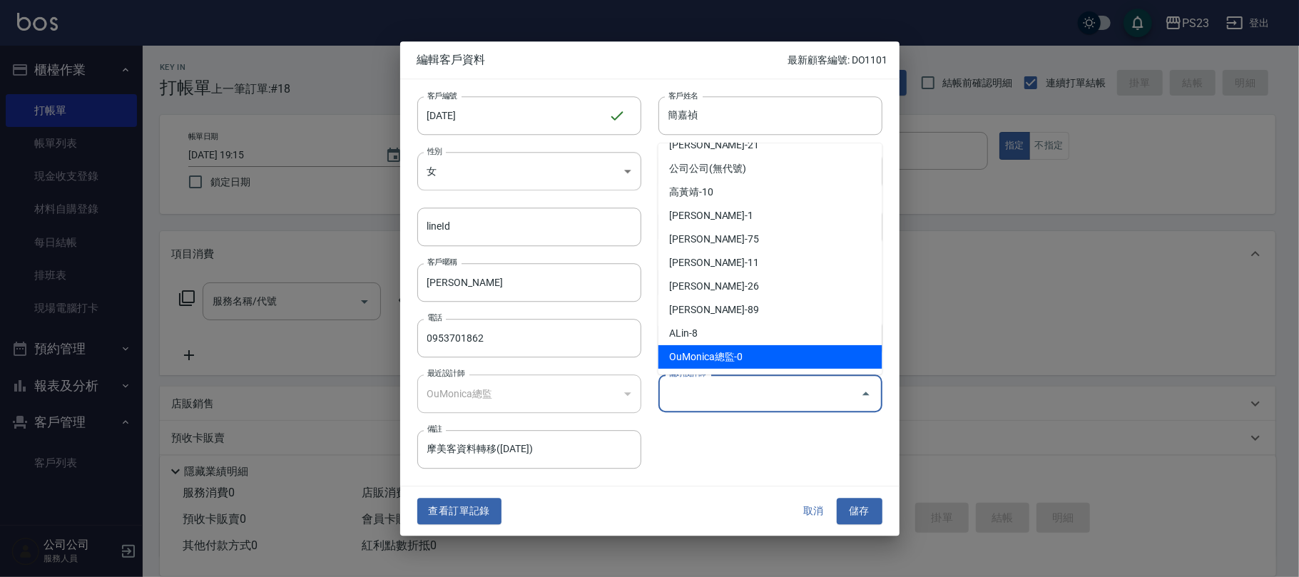
click at [737, 354] on li "OuMonica總監-0" at bounding box center [770, 357] width 224 height 24
type input "OuMonica總監"
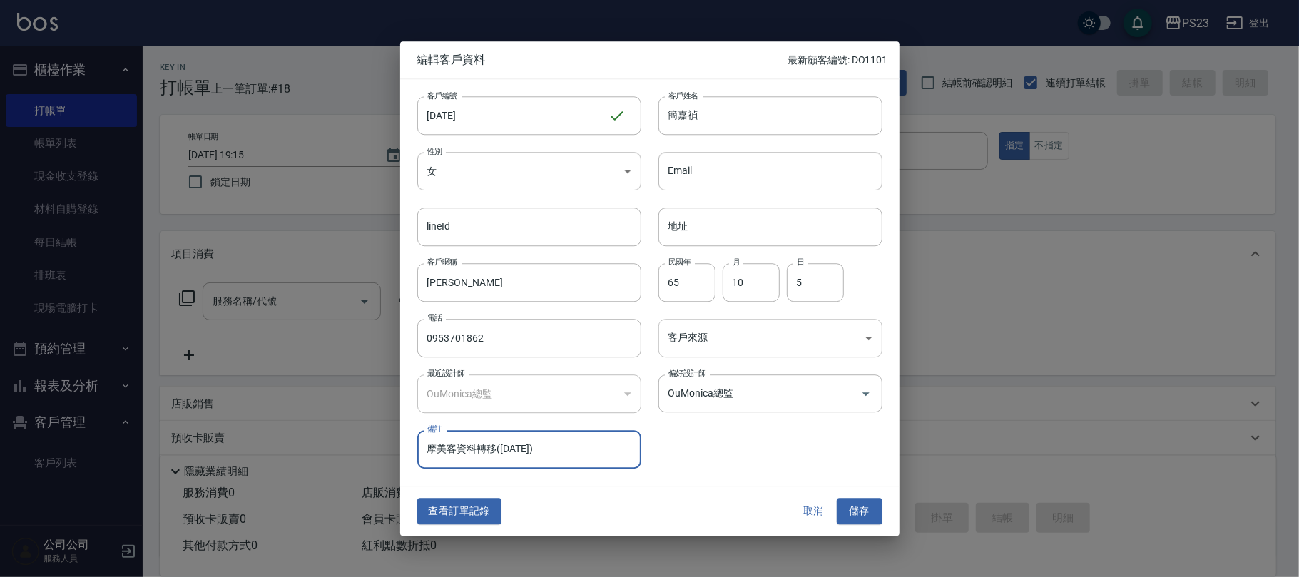
click at [739, 349] on body "PS23 登出 櫃檯作業 打帳單 帳單列表 現金收支登錄 材料自購登錄 每日結帳 排班表 現場電腦打卡 預約管理 預約管理 單日預約紀錄 單週預約紀錄 報表及…" at bounding box center [649, 346] width 1299 height 692
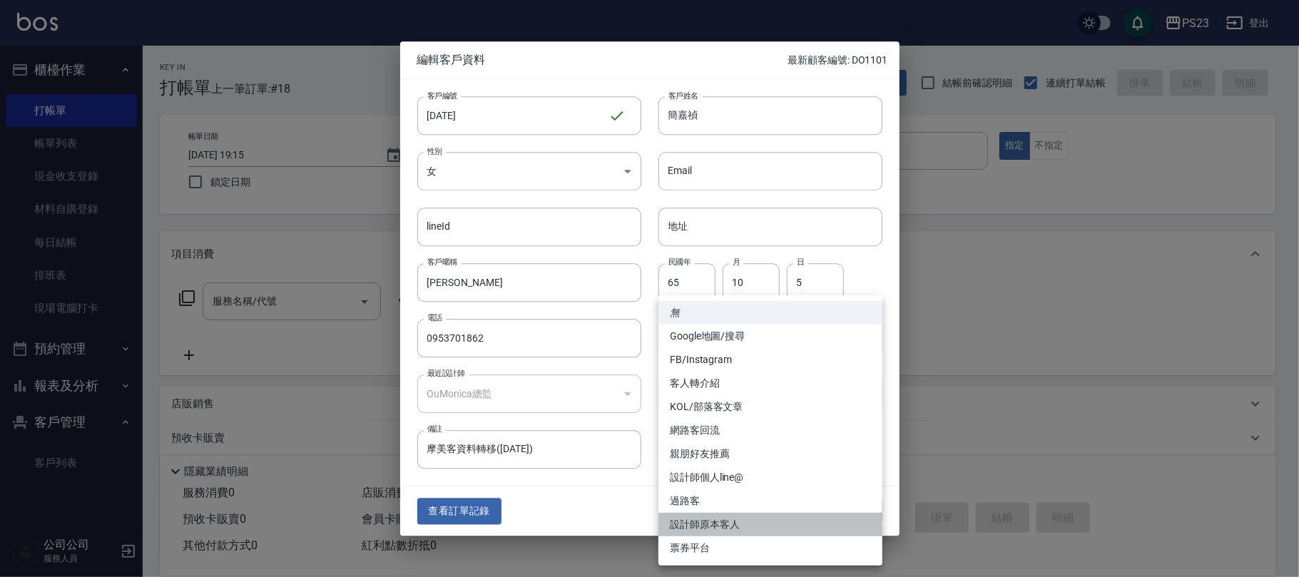
drag, startPoint x: 723, startPoint y: 521, endPoint x: 737, endPoint y: 519, distance: 14.3
click at [727, 521] on li "設計師原本客人" at bounding box center [770, 525] width 224 height 24
type input "設計師原本客人"
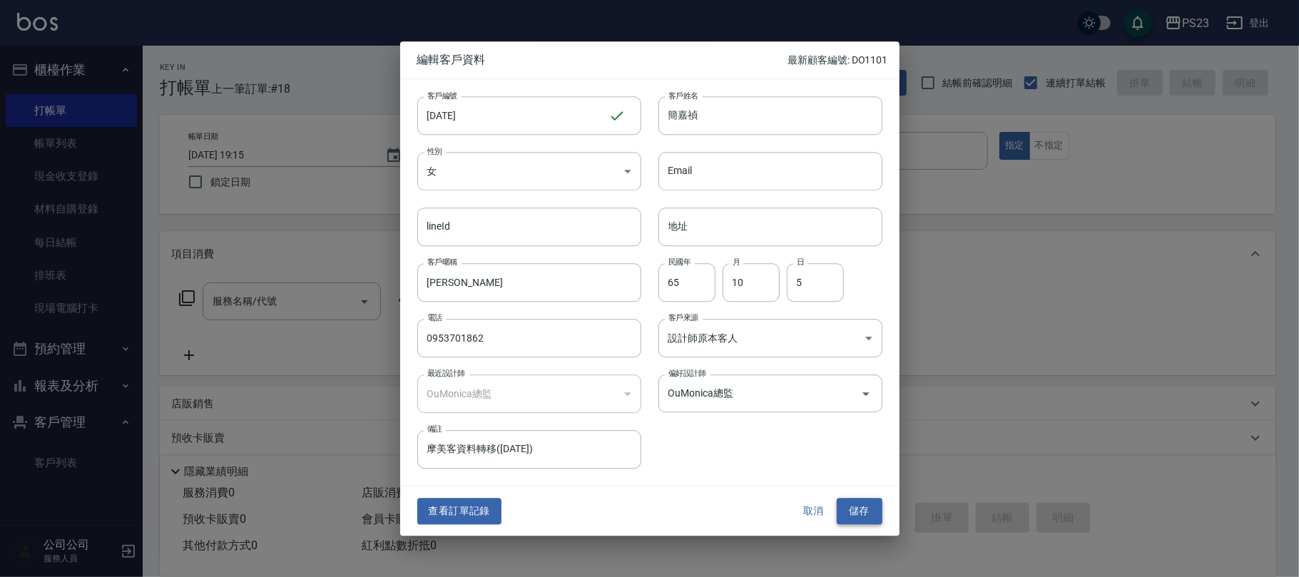
click at [863, 513] on button "儲存" at bounding box center [859, 511] width 46 height 26
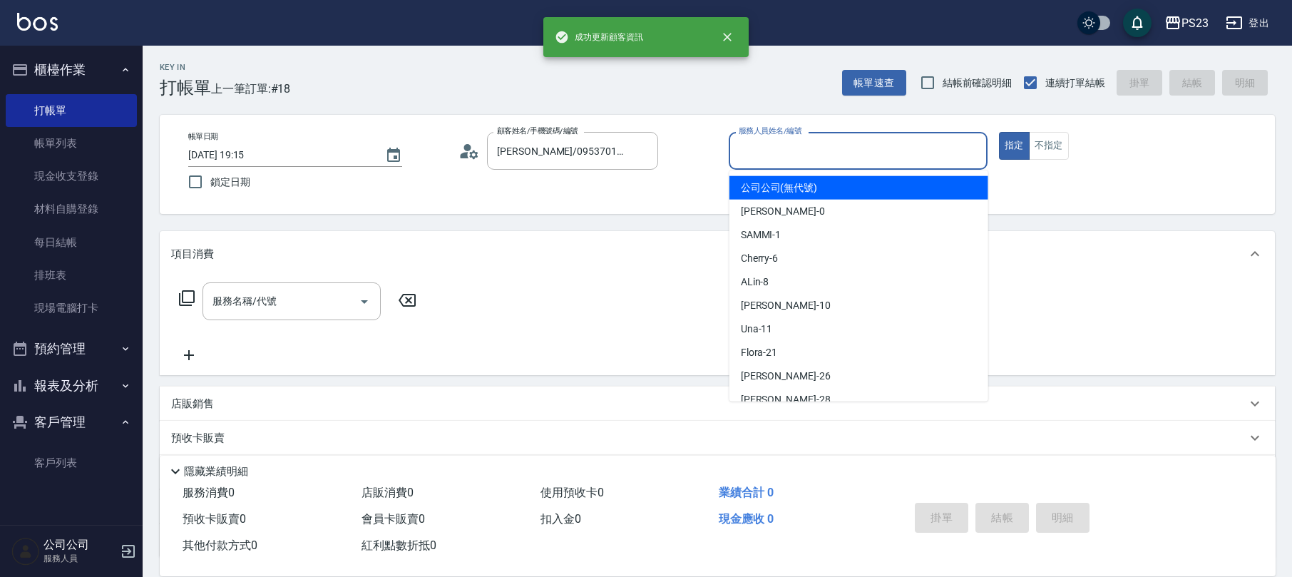
click at [809, 155] on input "服務人員姓名/編號" at bounding box center [858, 150] width 246 height 25
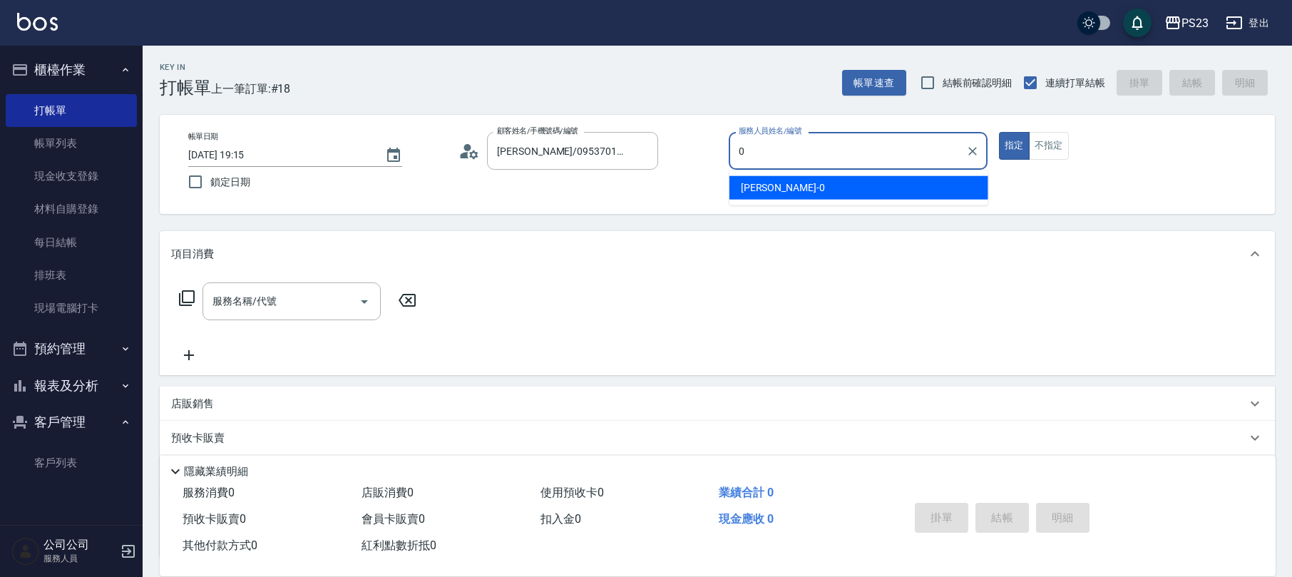
type input "[PERSON_NAME]-0"
type button "true"
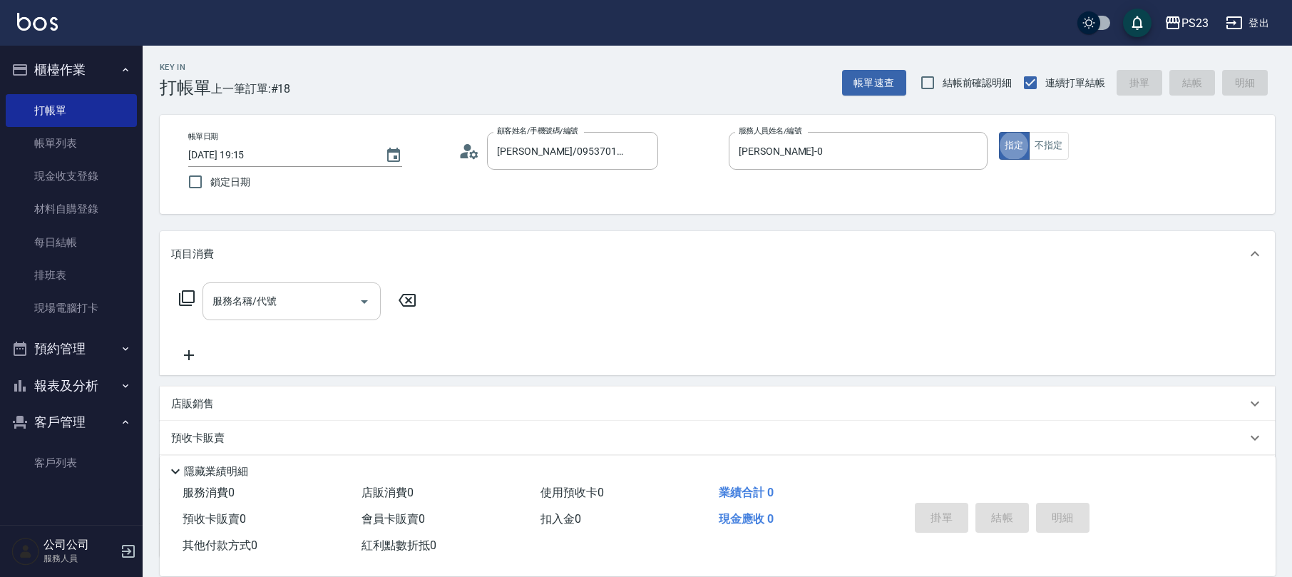
click at [237, 309] on input "服務名稱/代號" at bounding box center [281, 301] width 144 height 25
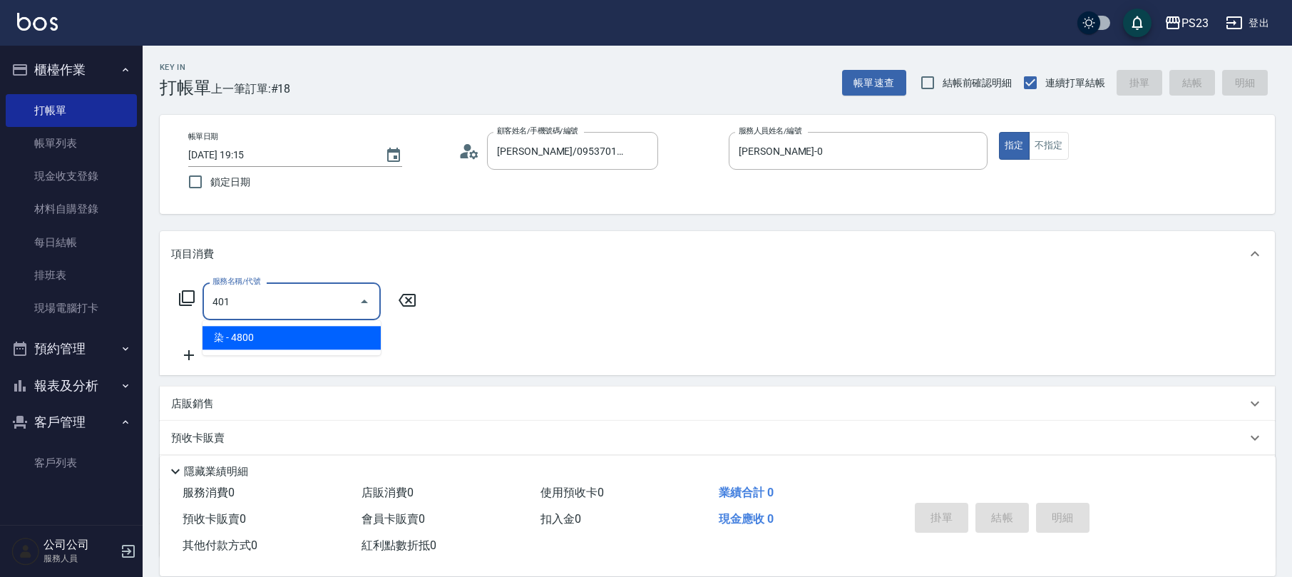
type input "染(401)"
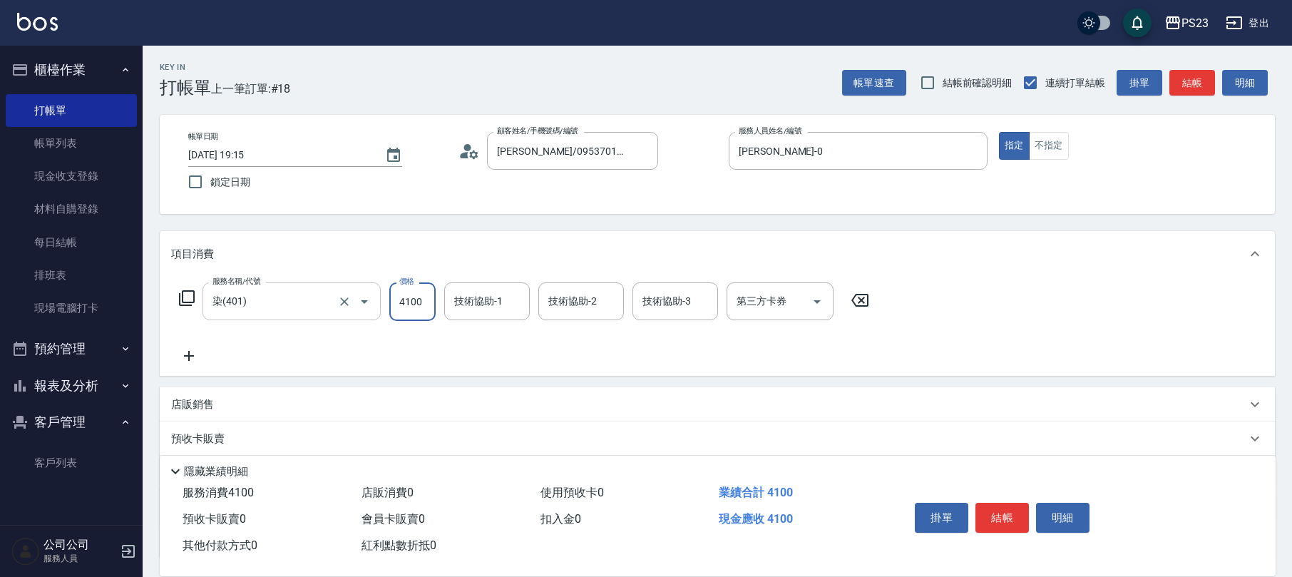
type input "4100"
type input "[PERSON_NAME]-0"
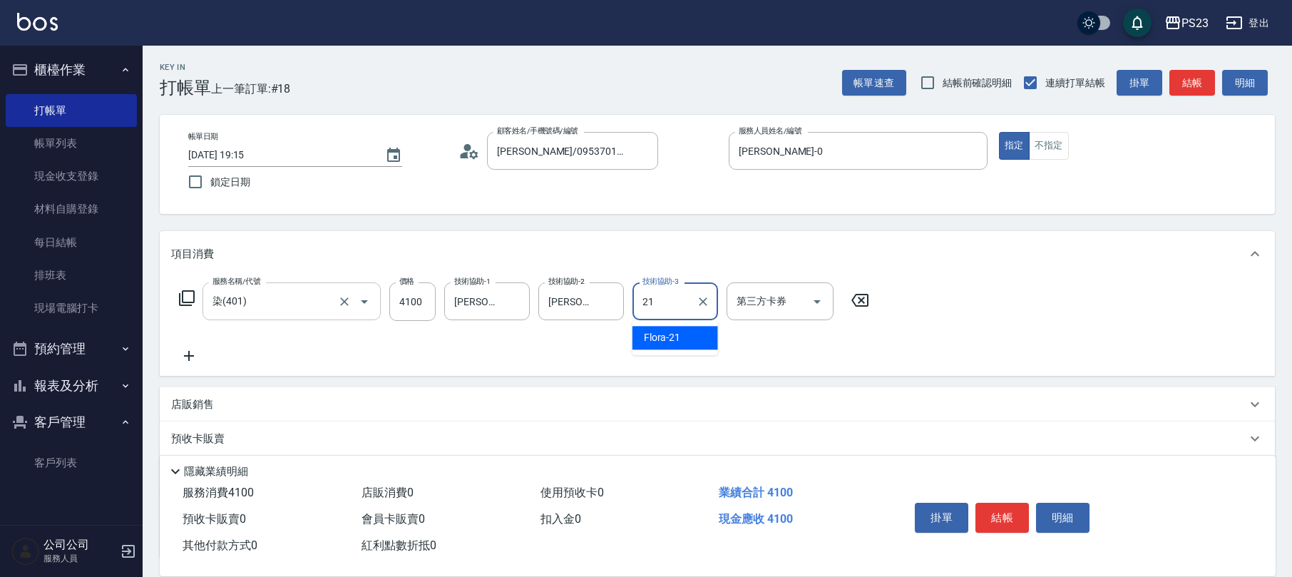
type input "Flora-21"
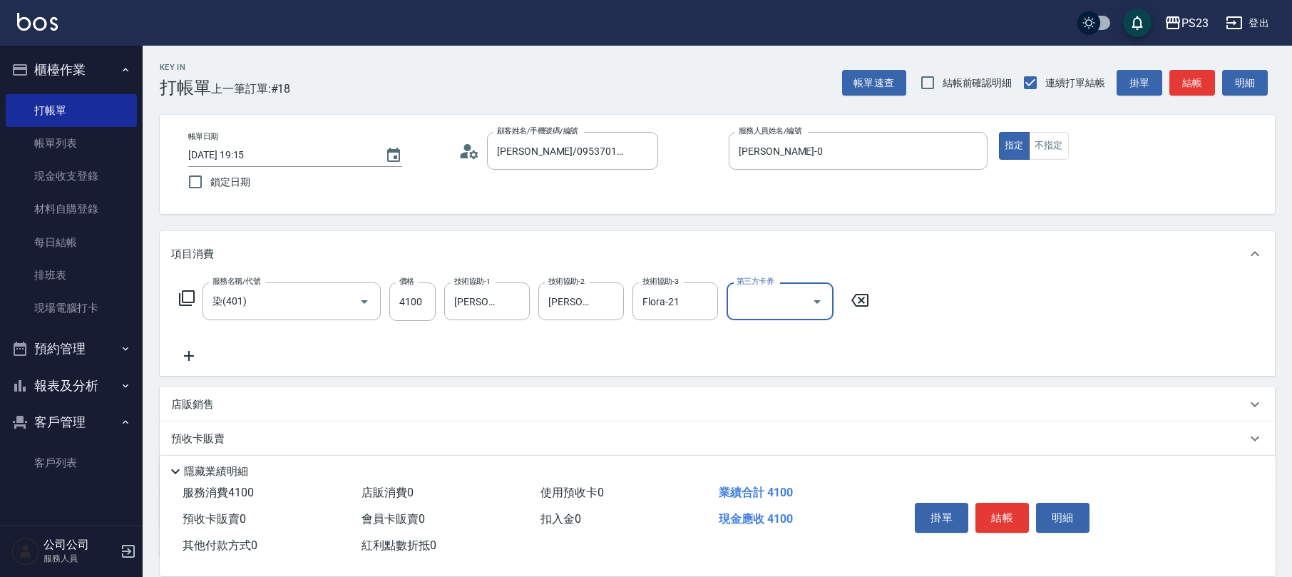
scroll to position [115, 0]
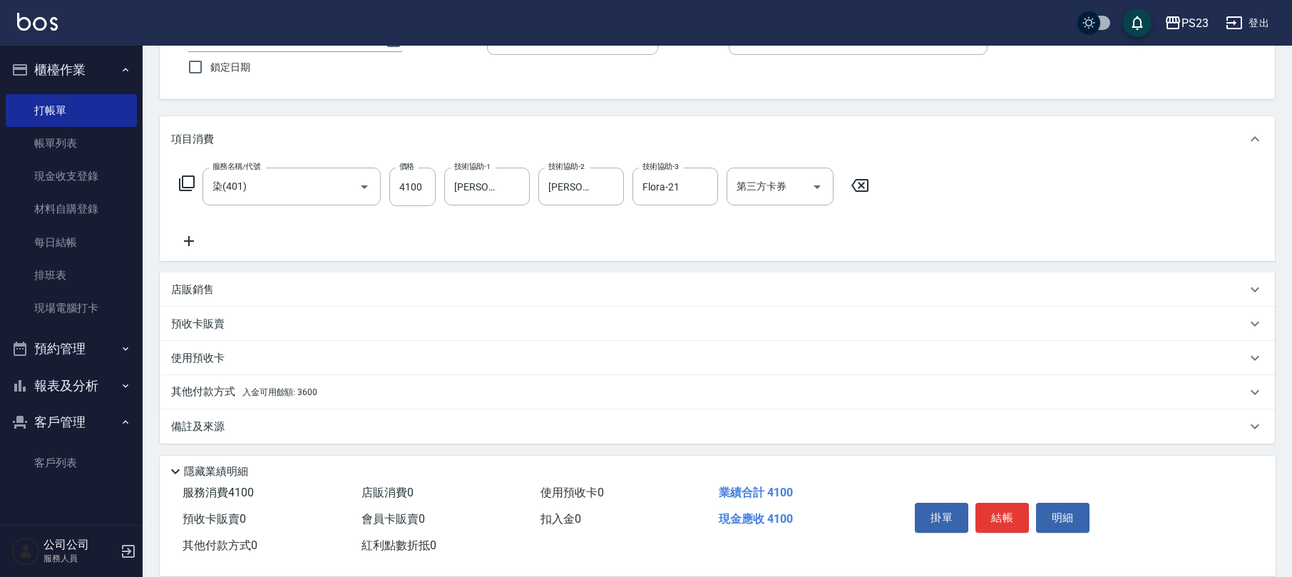
click at [287, 389] on span "入金可用餘額: 3600" at bounding box center [279, 392] width 75 height 10
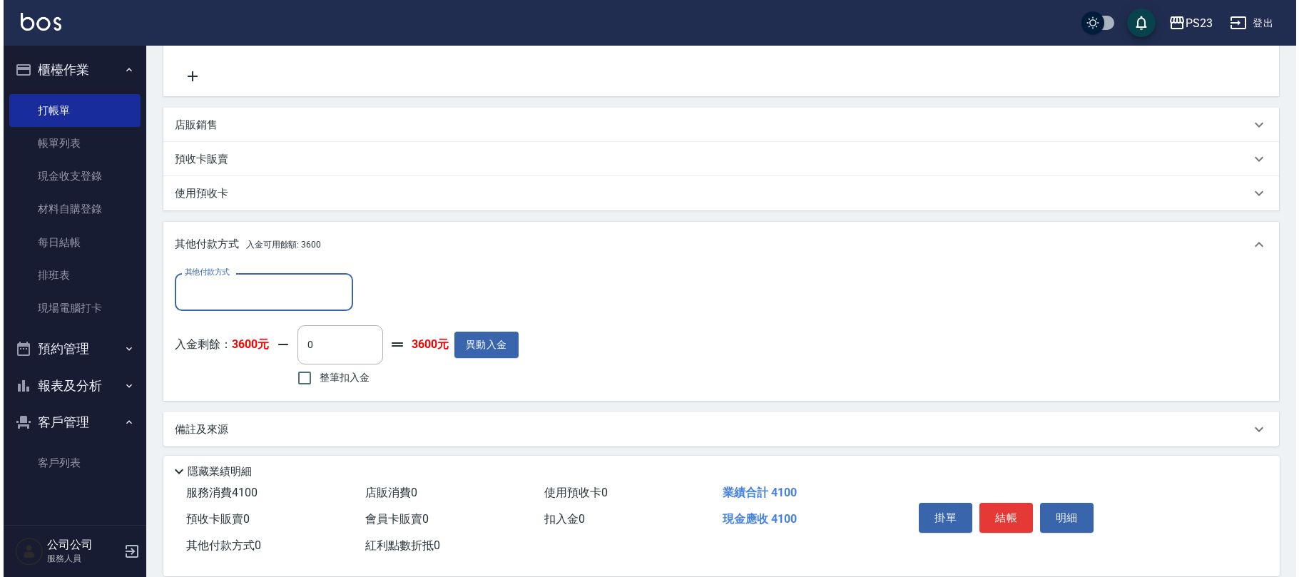
scroll to position [0, 0]
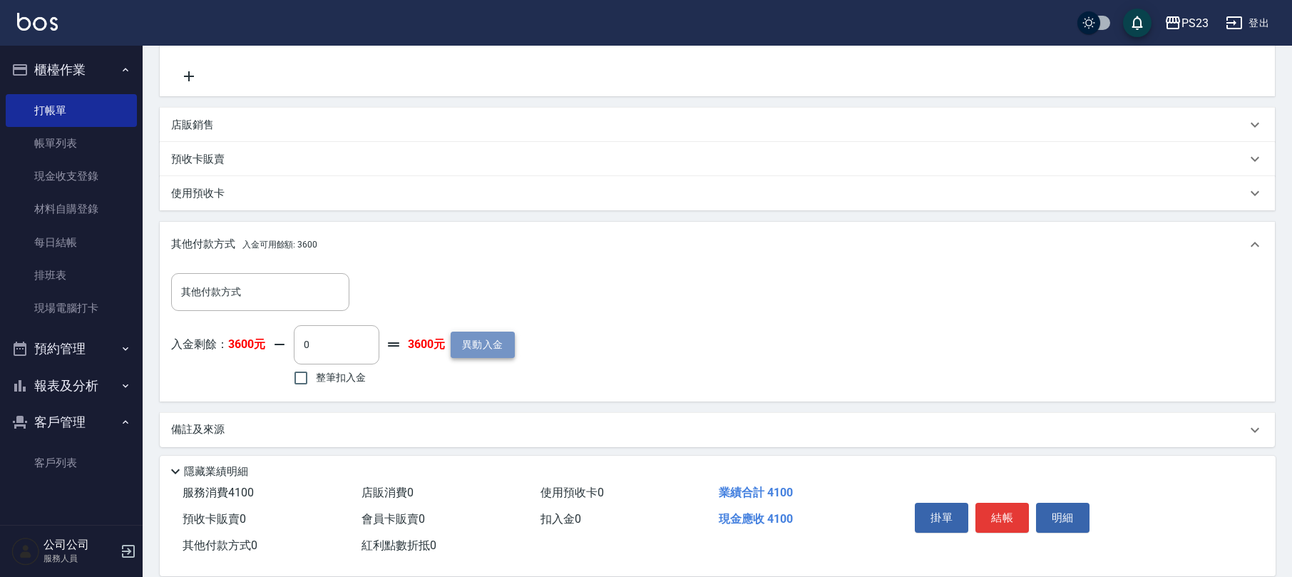
click at [513, 348] on button "異動入金" at bounding box center [483, 345] width 64 height 26
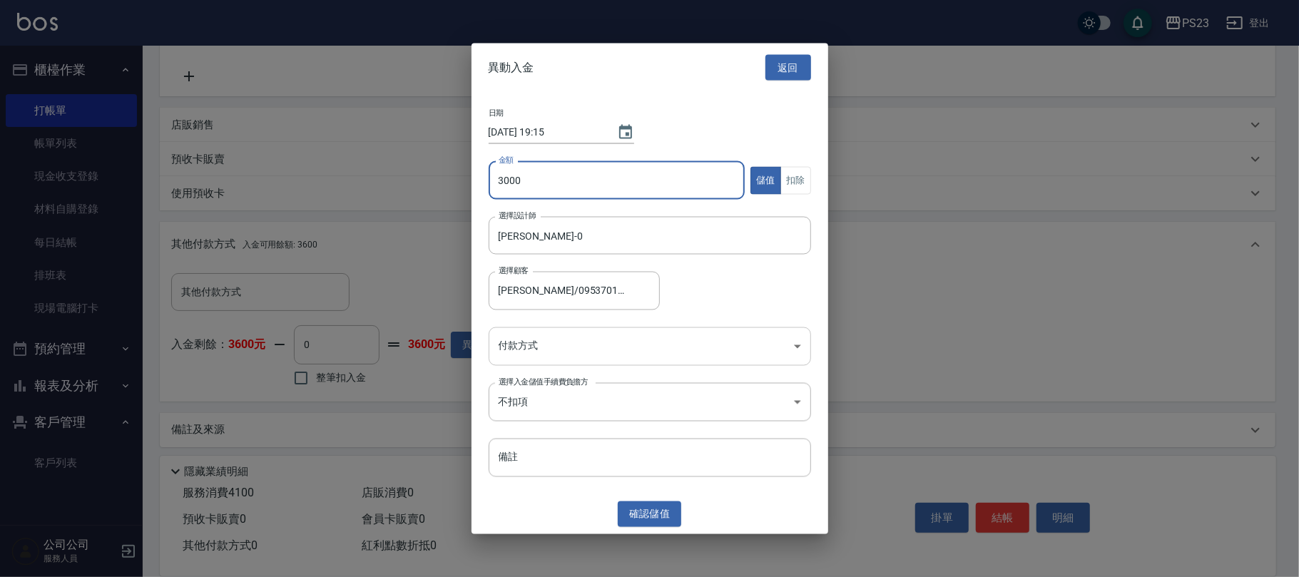
type input "3000"
click at [540, 346] on body "PS23 登出 櫃檯作業 打帳單 帳單列表 現金收支登錄 材料自購登錄 每日結帳 排班表 現場電腦打卡 預約管理 預約管理 單日預約紀錄 單週預約紀錄 報表及…" at bounding box center [649, 150] width 1299 height 861
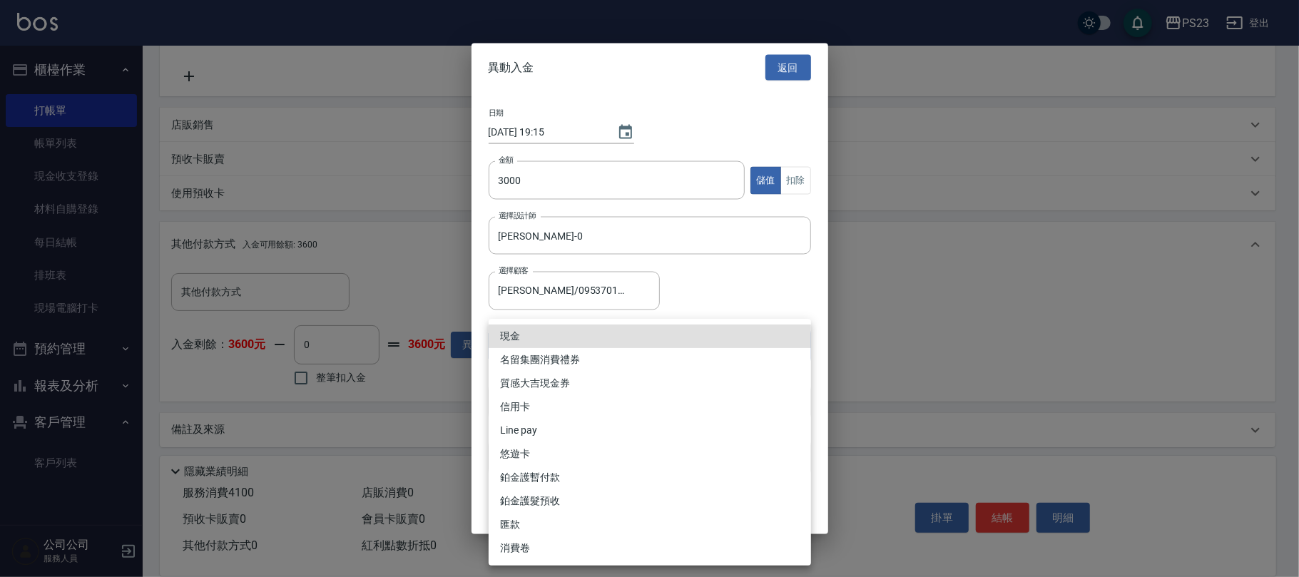
click at [529, 402] on li "信用卡" at bounding box center [649, 407] width 322 height 24
type input "信用卡"
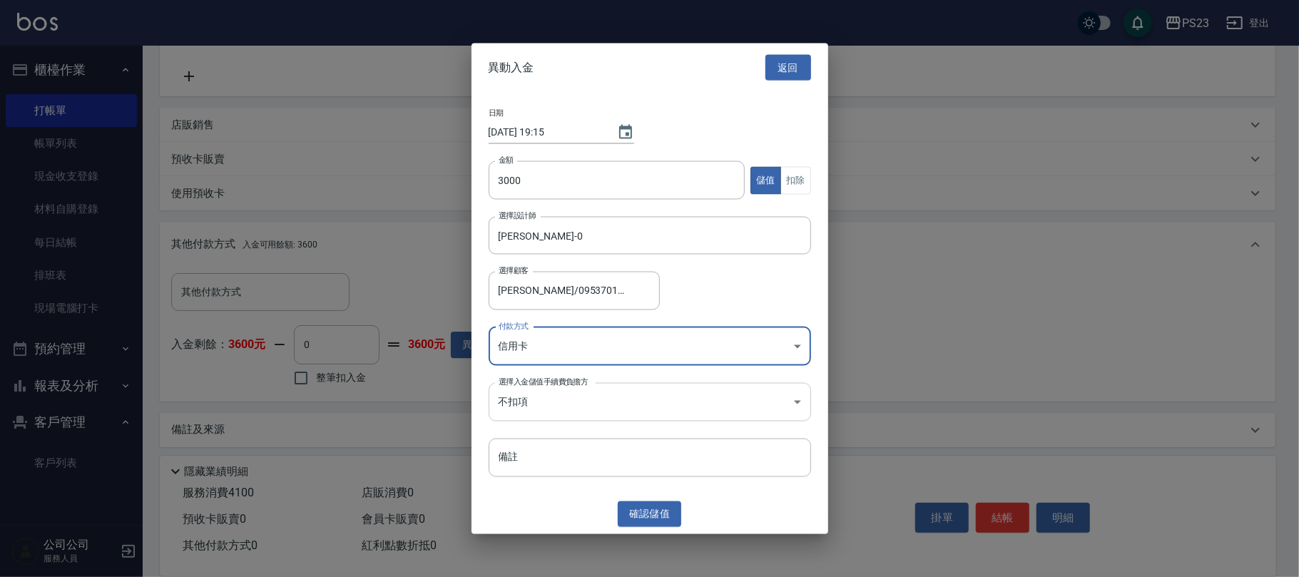
click at [549, 399] on body "PS23 登出 櫃檯作業 打帳單 帳單列表 現金收支登錄 材料自購登錄 每日結帳 排班表 現場電腦打卡 預約管理 預約管理 單日預約紀錄 單週預約紀錄 報表及…" at bounding box center [649, 150] width 1299 height 861
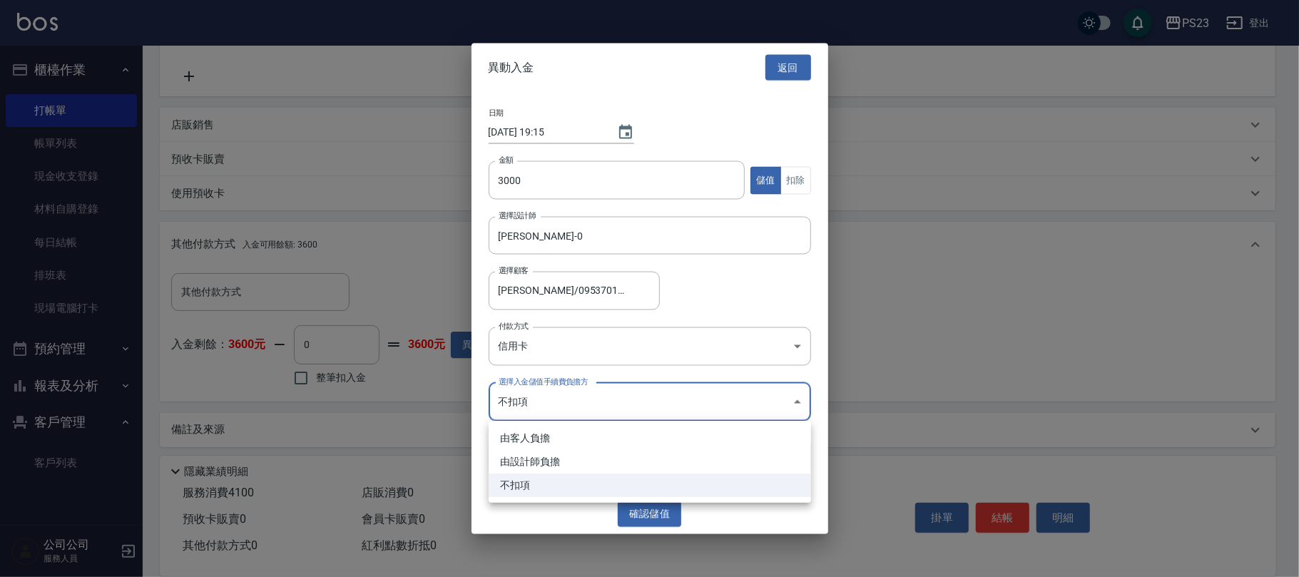
click at [526, 458] on li "由設計師負擔" at bounding box center [649, 462] width 322 height 24
type input "BYDESIGNER"
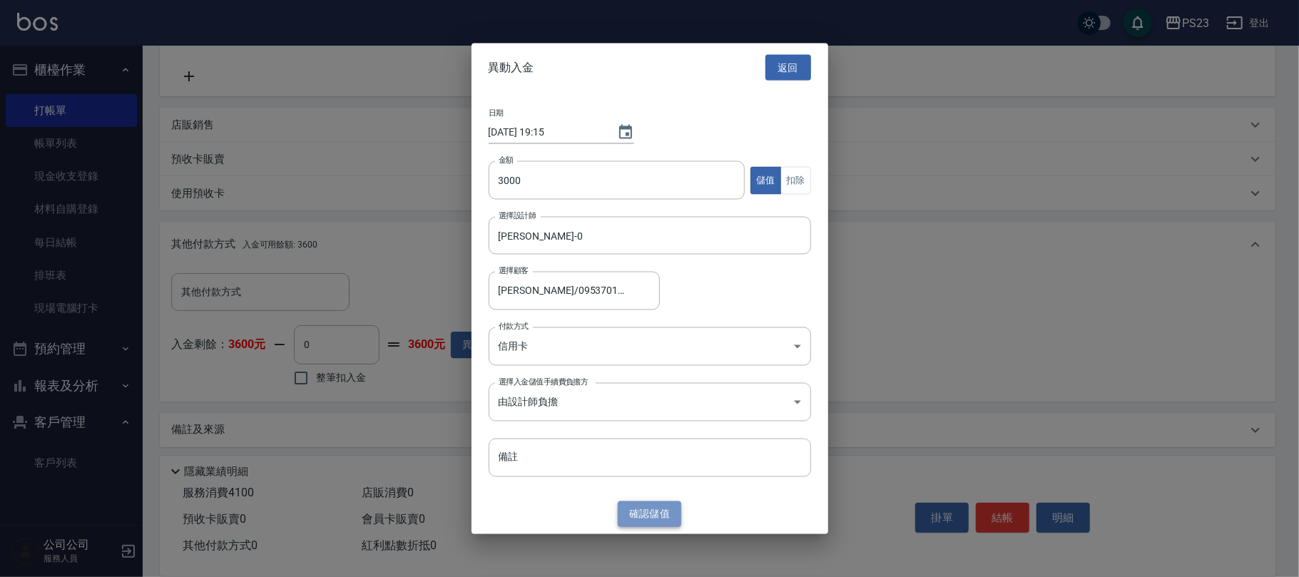
click at [653, 508] on button "確認 儲值" at bounding box center [650, 514] width 64 height 26
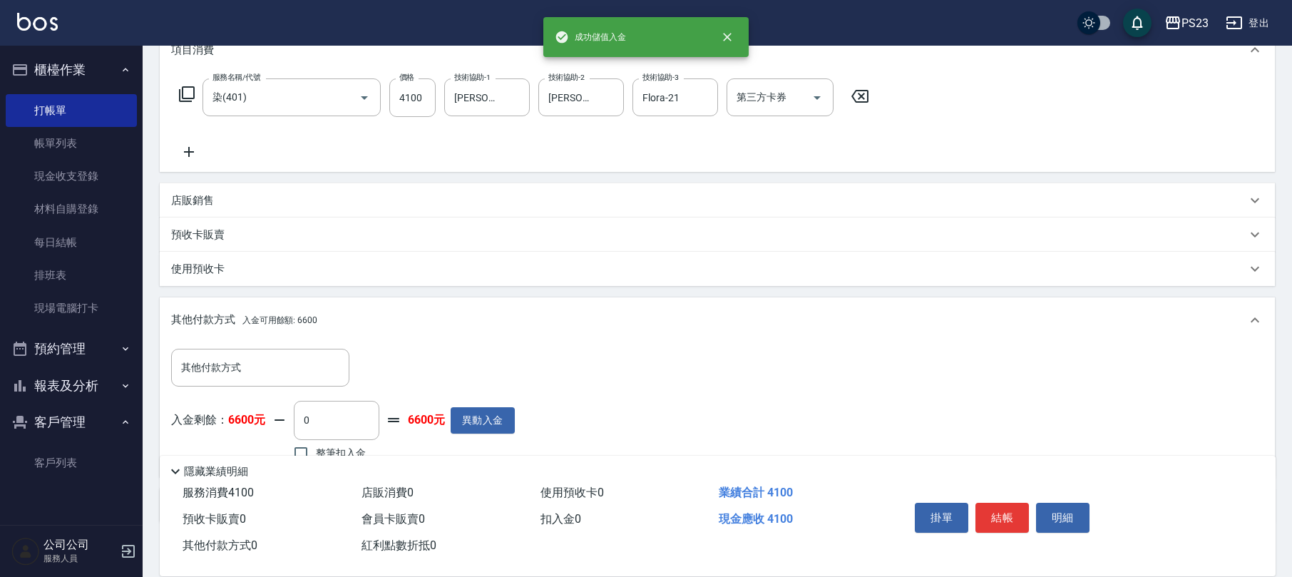
scroll to position [280, 0]
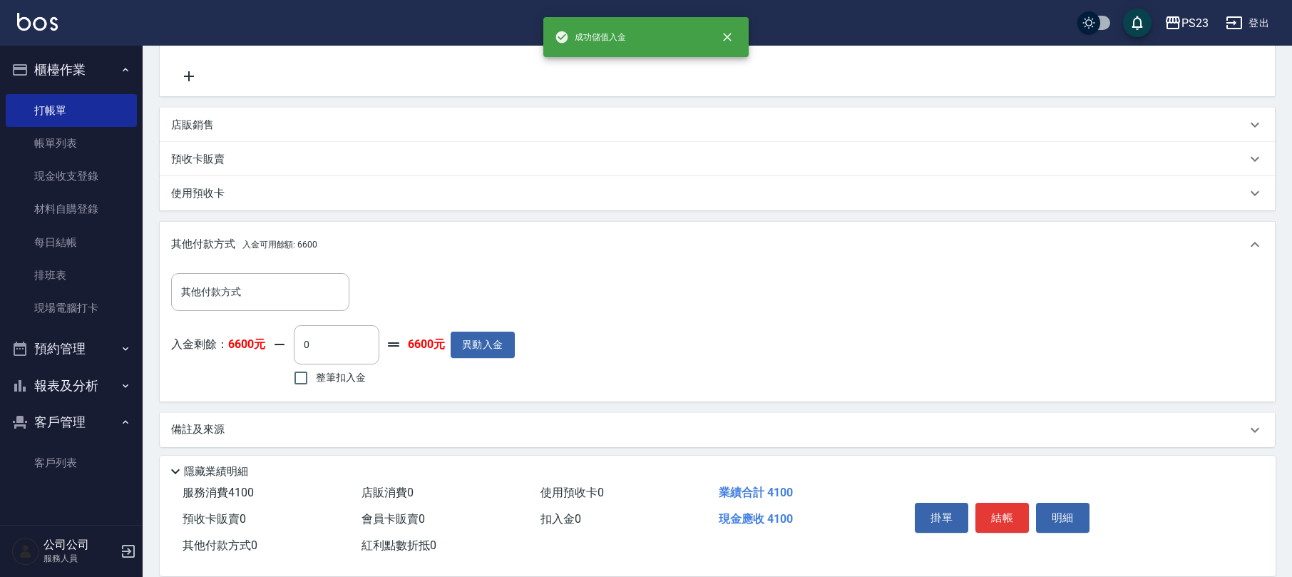
drag, startPoint x: 328, startPoint y: 369, endPoint x: 343, endPoint y: 366, distance: 15.2
click at [329, 368] on label "整筆扣入金" at bounding box center [326, 378] width 80 height 30
click at [316, 368] on input "整筆扣入金" at bounding box center [301, 378] width 30 height 30
checkbox input "true"
type input "4100"
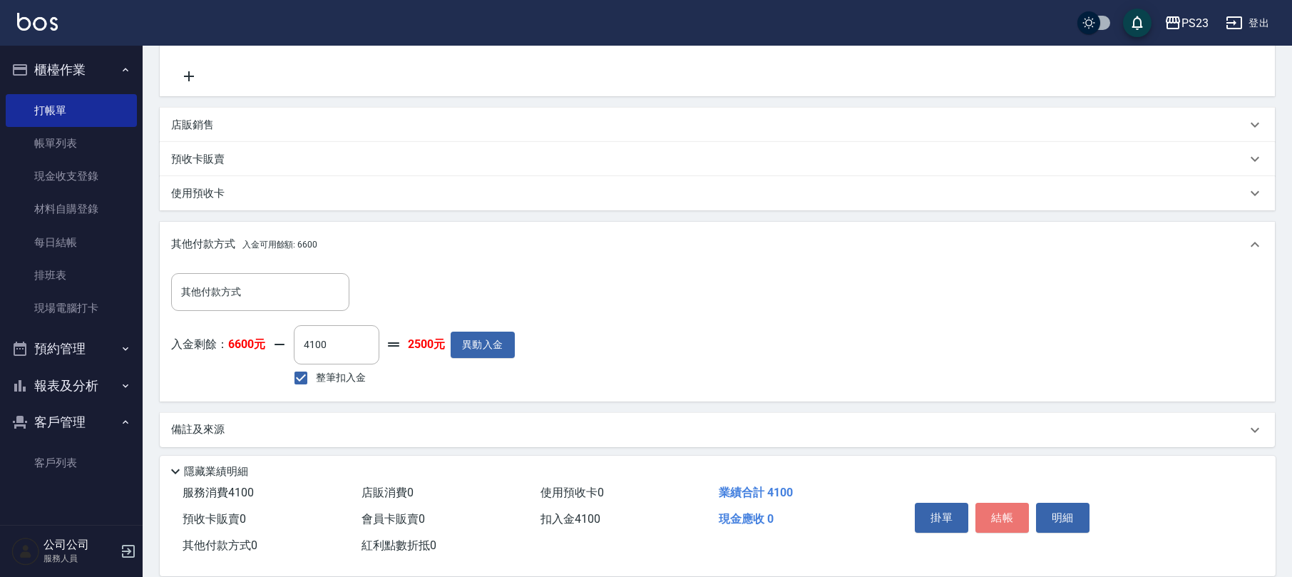
drag, startPoint x: 999, startPoint y: 509, endPoint x: 1005, endPoint y: 503, distance: 9.1
click at [999, 508] on button "結帳" at bounding box center [1002, 518] width 53 height 30
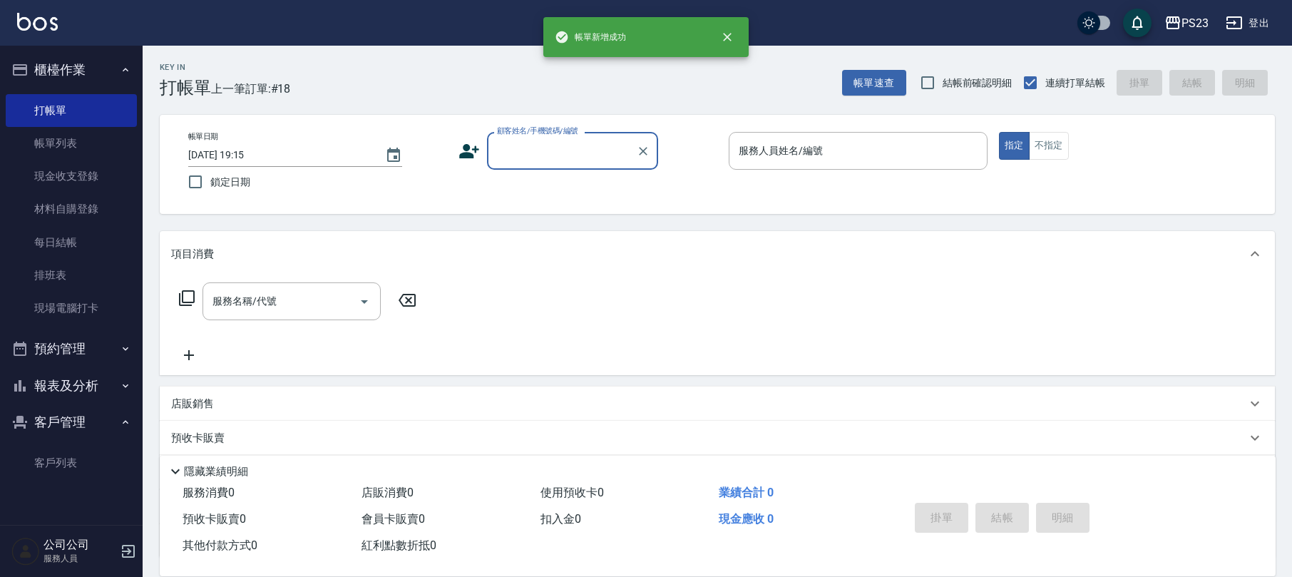
scroll to position [0, 0]
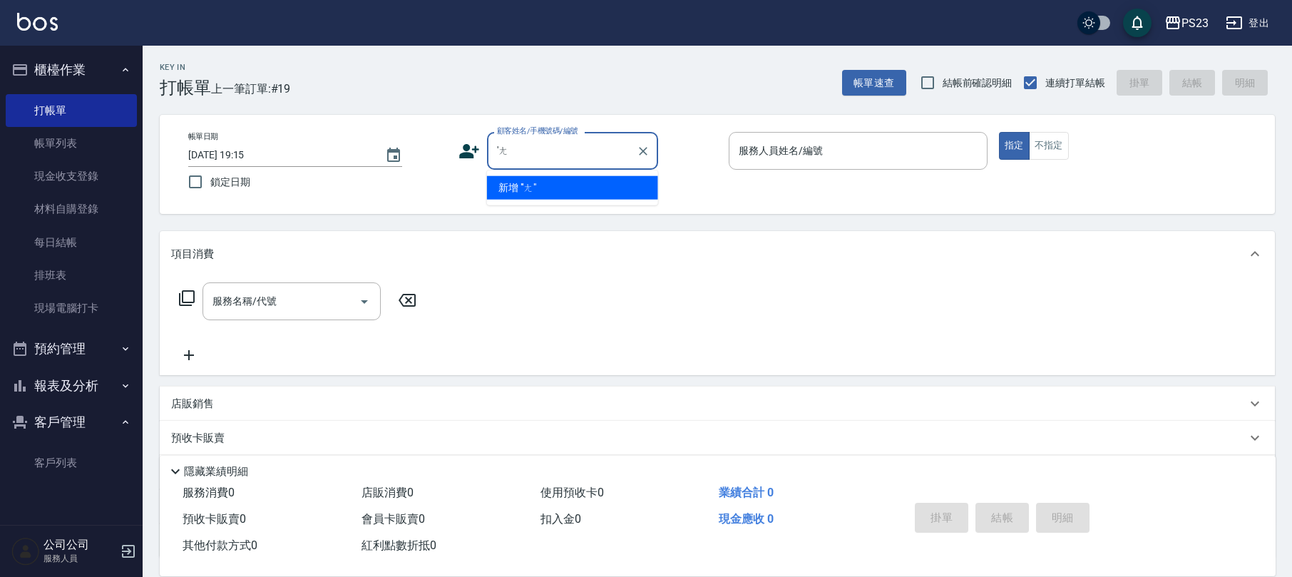
type input "'"
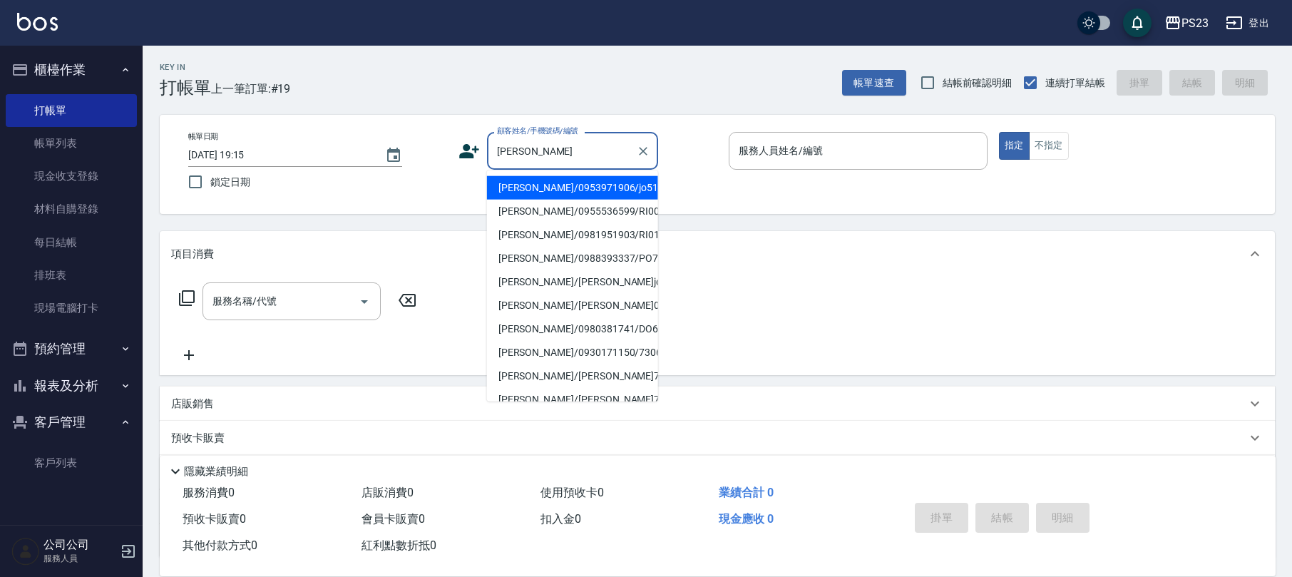
click at [615, 180] on li "[PERSON_NAME]/0953971906/jo510112" at bounding box center [572, 188] width 171 height 24
type input "[PERSON_NAME]/0953971906/jo510112"
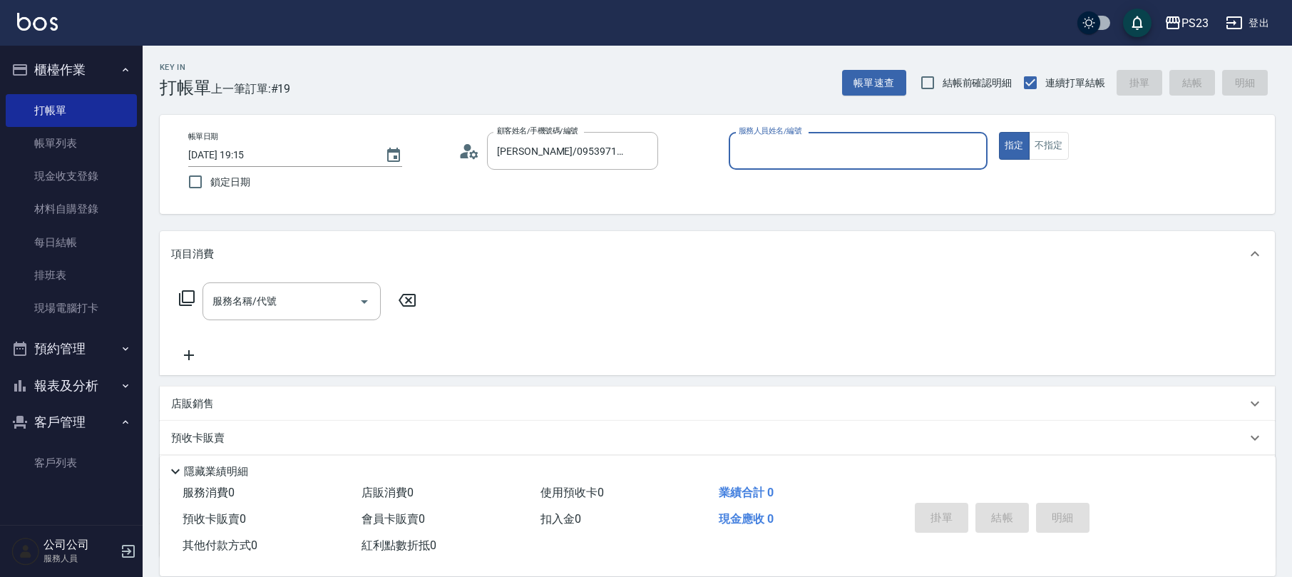
type input "[PERSON_NAME]-89"
click at [285, 294] on input "服務名稱/代號" at bounding box center [281, 301] width 144 height 25
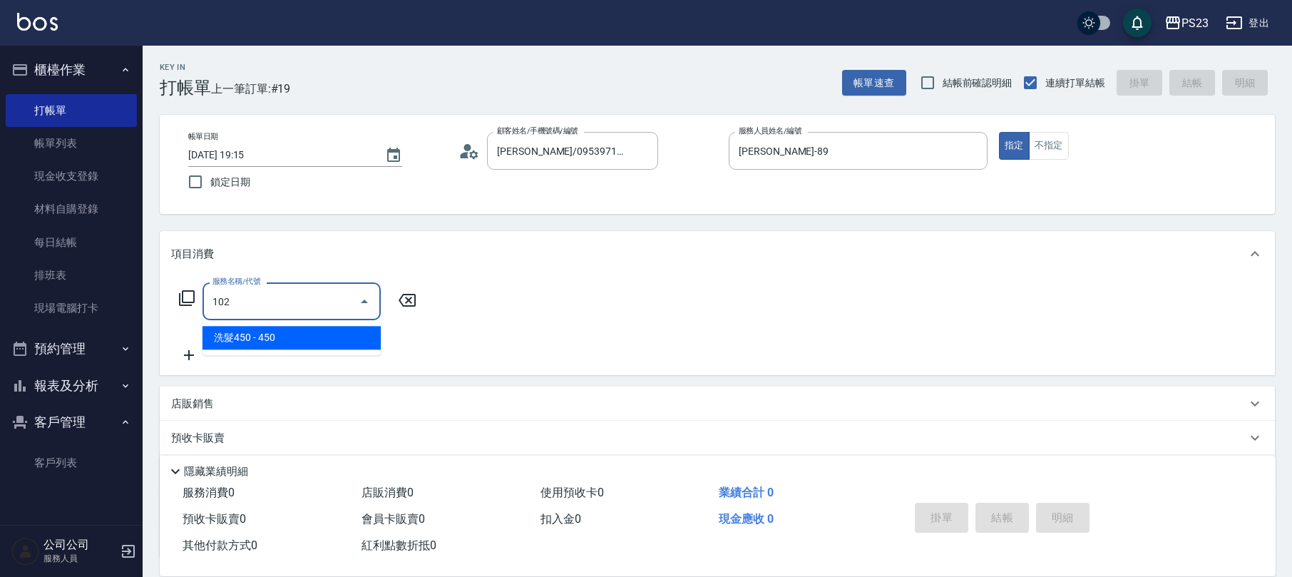
type input "洗髮450(102)"
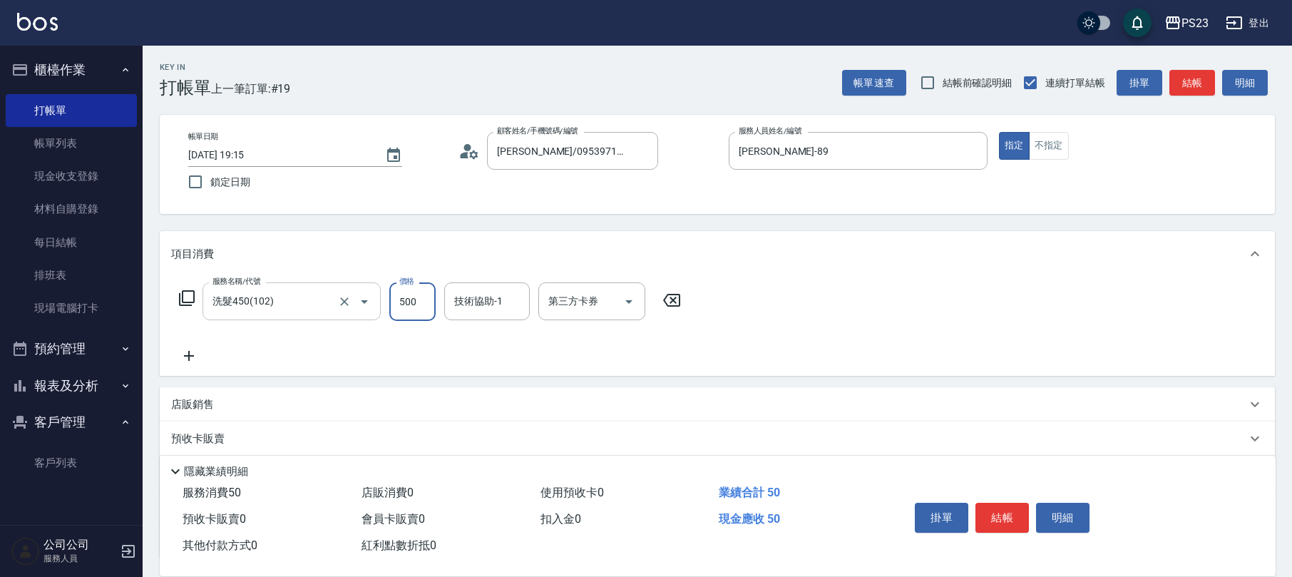
type input "500"
type input "[PERSON_NAME]-89"
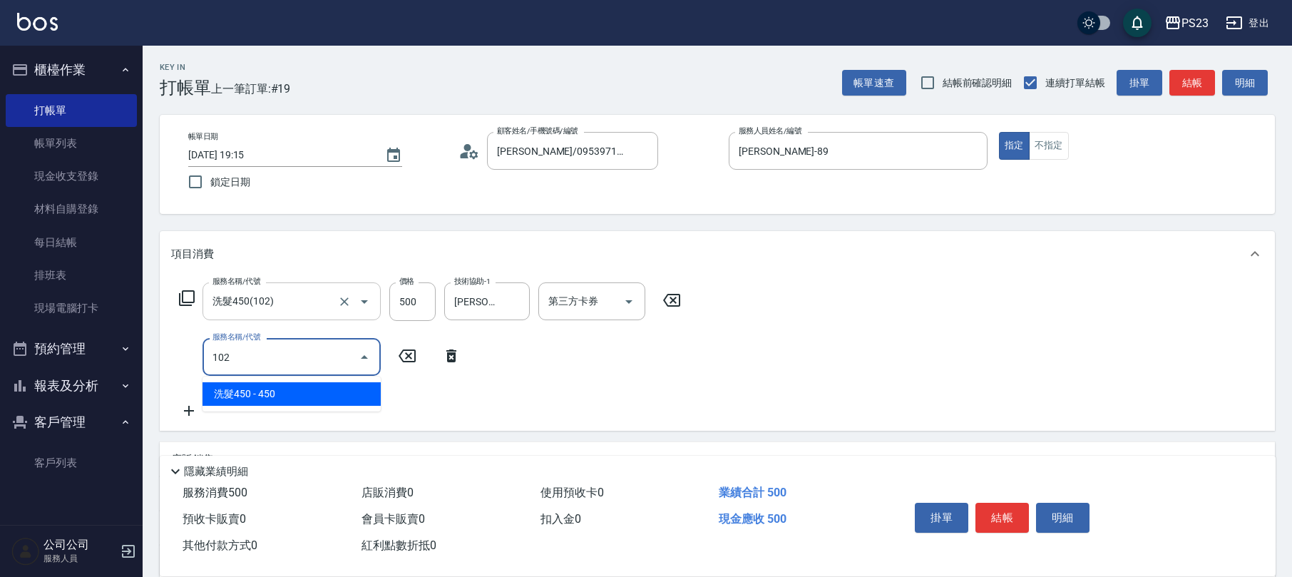
type input "洗髮450(102)"
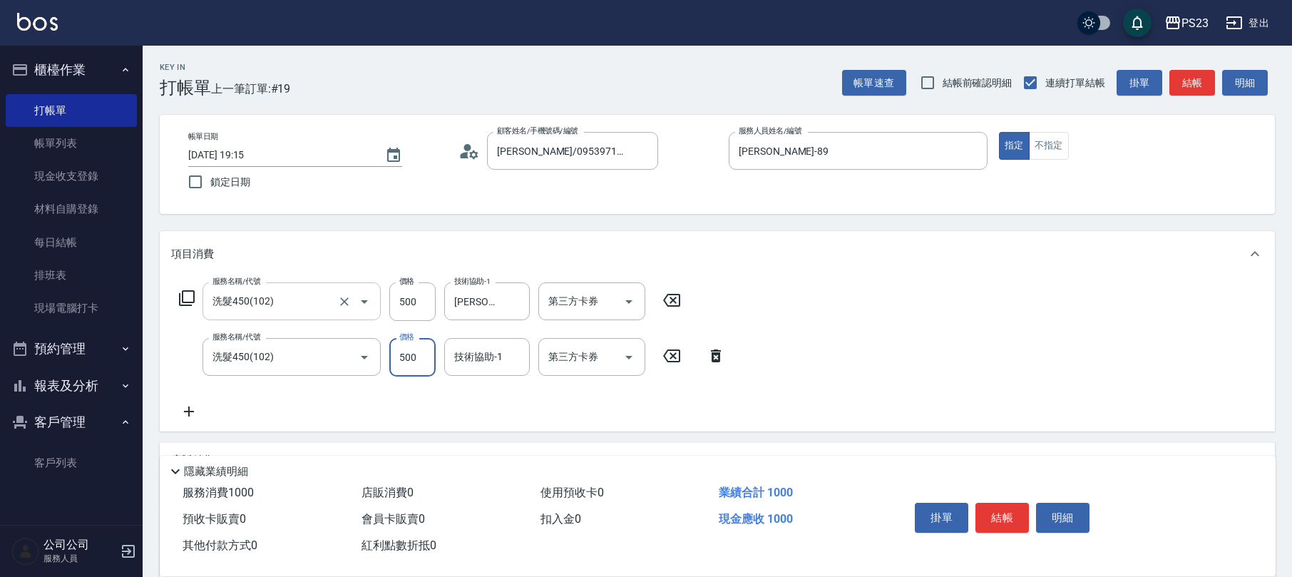
type input "500"
type input "[PERSON_NAME]-89"
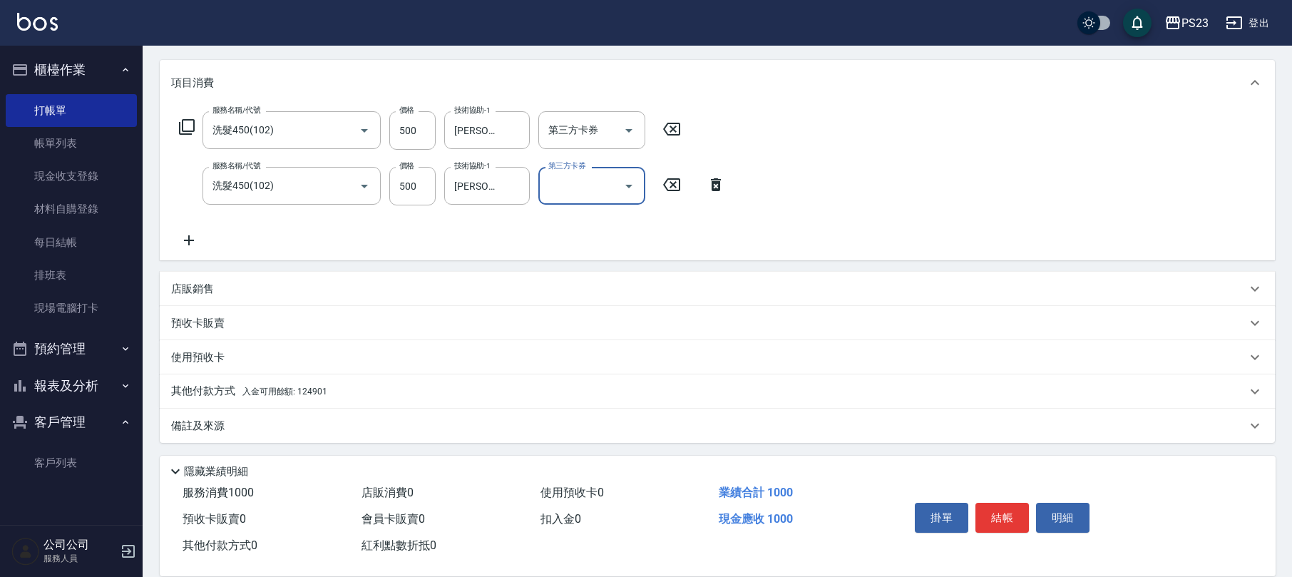
click at [232, 428] on div "備註及來源" at bounding box center [708, 426] width 1075 height 15
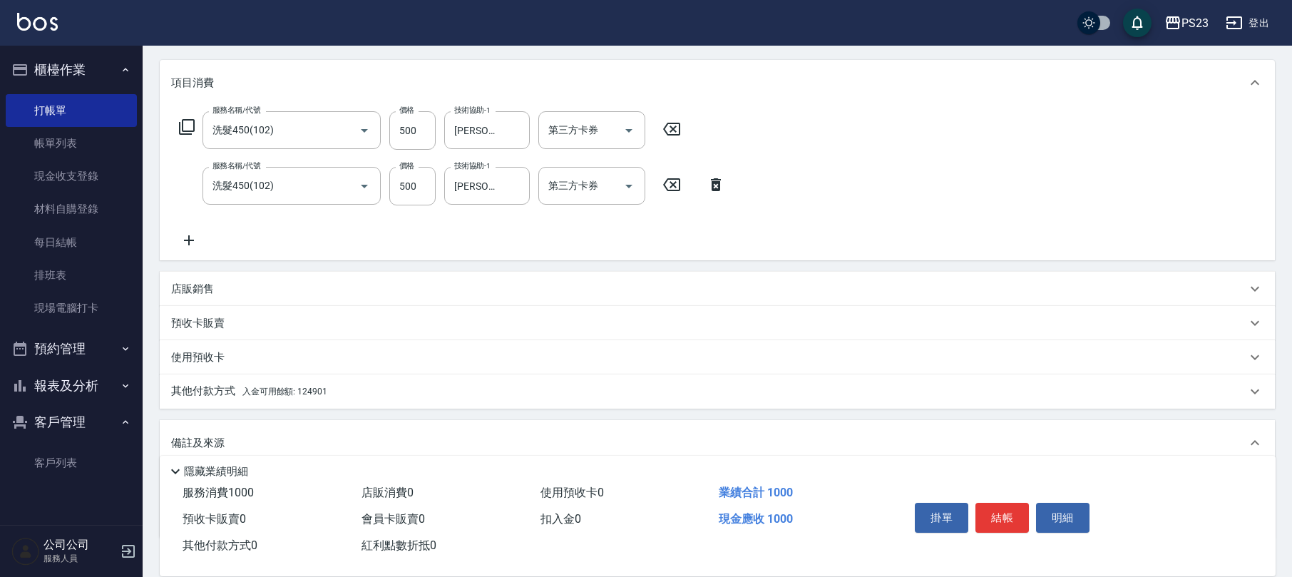
scroll to position [265, 0]
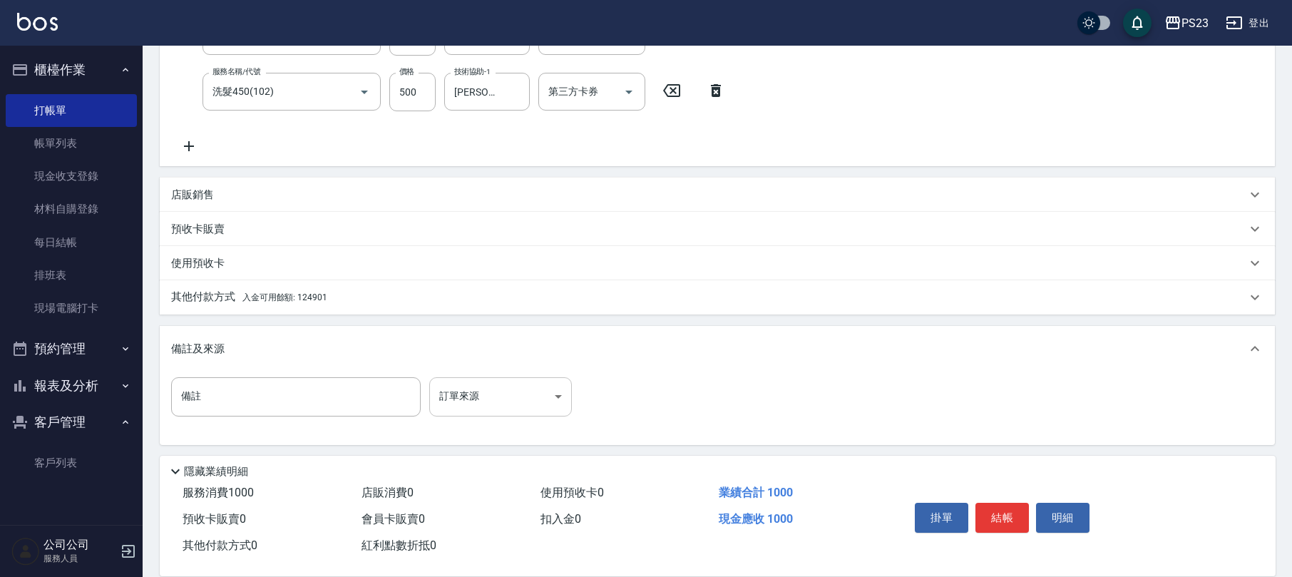
click at [476, 403] on body "PS23 登出 櫃檯作業 打帳單 帳單列表 現金收支登錄 材料自購登錄 每日結帳 排班表 現場電腦打卡 預約管理 預約管理 單日預約紀錄 單週預約紀錄 報表及…" at bounding box center [646, 157] width 1292 height 844
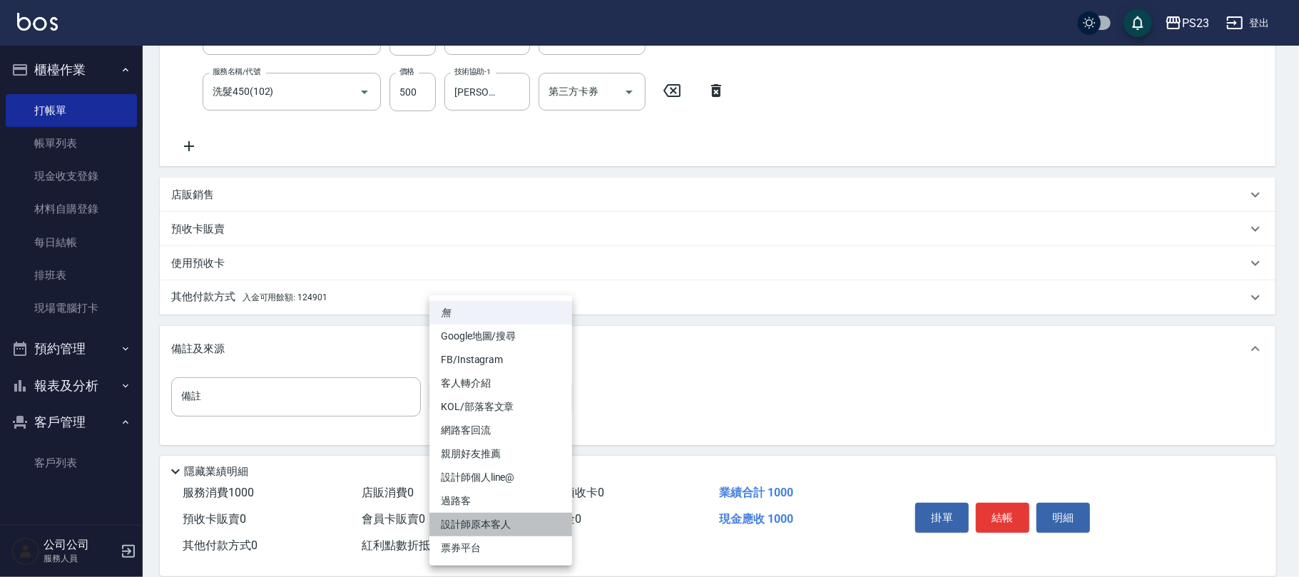
click at [471, 519] on li "設計師原本客人" at bounding box center [500, 525] width 143 height 24
type input "設計師原本客人"
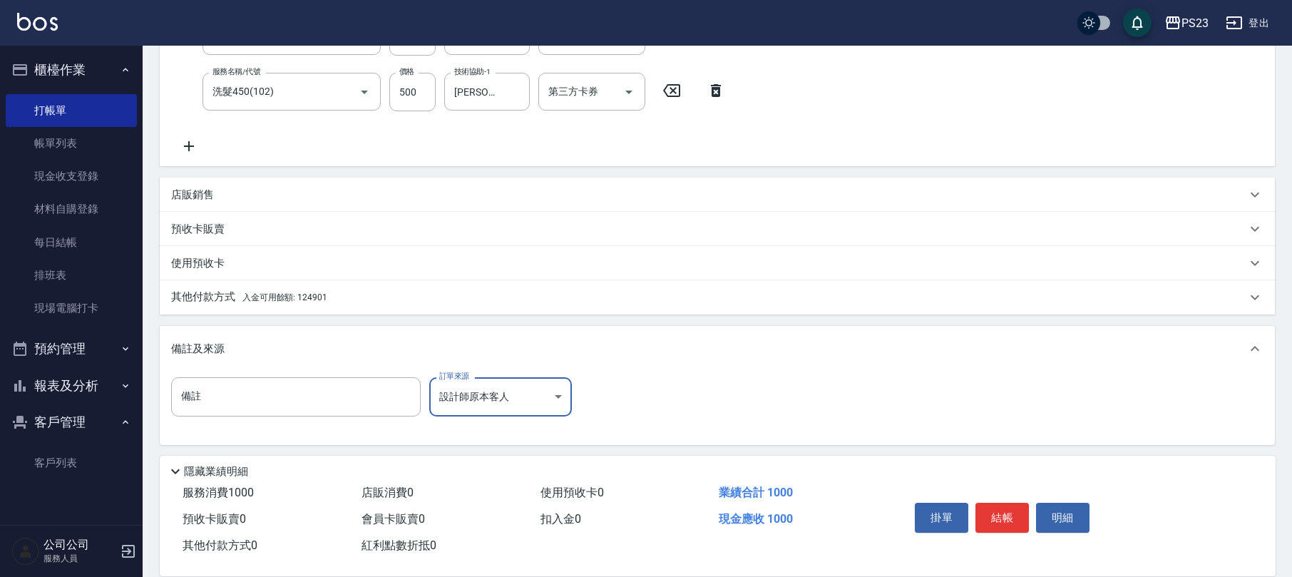
click at [275, 278] on div "使用預收卡" at bounding box center [717, 263] width 1115 height 34
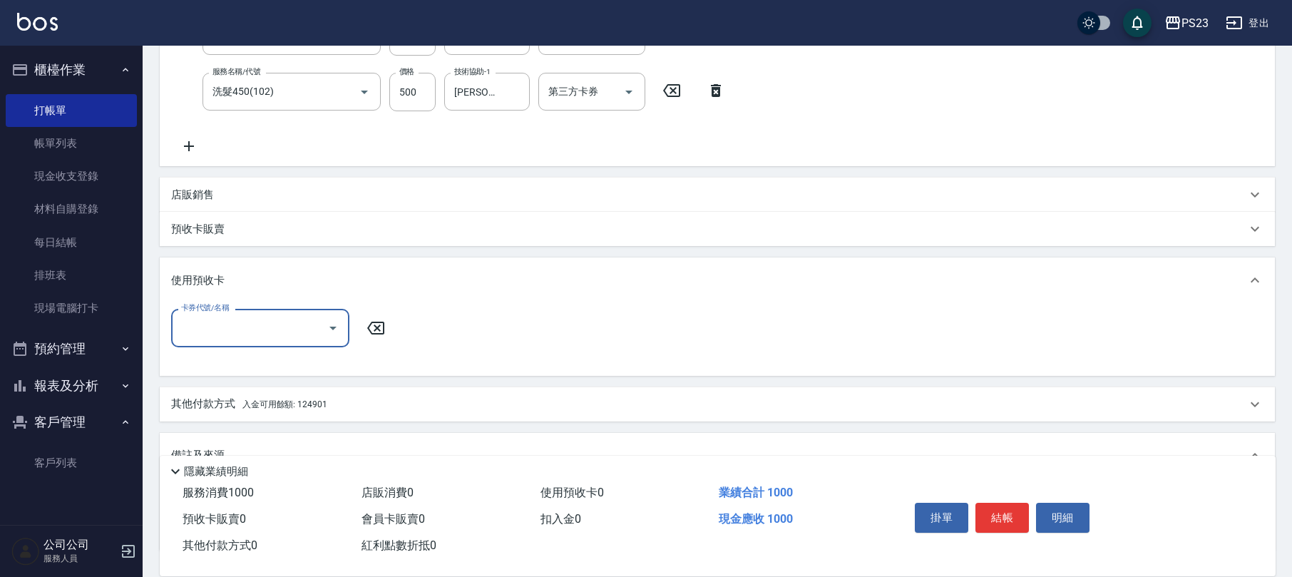
scroll to position [372, 0]
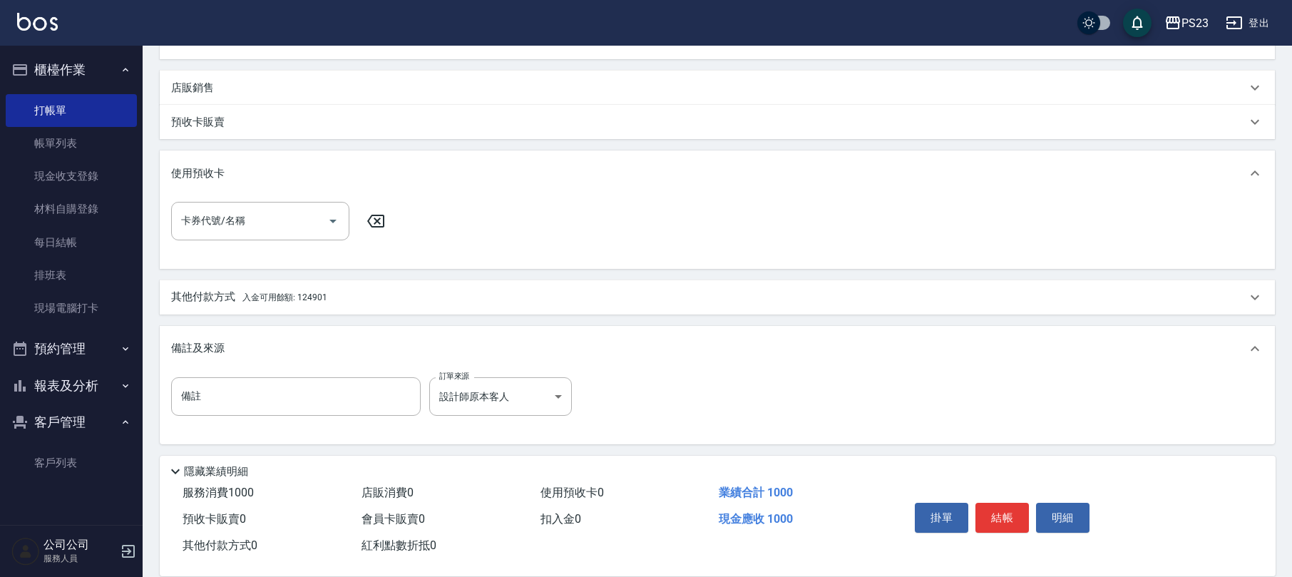
click at [318, 300] on span "入金可用餘額: 124901" at bounding box center [284, 297] width 85 height 10
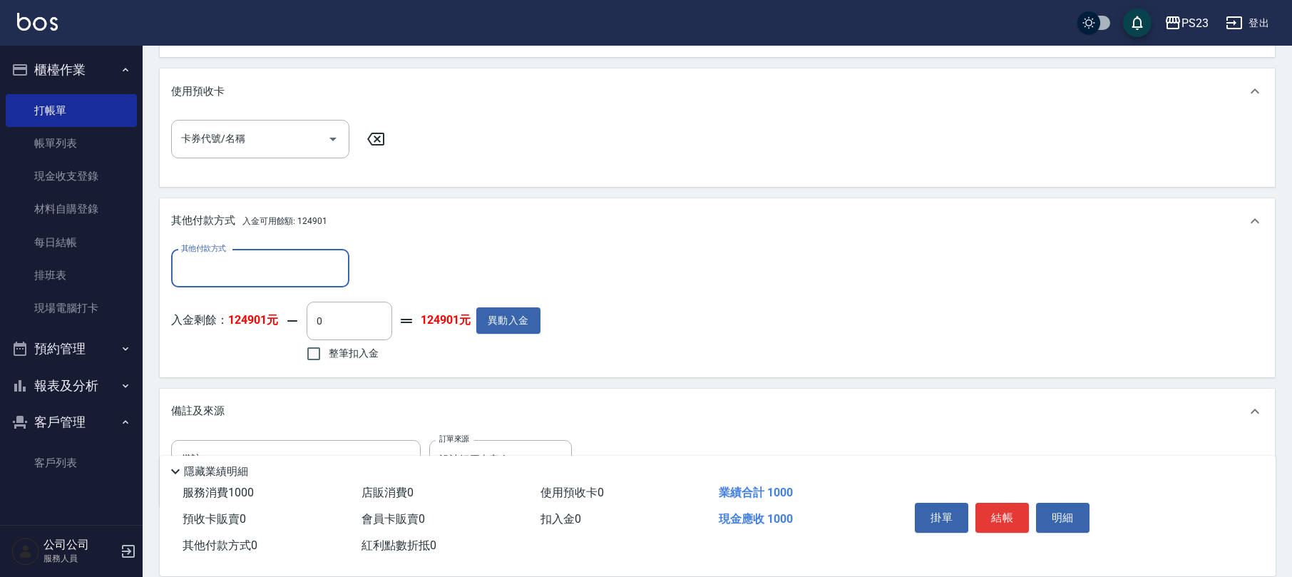
scroll to position [511, 0]
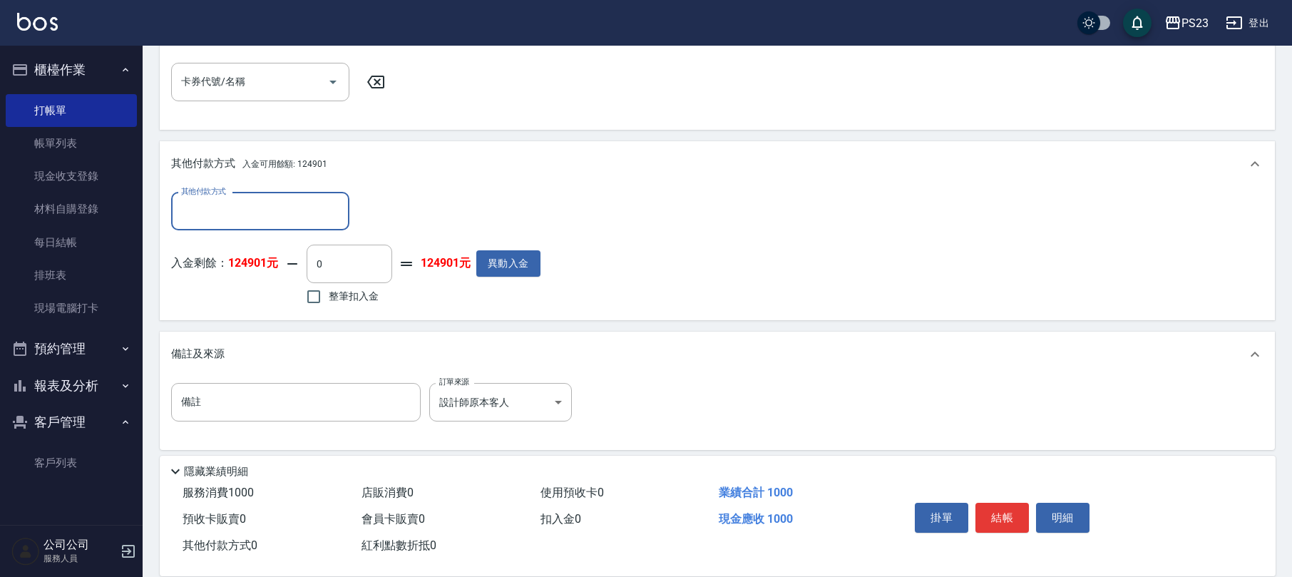
click at [334, 297] on span "整筆扣入金" at bounding box center [354, 296] width 50 height 15
click at [329, 297] on input "整筆扣入金" at bounding box center [314, 297] width 30 height 30
checkbox input "true"
type input "1000"
click at [1008, 509] on button "結帳" at bounding box center [1002, 518] width 53 height 30
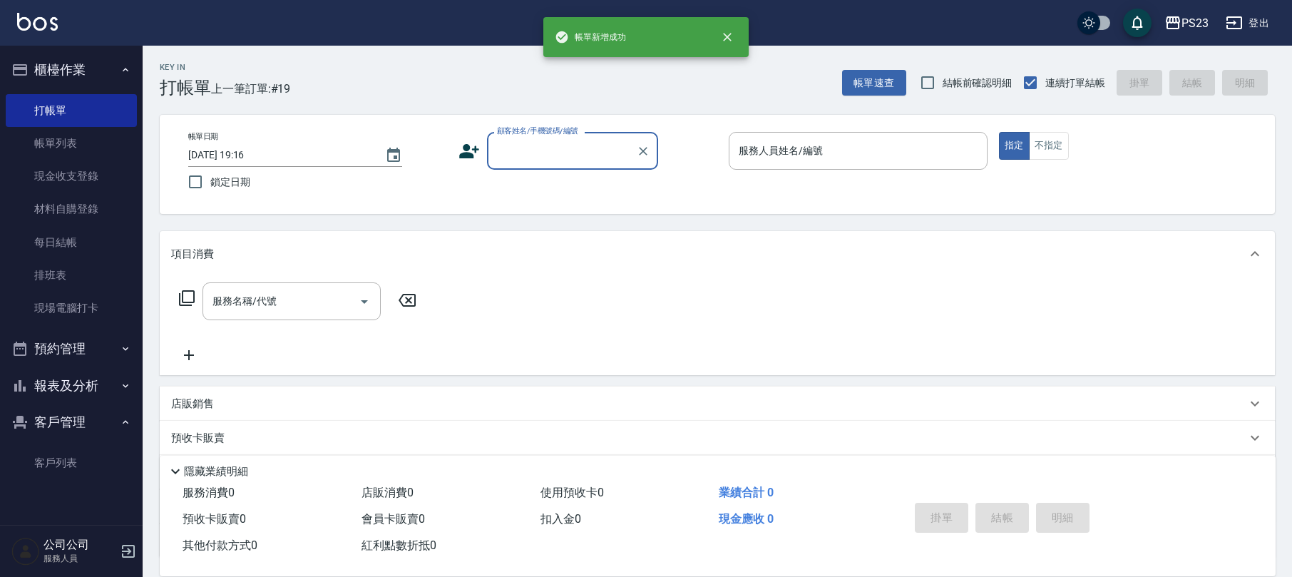
scroll to position [0, 0]
